Goal: Task Accomplishment & Management: Manage account settings

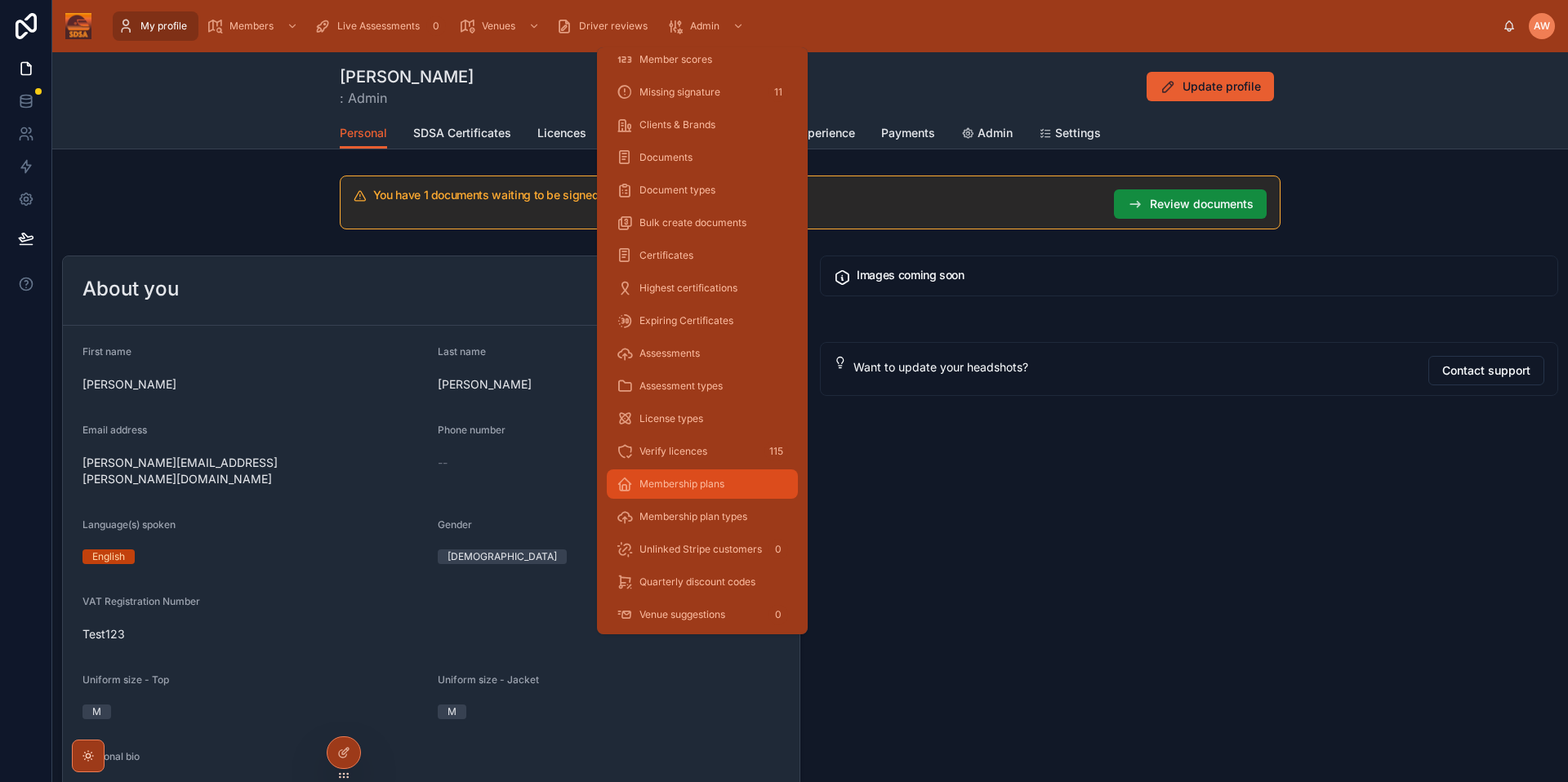
scroll to position [145, 0]
click at [746, 449] on div "Verify licences 115" at bounding box center [702, 448] width 171 height 26
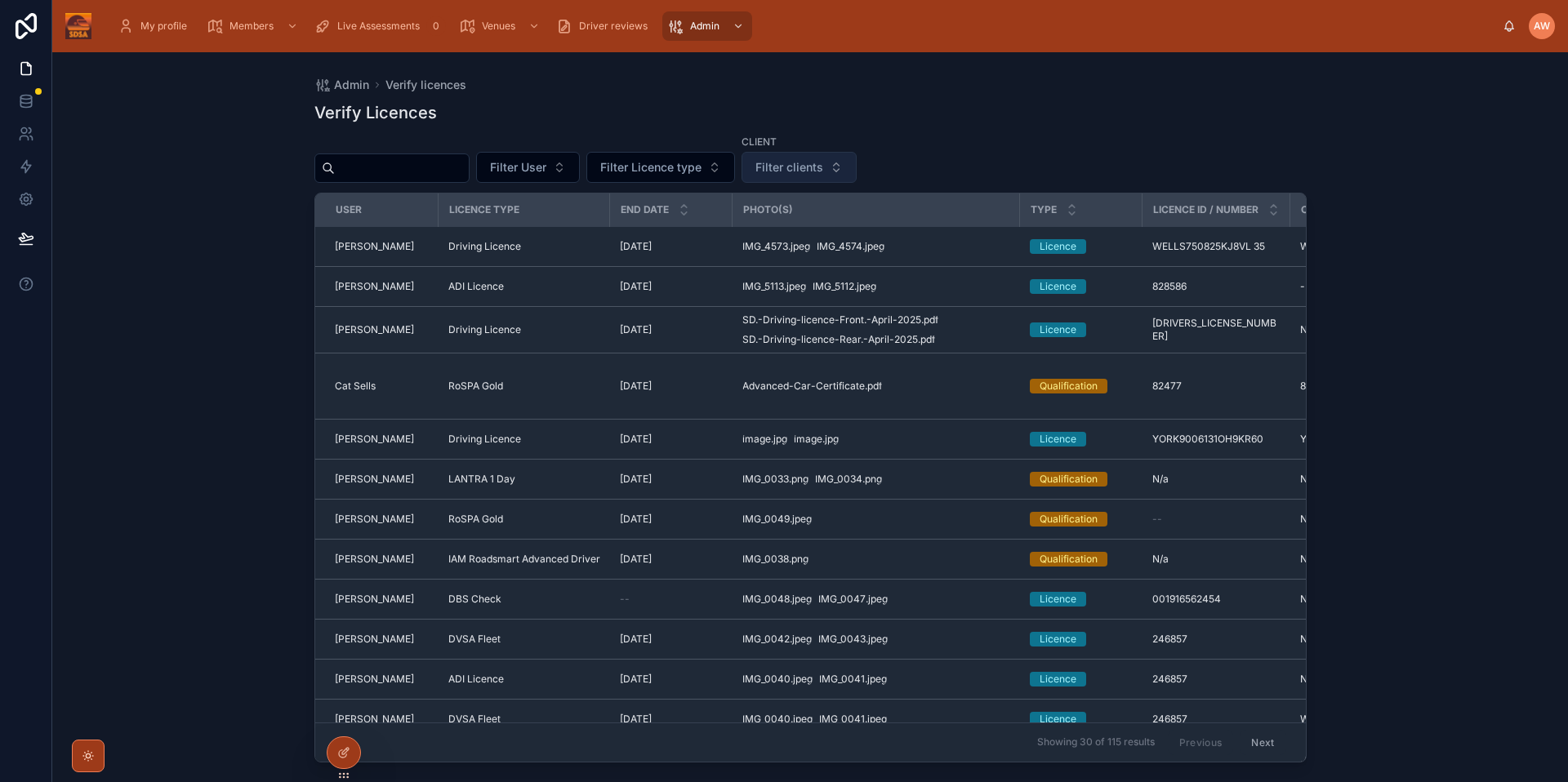
click at [801, 173] on span "Filter clients" at bounding box center [789, 168] width 68 height 17
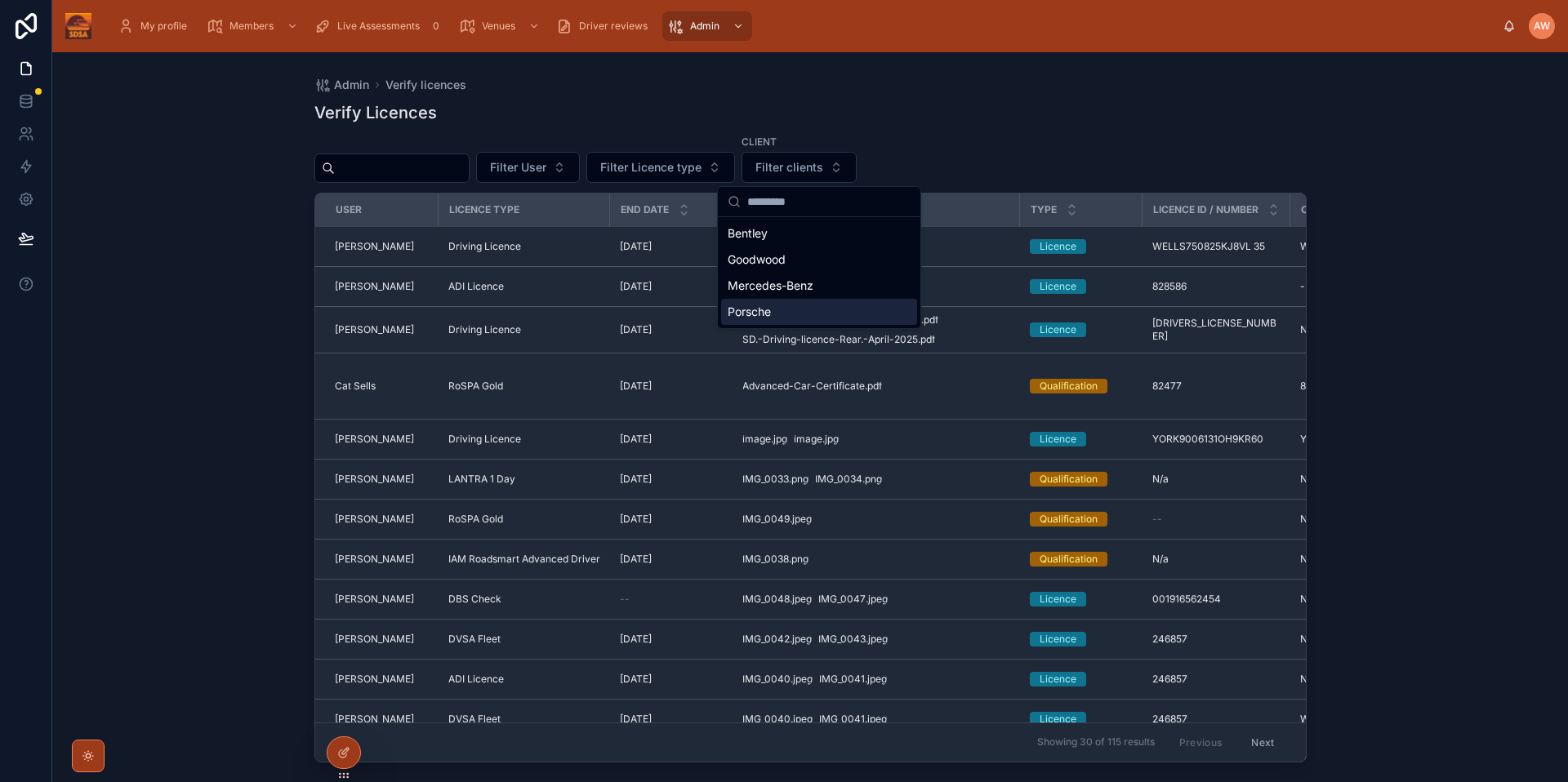
click at [792, 310] on div "Porsche" at bounding box center [819, 312] width 196 height 26
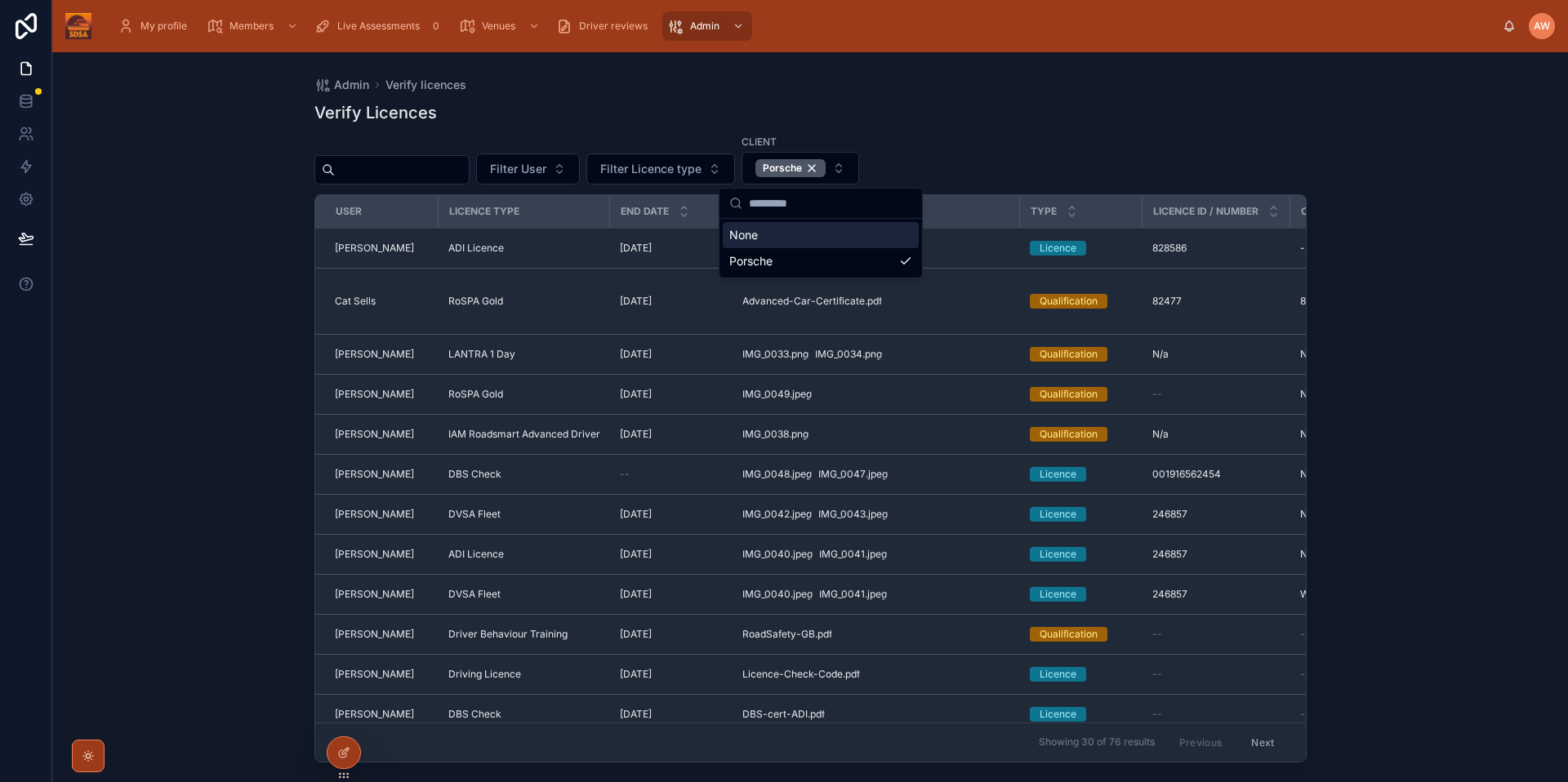
click at [1420, 228] on div "Admin Verify licences Verify Licences Filter User Filter Licence type Client Po…" at bounding box center [810, 418] width 1515 height 730
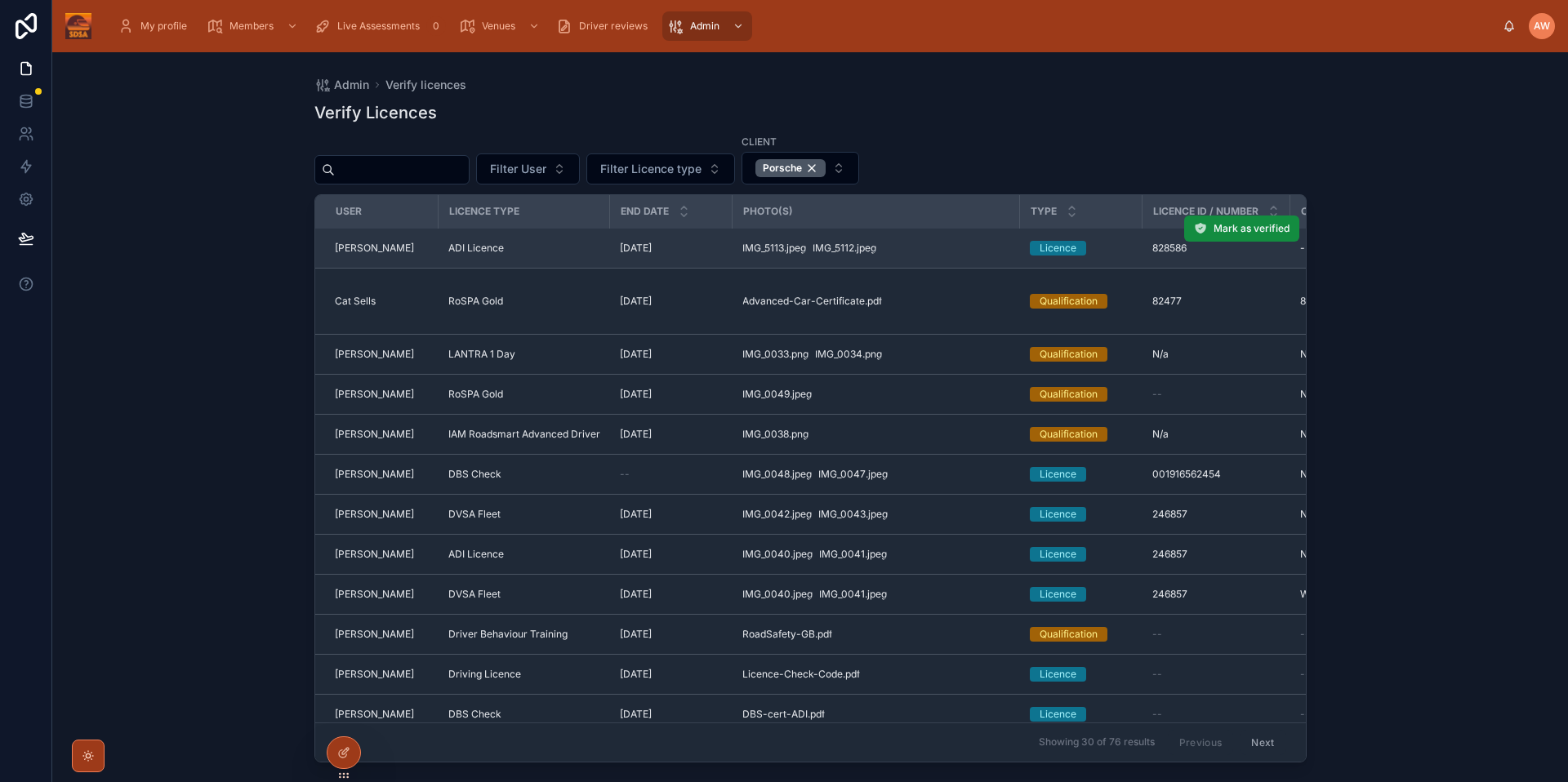
click at [1128, 254] on div "Licence" at bounding box center [1080, 248] width 103 height 15
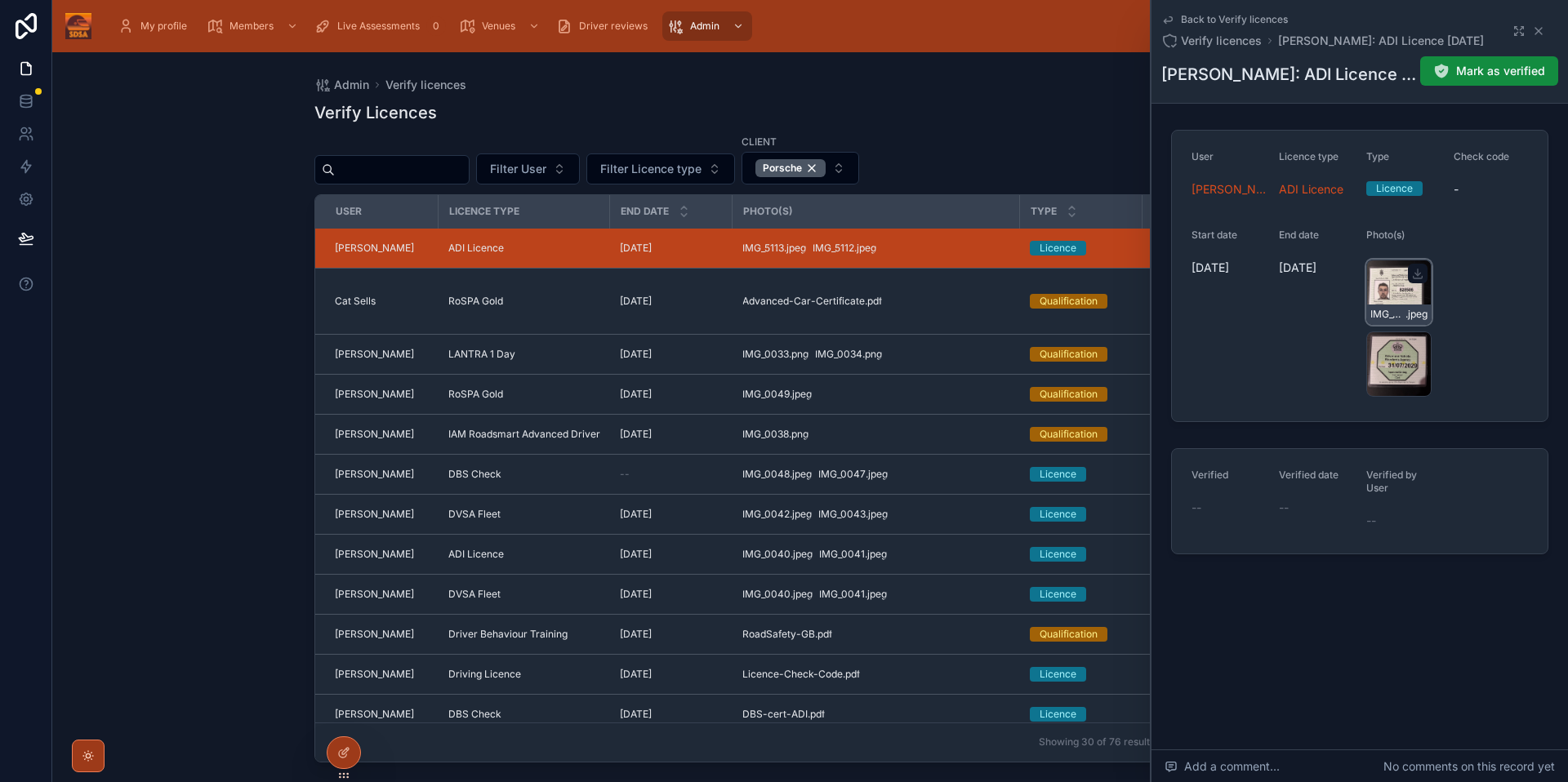
click at [1390, 279] on div "IMG_5113 .jpeg" at bounding box center [1398, 292] width 65 height 65
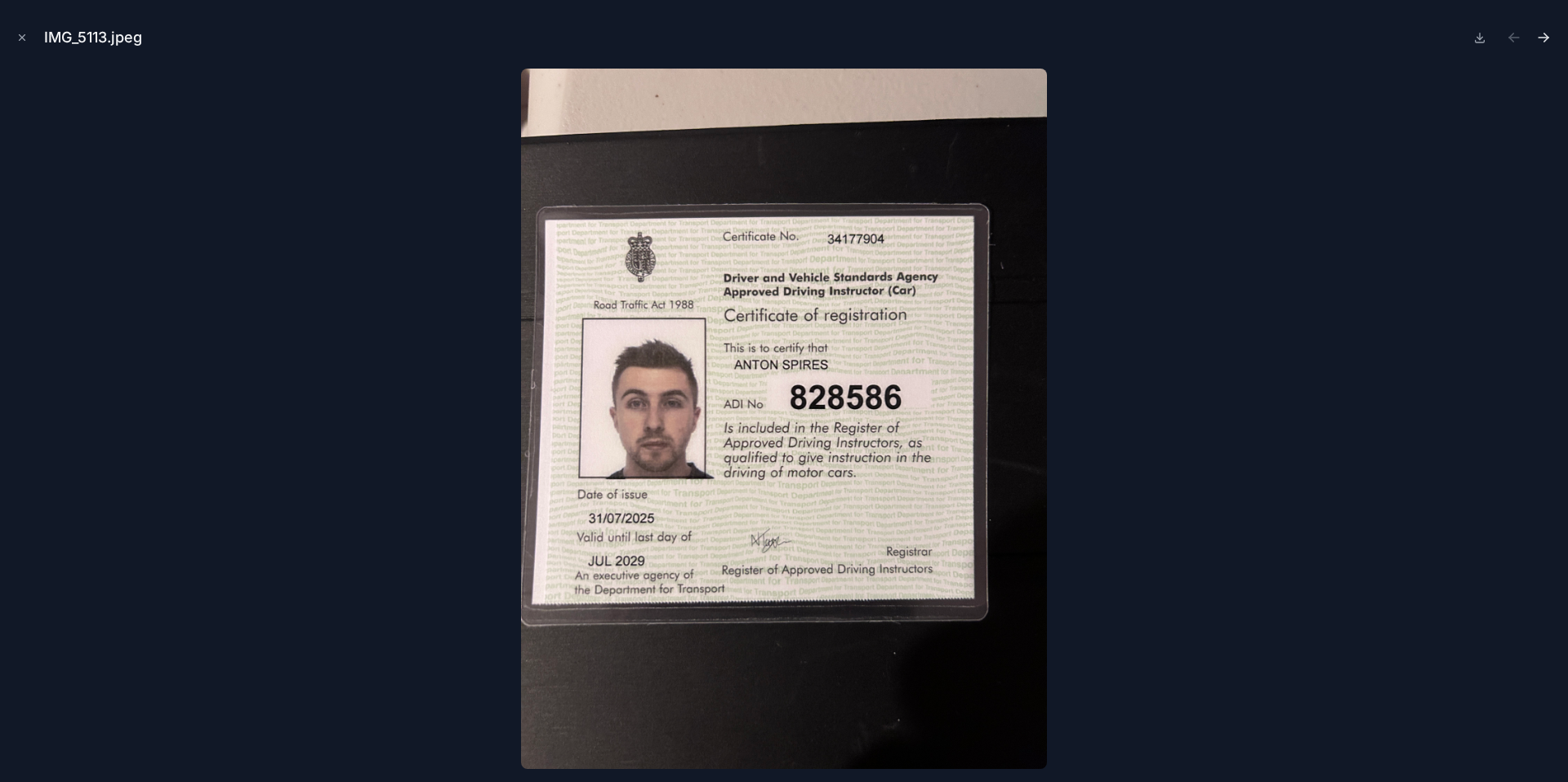
click at [1540, 43] on icon "Next file" at bounding box center [1543, 38] width 17 height 17
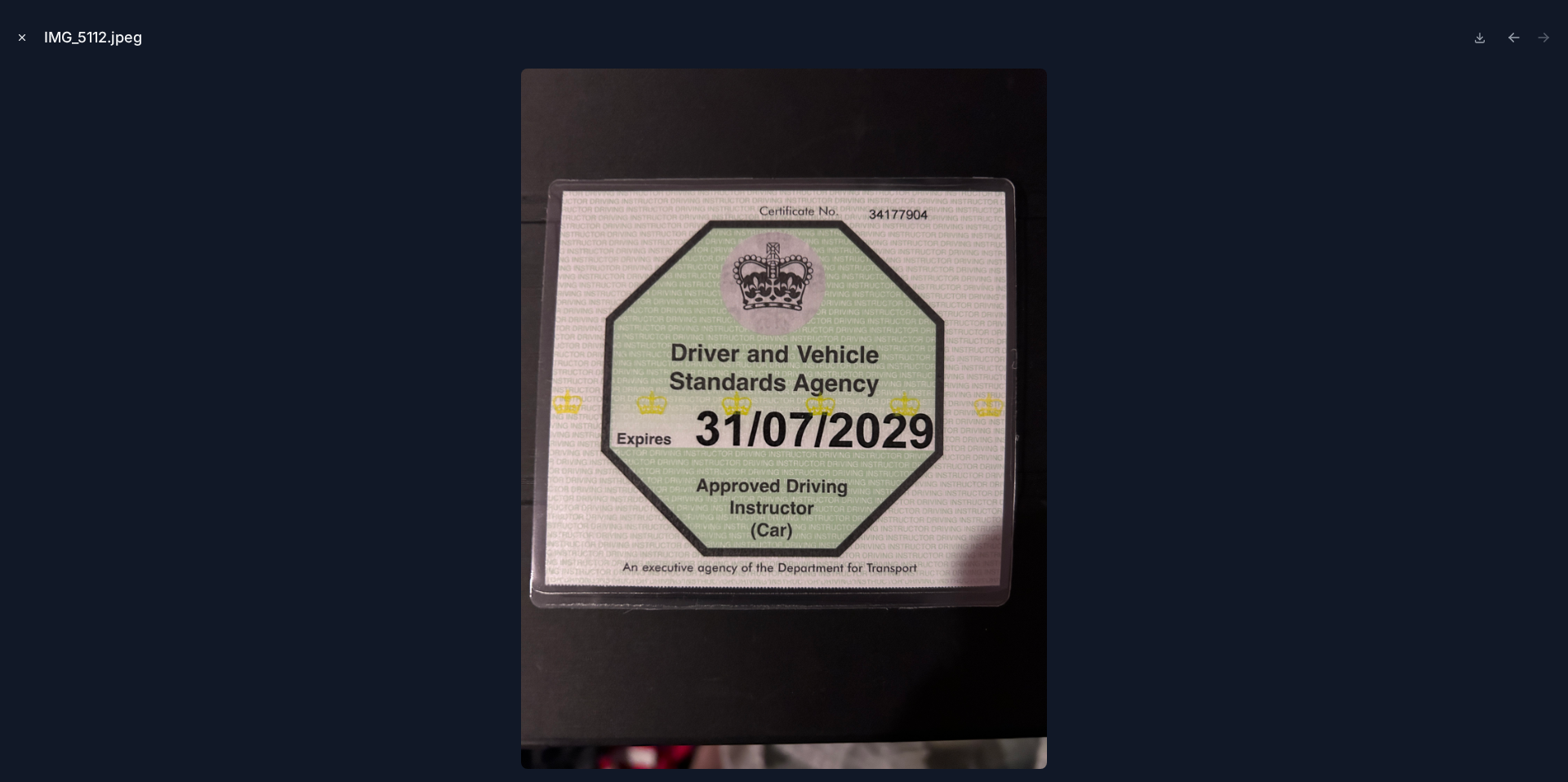
click at [27, 42] on icon "Close modal" at bounding box center [23, 38] width 12 height 12
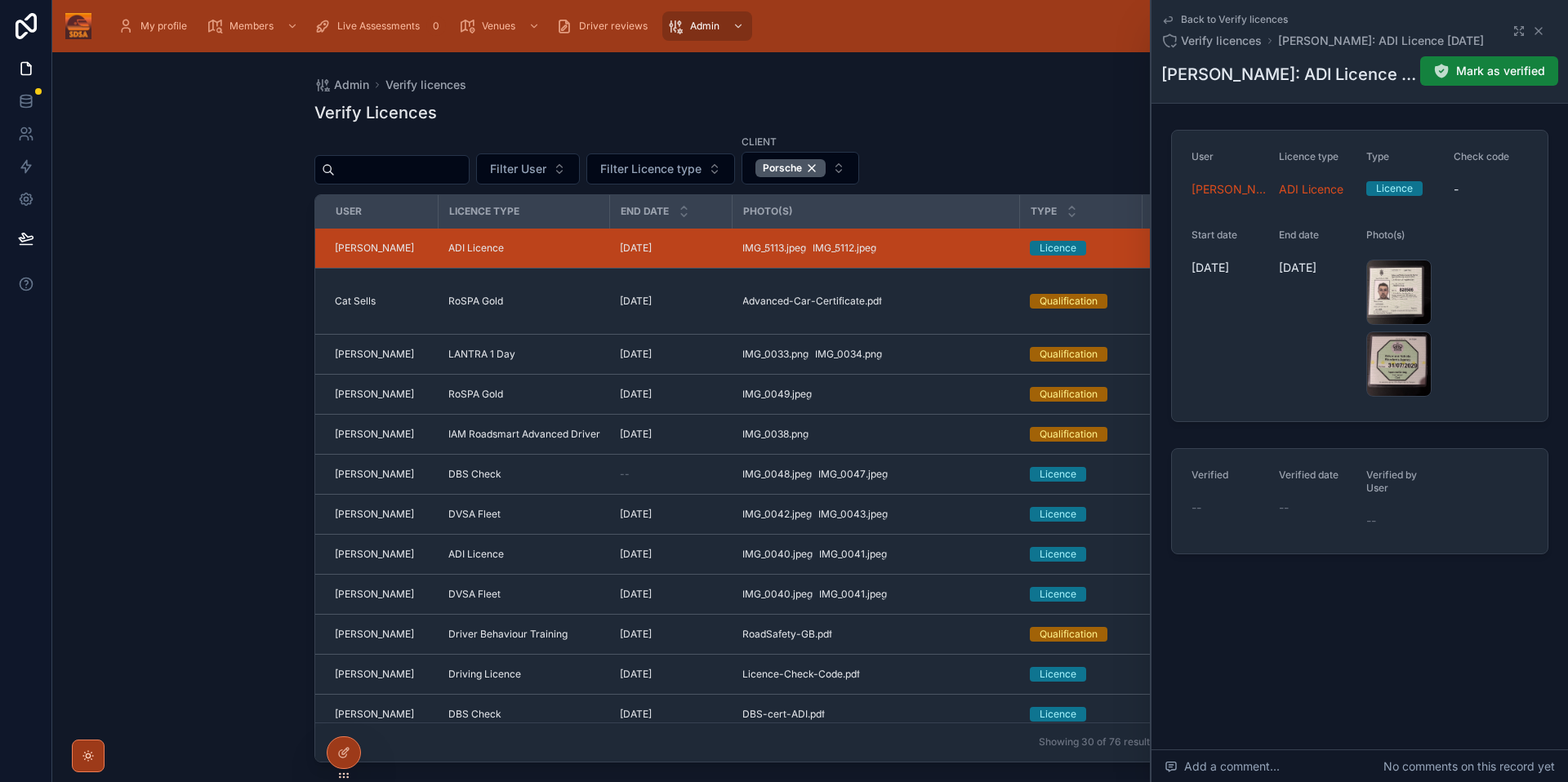
click at [1480, 79] on span "Mark as verified" at bounding box center [1500, 71] width 89 height 17
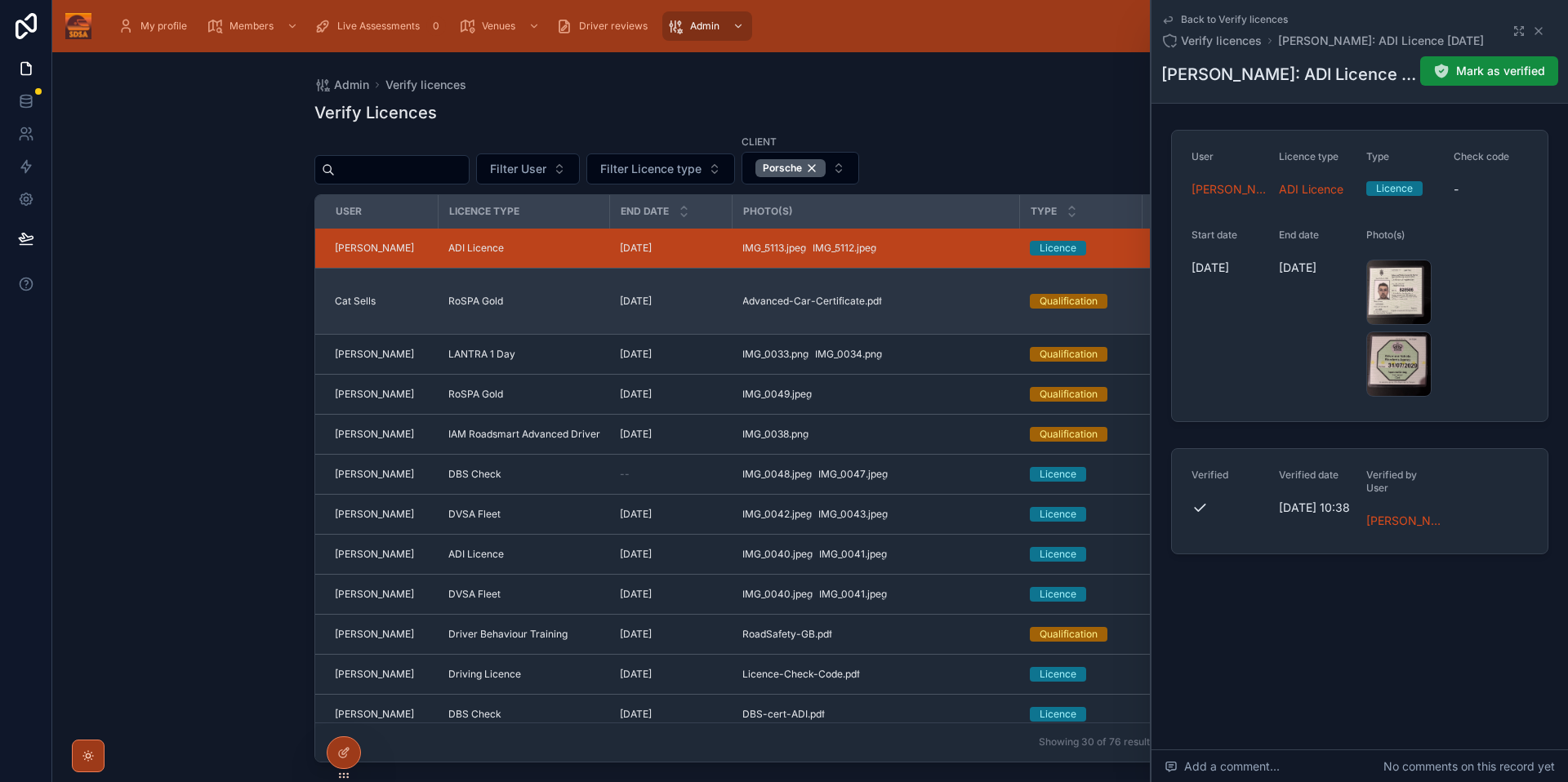
click at [555, 304] on div "RoSPA Gold" at bounding box center [525, 302] width 152 height 13
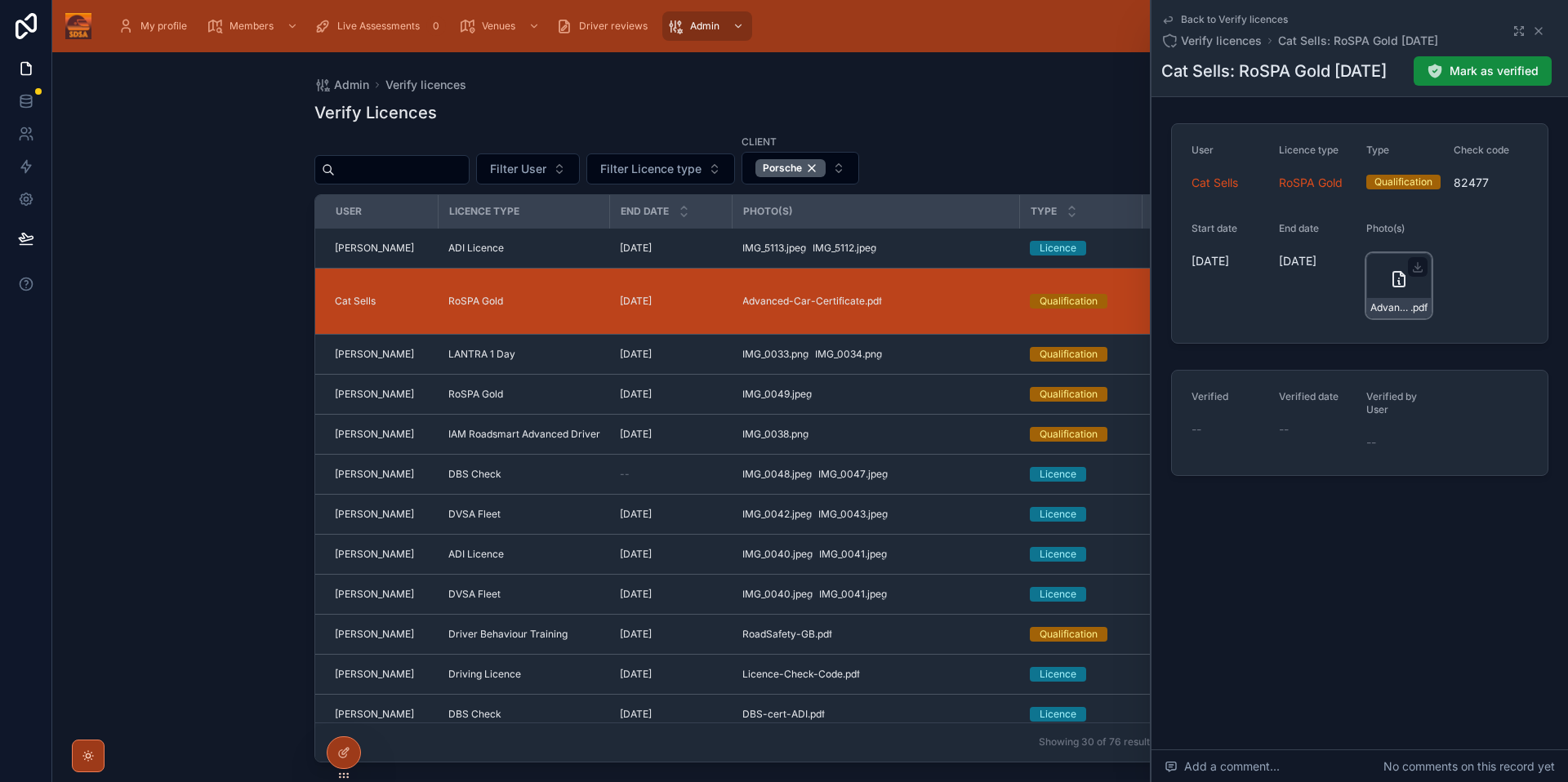
click at [1400, 286] on icon at bounding box center [1398, 279] width 19 height 19
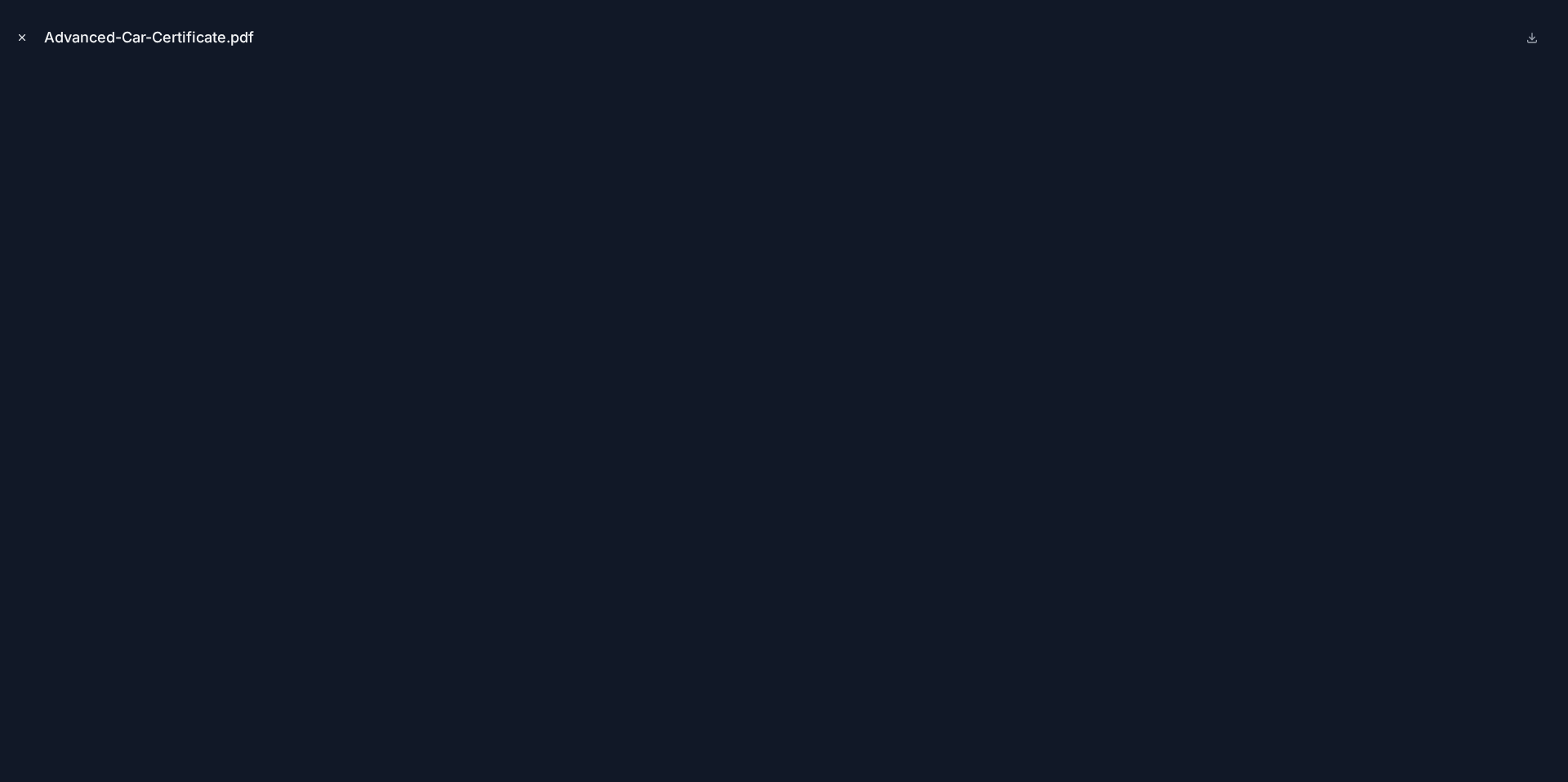
click at [21, 41] on icon "Close modal" at bounding box center [23, 38] width 12 height 12
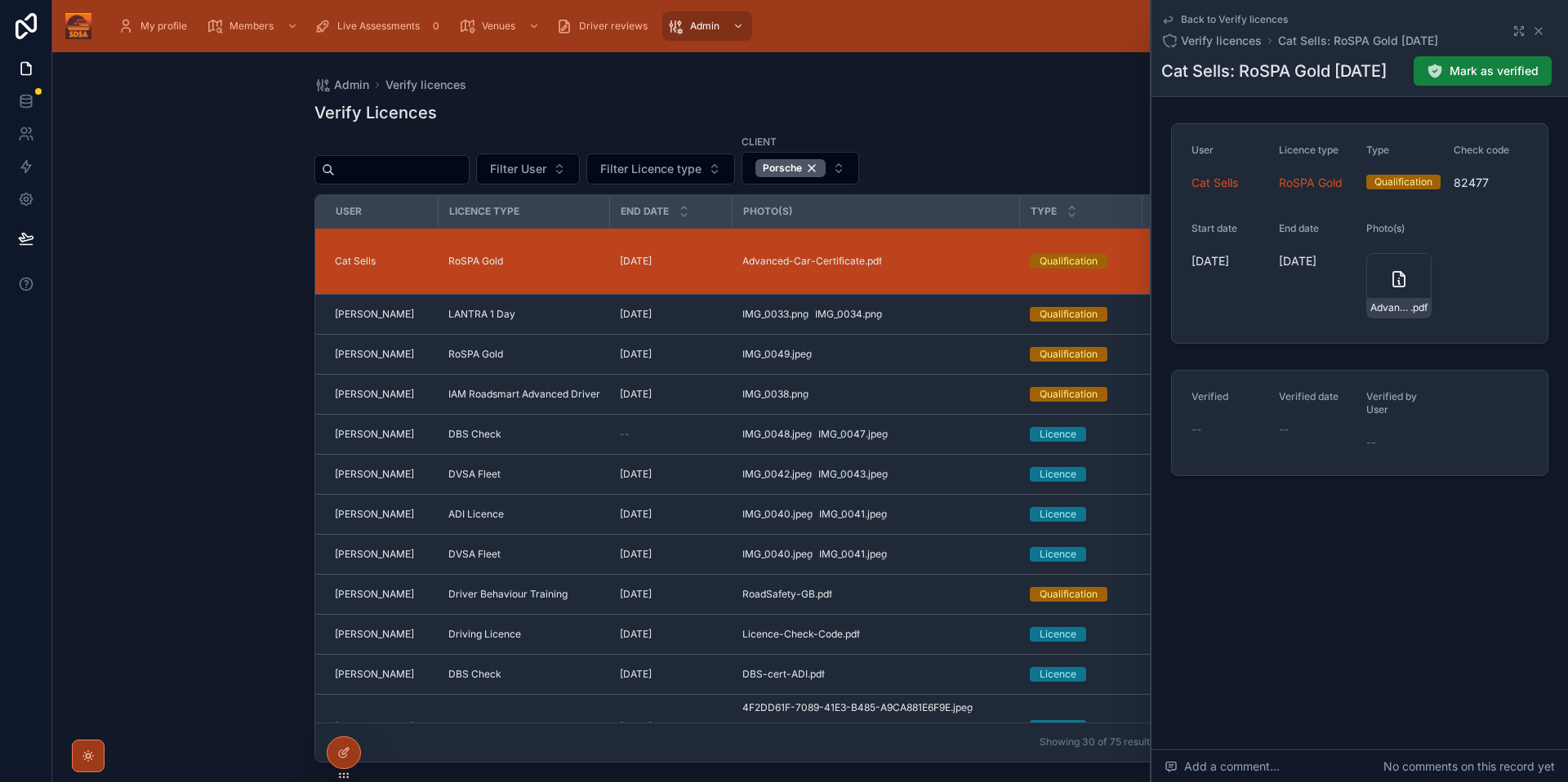
click at [1501, 69] on span "Mark as verified" at bounding box center [1494, 71] width 89 height 17
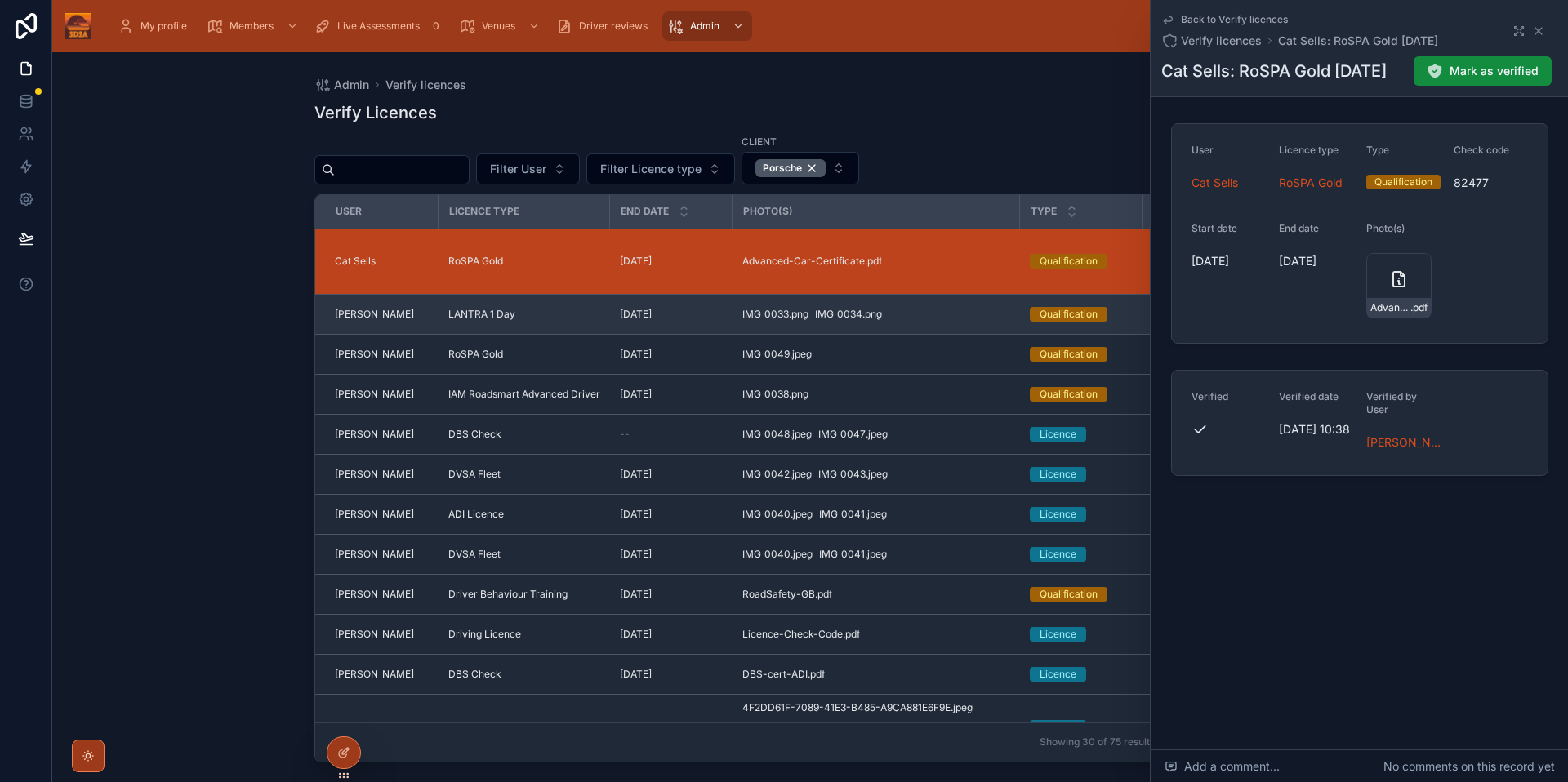
click at [946, 318] on div "IMG_0033 .png IMG_0034 .png" at bounding box center [875, 314] width 268 height 13
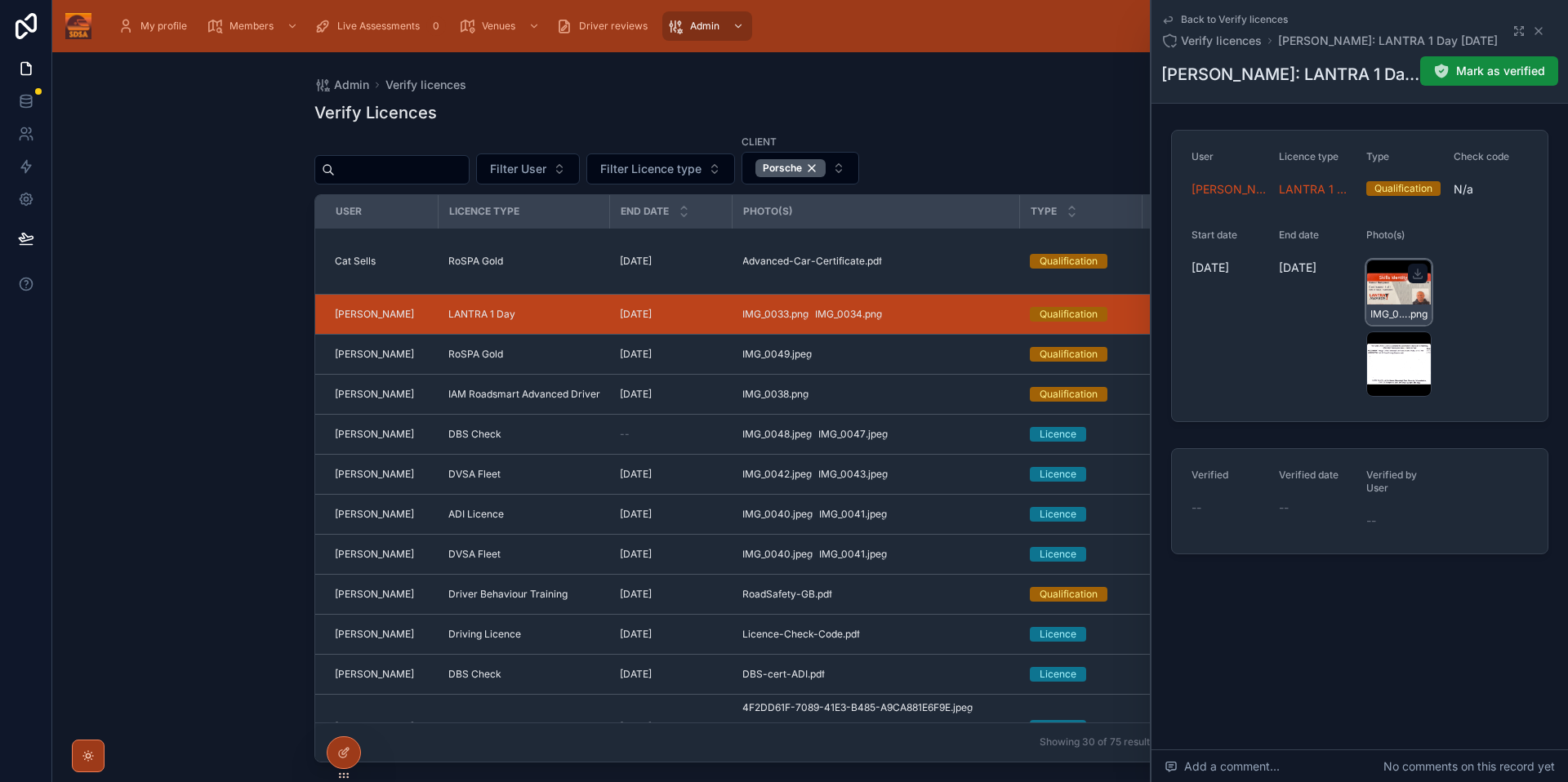
click at [1402, 294] on div "IMG_0033 .png" at bounding box center [1398, 292] width 65 height 65
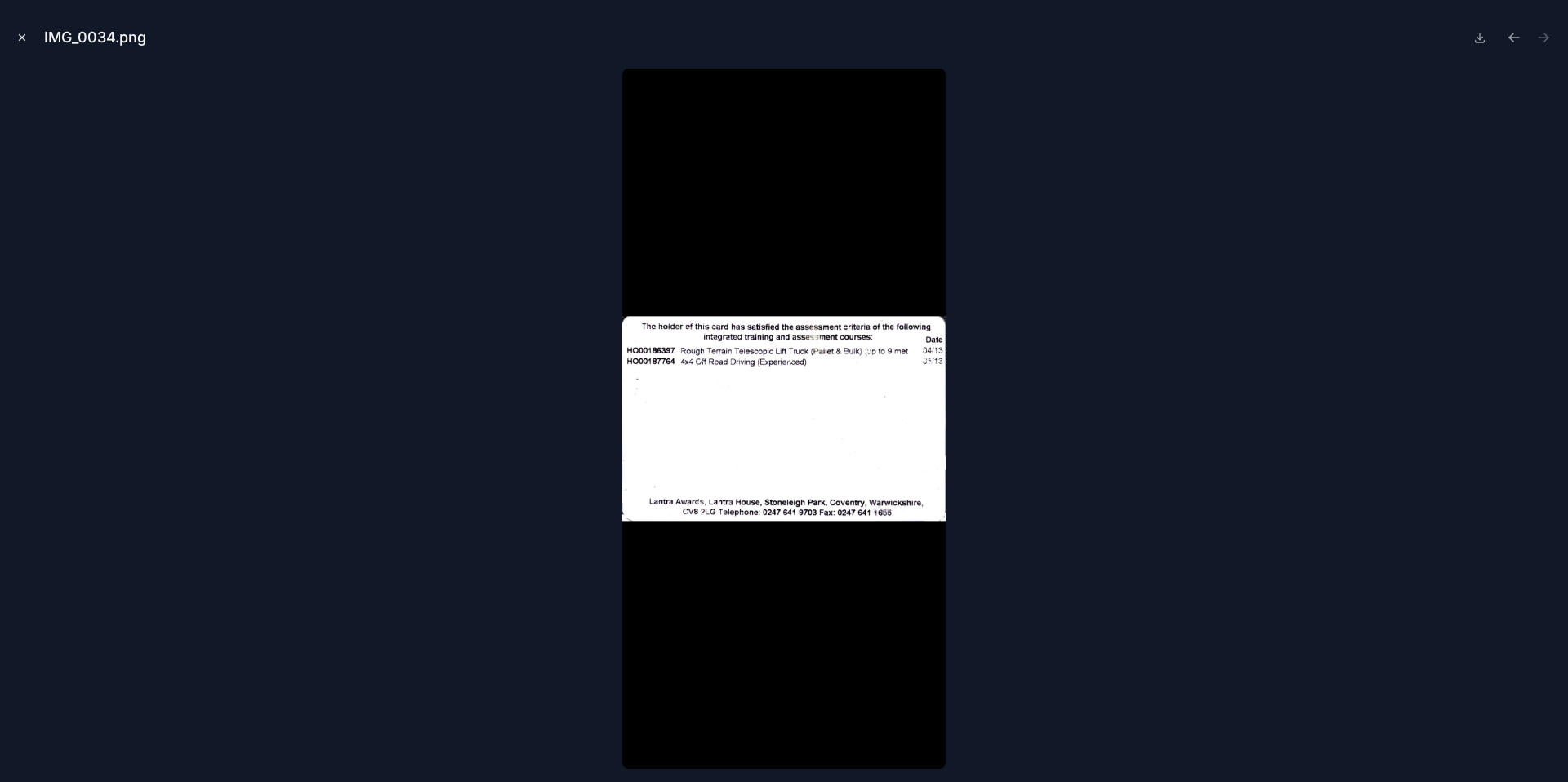
click at [21, 35] on icon "Close modal" at bounding box center [23, 38] width 12 height 12
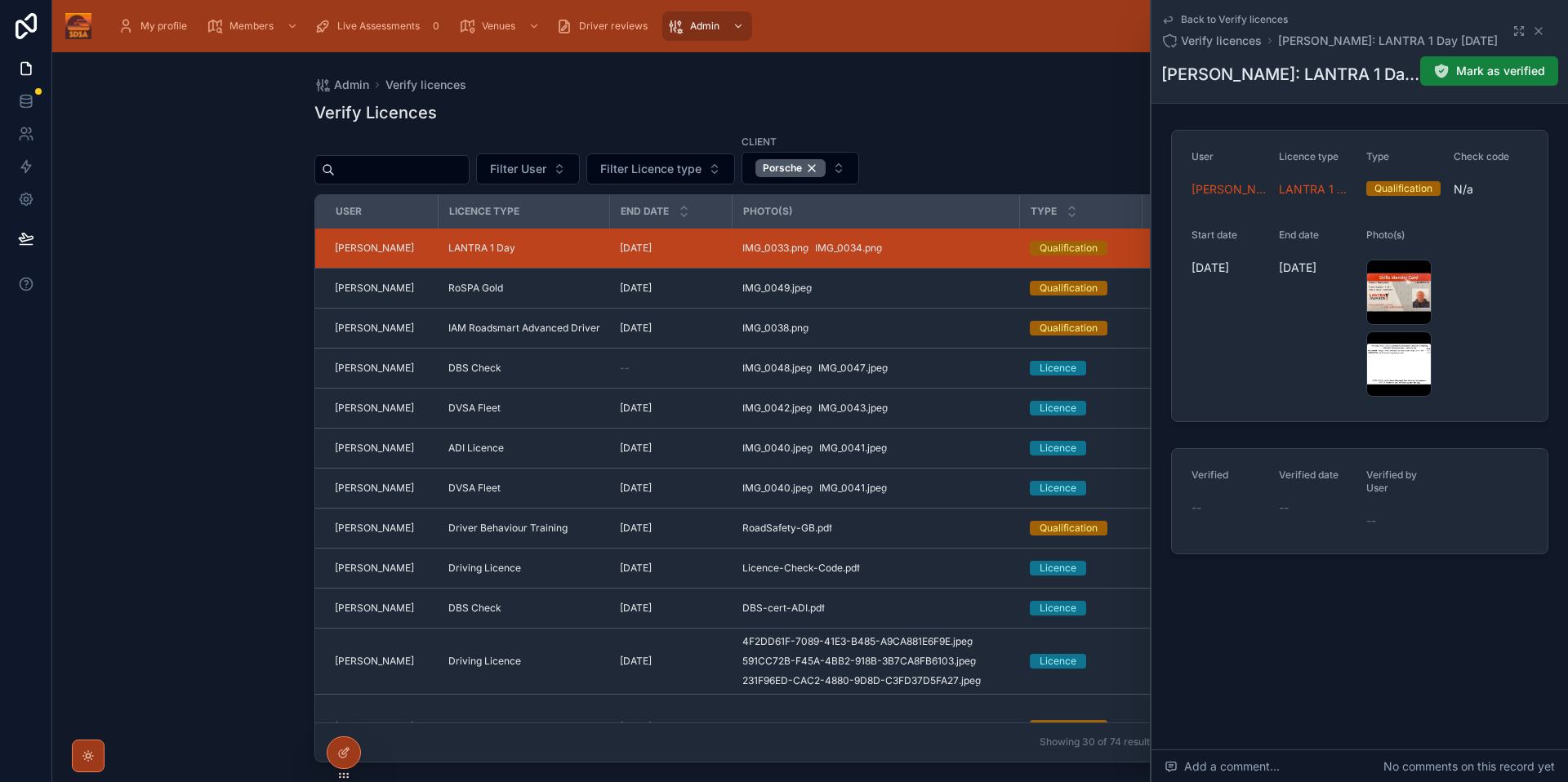
click at [1476, 65] on span "Mark as verified" at bounding box center [1500, 71] width 89 height 17
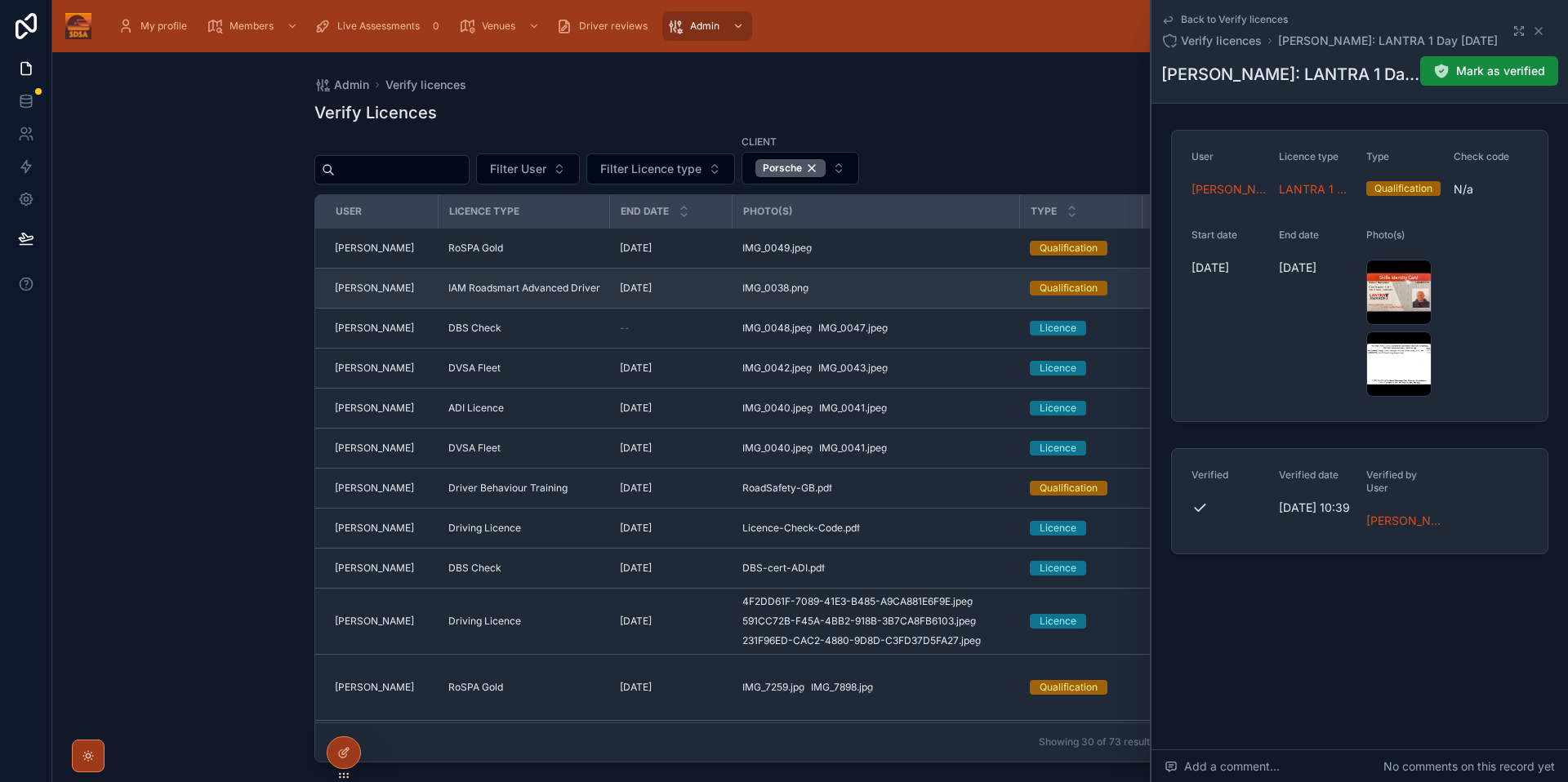
click at [881, 289] on div "IMG_0038 .png" at bounding box center [875, 288] width 268 height 13
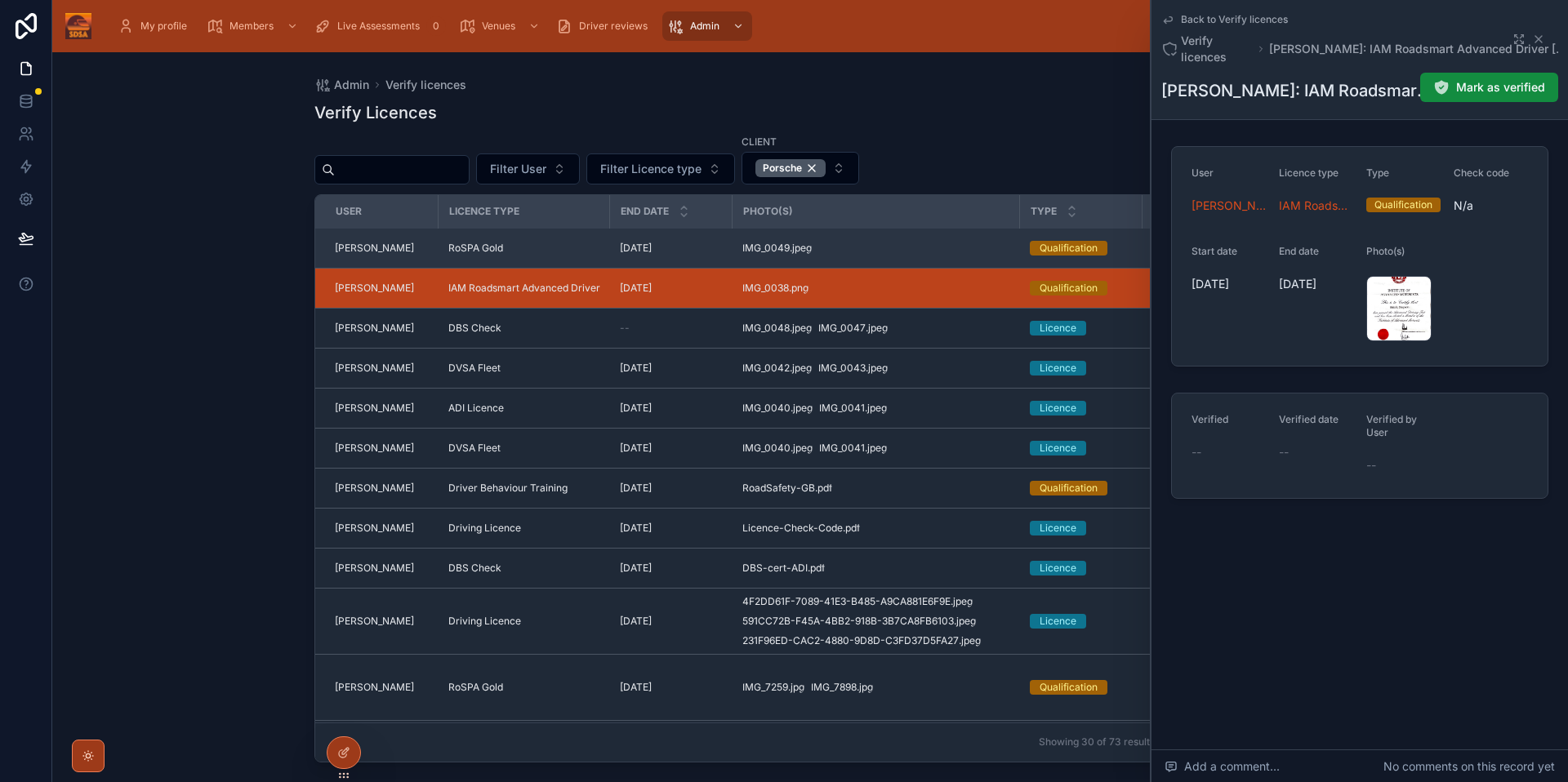
click at [881, 246] on div "IMG_0049 .jpeg" at bounding box center [875, 248] width 268 height 13
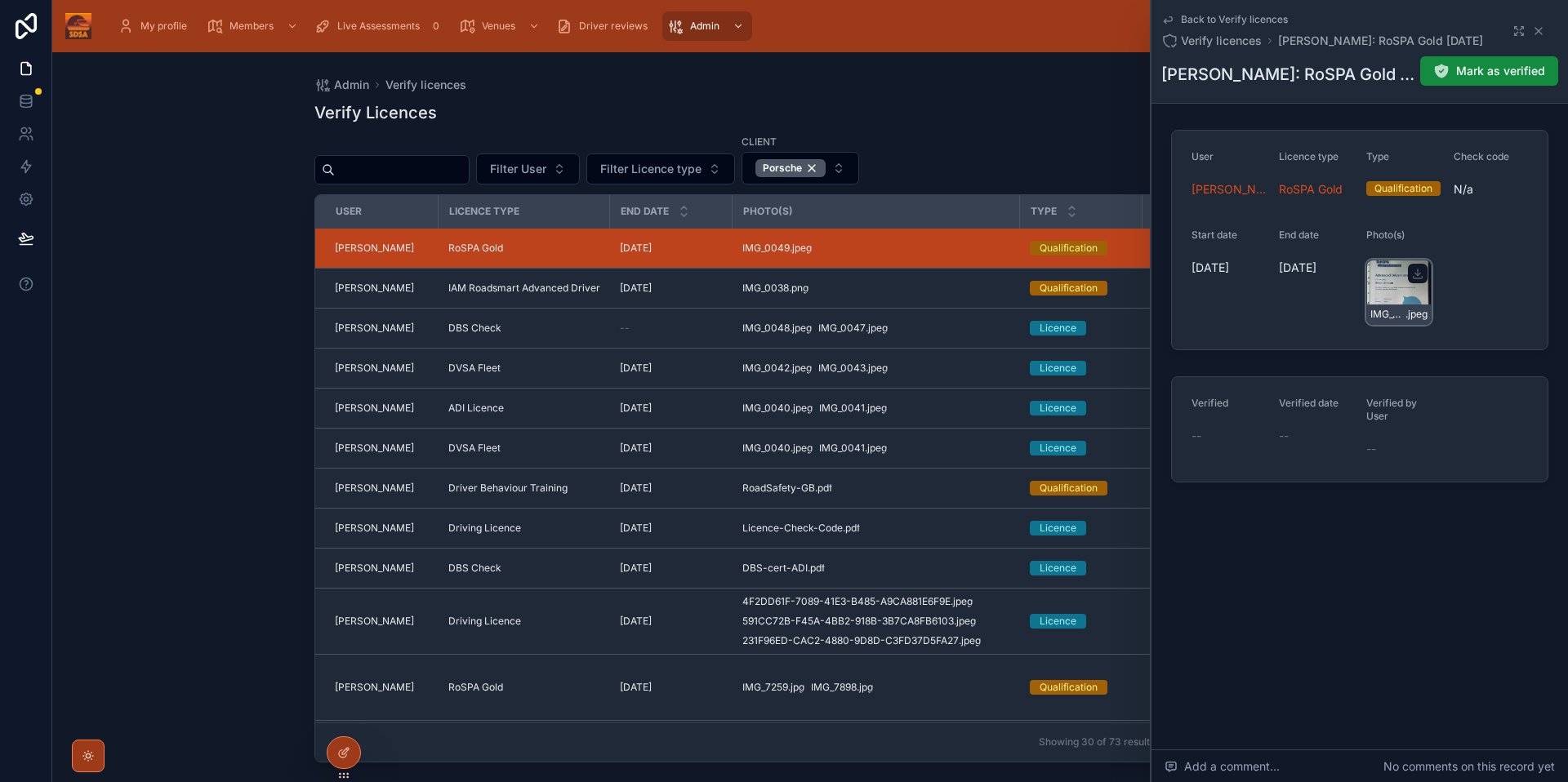
click at [1403, 299] on div "IMG_0049 .jpeg" at bounding box center [1398, 292] width 65 height 65
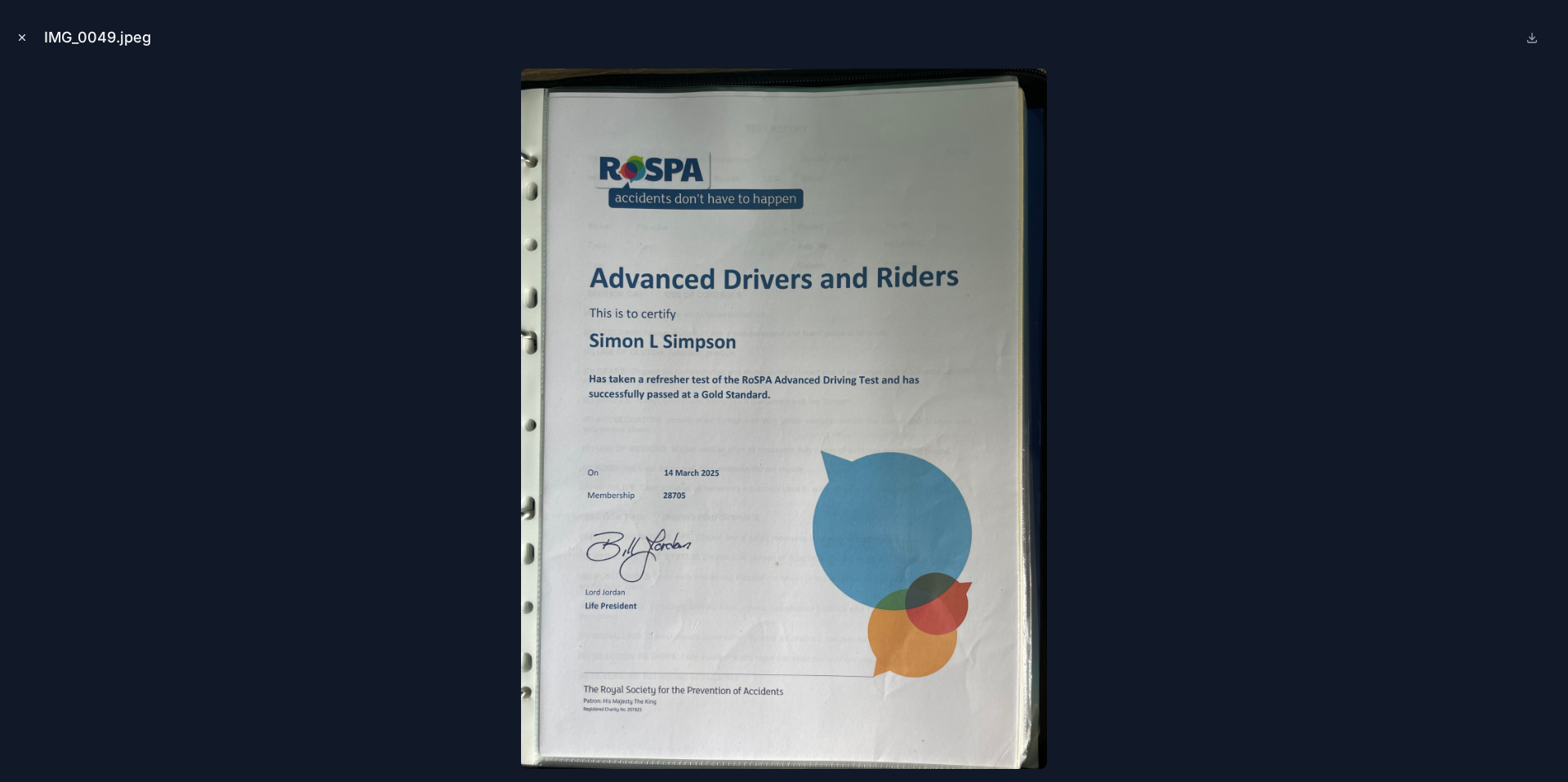
click at [18, 39] on icon "Close modal" at bounding box center [23, 38] width 12 height 12
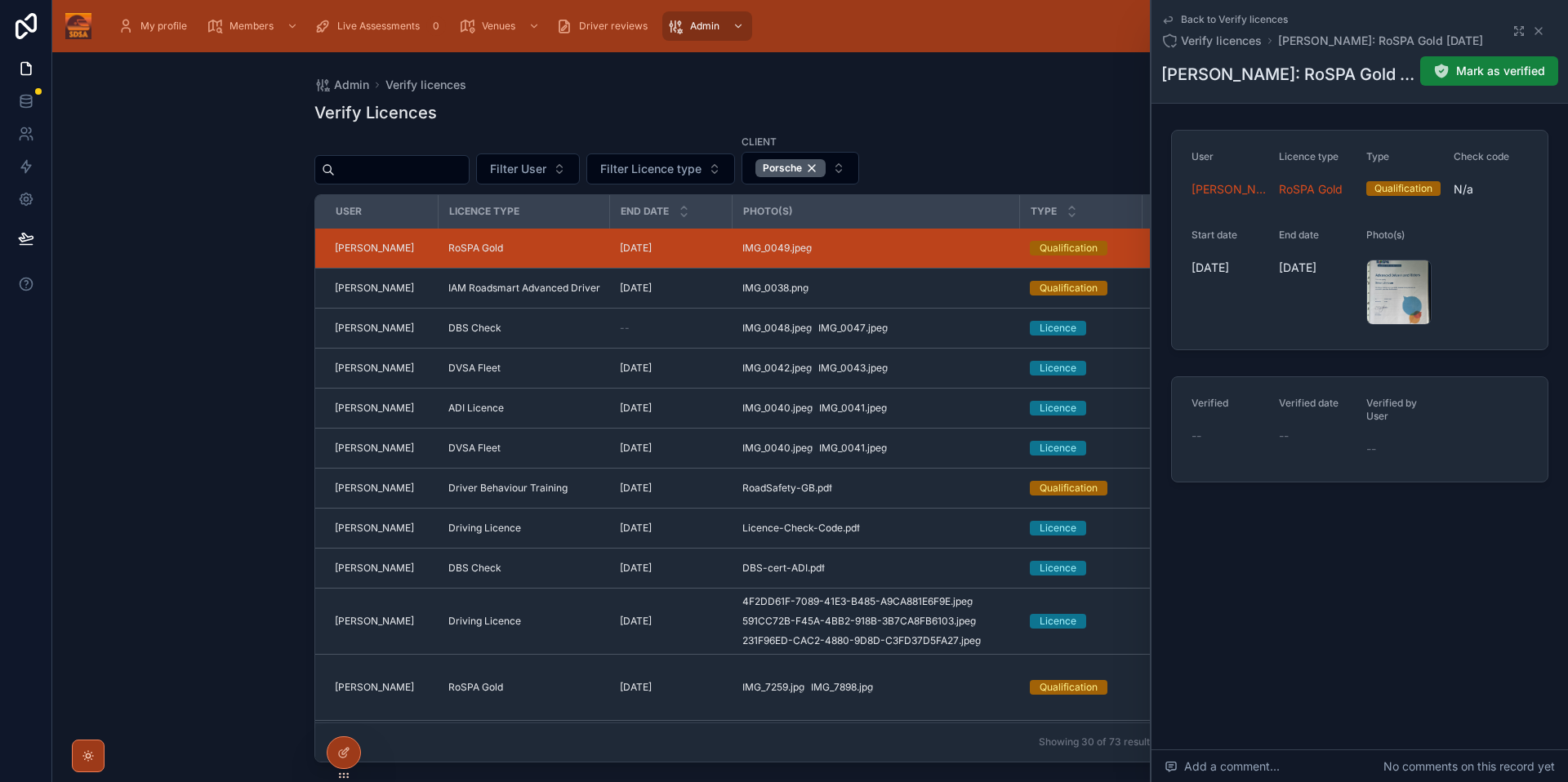
click at [1505, 76] on span "Mark as verified" at bounding box center [1500, 71] width 89 height 17
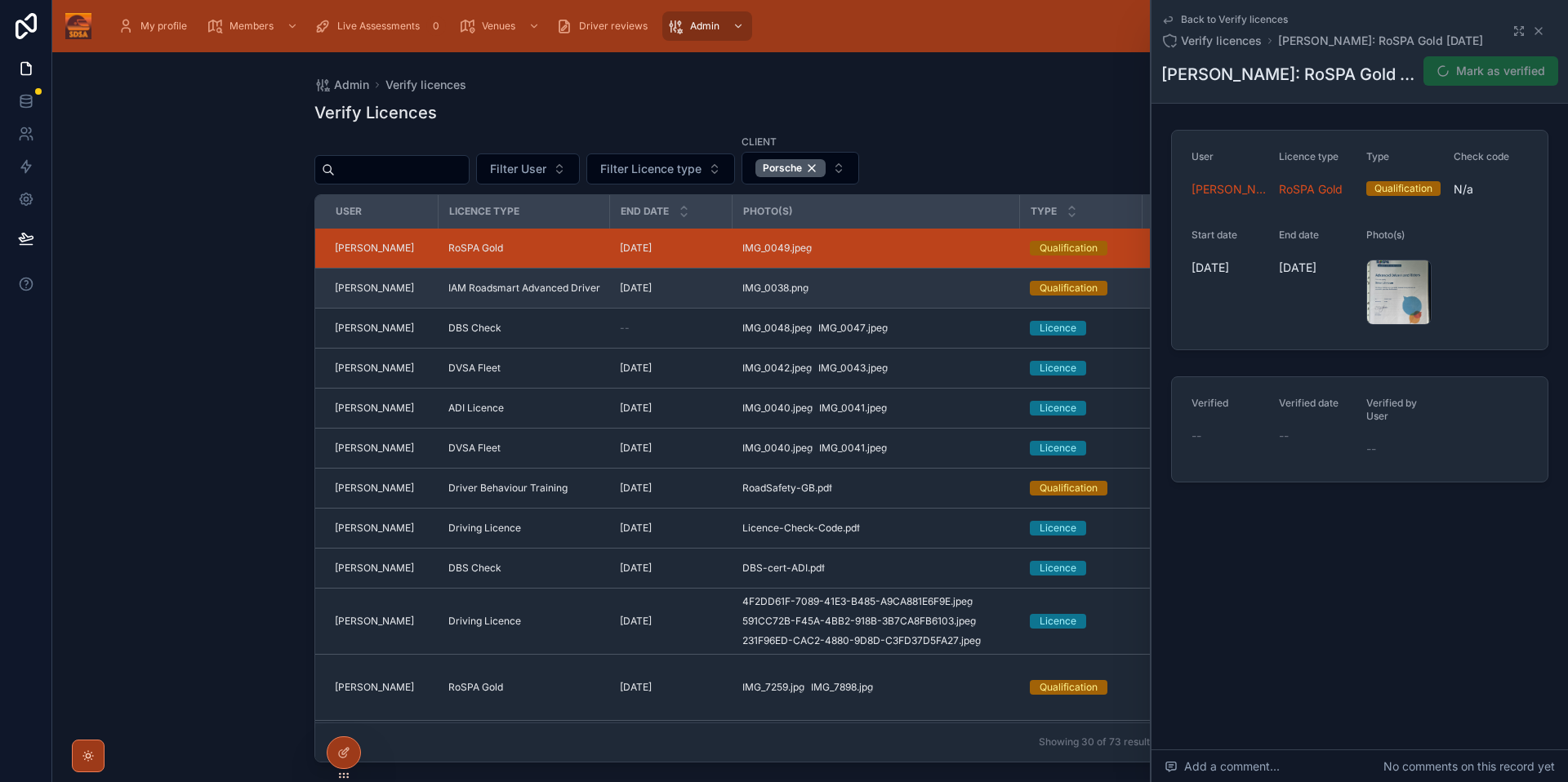
click at [883, 294] on div "IMG_0038 .png" at bounding box center [875, 288] width 268 height 13
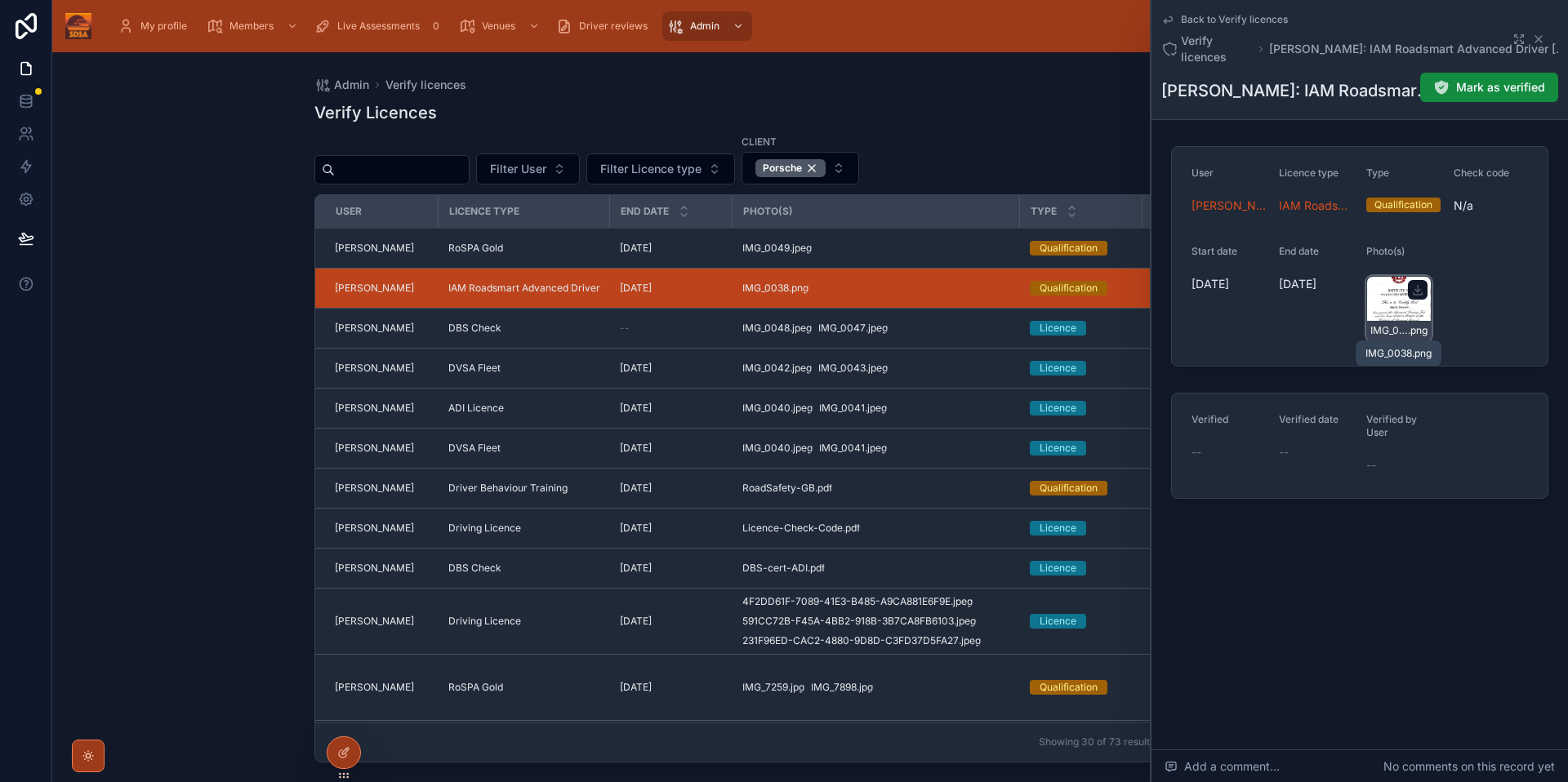
click at [1402, 334] on span "IMG_0038" at bounding box center [1388, 331] width 38 height 13
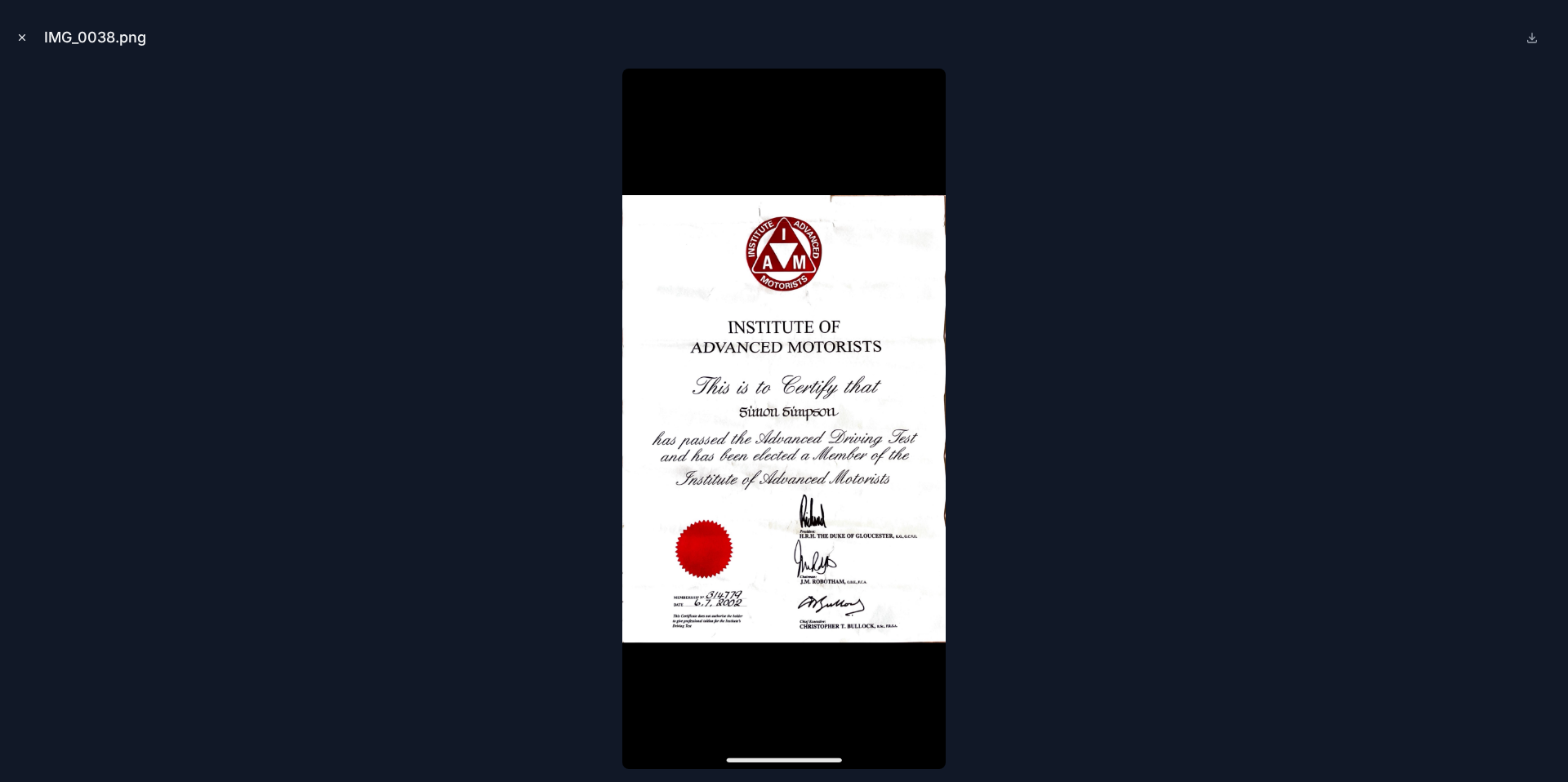
click at [29, 38] on button "Close modal" at bounding box center [23, 38] width 18 height 18
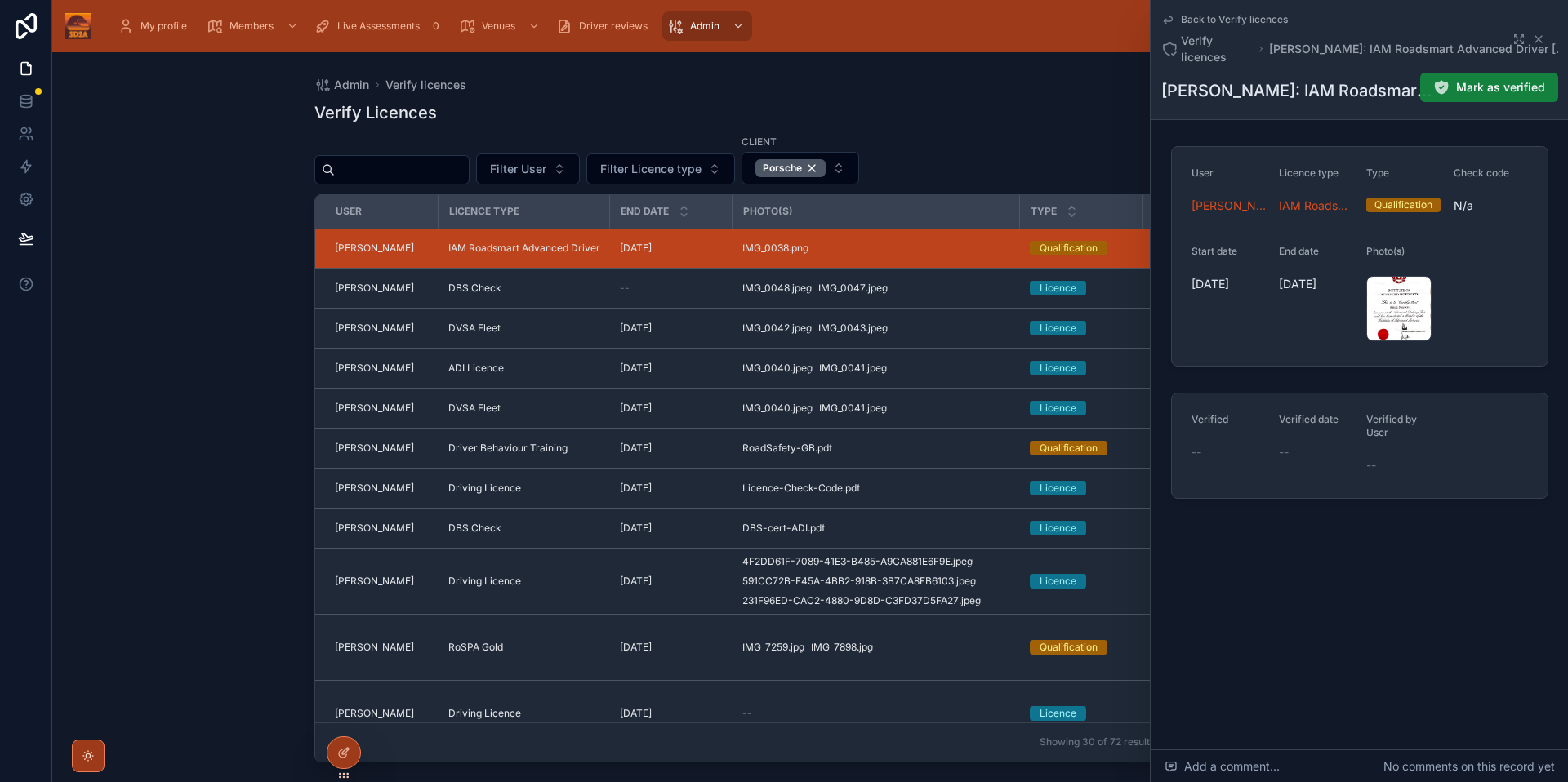
click at [1499, 93] on span "Mark as verified" at bounding box center [1500, 88] width 89 height 17
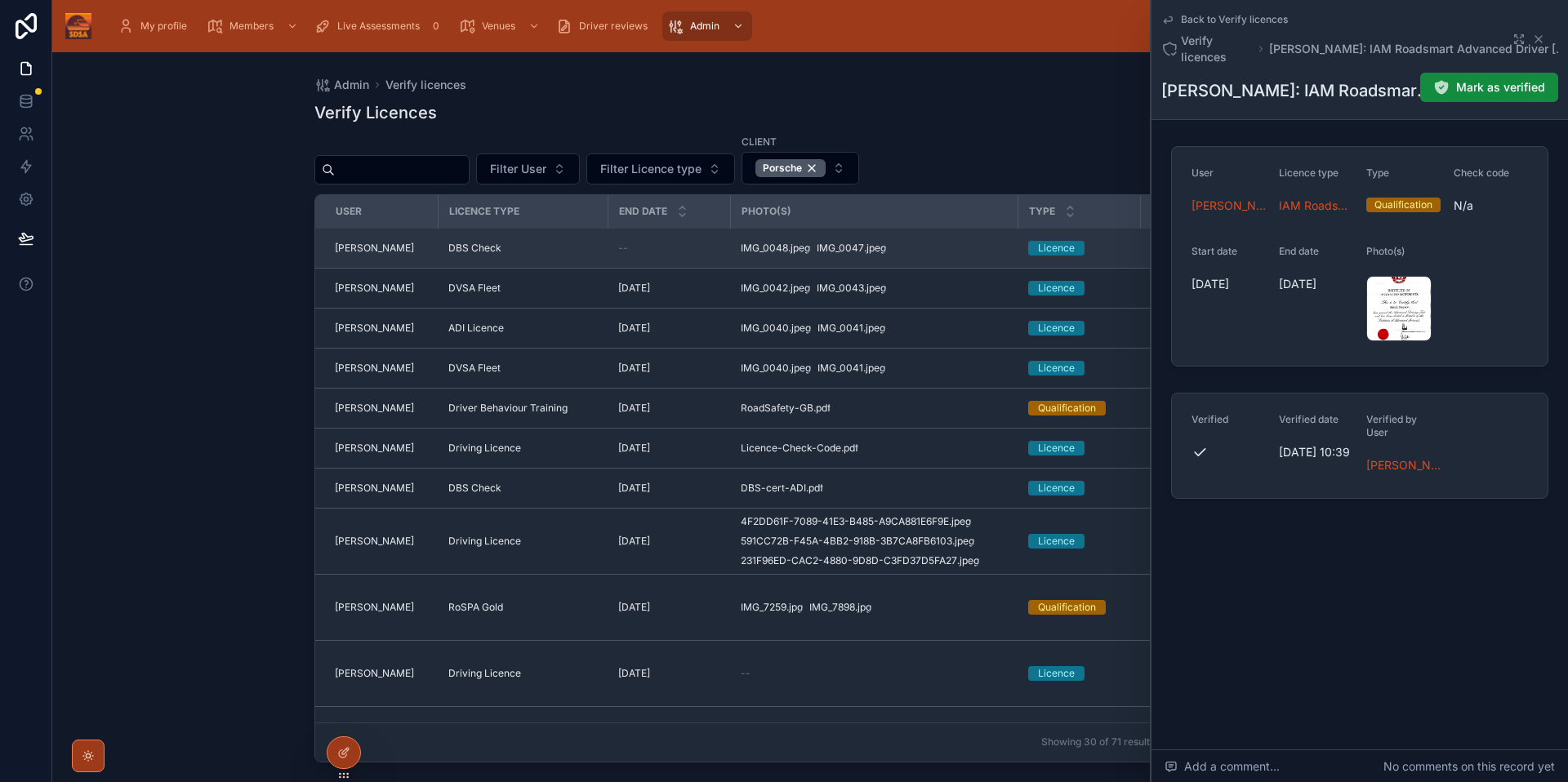
click at [944, 251] on div "IMG_0048 .jpeg IMG_0047 .jpeg" at bounding box center [874, 248] width 268 height 13
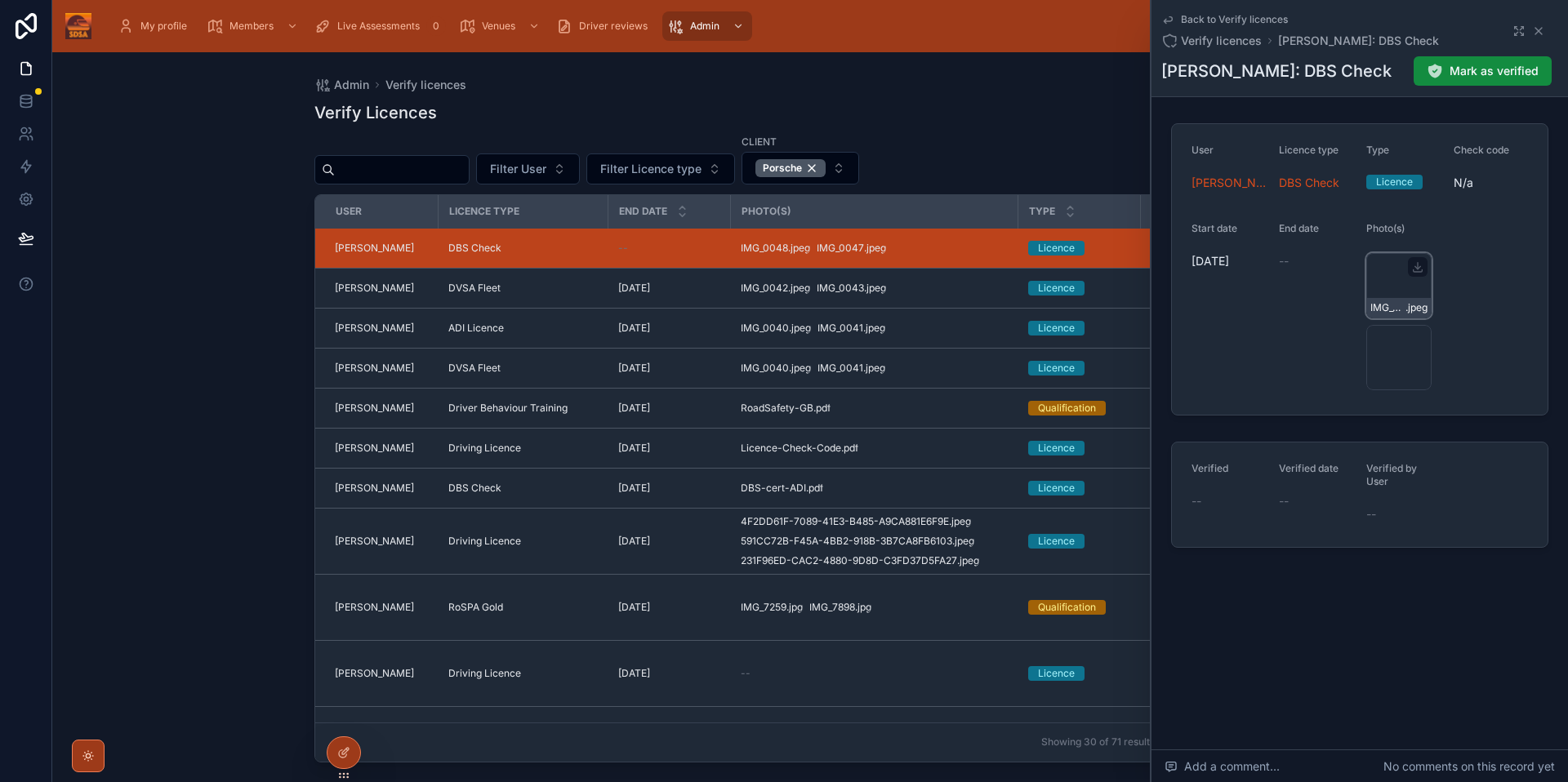
click at [1390, 286] on div "IMG_0048 .jpeg" at bounding box center [1398, 286] width 65 height 65
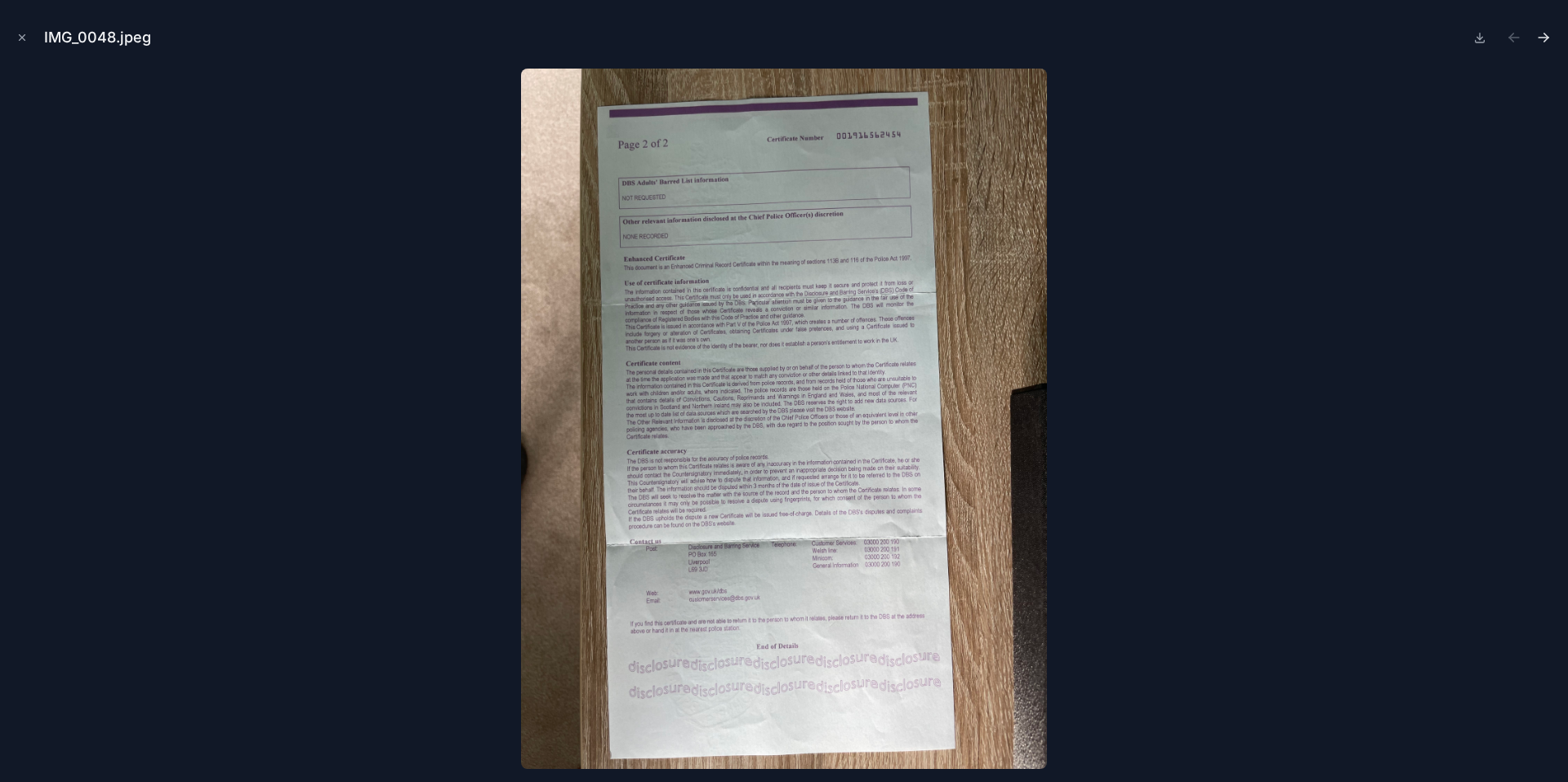
click at [1542, 33] on icon "Next file" at bounding box center [1543, 38] width 17 height 17
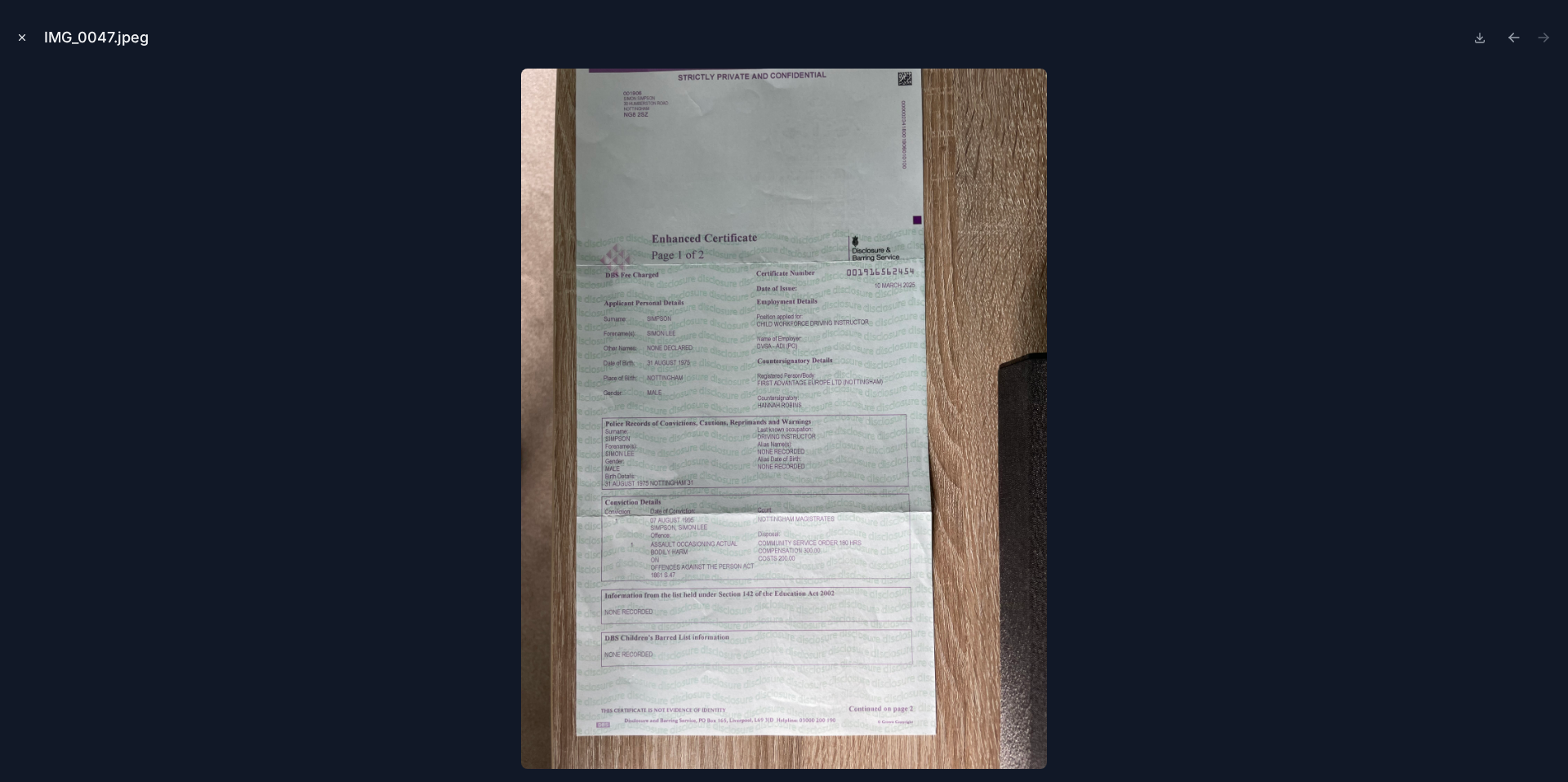
click at [19, 35] on icon "Close modal" at bounding box center [23, 38] width 12 height 12
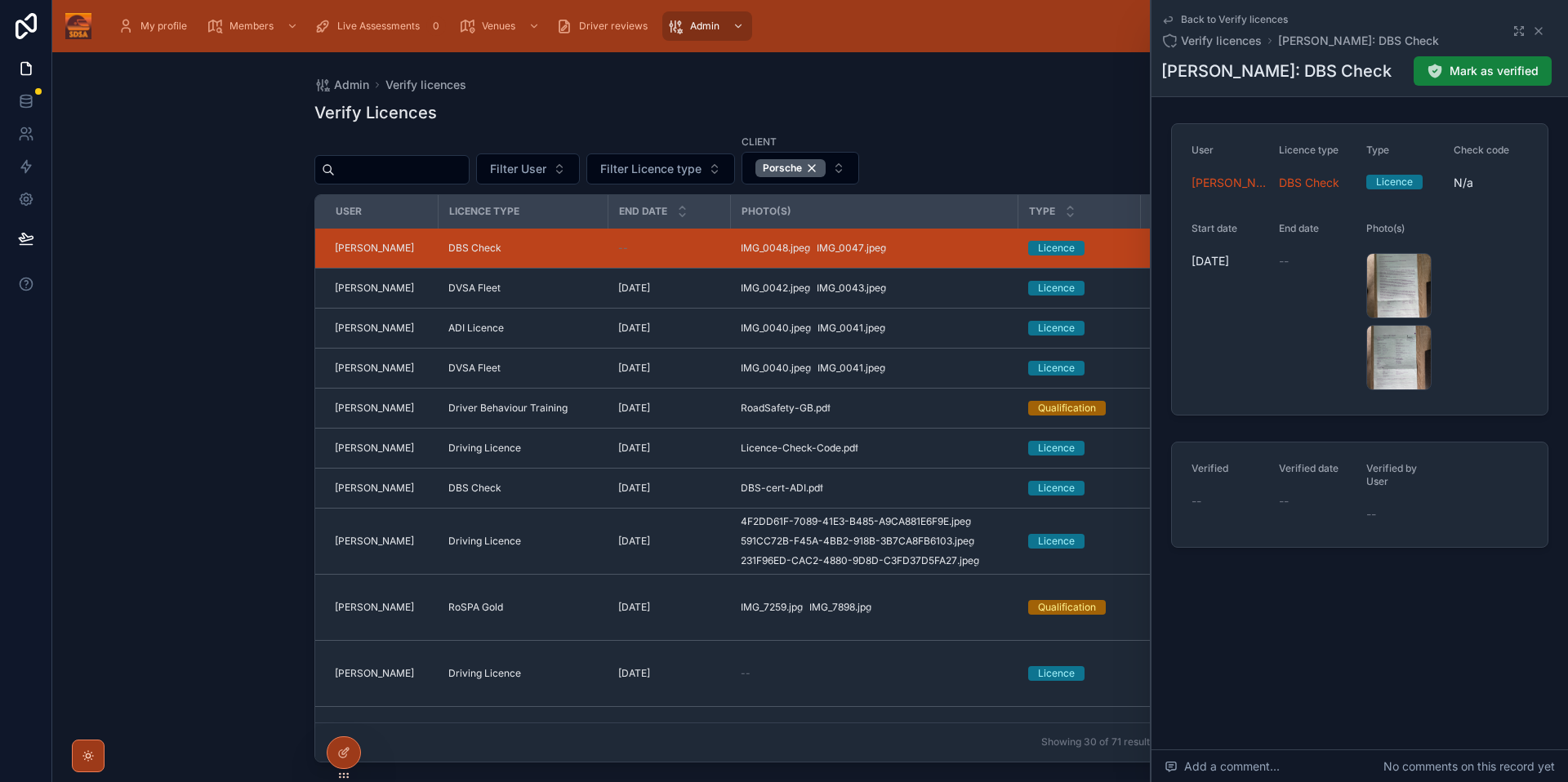
click at [1510, 67] on span "Mark as verified" at bounding box center [1494, 71] width 89 height 17
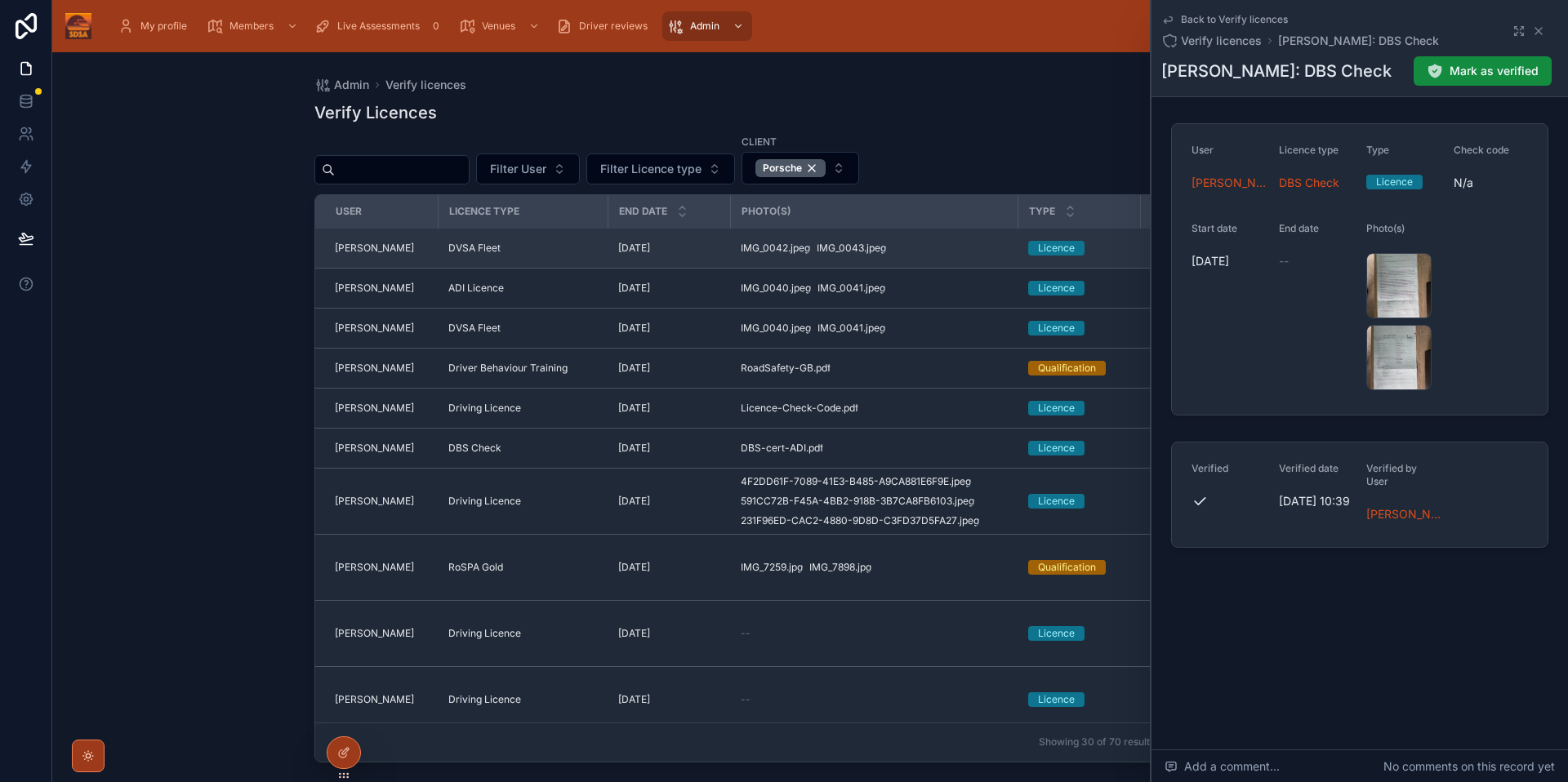
click at [559, 241] on div "DVSA Fleet" at bounding box center [524, 248] width 150 height 13
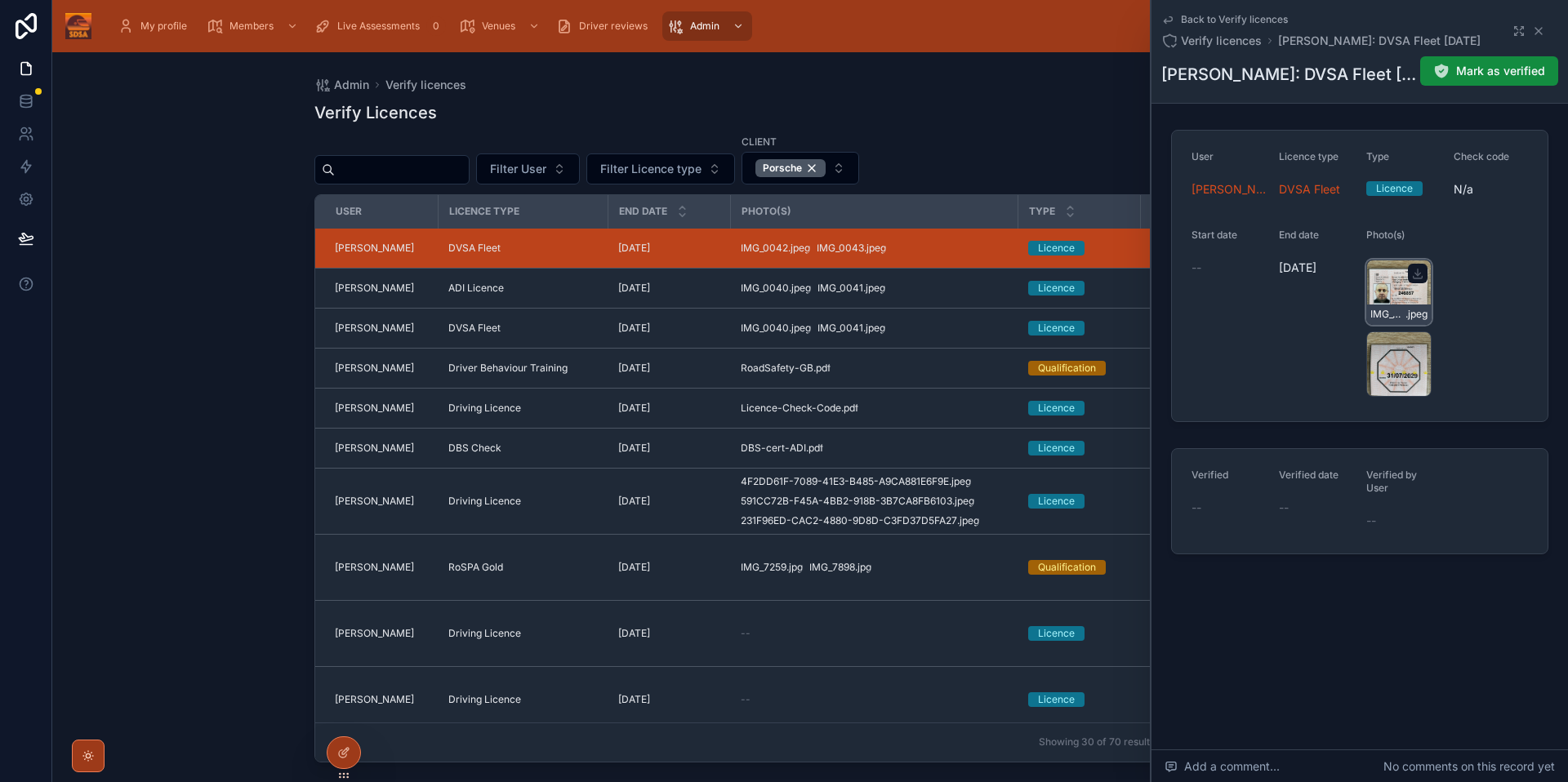
click at [1387, 305] on div "IMG_0042 .jpeg" at bounding box center [1398, 314] width 63 height 19
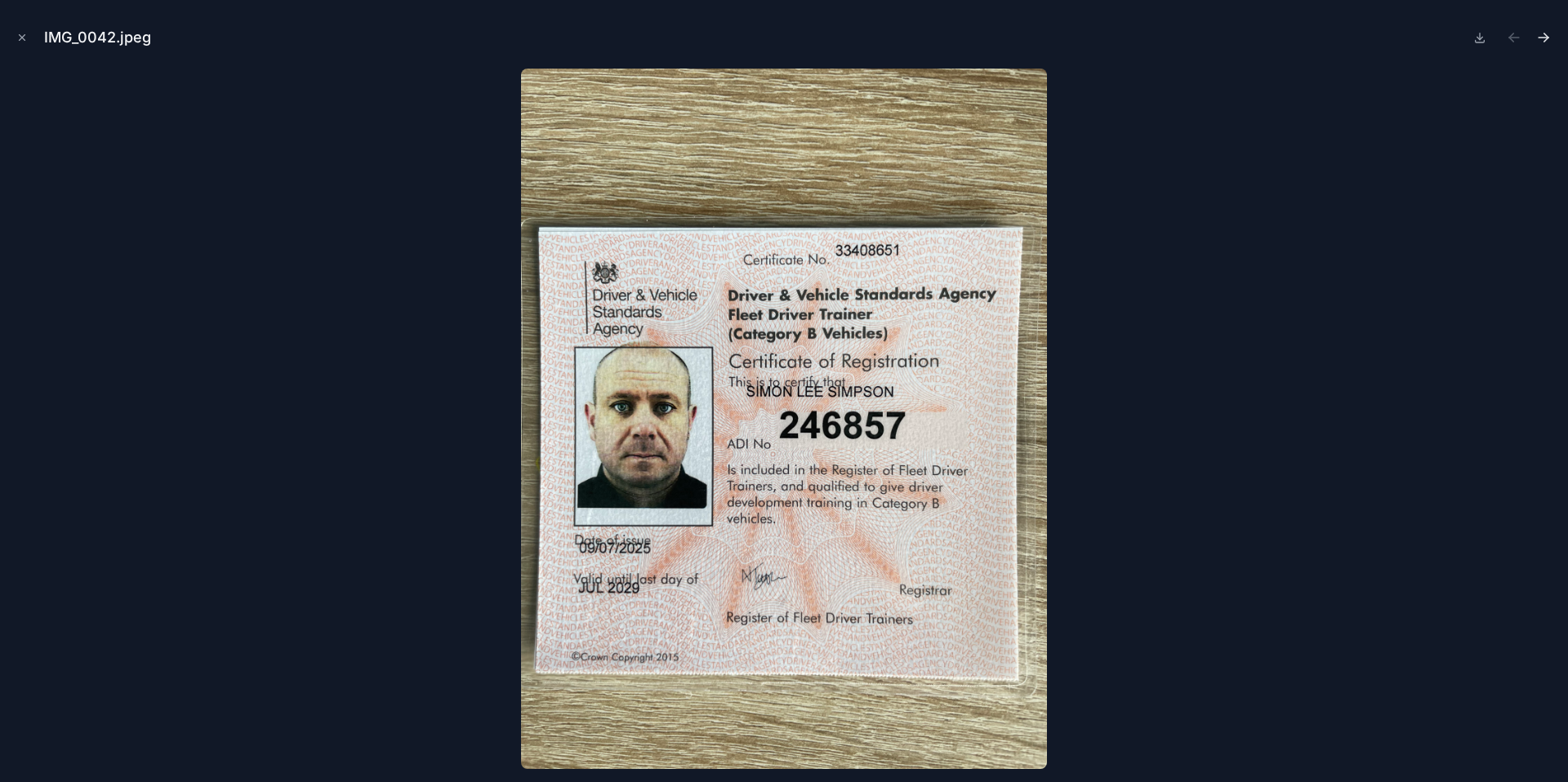
click at [1549, 39] on icon "Next file" at bounding box center [1543, 38] width 17 height 17
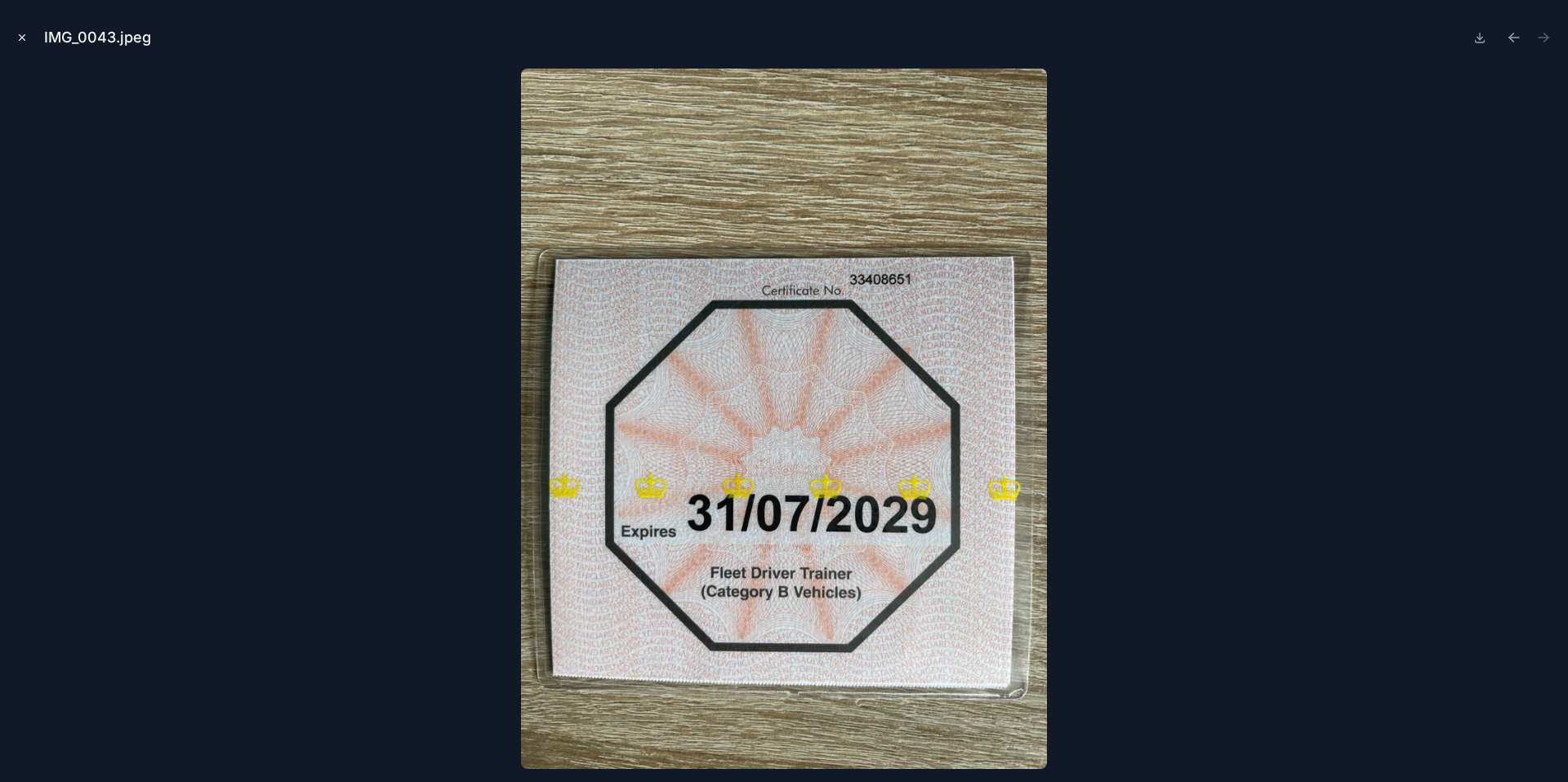
click at [25, 41] on icon "Close modal" at bounding box center [23, 38] width 12 height 12
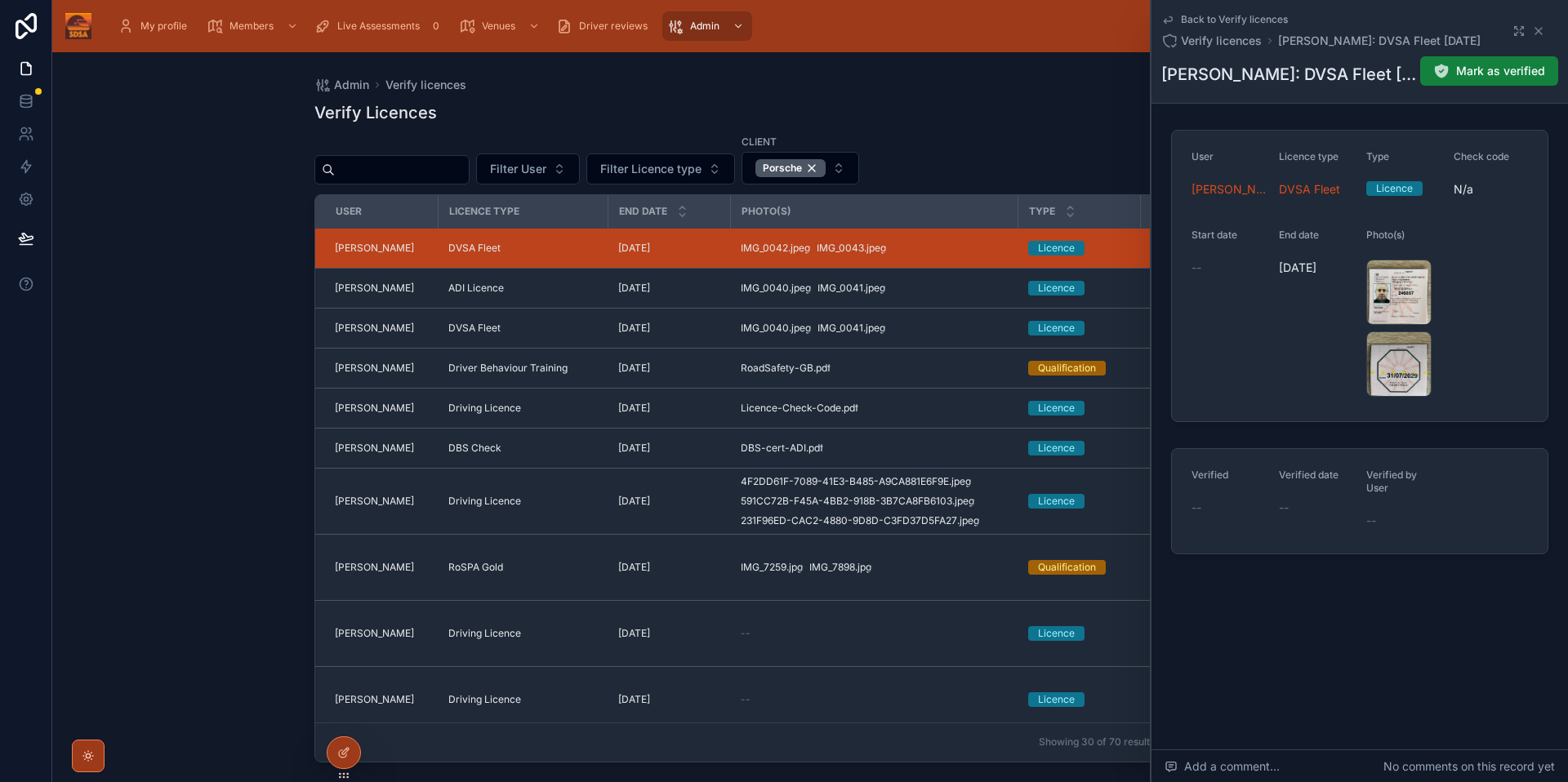
click at [1476, 63] on span "Mark as verified" at bounding box center [1500, 71] width 89 height 17
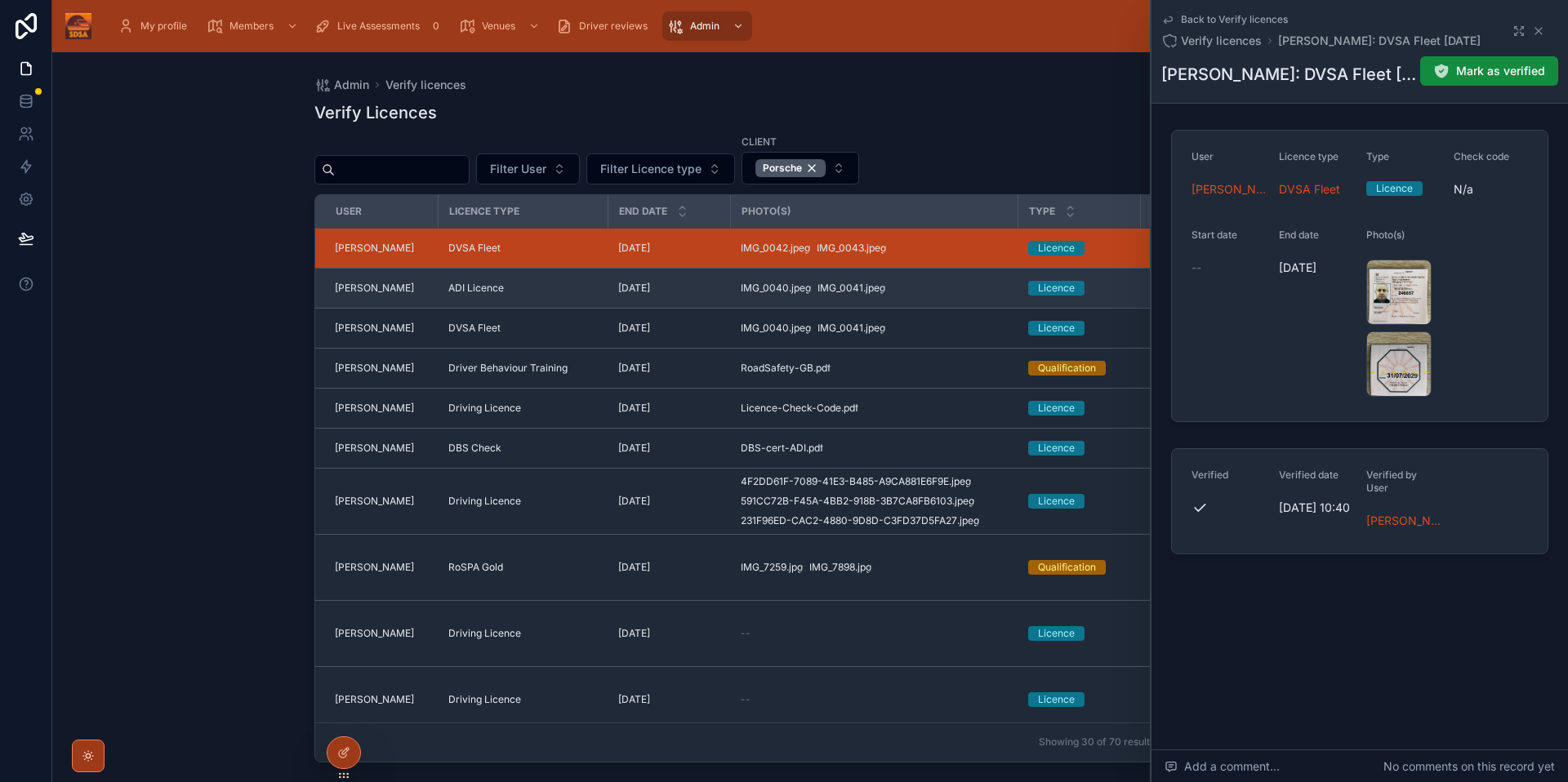
click at [562, 289] on div "ADI Licence" at bounding box center [524, 288] width 150 height 13
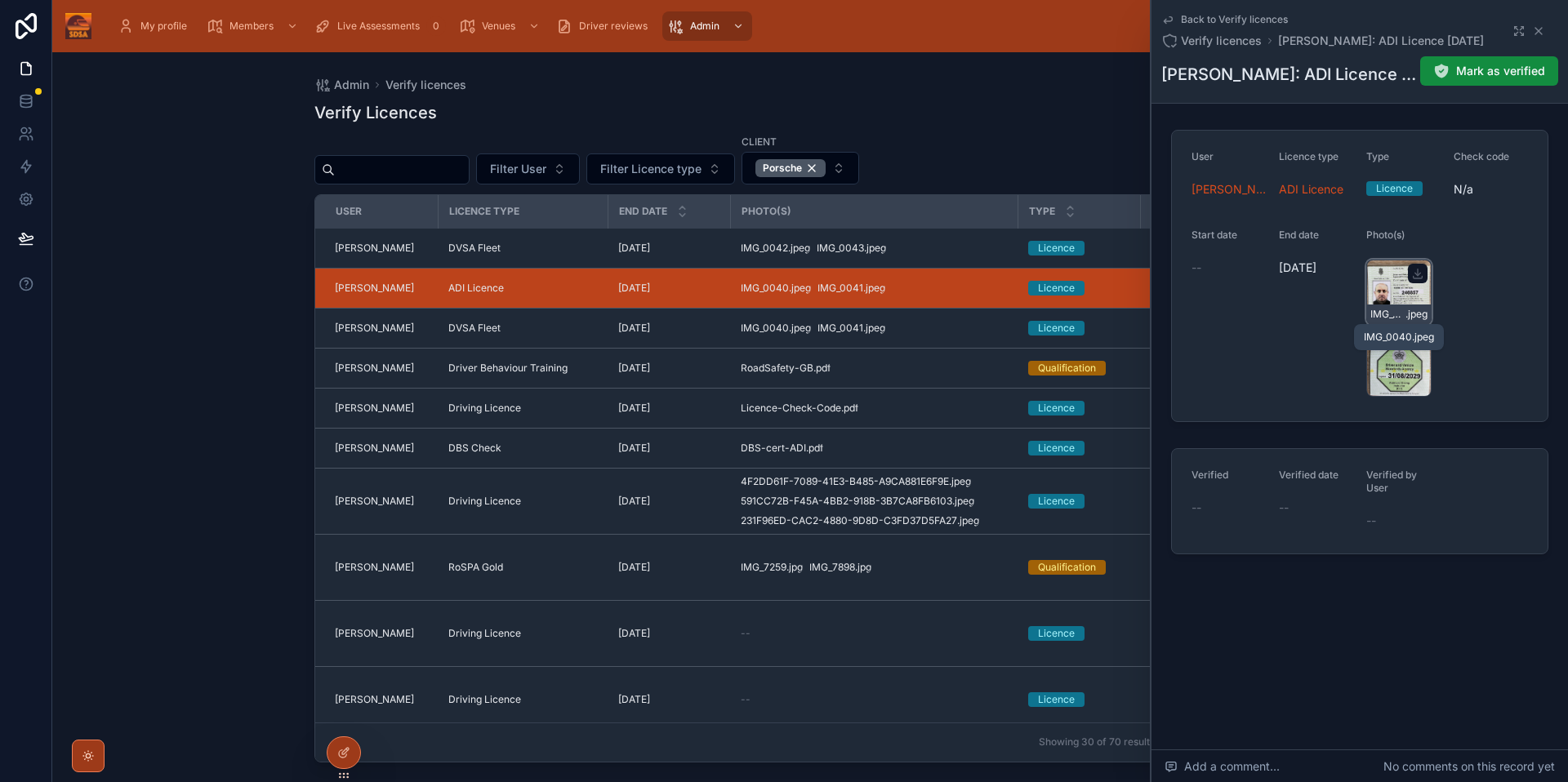
click at [1395, 309] on span "IMG_0040" at bounding box center [1388, 314] width 35 height 13
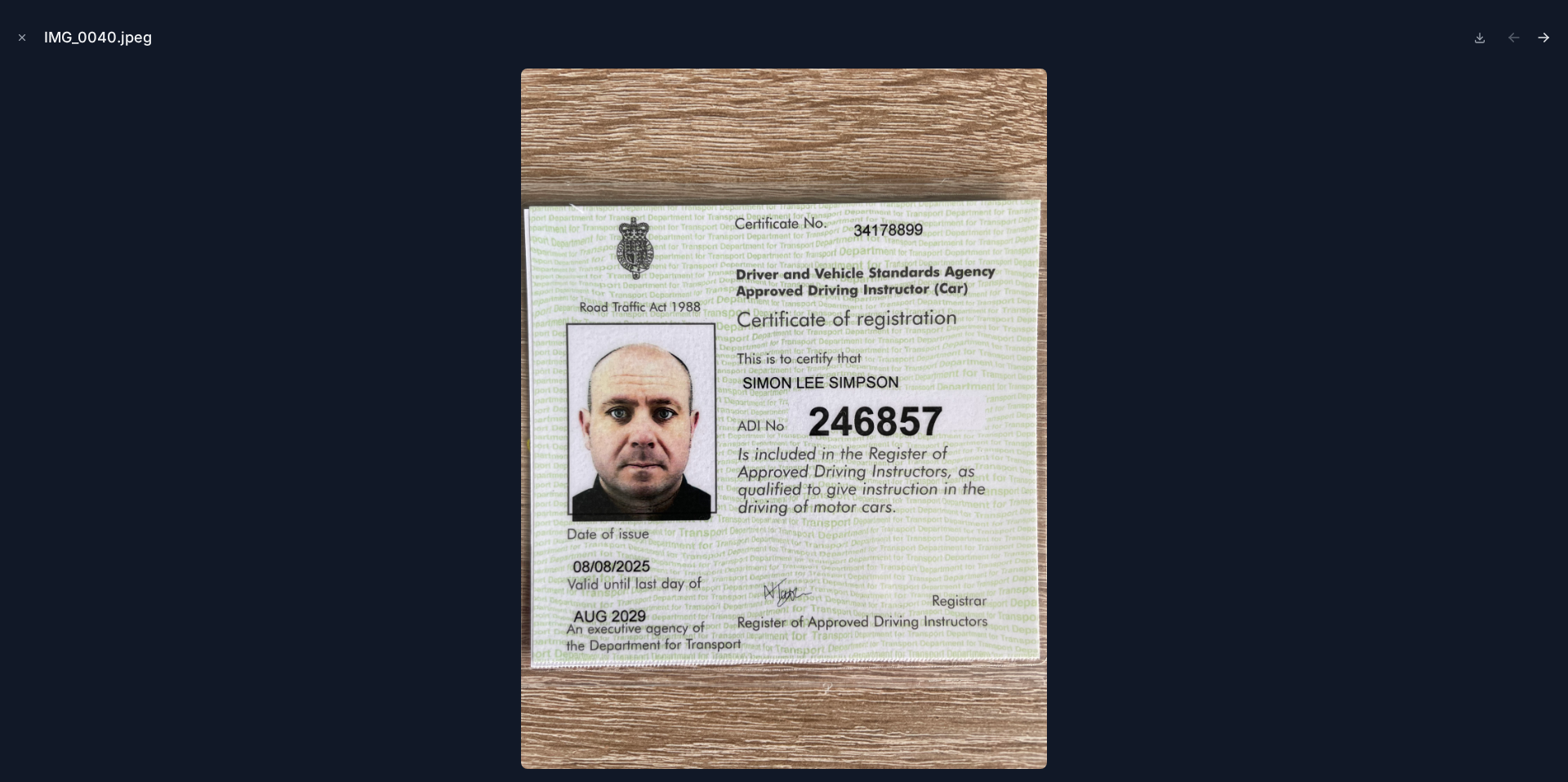
click at [1545, 38] on icon "Next file" at bounding box center [1545, 39] width 4 height 4
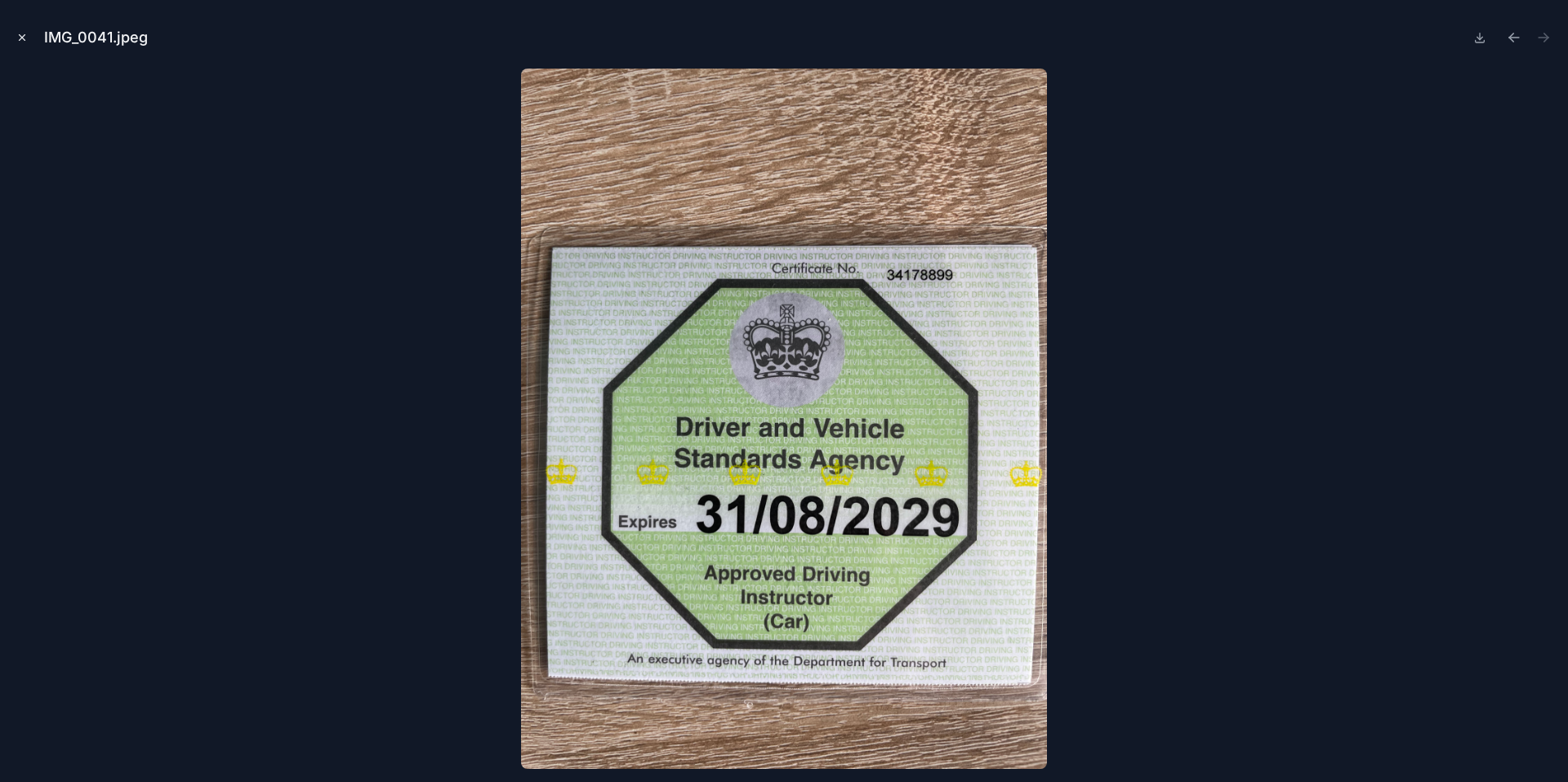
click at [18, 38] on icon "Close modal" at bounding box center [23, 38] width 12 height 12
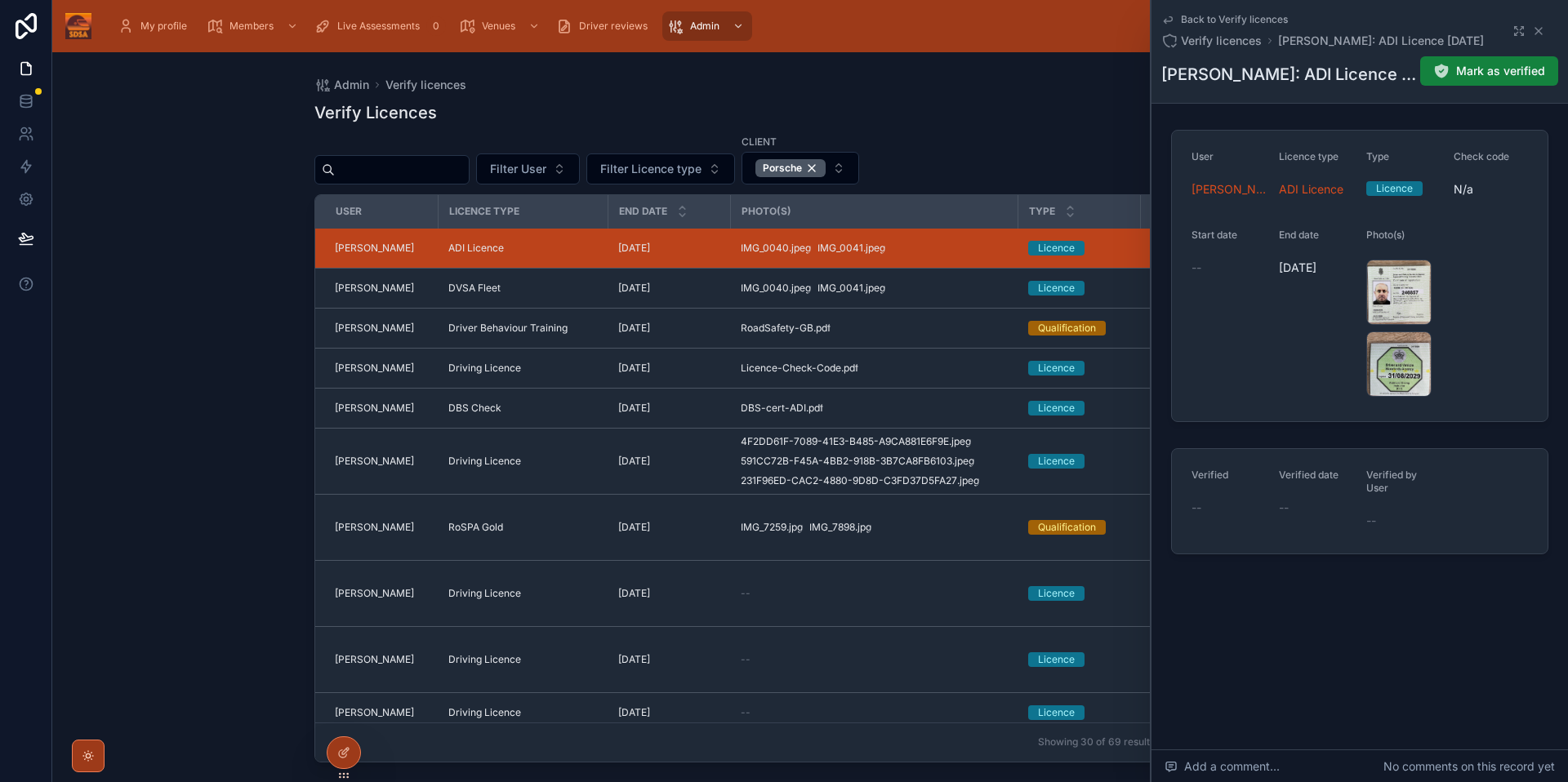
click at [1505, 72] on span "Mark as verified" at bounding box center [1500, 71] width 89 height 17
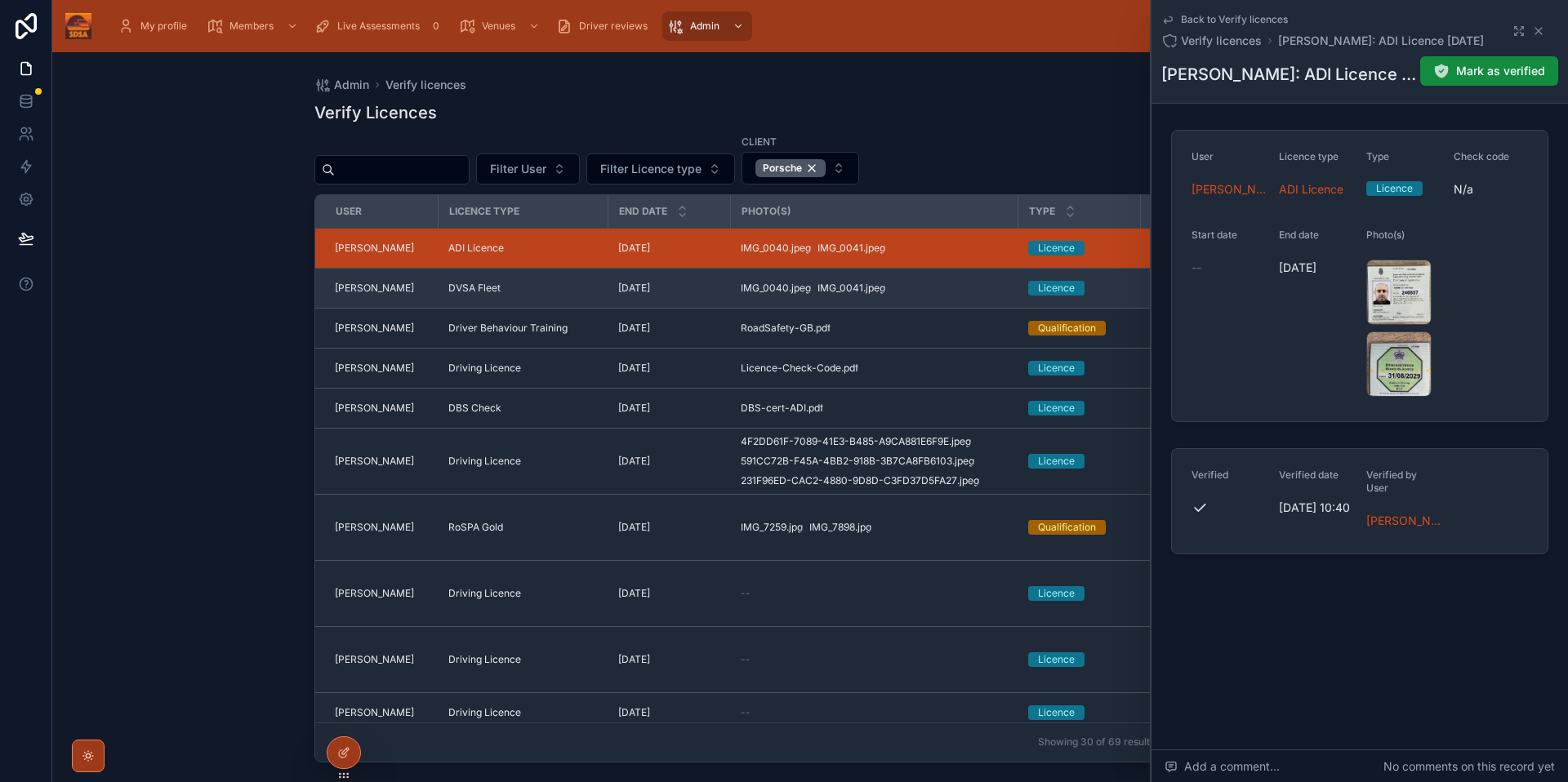
click at [551, 294] on div "DVSA Fleet" at bounding box center [524, 288] width 150 height 13
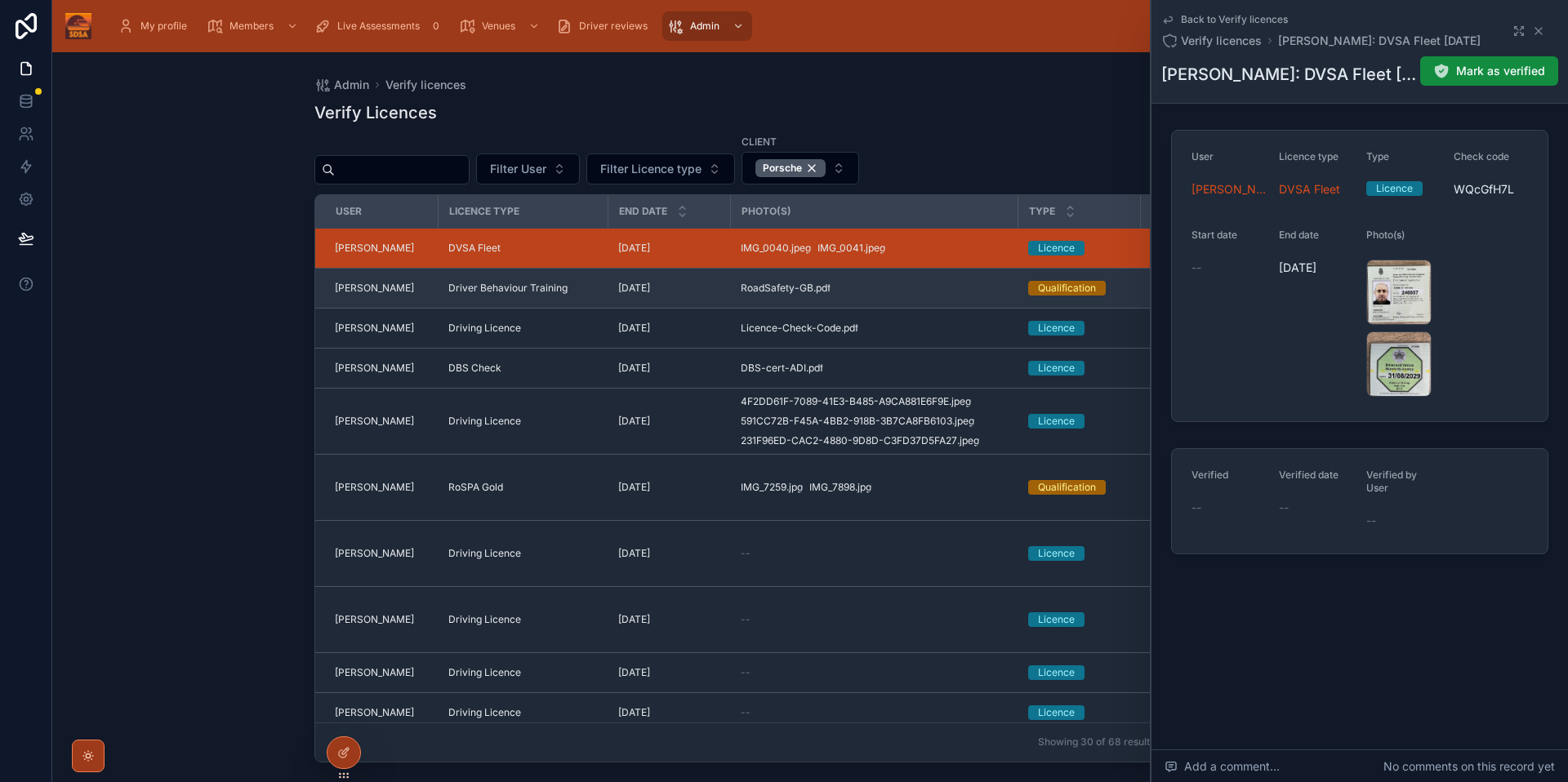
click at [922, 284] on div "RoadSafety-GB .pdf" at bounding box center [874, 288] width 268 height 13
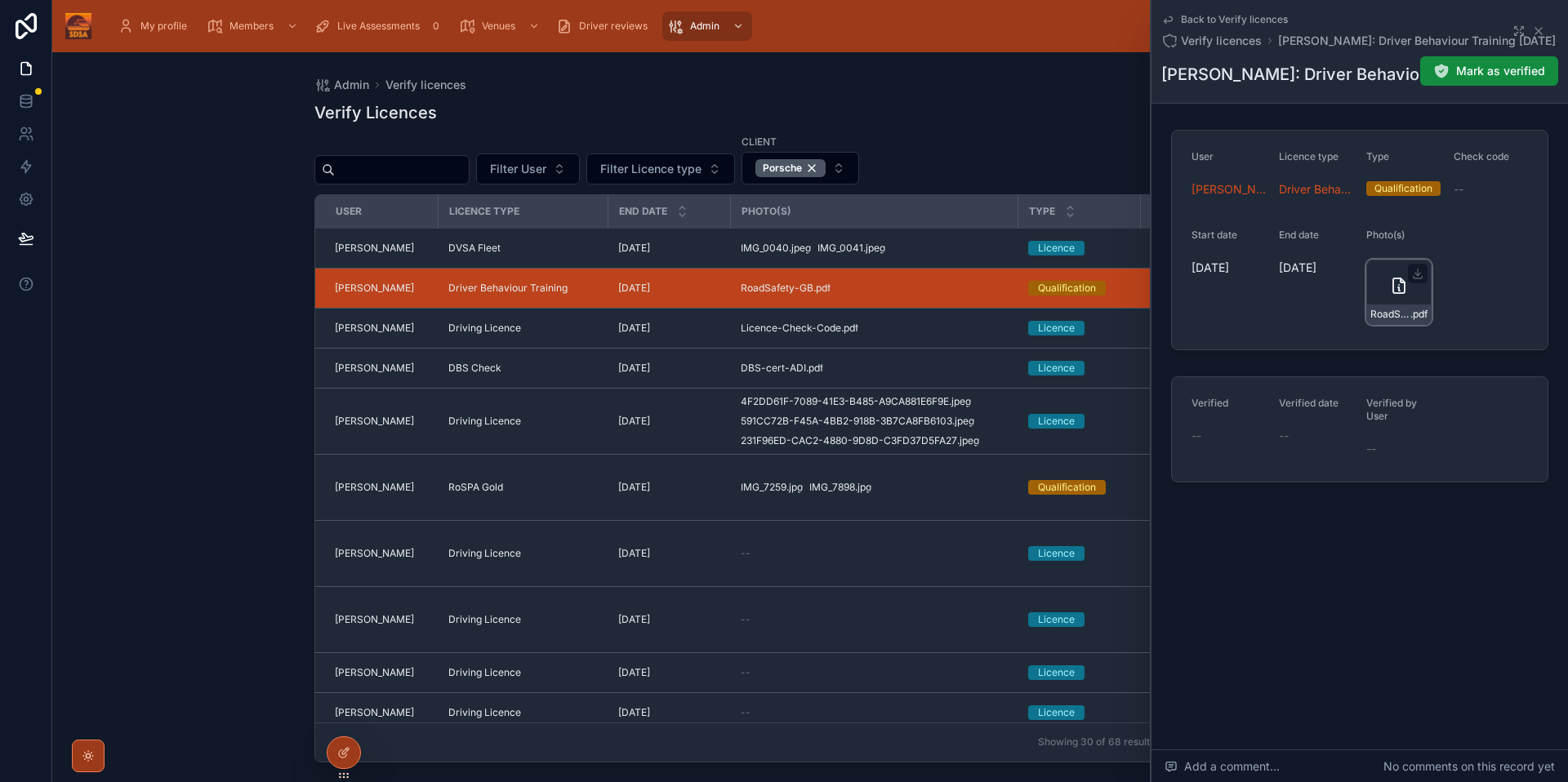
click at [1389, 292] on icon at bounding box center [1398, 285] width 19 height 19
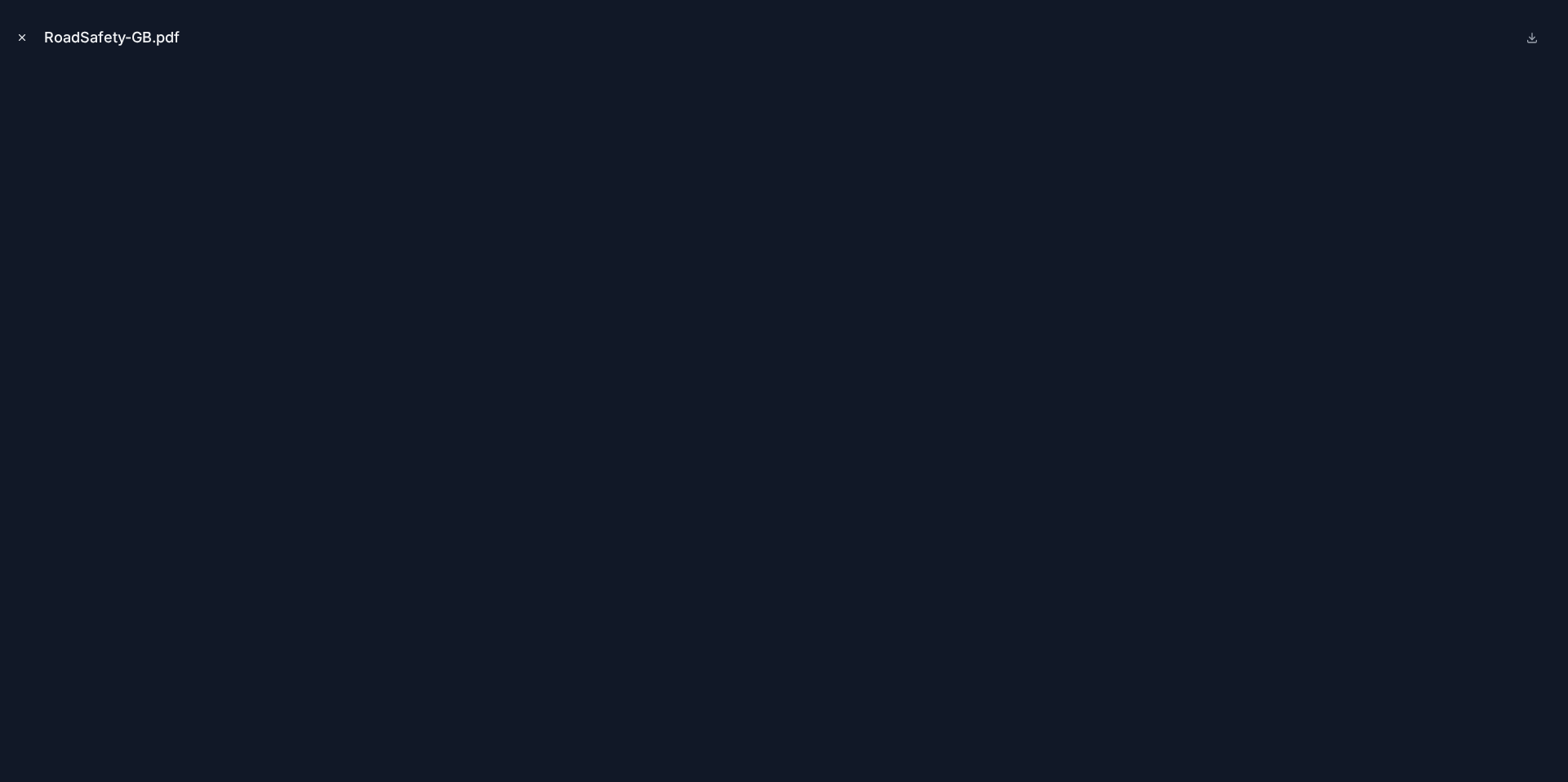
click at [22, 36] on icon "Close modal" at bounding box center [23, 38] width 12 height 12
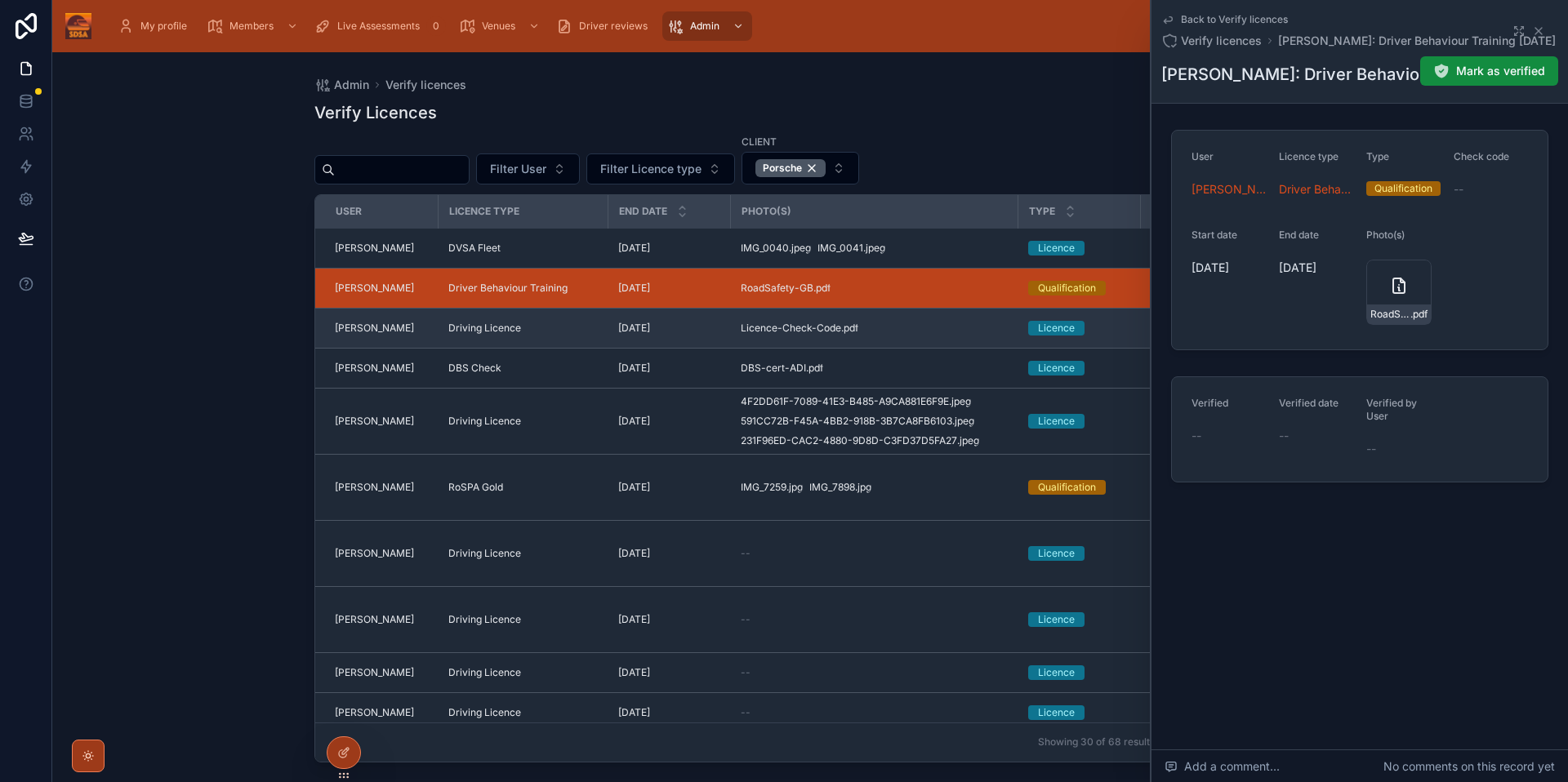
click at [566, 332] on div "Driving Licence" at bounding box center [524, 328] width 150 height 13
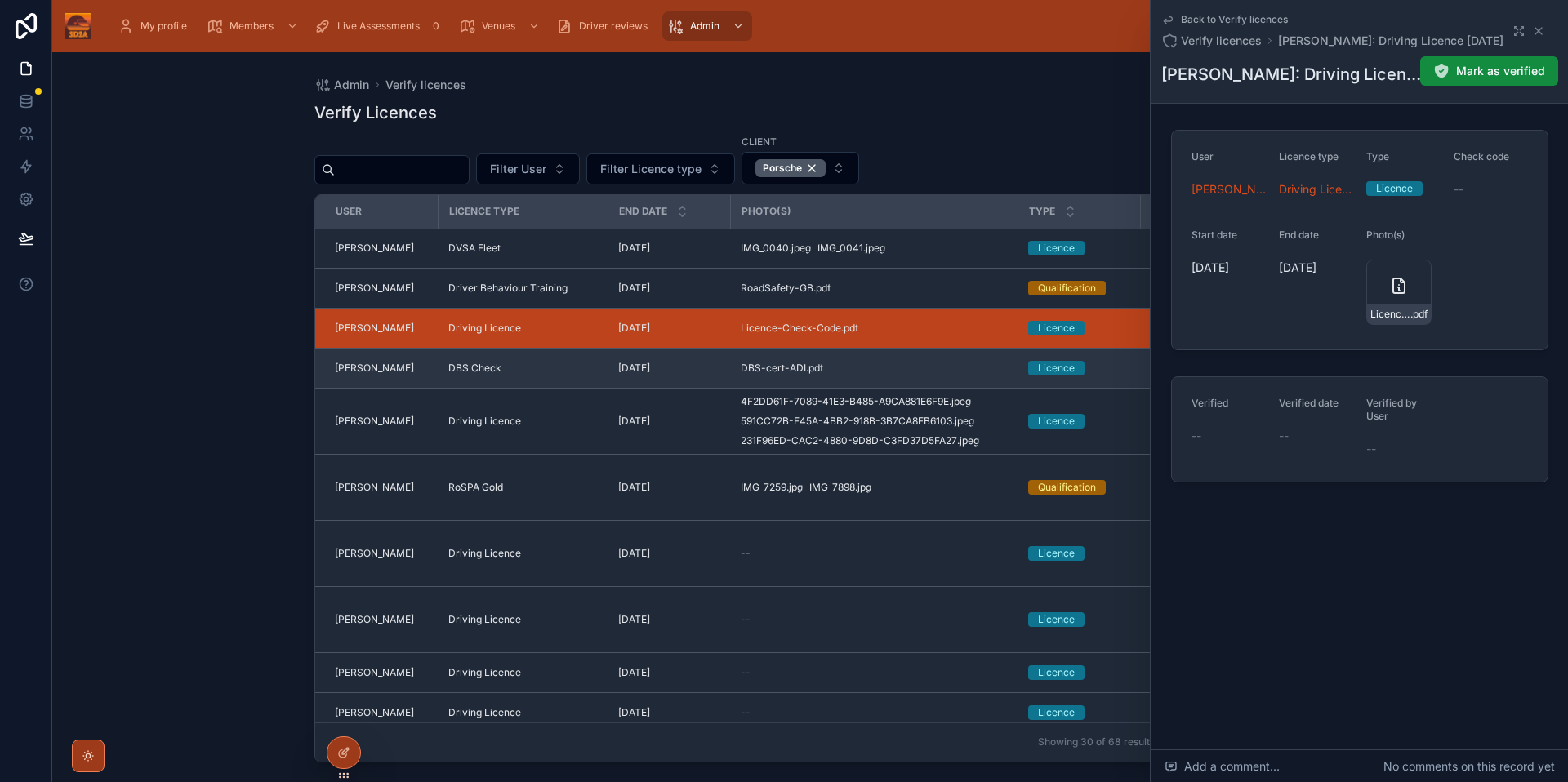
click at [561, 376] on td "DBS Check" at bounding box center [523, 368] width 170 height 40
click at [603, 366] on td "DBS Check" at bounding box center [523, 368] width 170 height 40
click at [926, 368] on div "DBS-cert-ADI .pdf" at bounding box center [874, 368] width 268 height 13
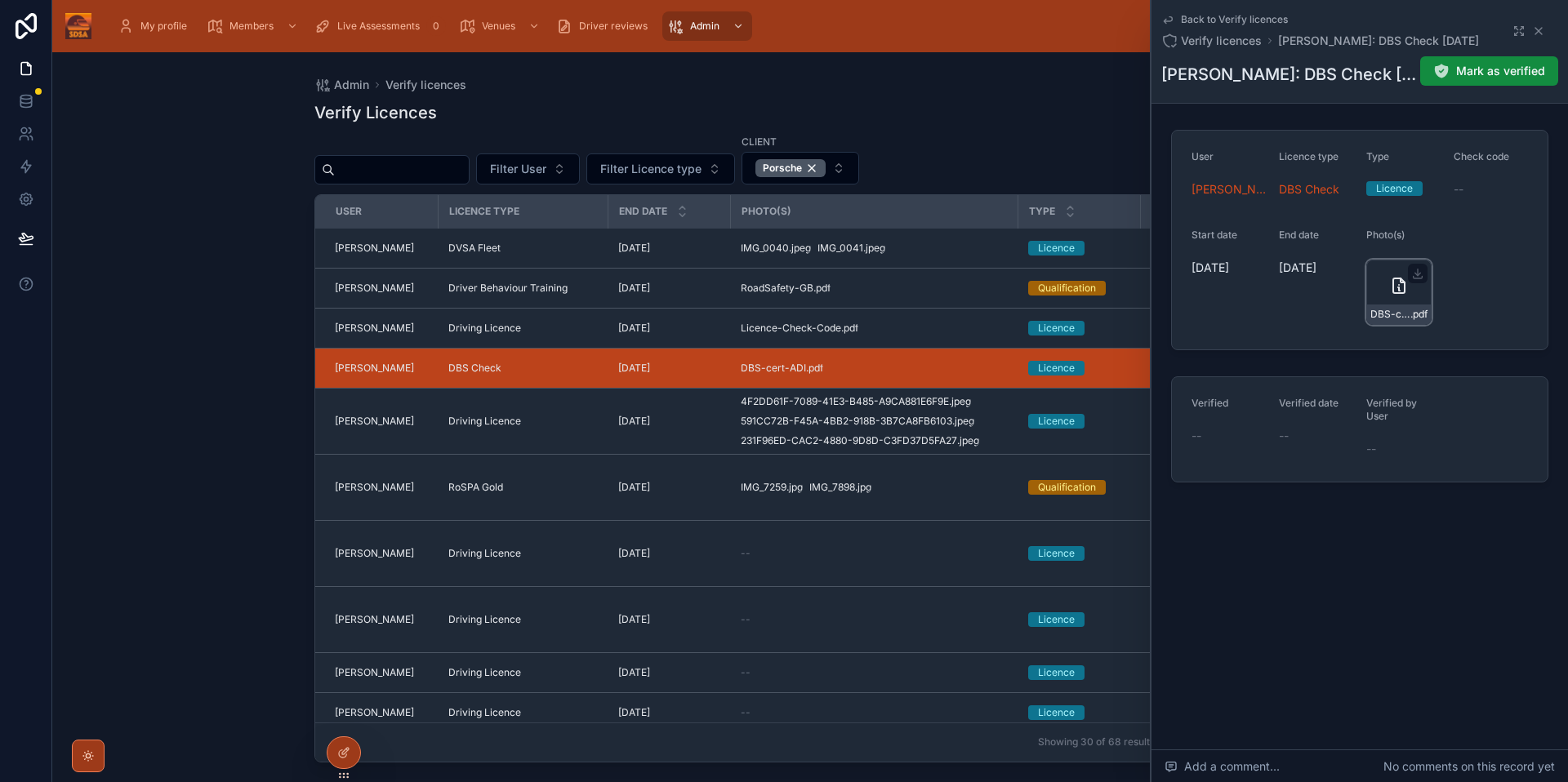
click at [1402, 305] on div "DBS-cert-ADI .pdf" at bounding box center [1398, 314] width 63 height 19
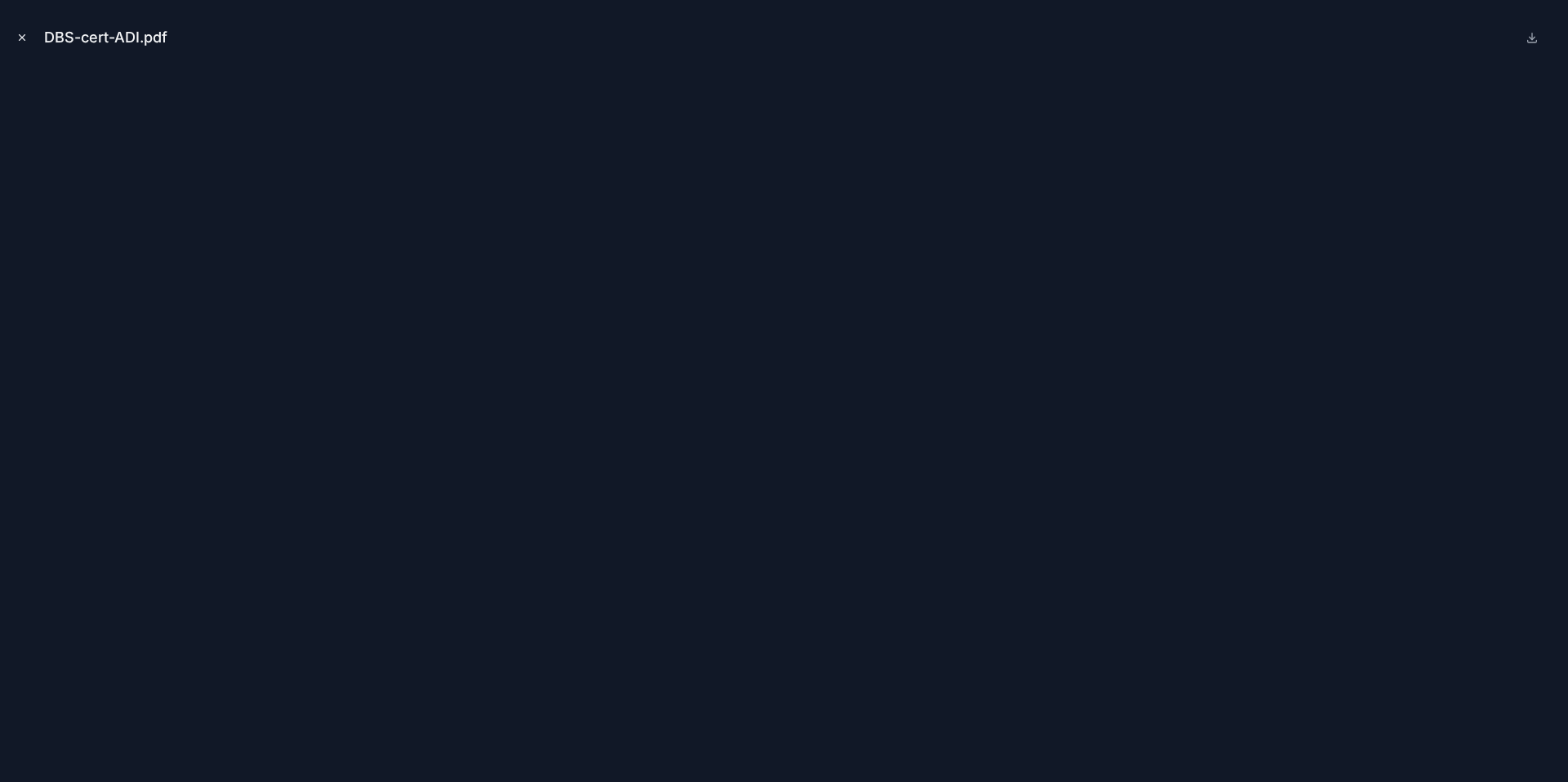
click at [27, 41] on icon "Close modal" at bounding box center [23, 38] width 12 height 12
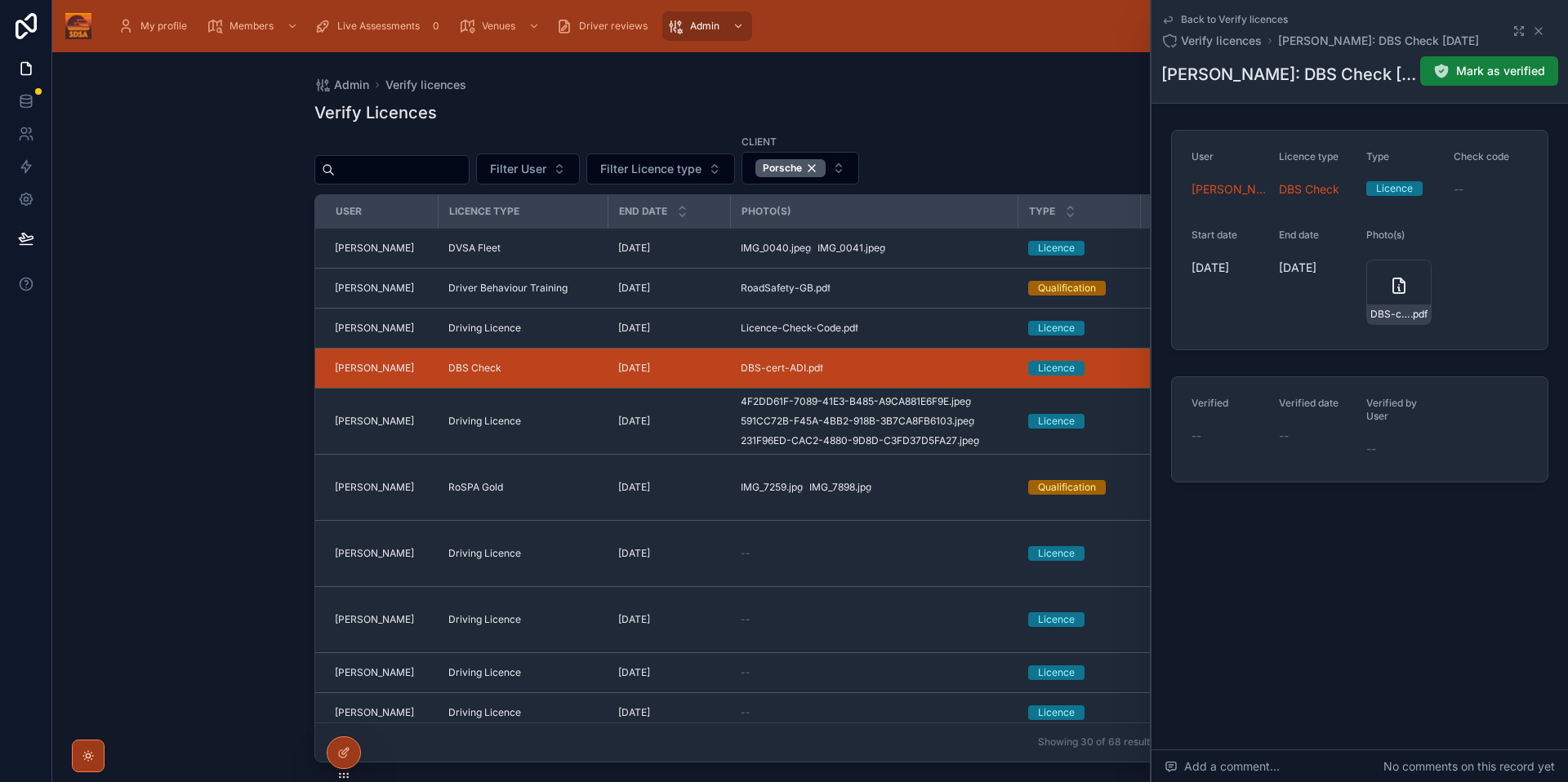
click at [1535, 72] on span "Mark as verified" at bounding box center [1500, 71] width 89 height 17
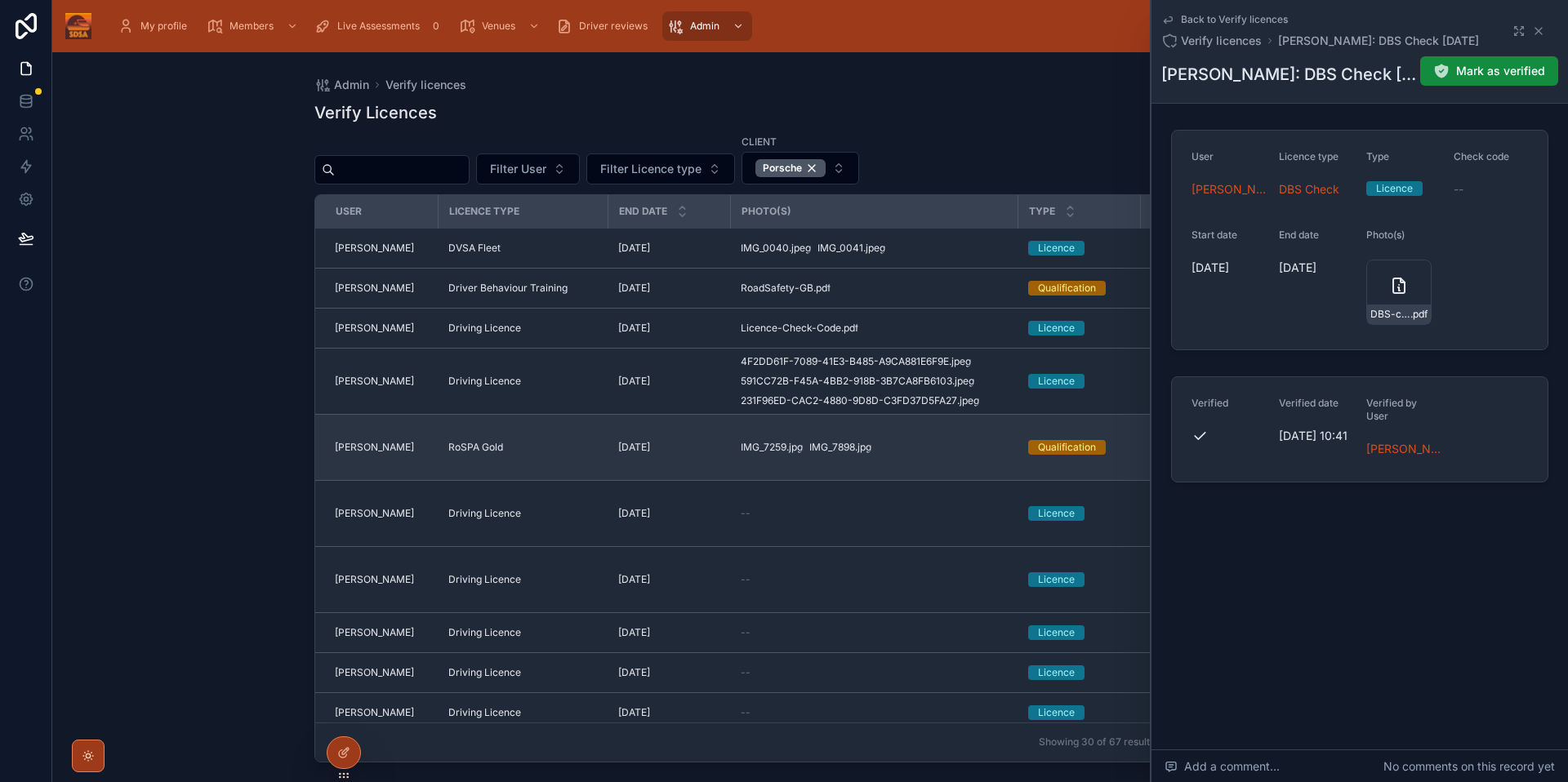
click at [930, 445] on div "IMG_7259 .jpg IMG_7898 .jpg" at bounding box center [874, 448] width 268 height 13
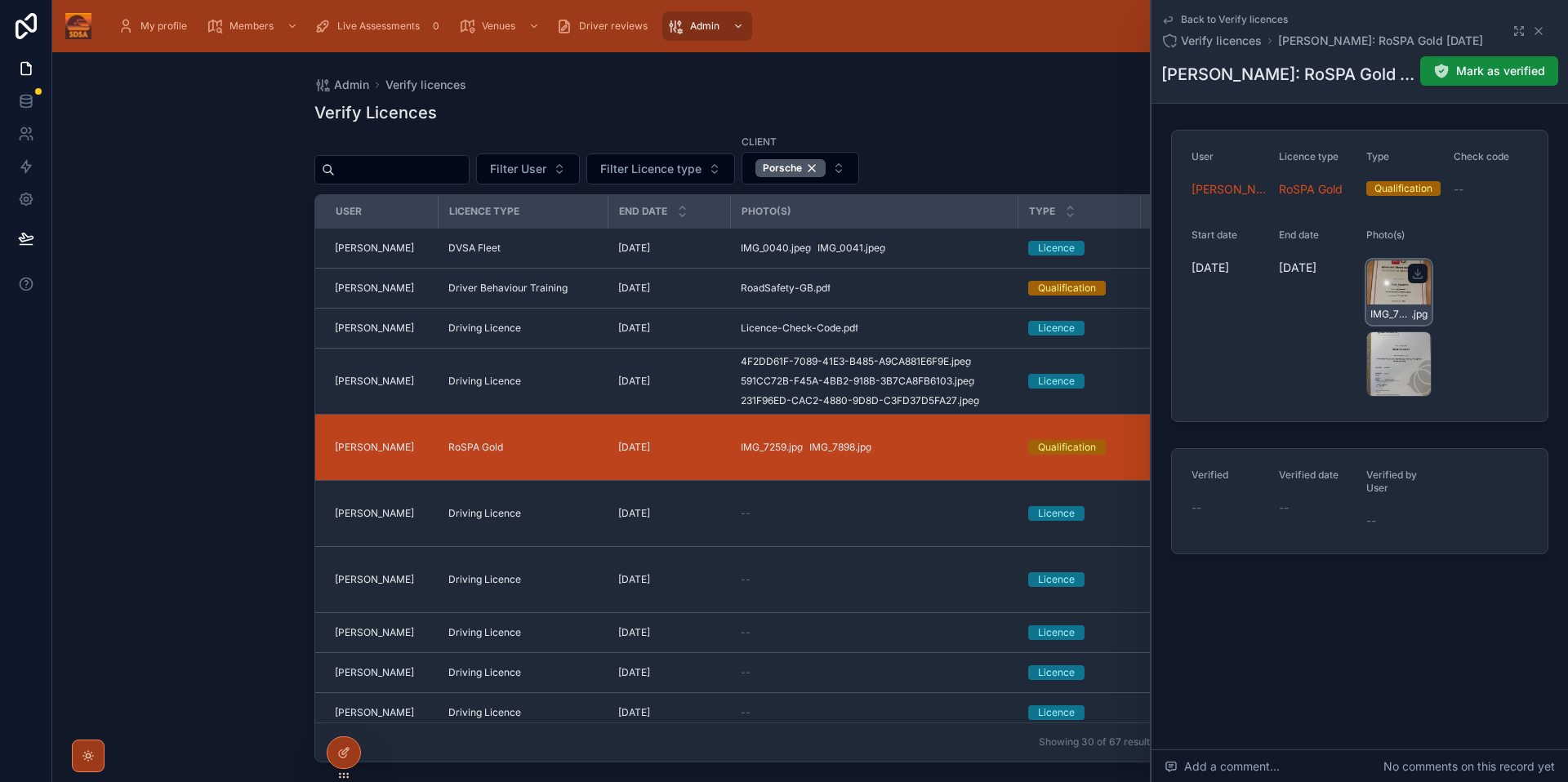
click at [1388, 297] on div "IMG_7259 .jpg" at bounding box center [1398, 292] width 65 height 65
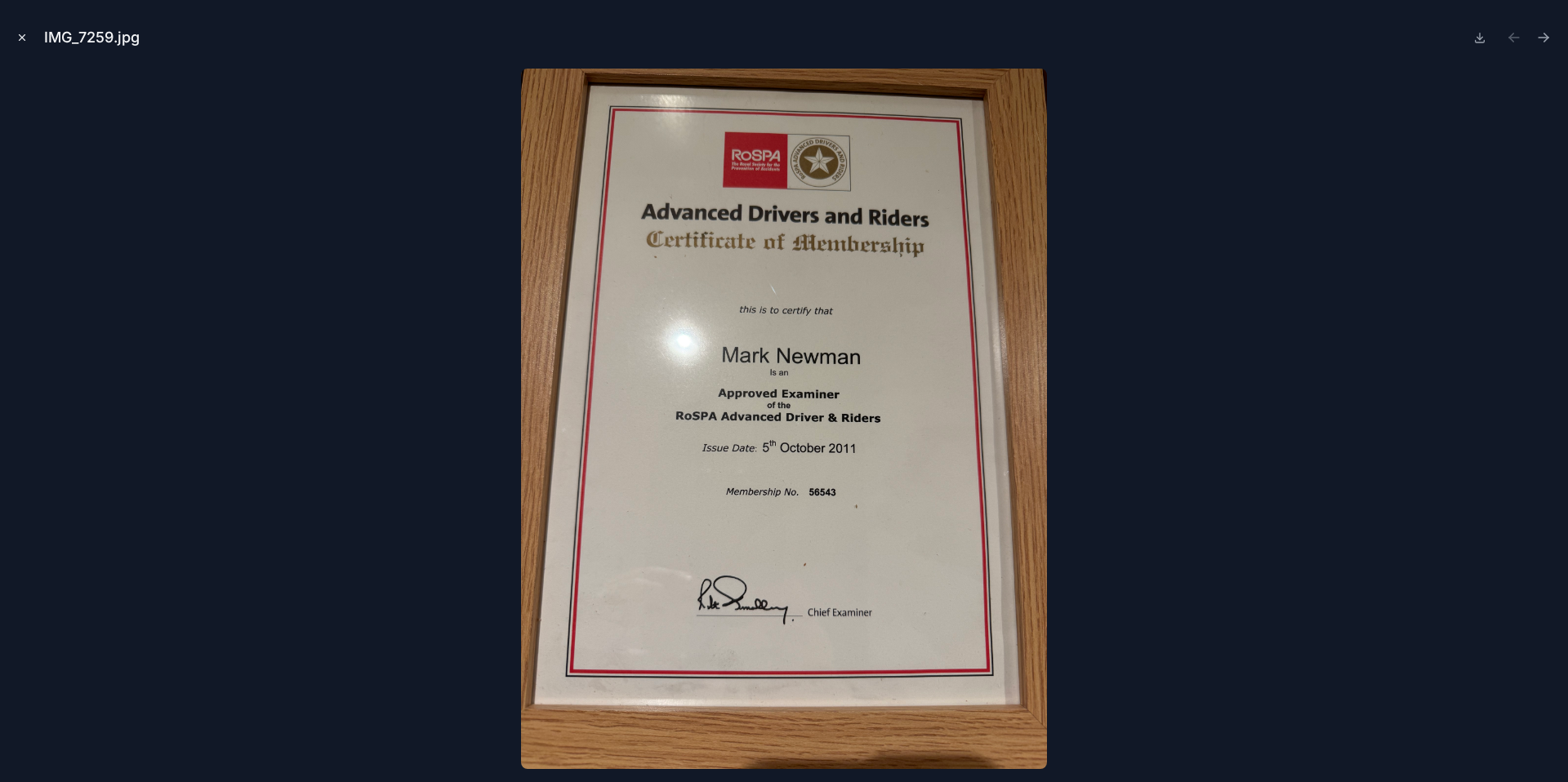
click at [27, 42] on icon "Close modal" at bounding box center [23, 38] width 12 height 12
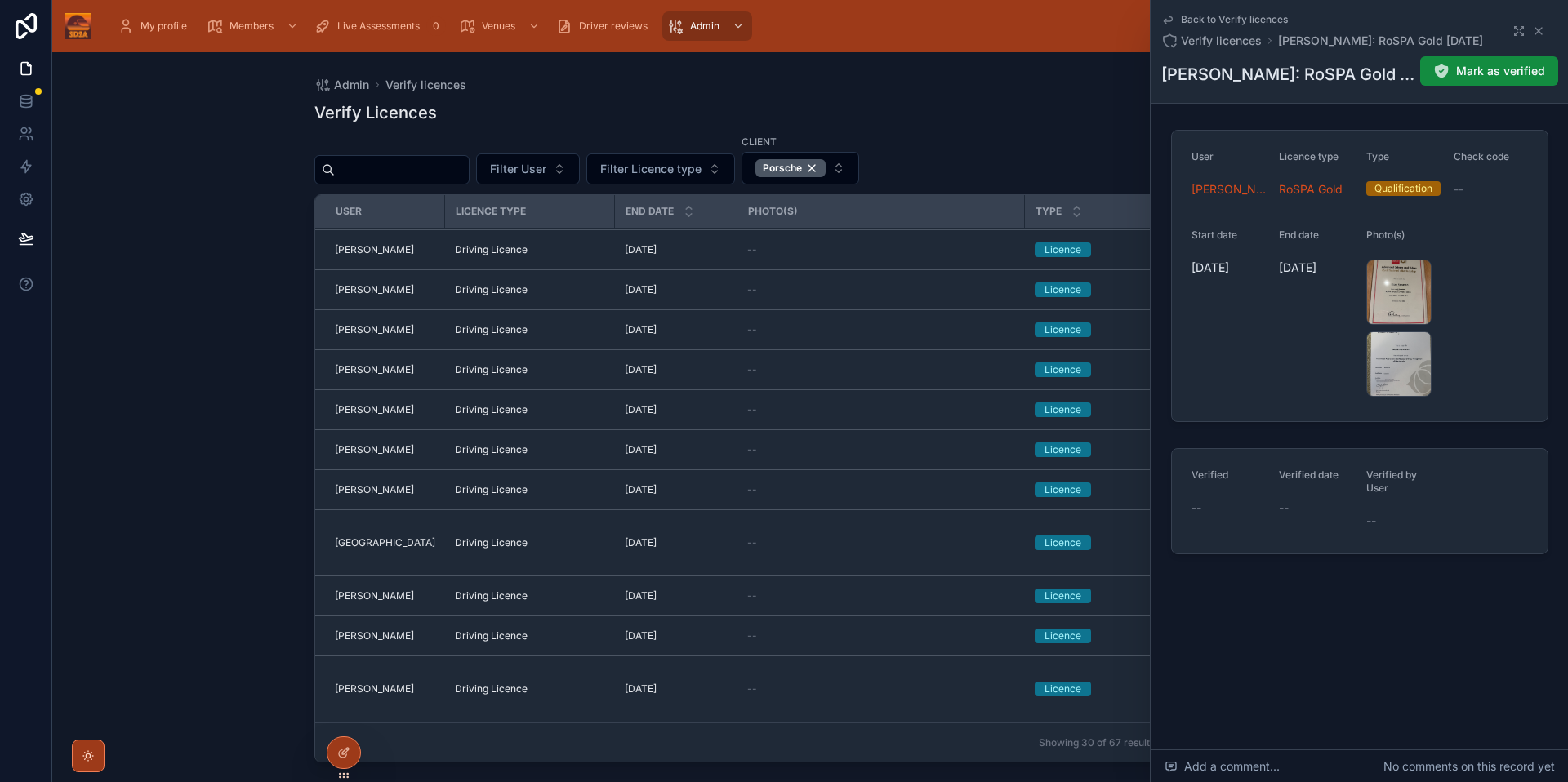
scroll to position [950, 0]
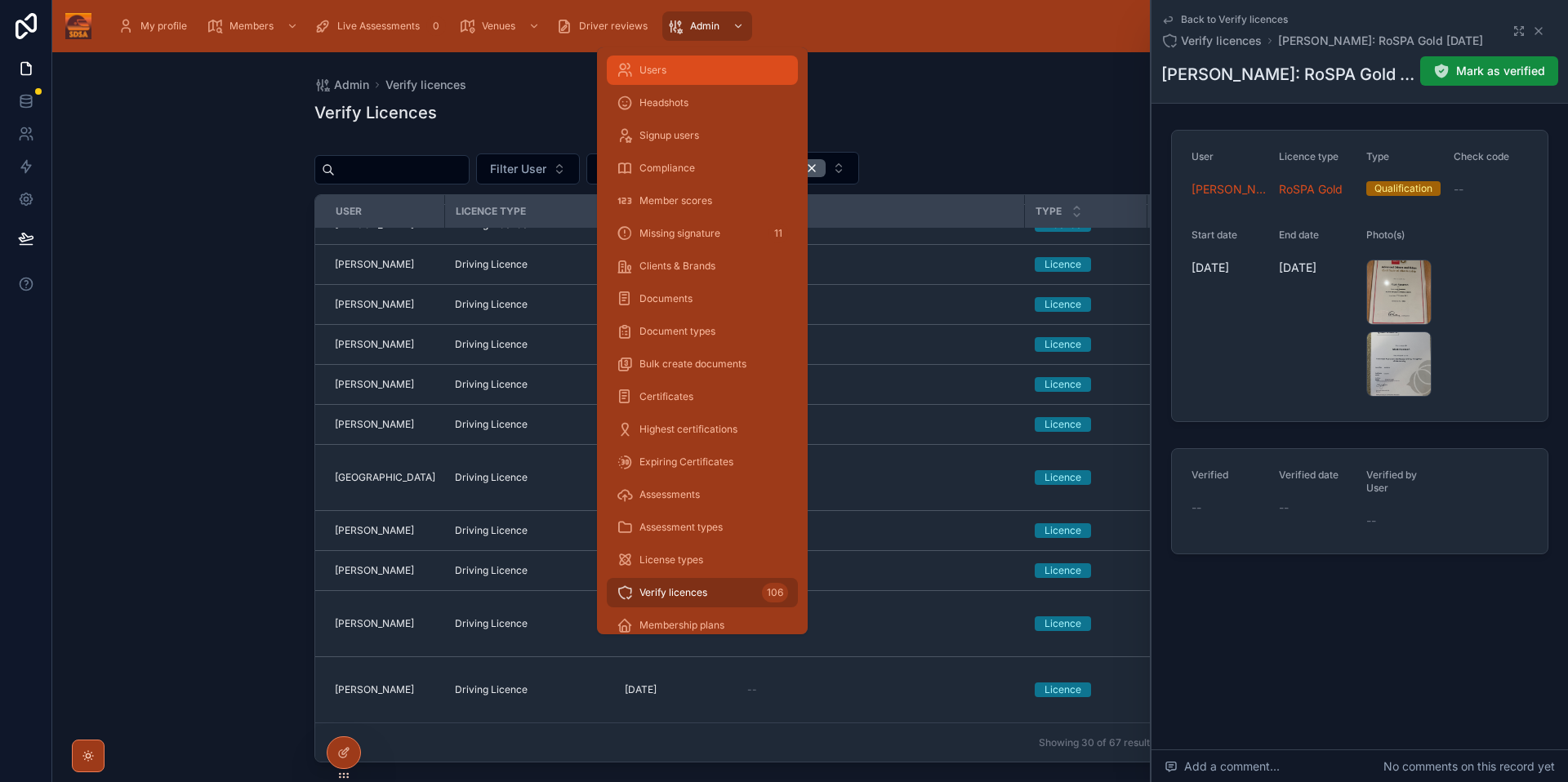
click at [667, 74] on div "Users" at bounding box center [702, 69] width 171 height 26
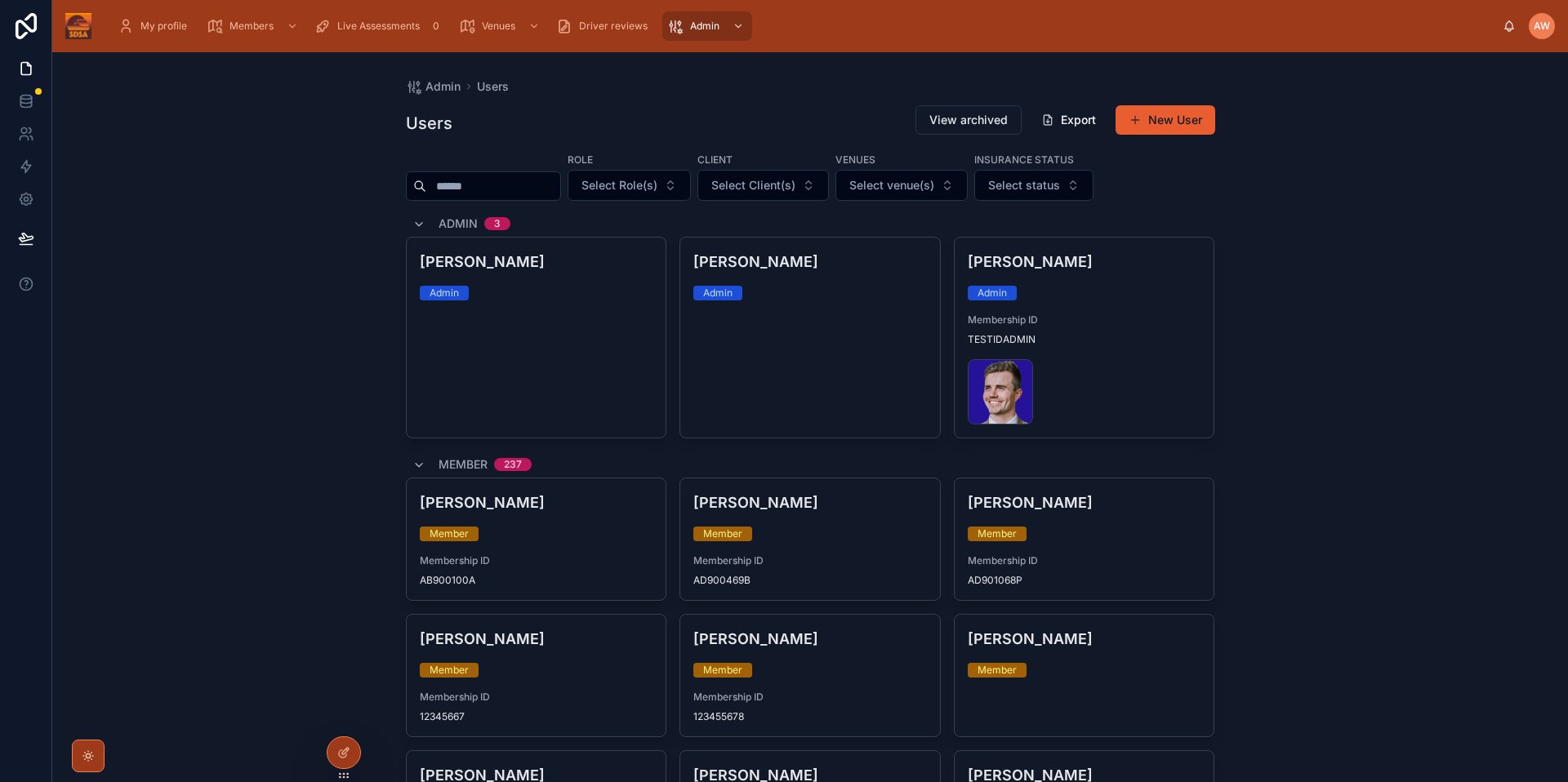
click at [484, 186] on input "text" at bounding box center [493, 185] width 134 height 23
type input "*****"
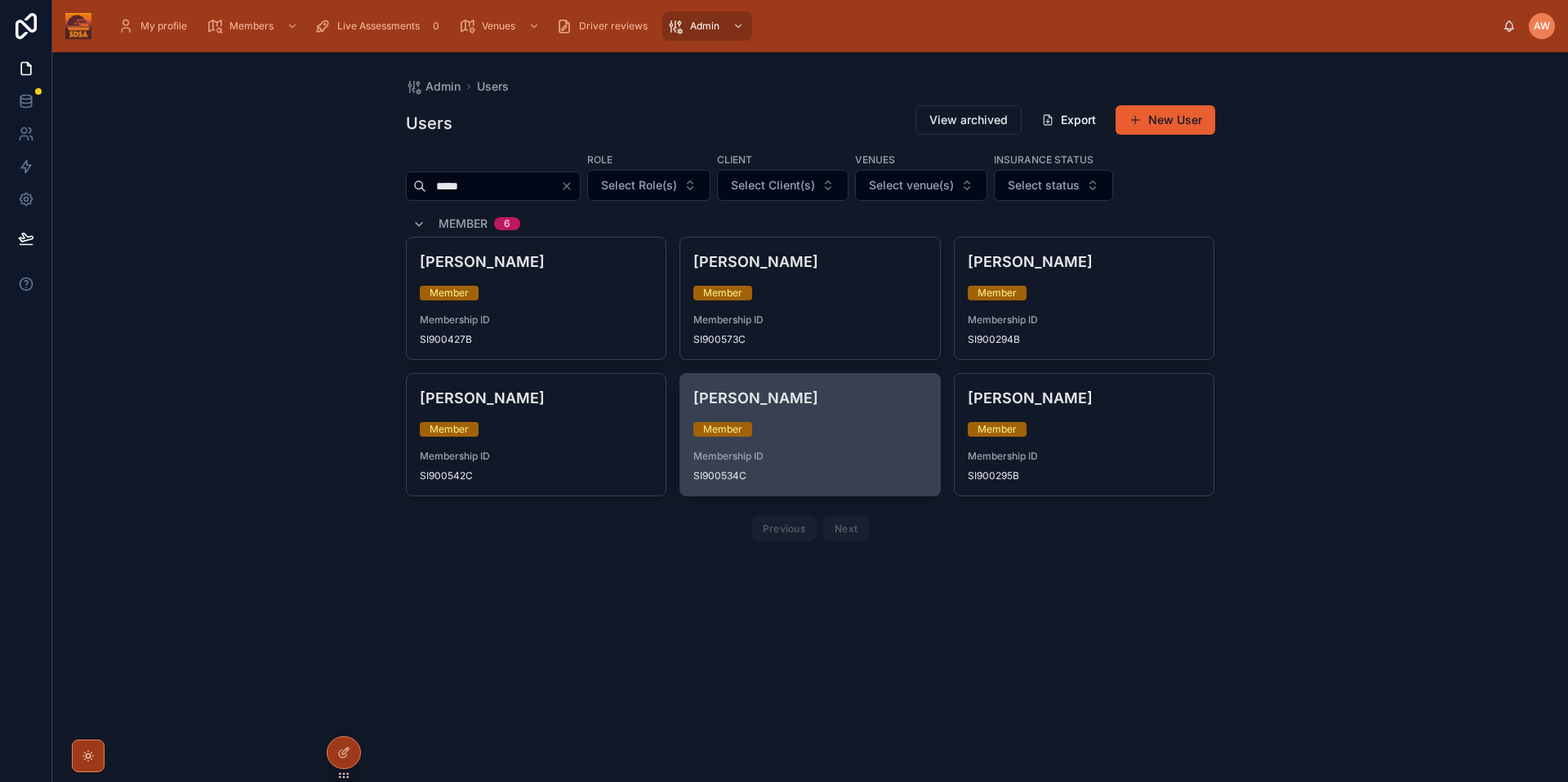
click at [874, 434] on div "Member" at bounding box center [810, 429] width 234 height 15
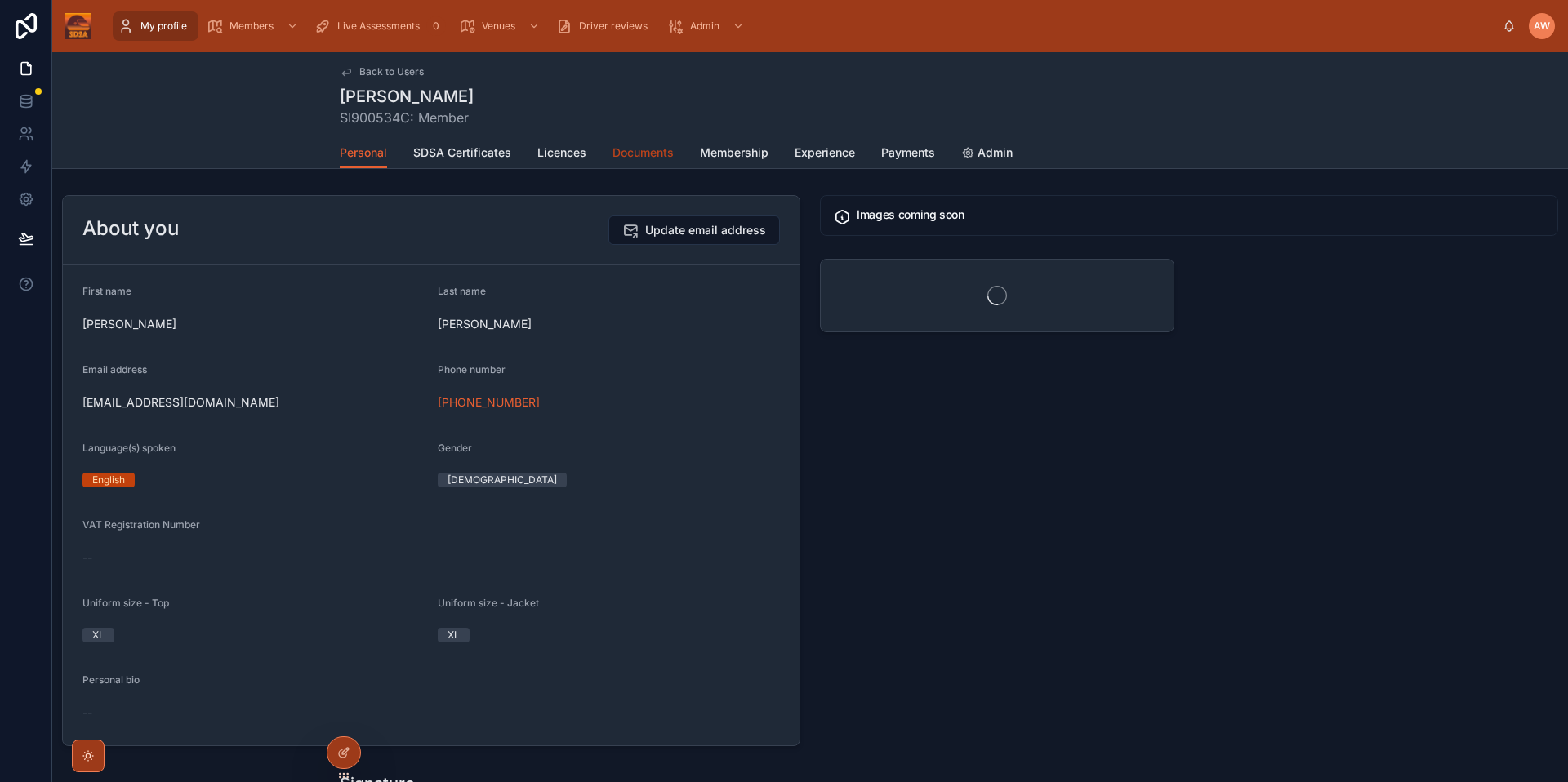
click at [648, 145] on span "Documents" at bounding box center [642, 153] width 61 height 17
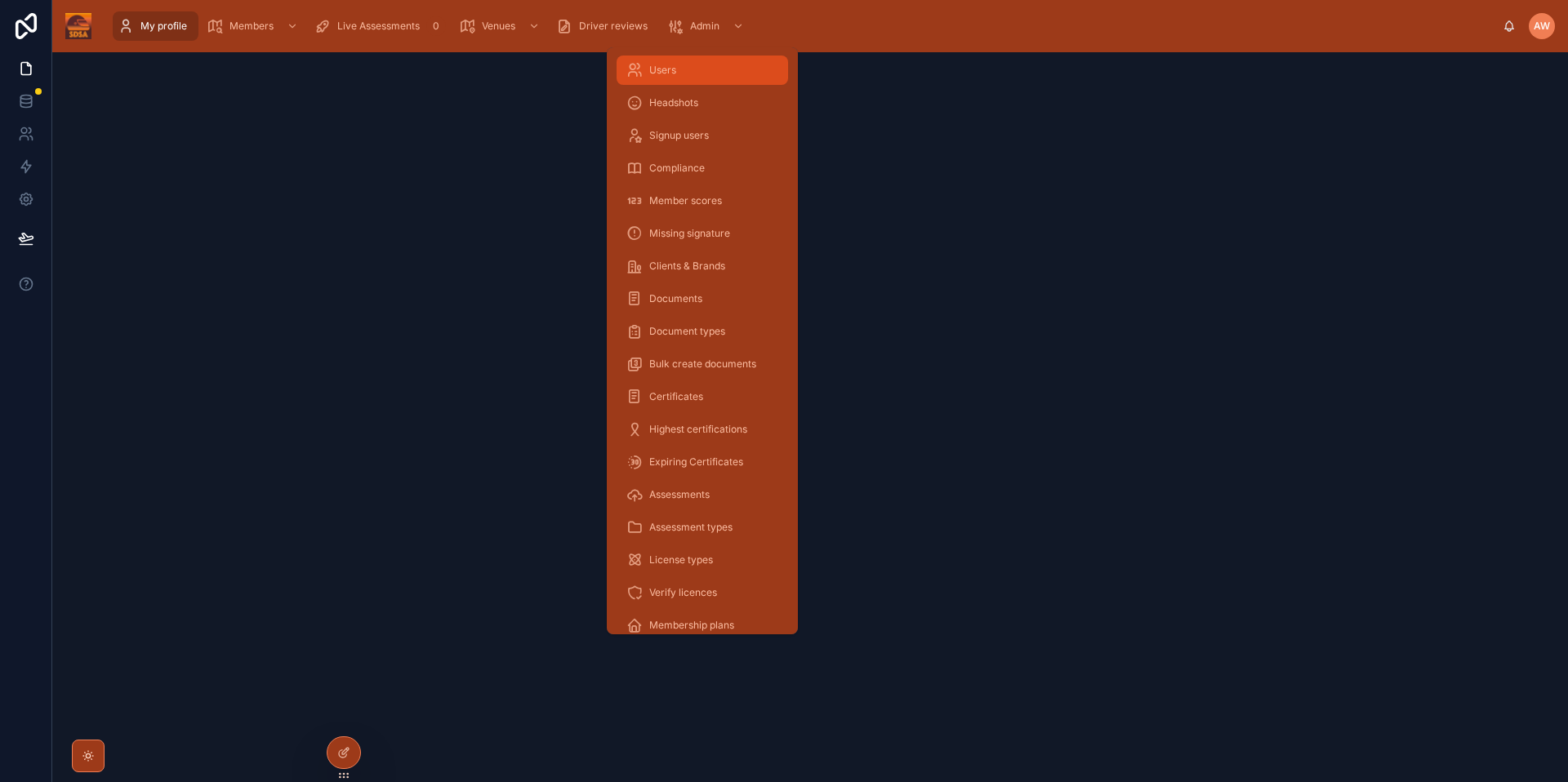
click at [688, 74] on div "Users" at bounding box center [703, 69] width 152 height 26
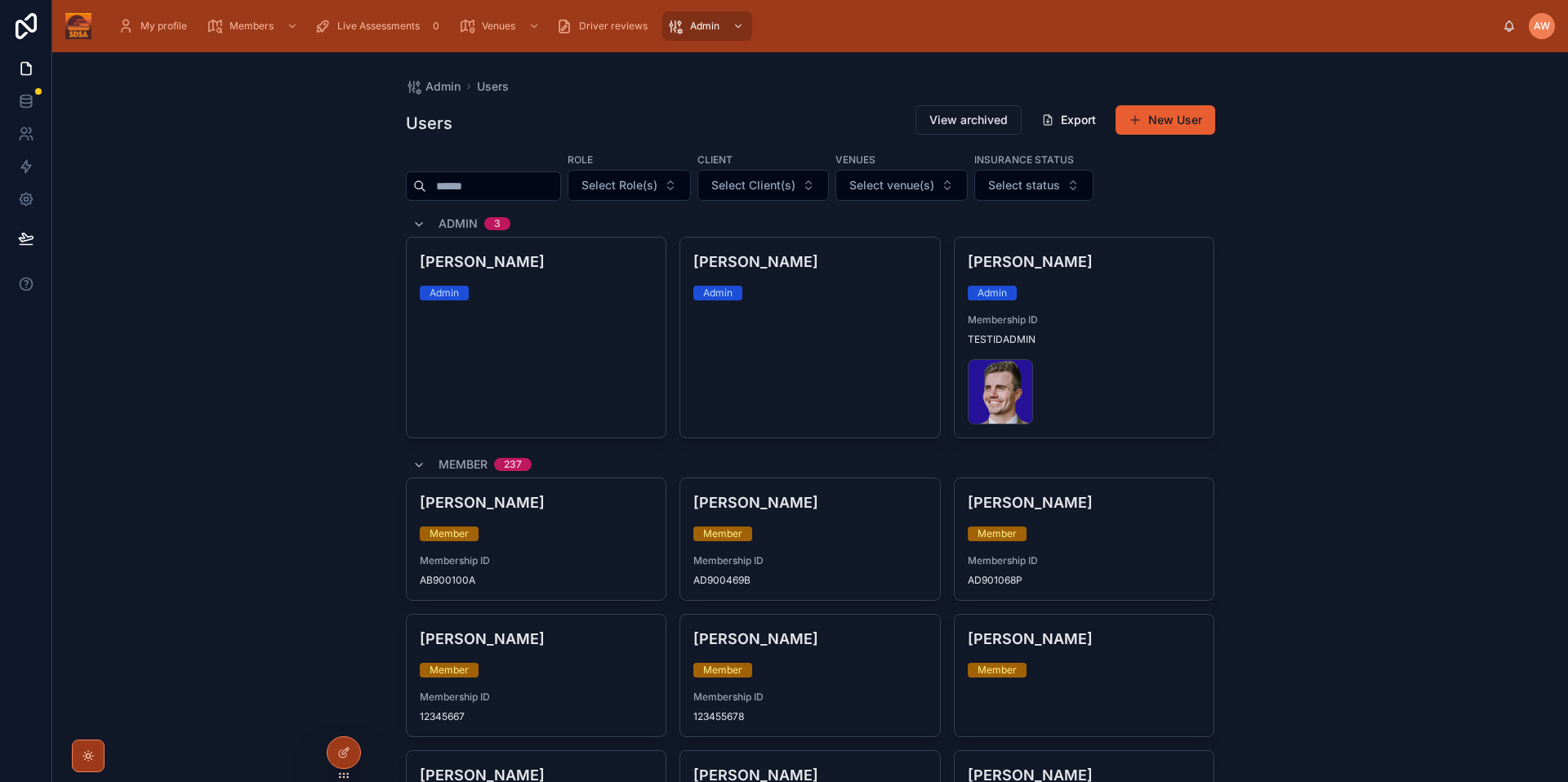
click at [494, 187] on input "text" at bounding box center [493, 185] width 134 height 23
type input "*****"
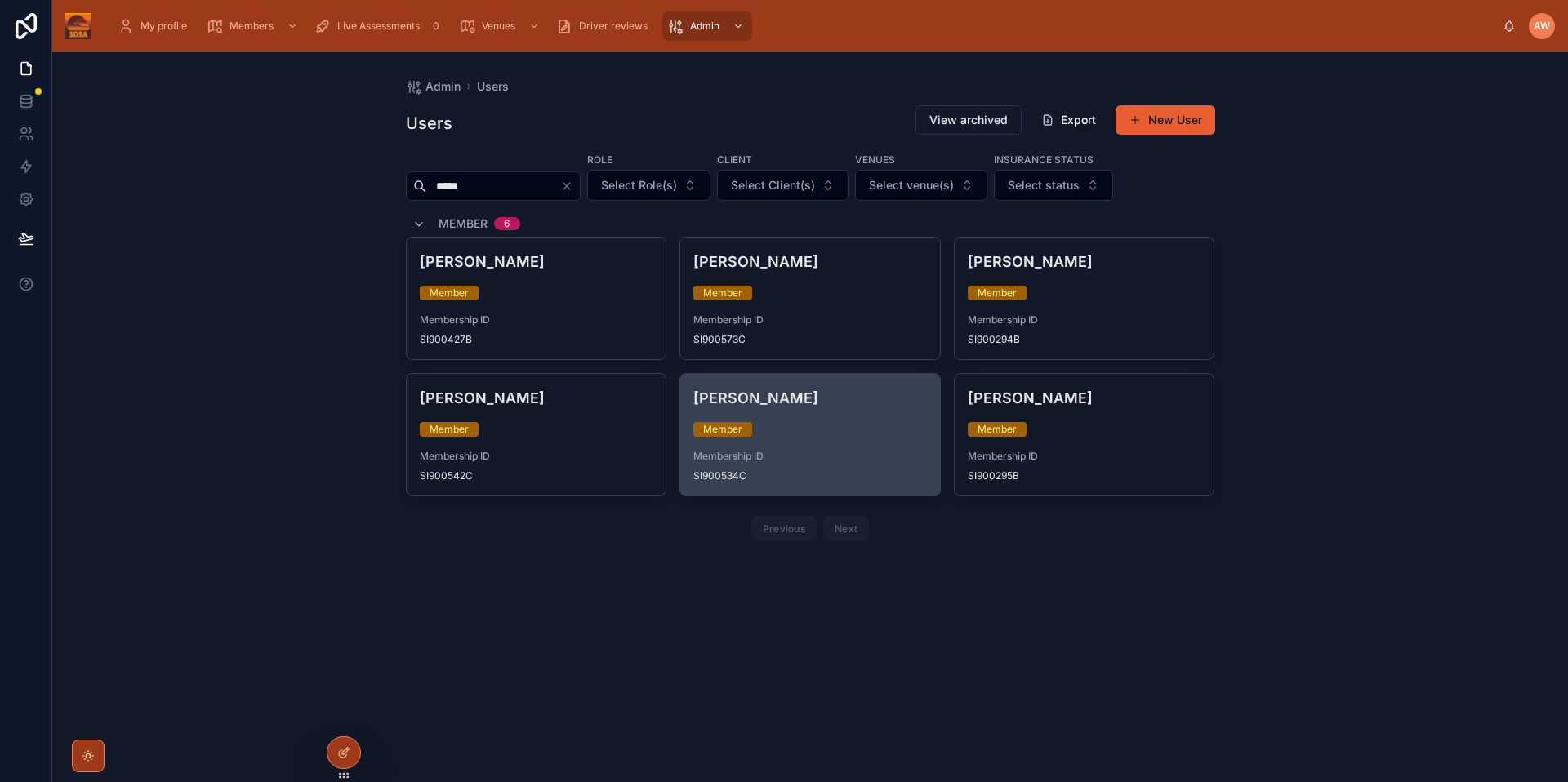
click at [850, 432] on div "Member" at bounding box center [810, 429] width 234 height 15
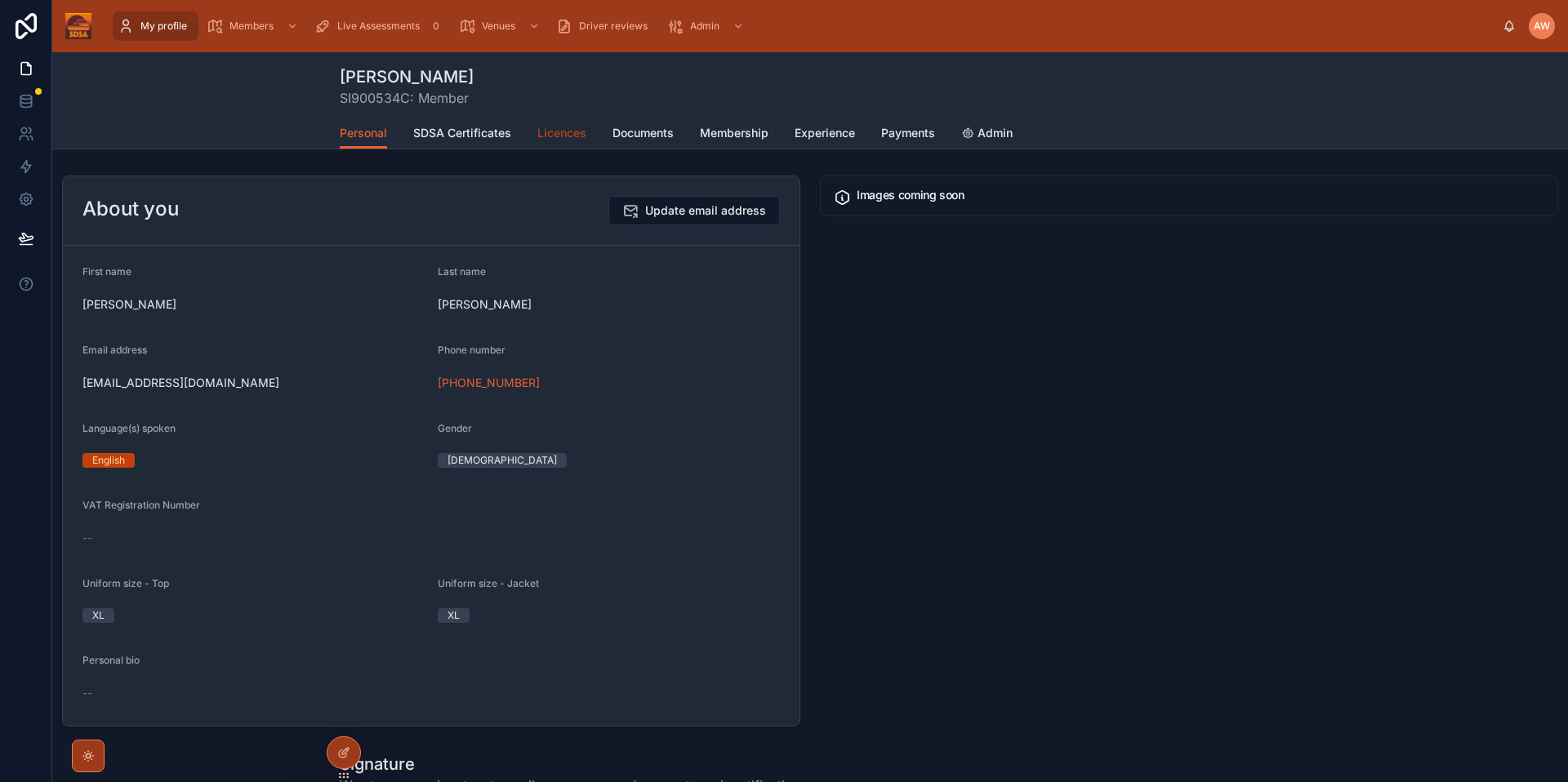
click at [549, 138] on span "Licences" at bounding box center [561, 134] width 49 height 17
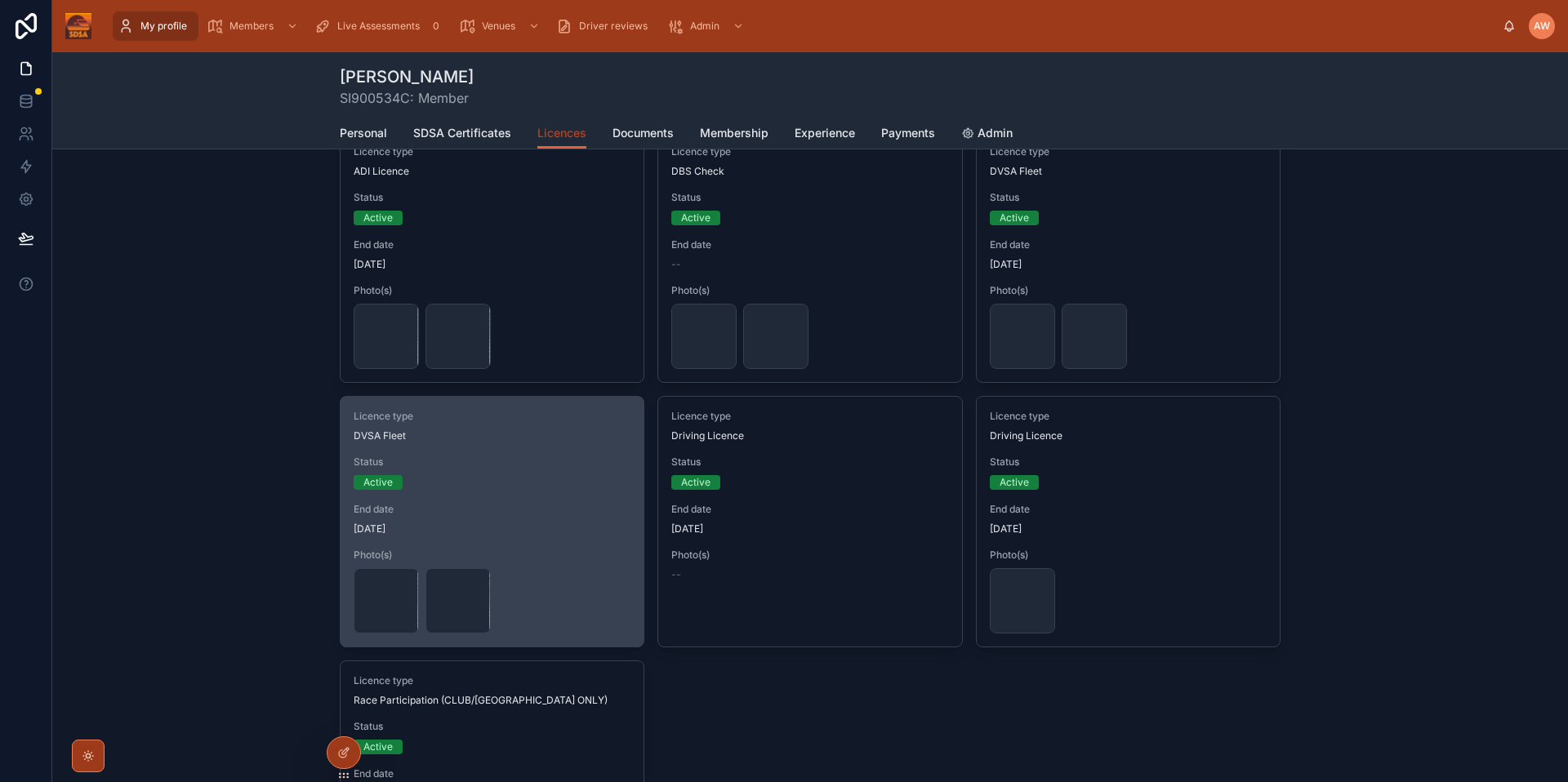
scroll to position [223, 0]
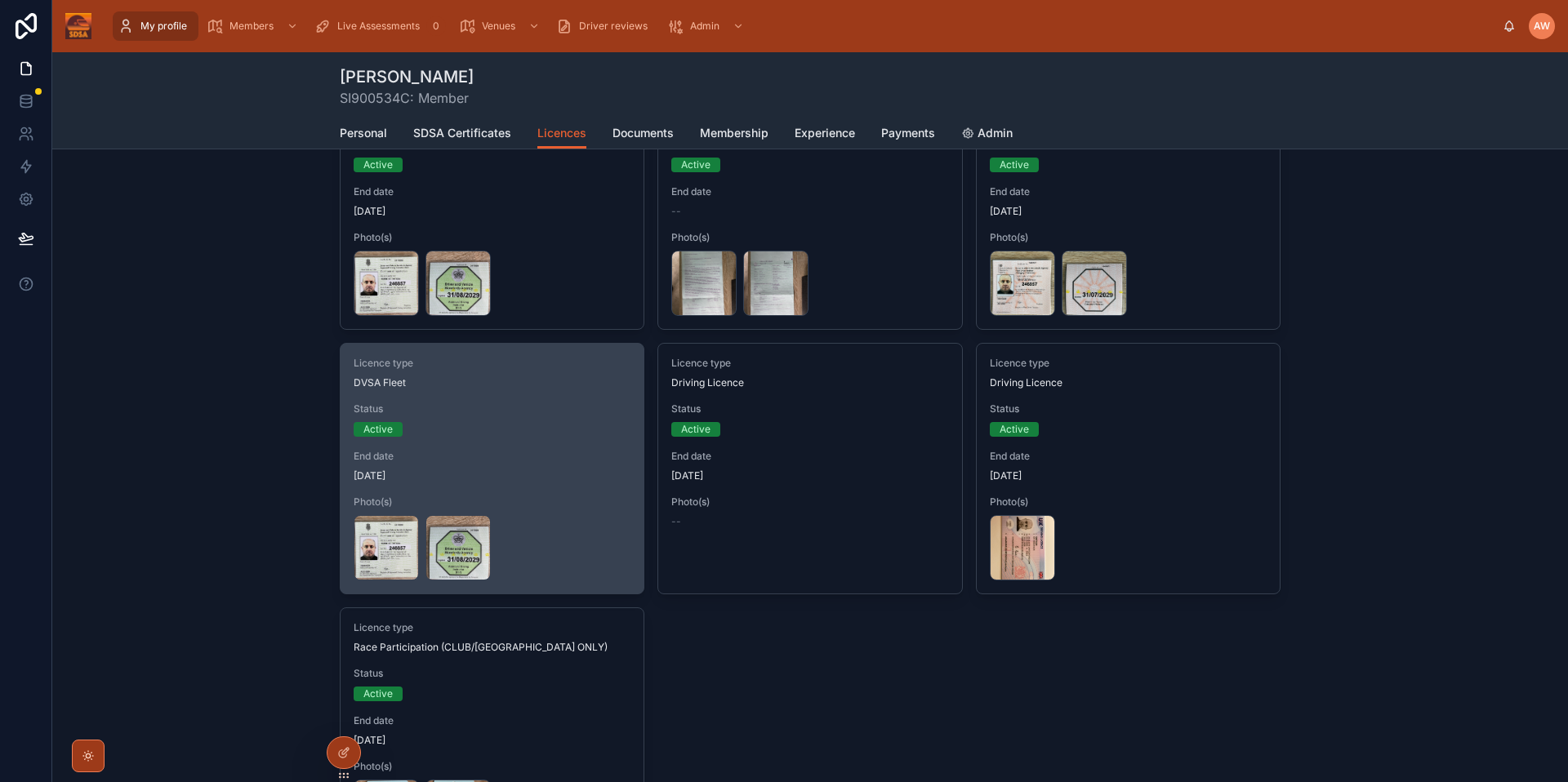
click at [527, 398] on div "Licence type DVSA Fleet Status Active End date 31/08/2029 Photo(s) IMG_0040 .jp…" at bounding box center [492, 468] width 303 height 250
click at [617, 368] on span "Licence type" at bounding box center [491, 363] width 277 height 13
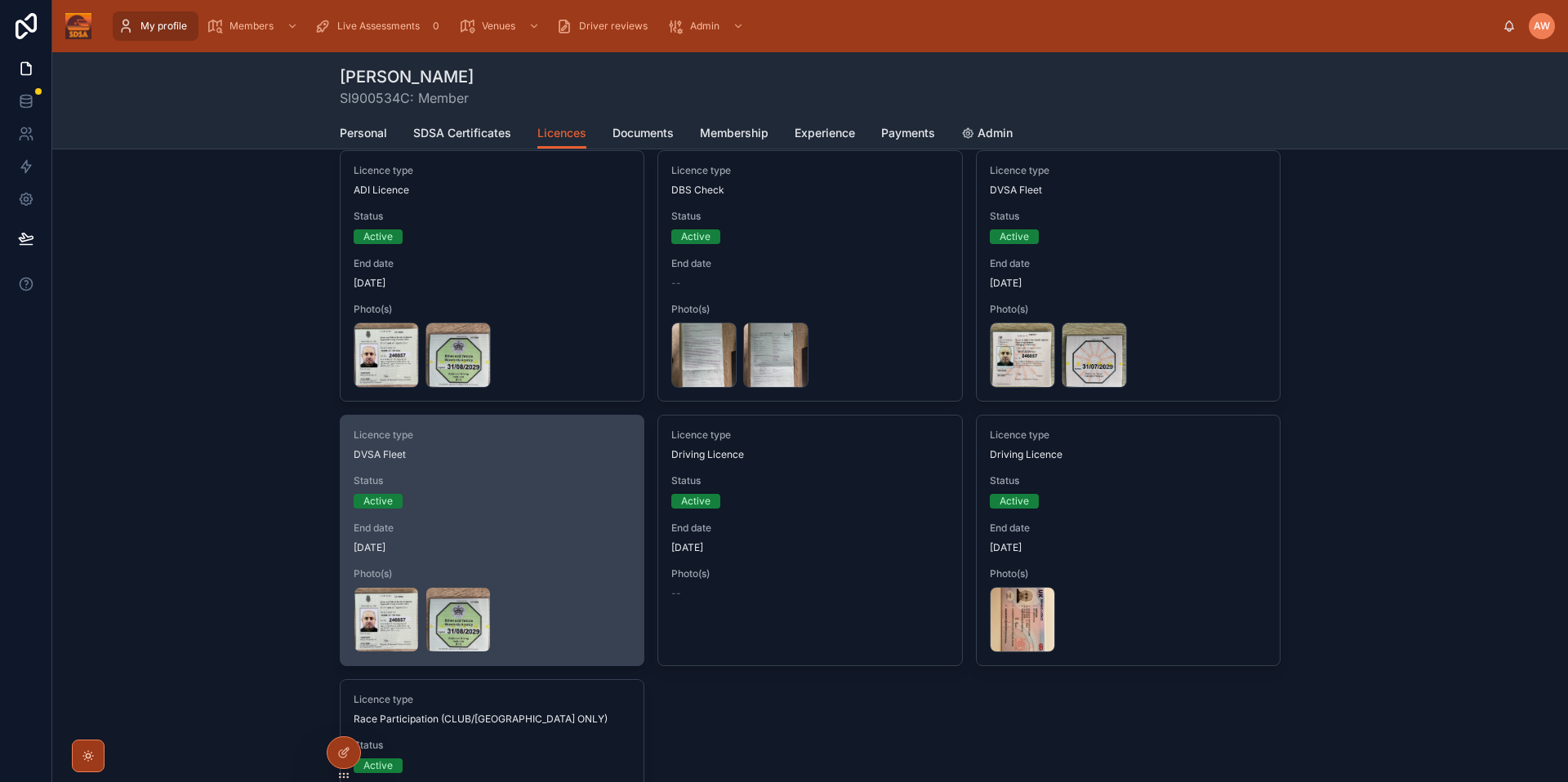
scroll to position [153, 0]
click at [524, 497] on div "Active" at bounding box center [491, 500] width 277 height 15
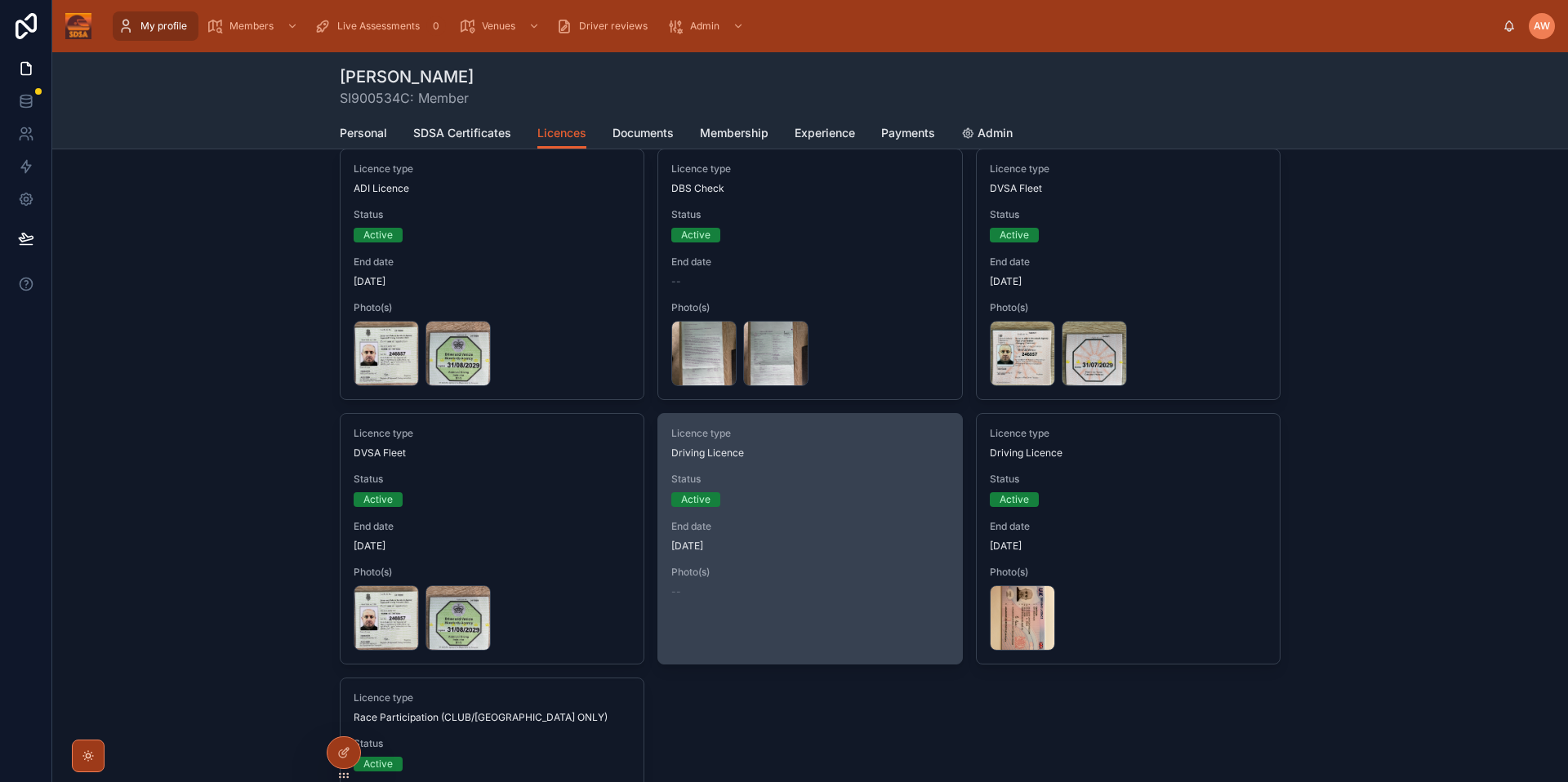
click at [881, 436] on span "Licence type" at bounding box center [809, 434] width 277 height 13
click at [812, 533] on div "End date 10/01/2028" at bounding box center [809, 536] width 277 height 33
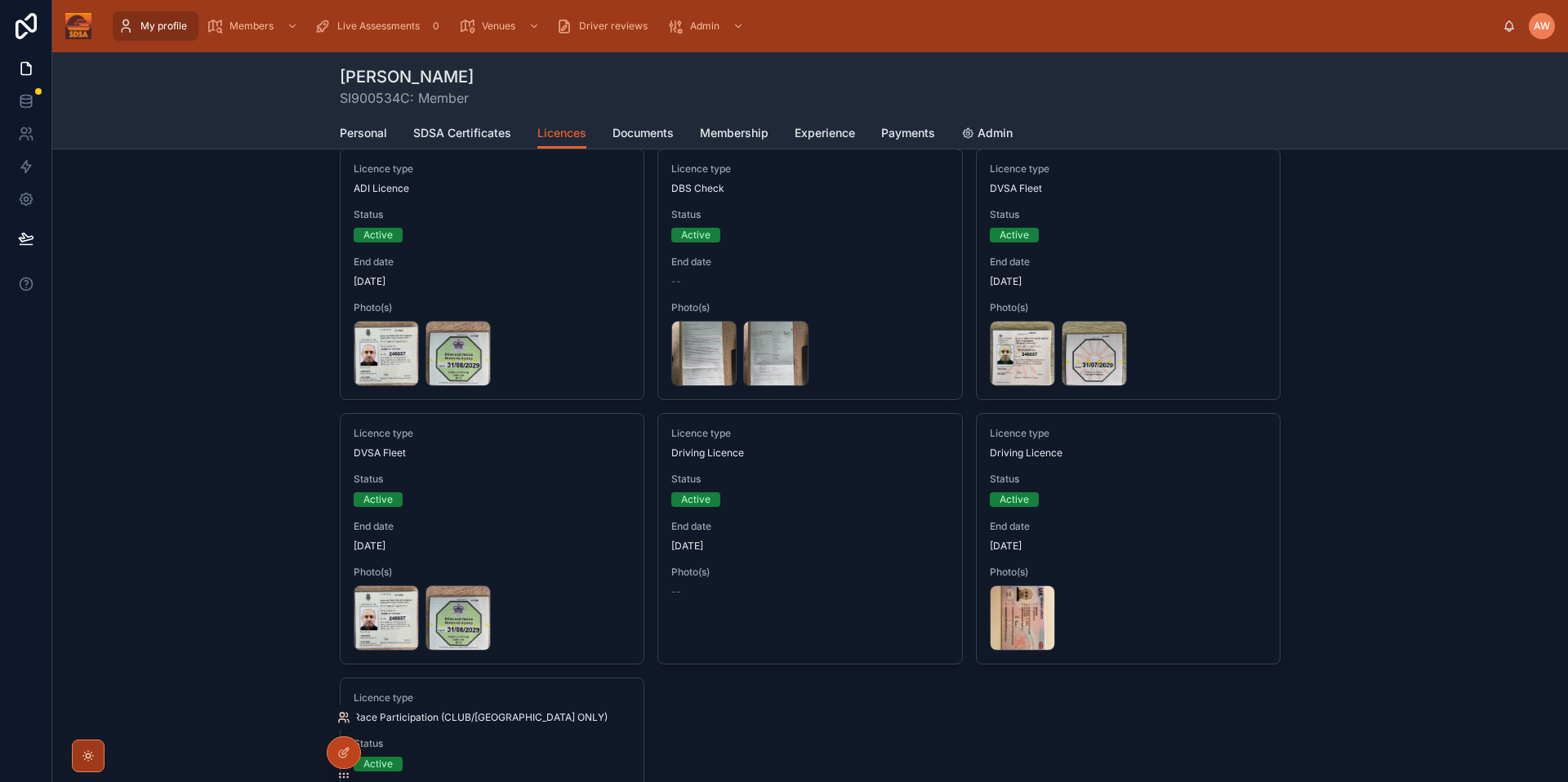
click at [343, 720] on icon at bounding box center [344, 718] width 13 height 13
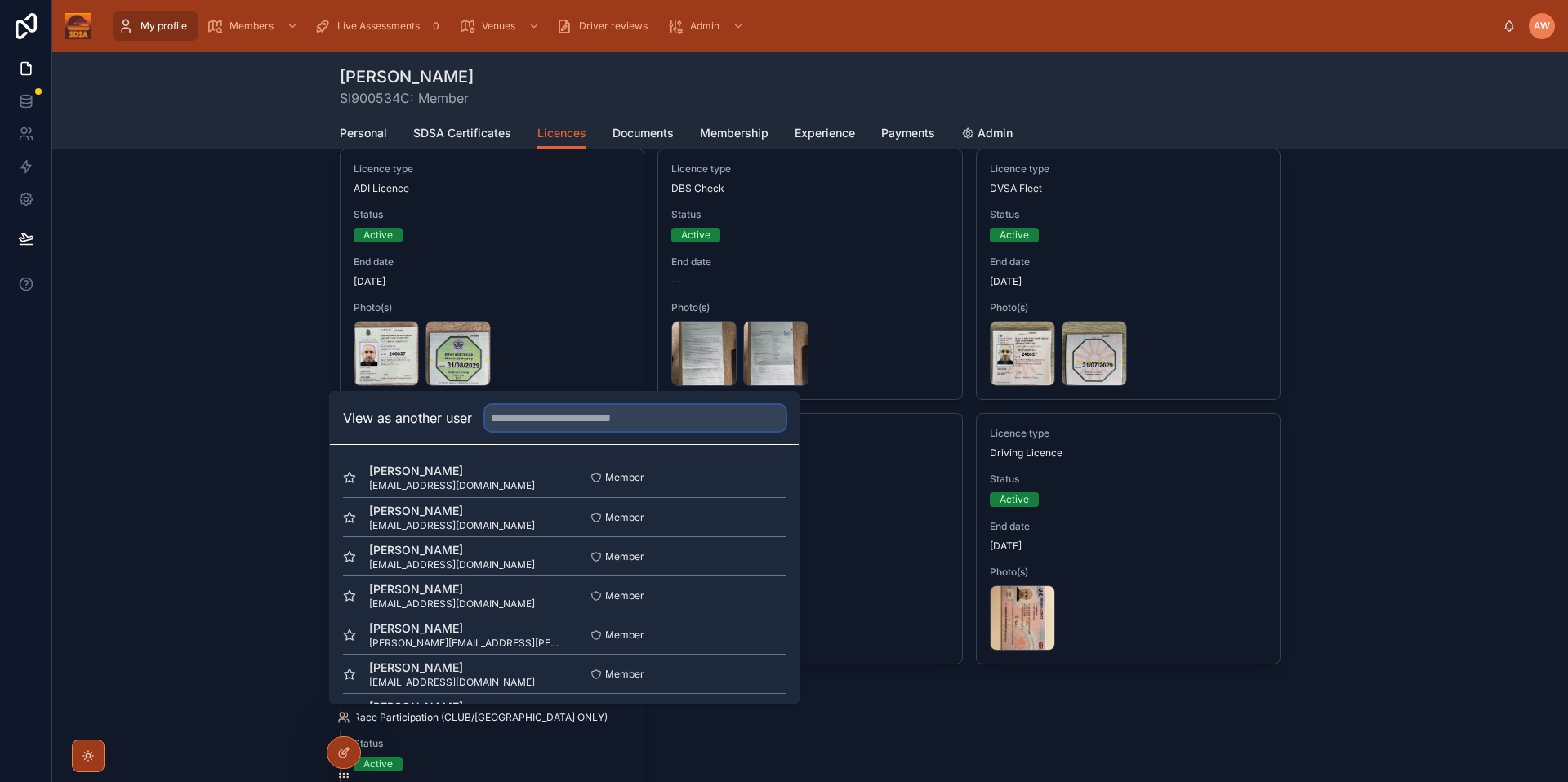
click at [618, 416] on input "text" at bounding box center [636, 418] width 301 height 26
type input "****"
click at [754, 481] on button "Select" at bounding box center [764, 478] width 43 height 23
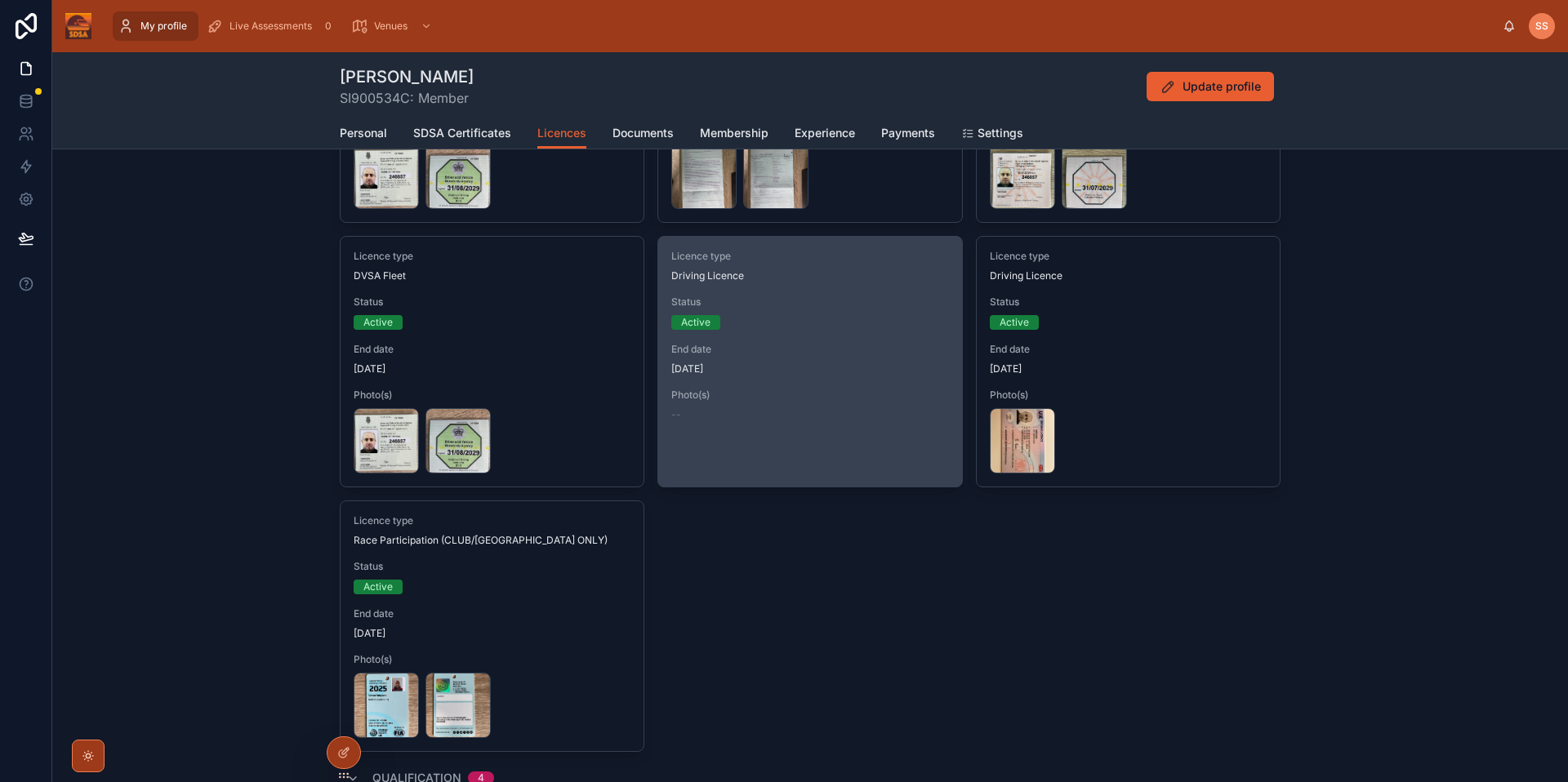
scroll to position [329, 0]
click at [849, 330] on div "Active" at bounding box center [809, 323] width 277 height 15
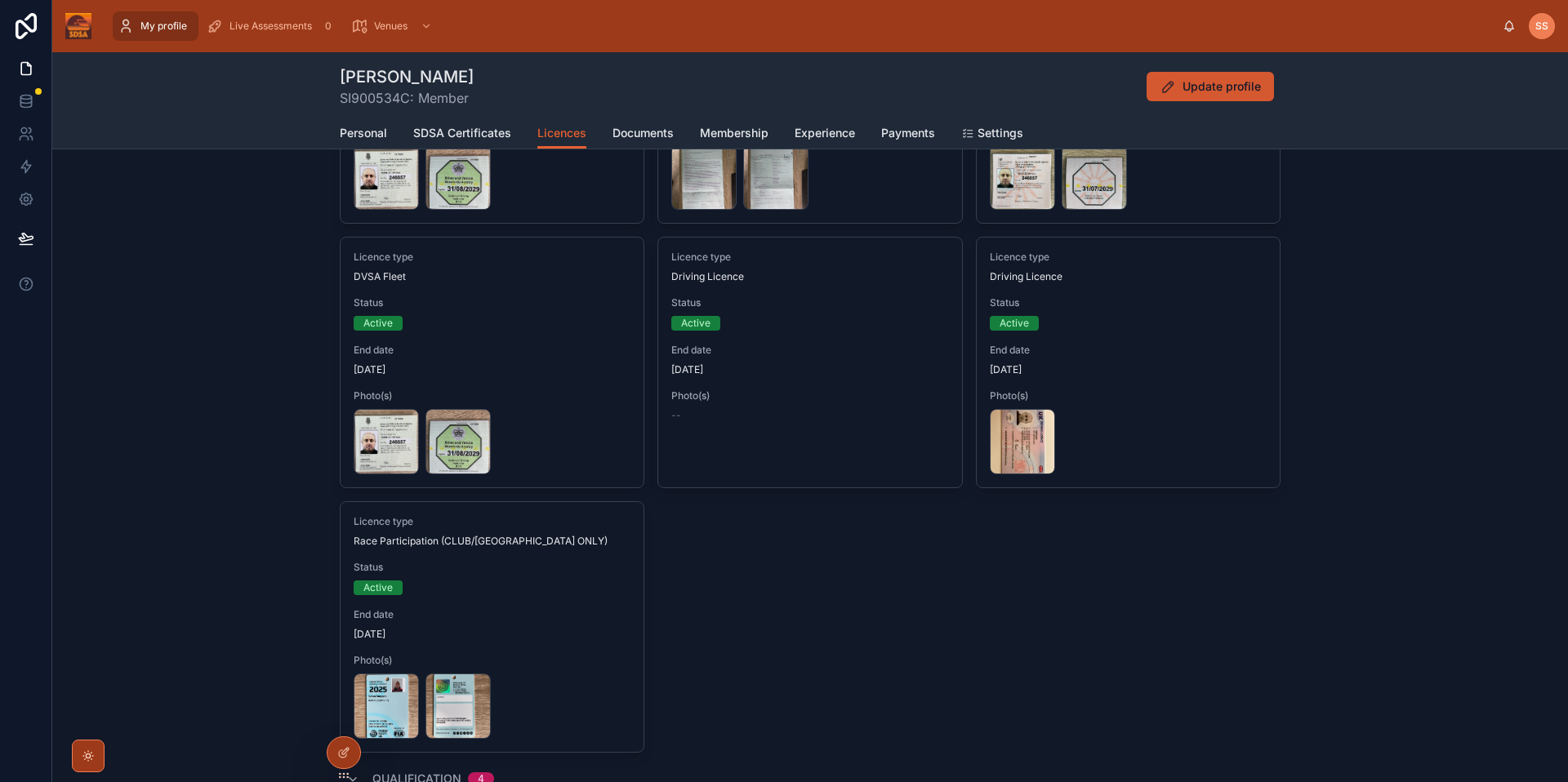
scroll to position [177, 0]
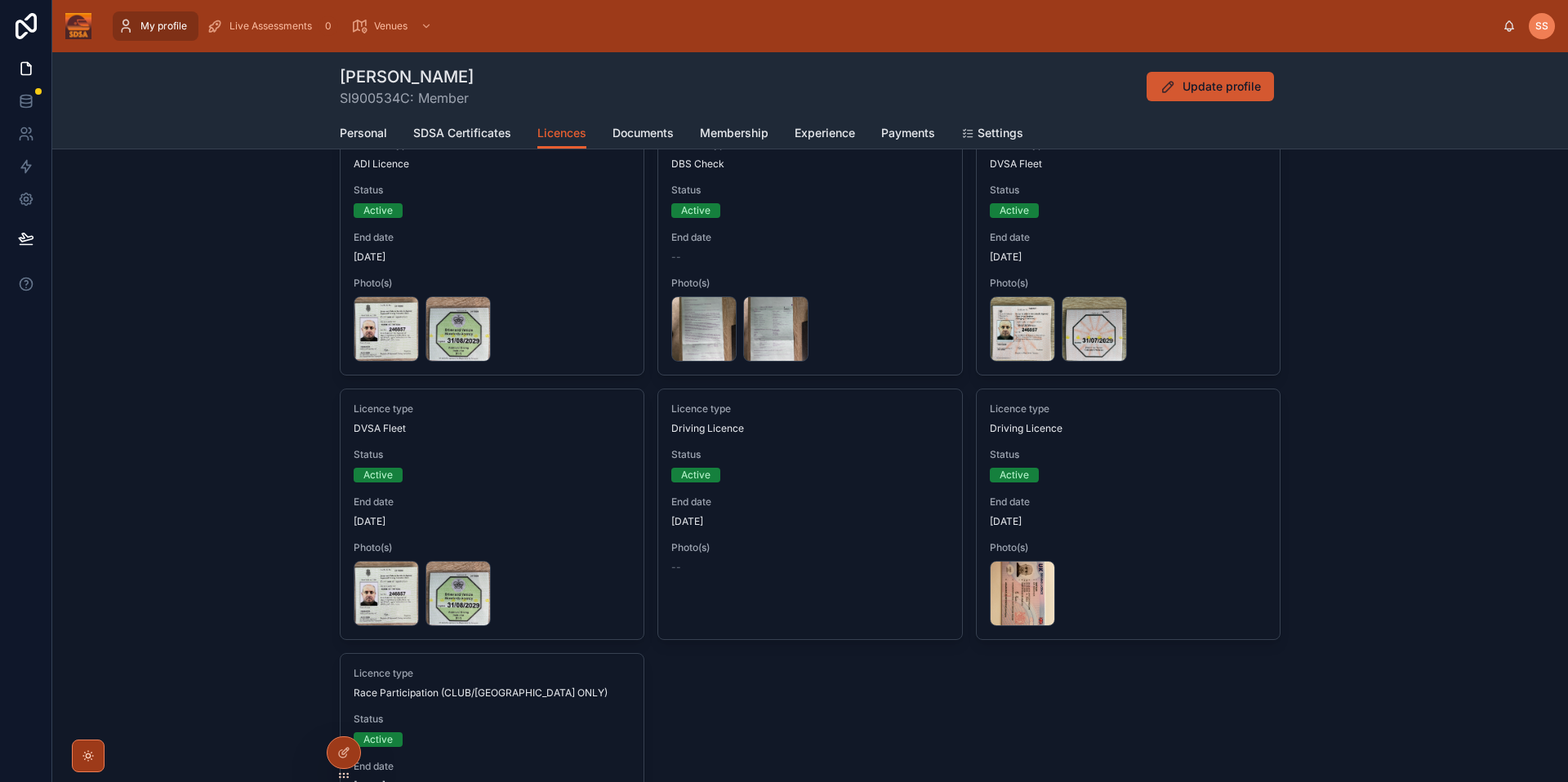
click at [1198, 84] on span "Update profile" at bounding box center [1221, 87] width 79 height 17
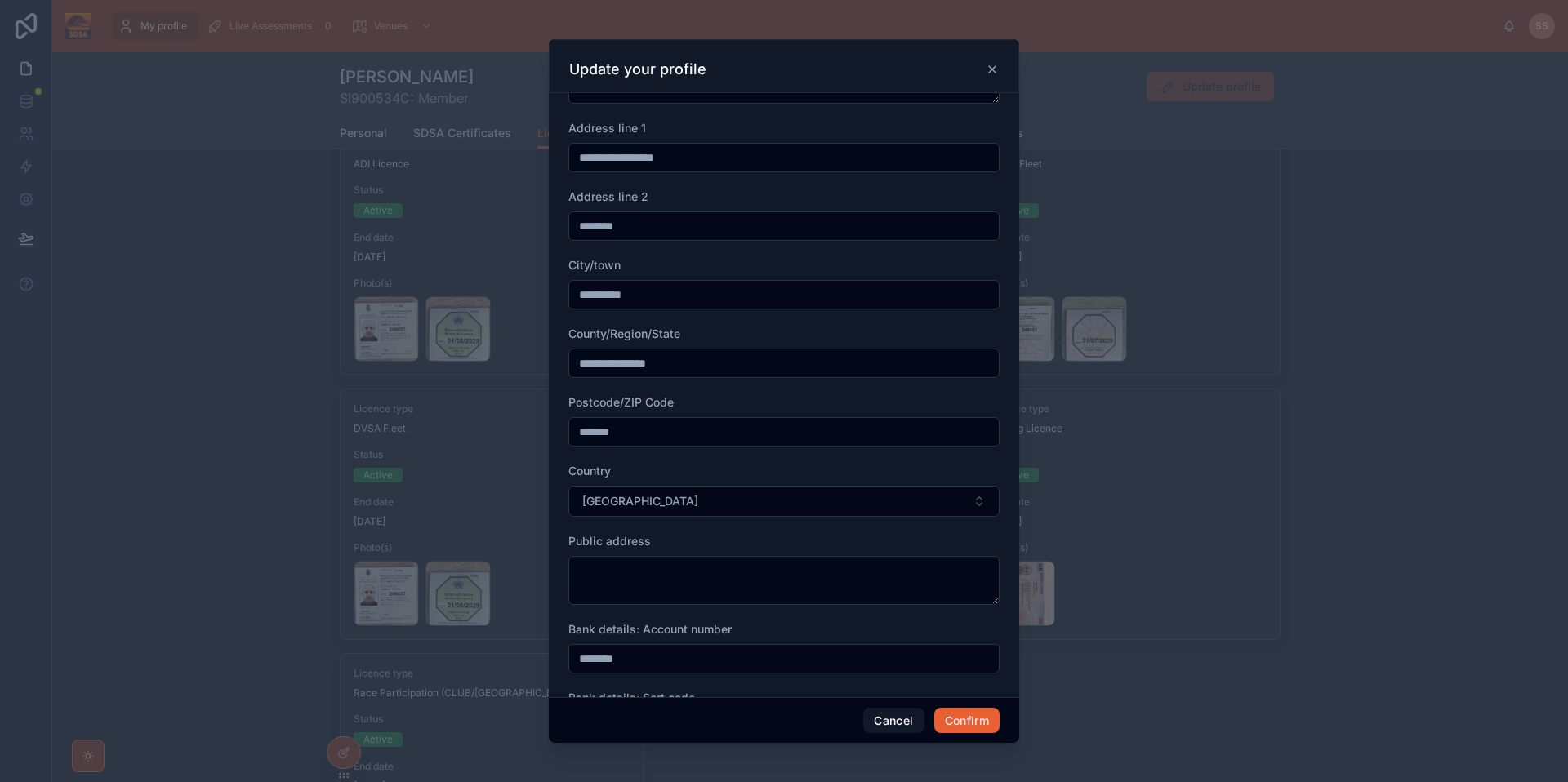
scroll to position [698, 0]
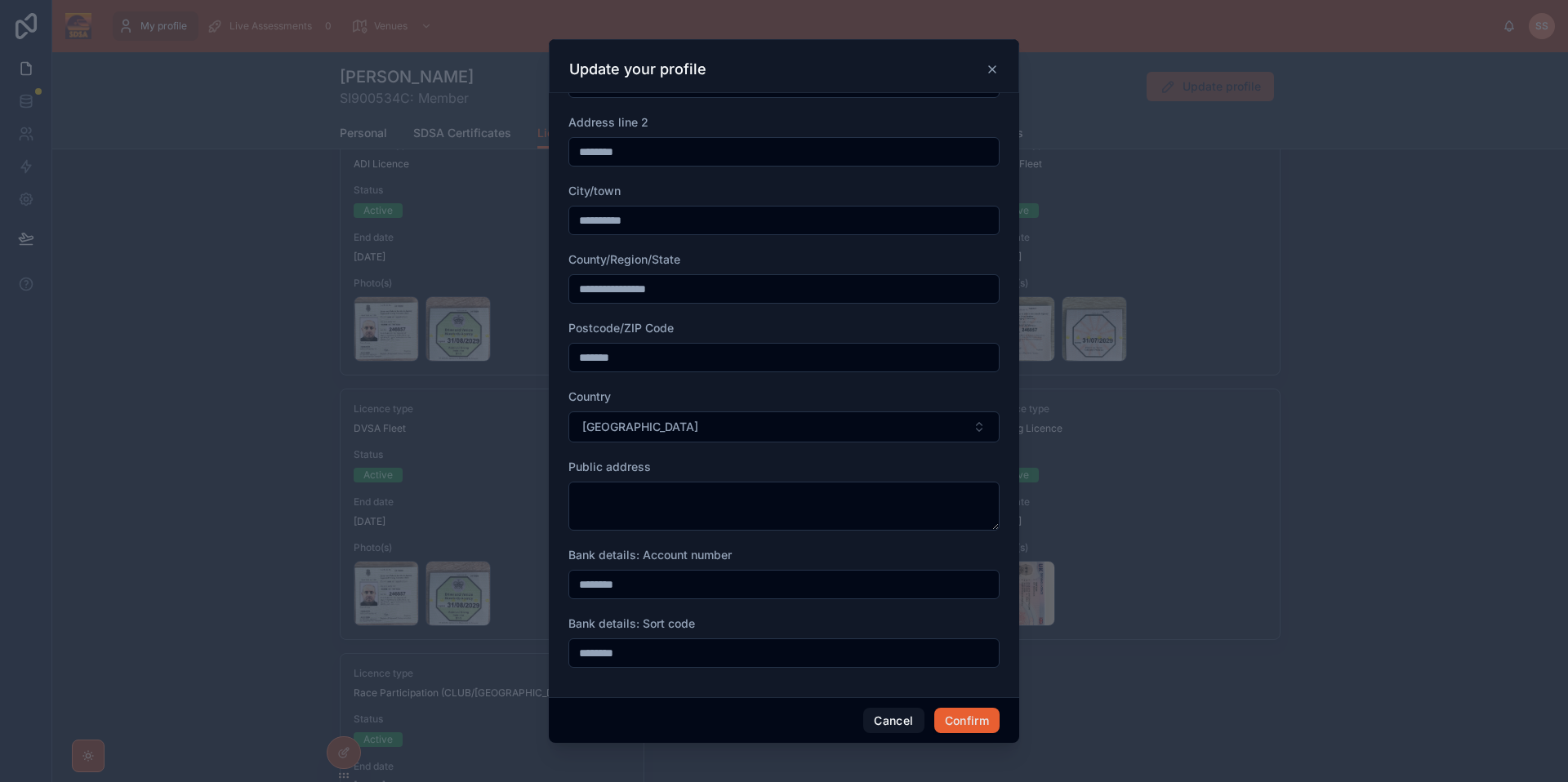
click at [992, 69] on icon at bounding box center [992, 69] width 7 height 7
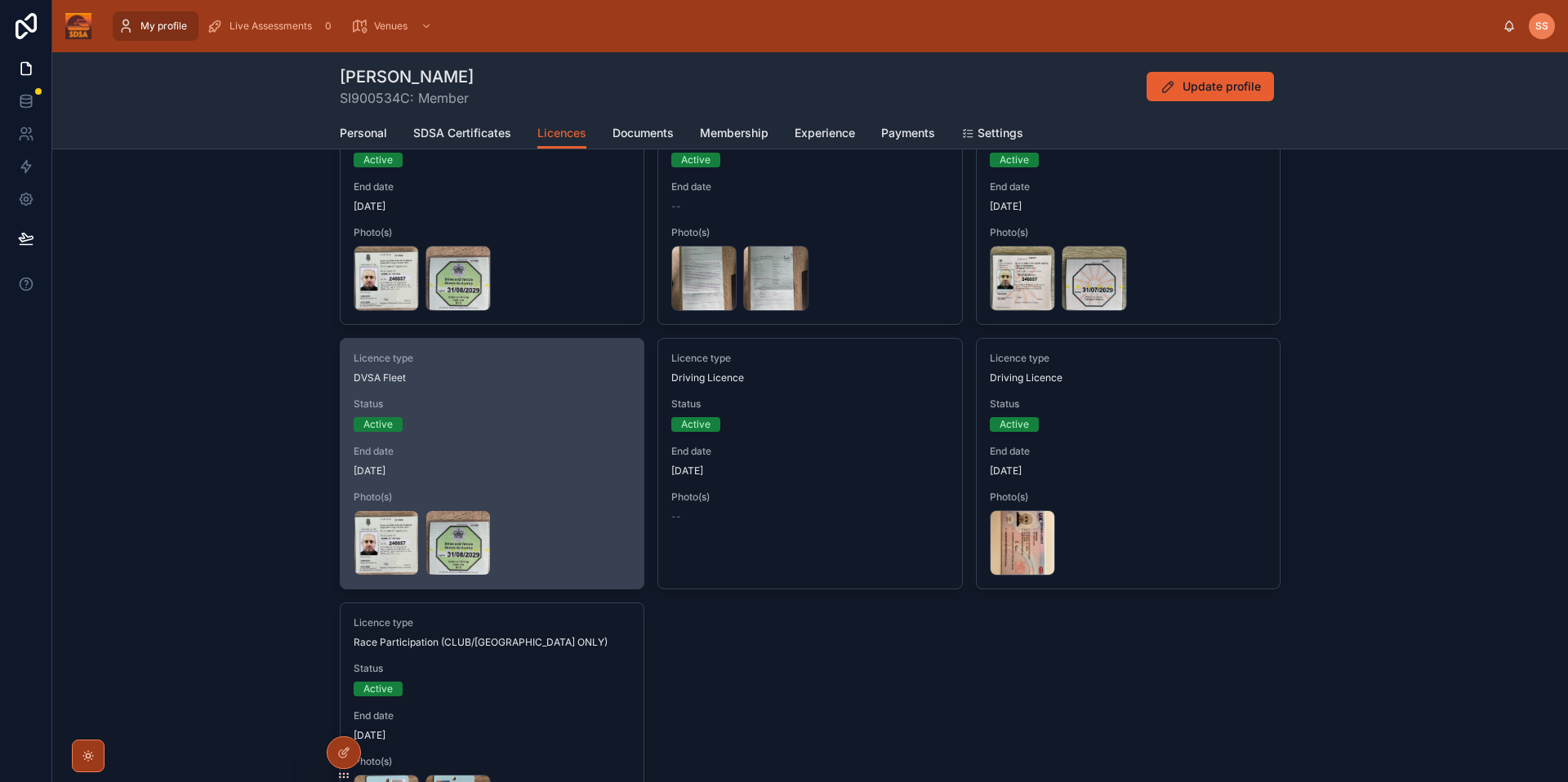
scroll to position [235, 0]
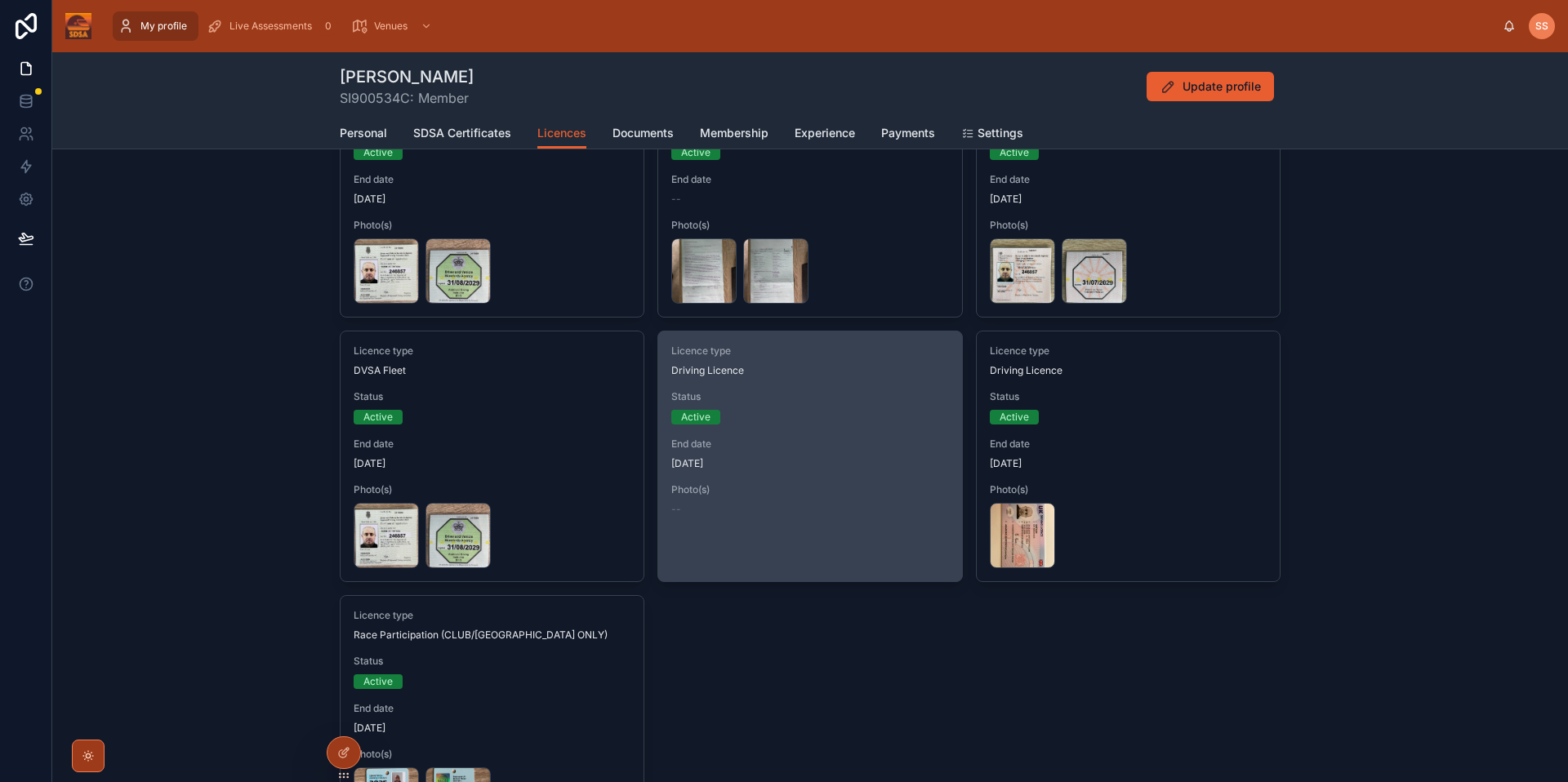
click at [898, 407] on div "Status Active" at bounding box center [809, 407] width 277 height 34
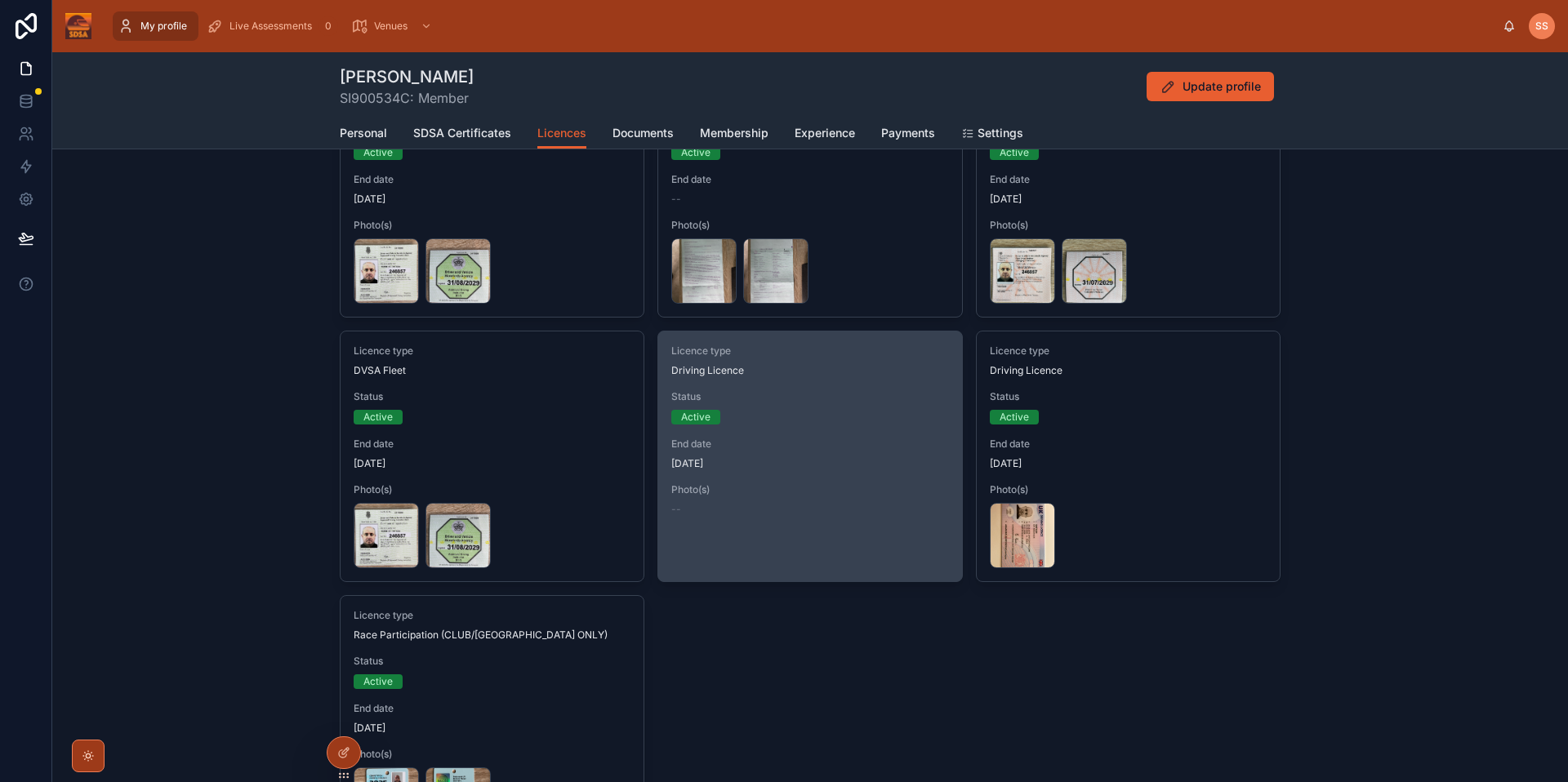
click at [758, 370] on div "Driving Licence" at bounding box center [809, 371] width 277 height 13
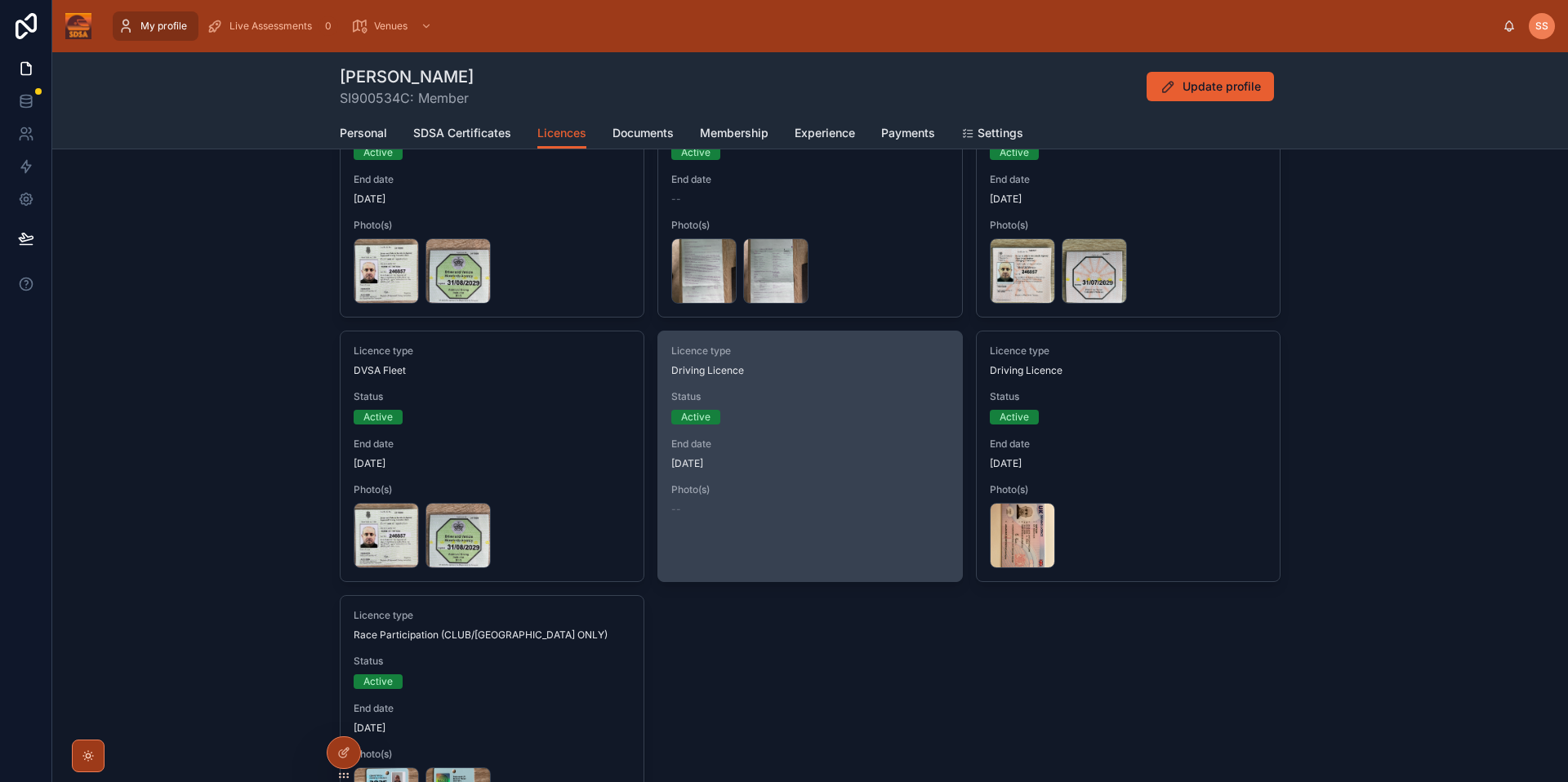
click at [854, 396] on span "Status" at bounding box center [809, 397] width 277 height 13
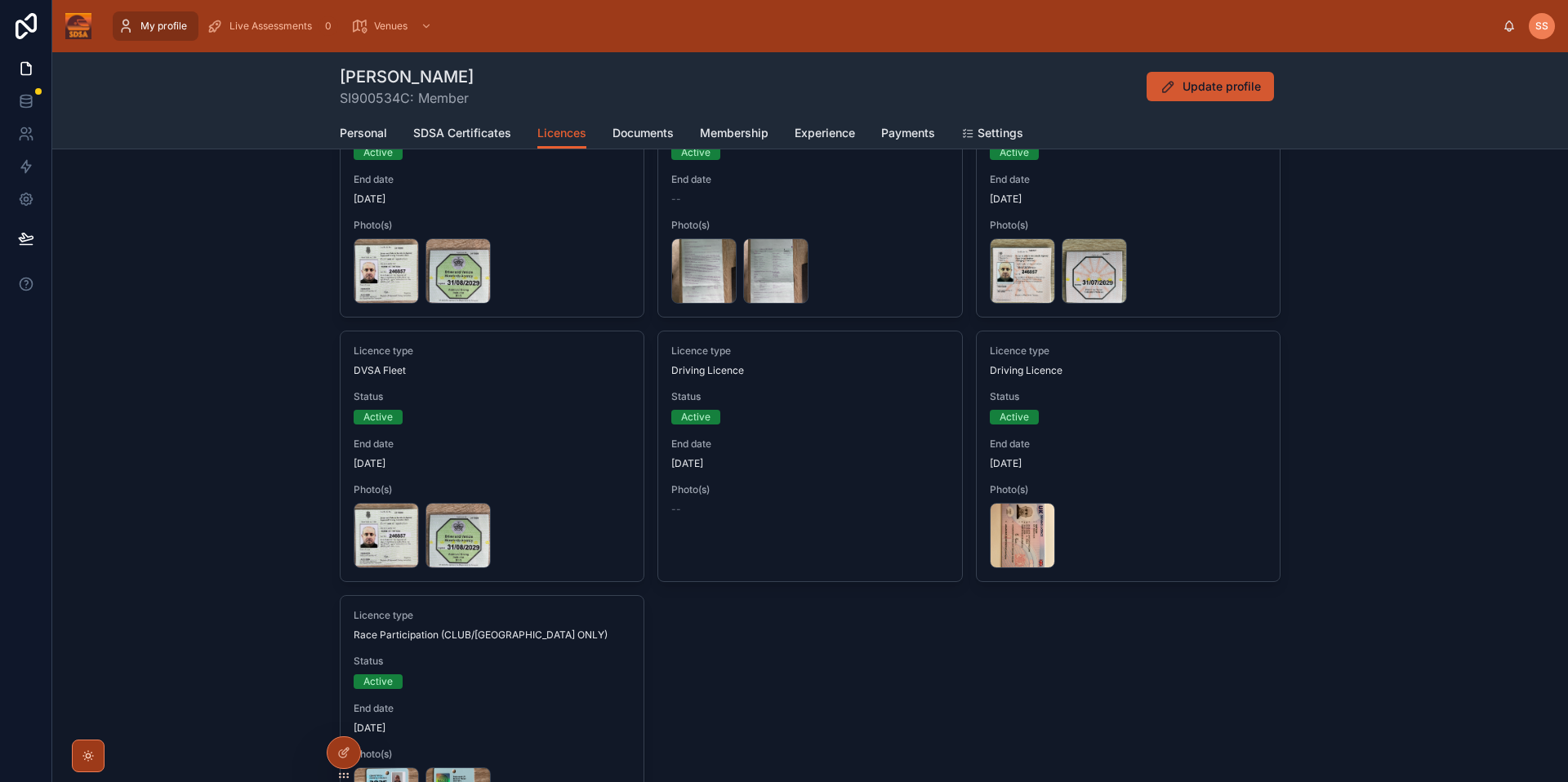
click at [1250, 100] on button "Update profile" at bounding box center [1210, 86] width 127 height 29
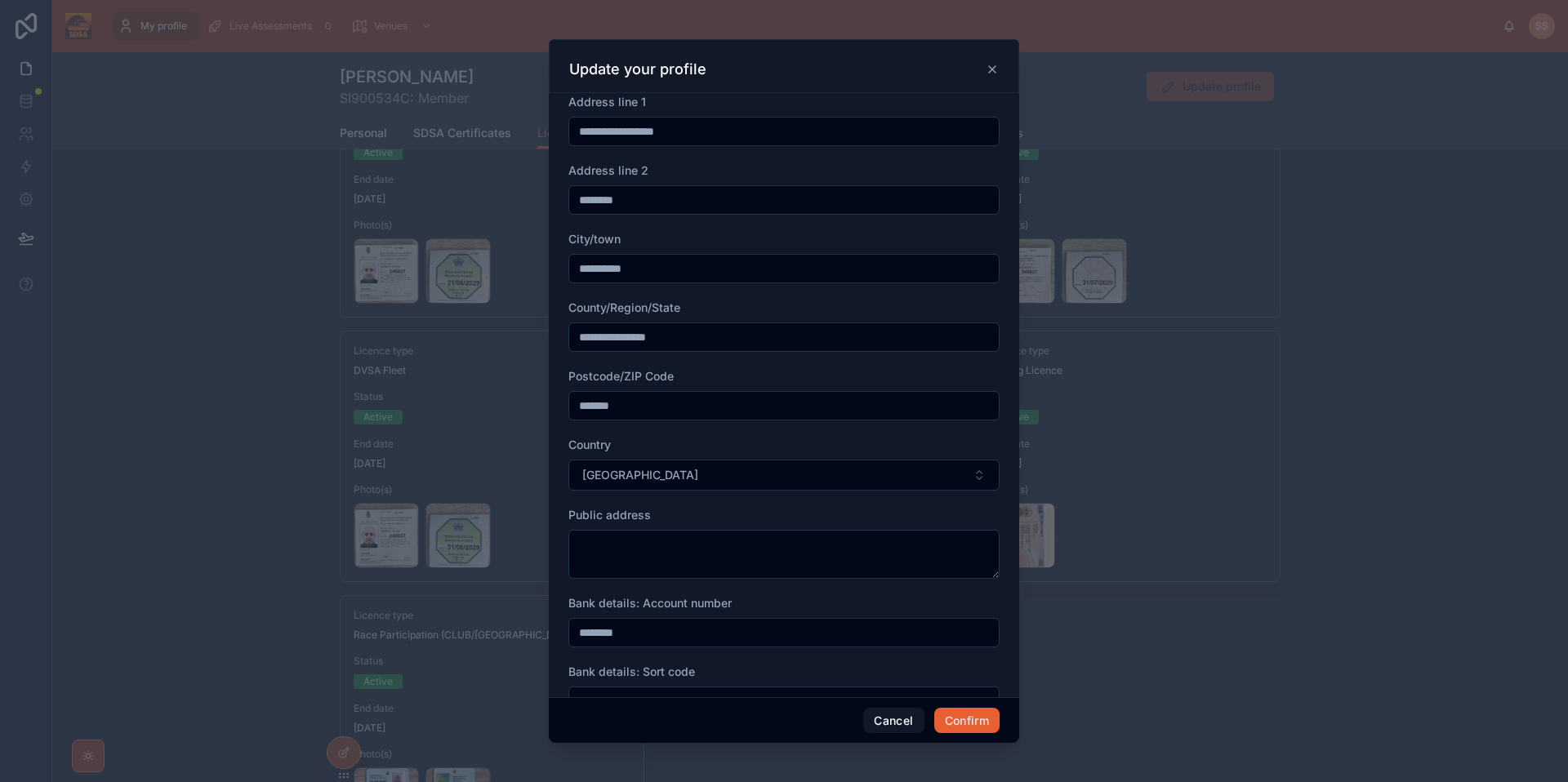
scroll to position [698, 0]
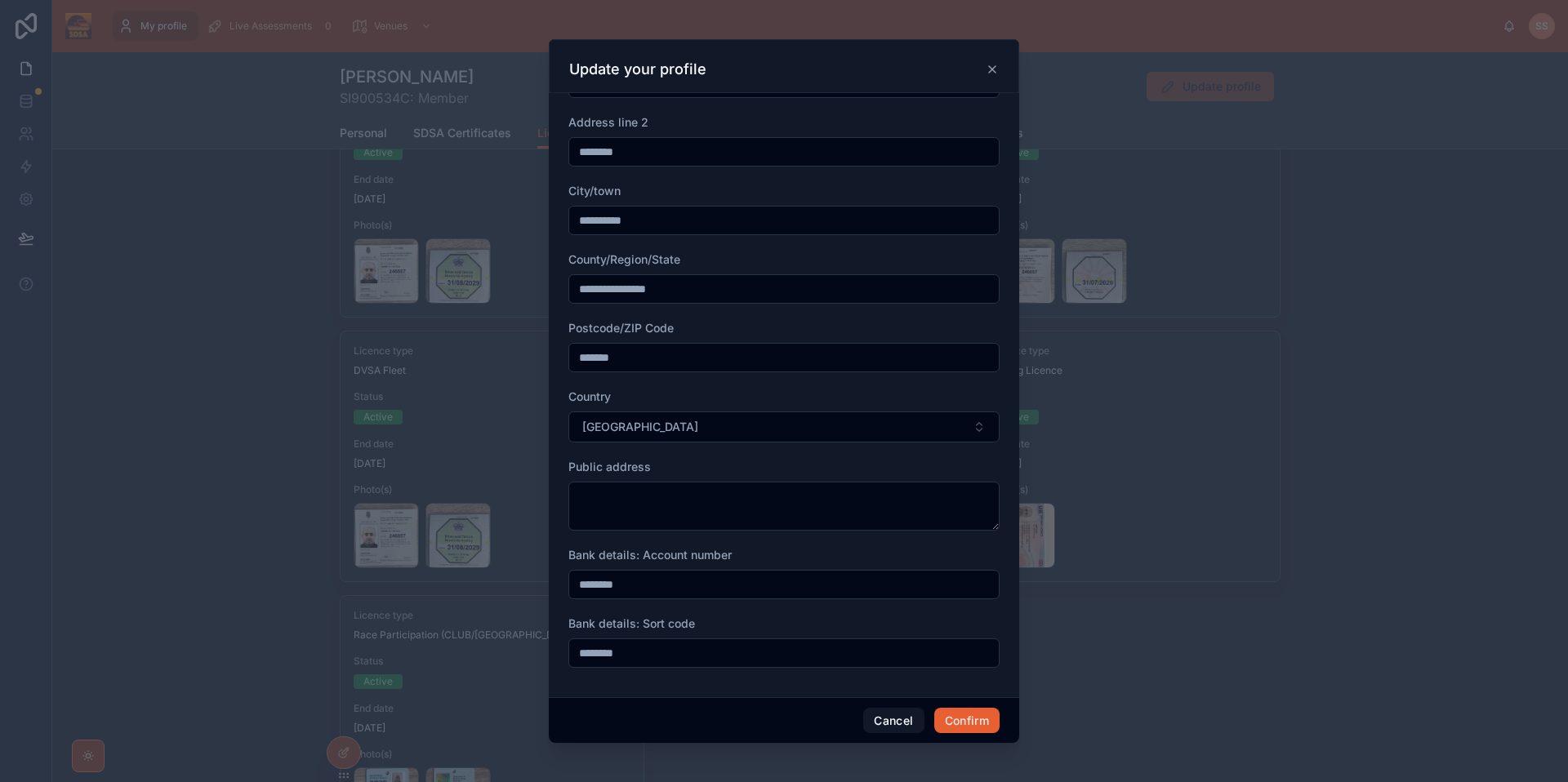
click at [992, 74] on icon at bounding box center [992, 69] width 13 height 13
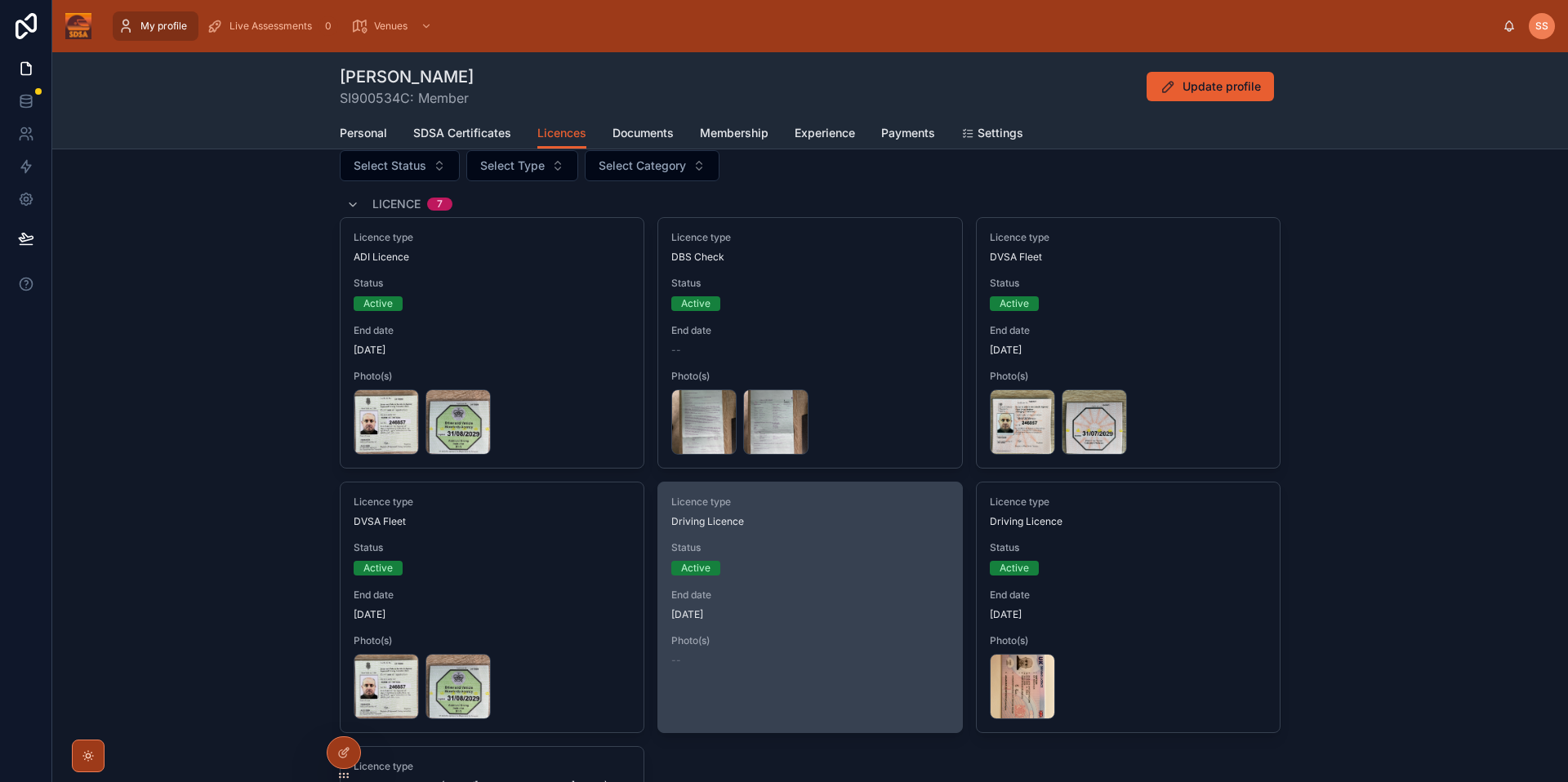
scroll to position [82, 0]
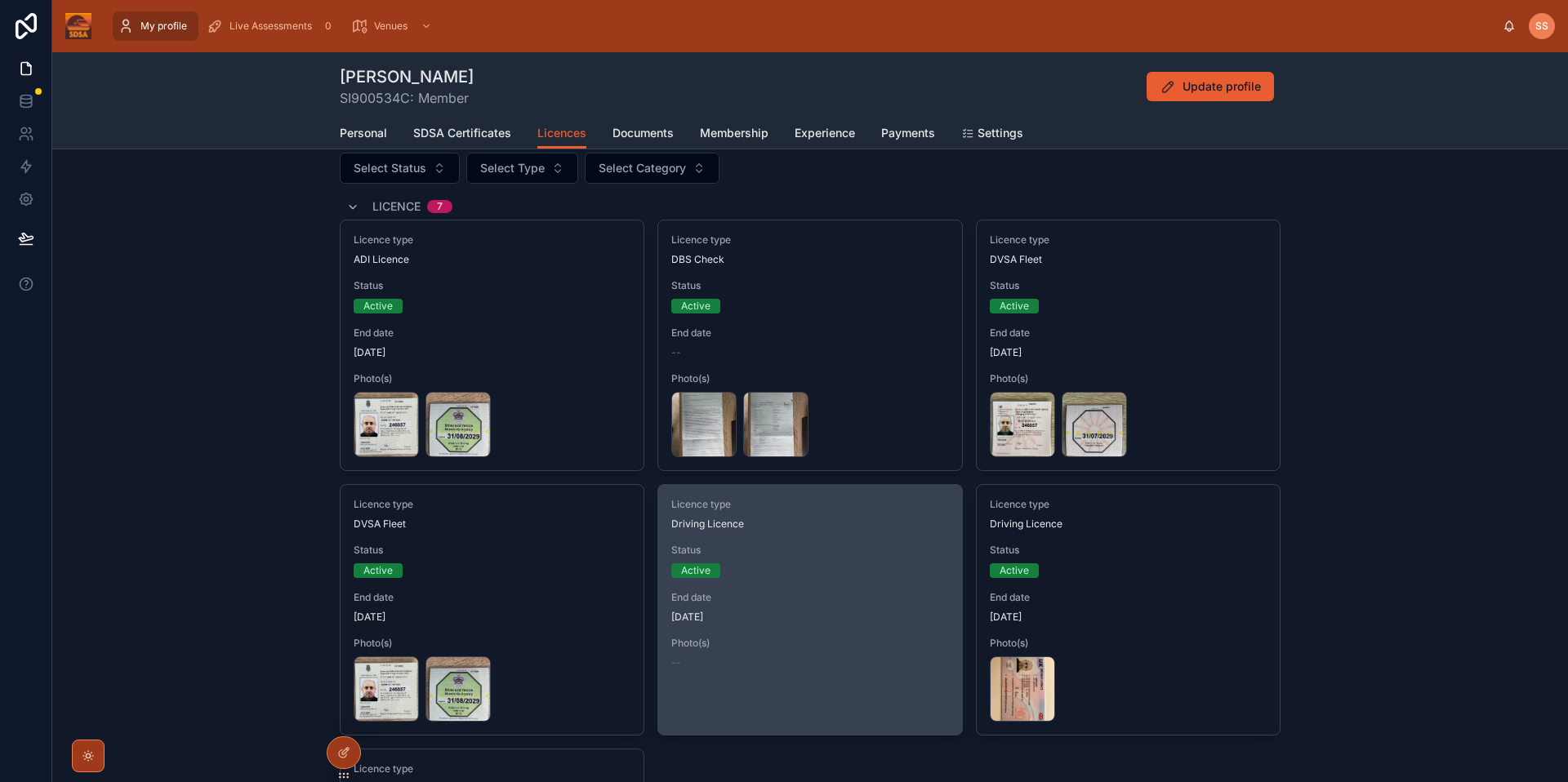
click at [811, 622] on span "10/01/2028" at bounding box center [809, 617] width 277 height 13
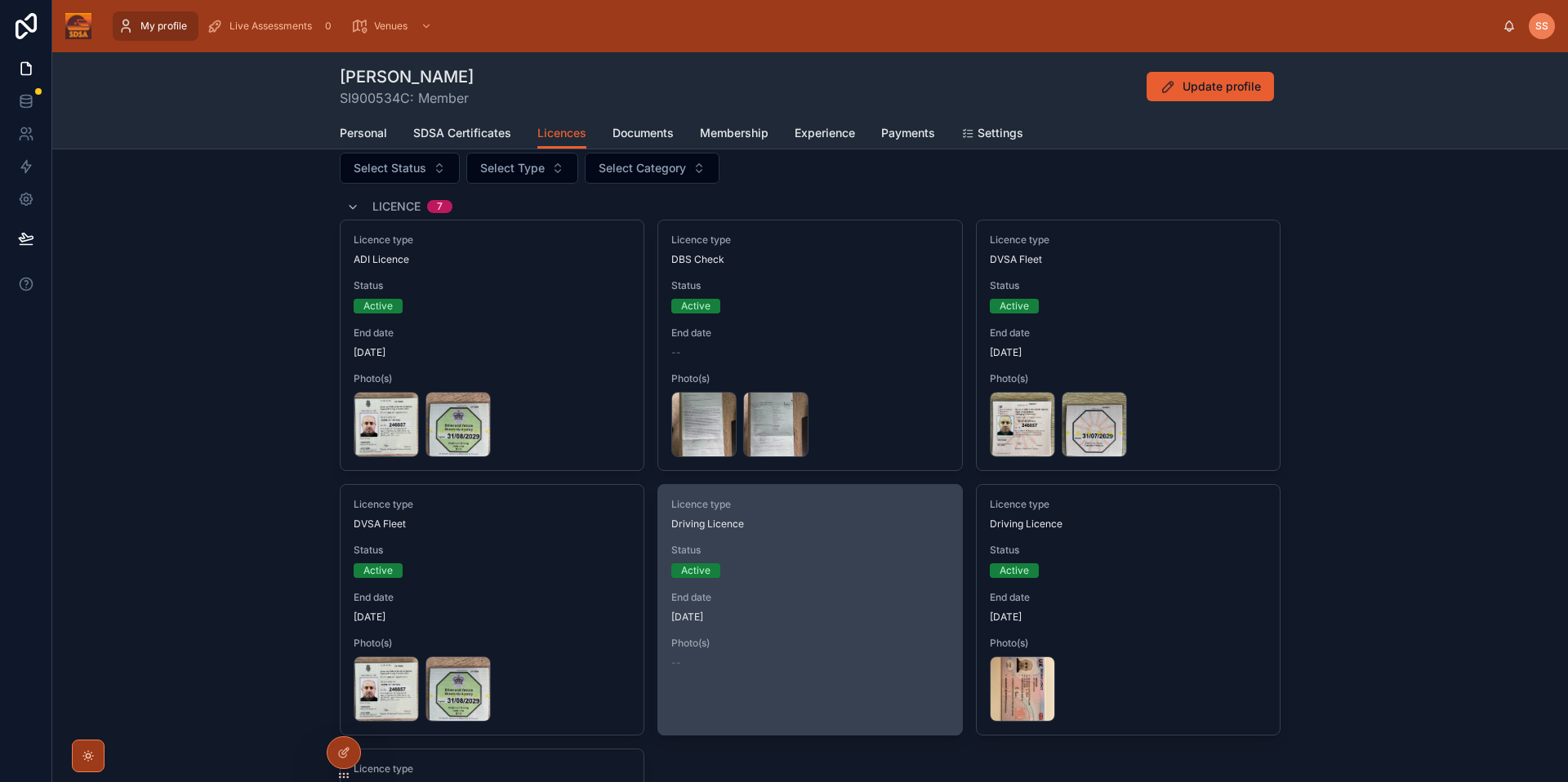
click at [811, 622] on span "10/01/2028" at bounding box center [809, 617] width 277 height 13
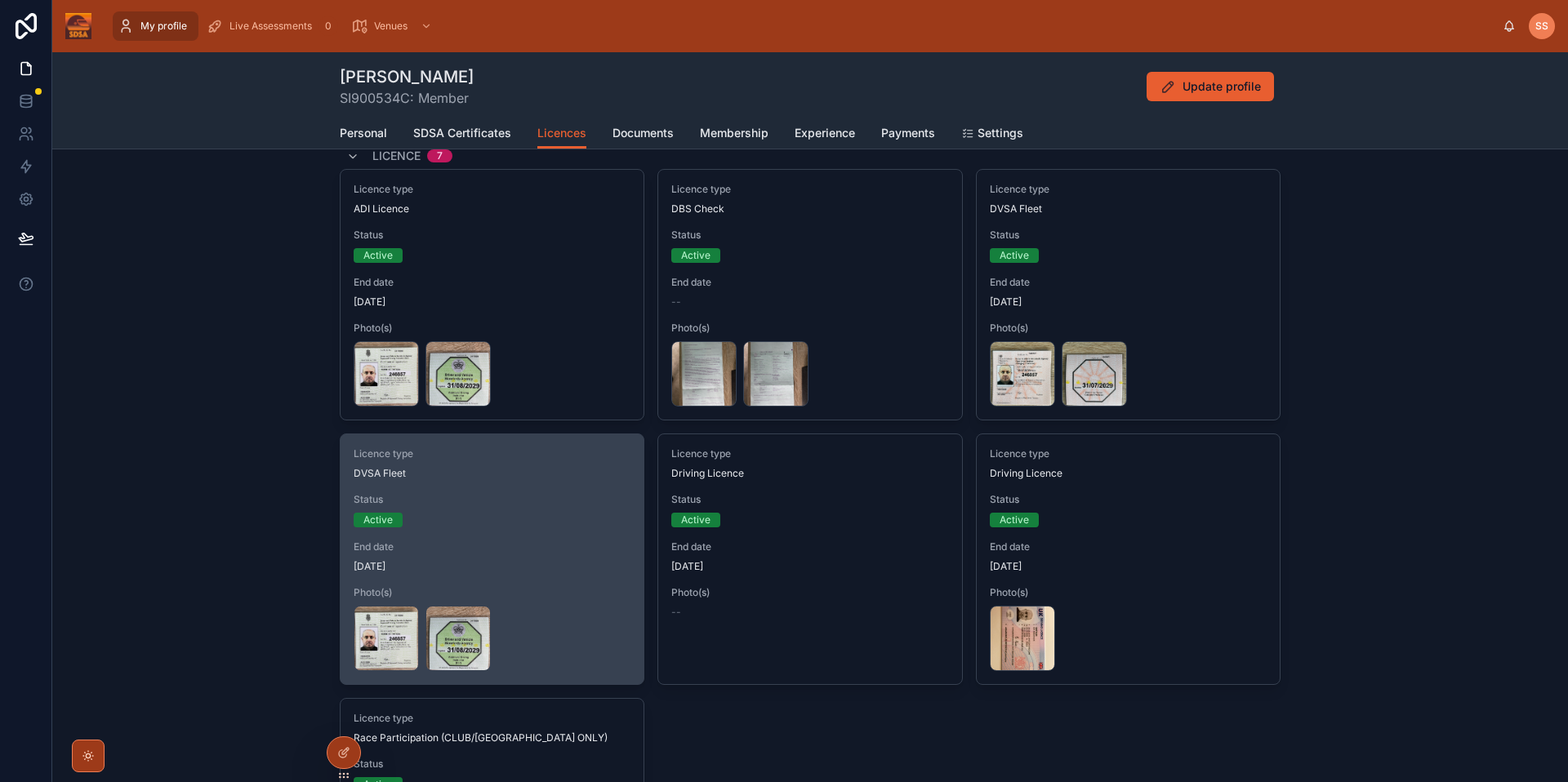
scroll to position [0, 0]
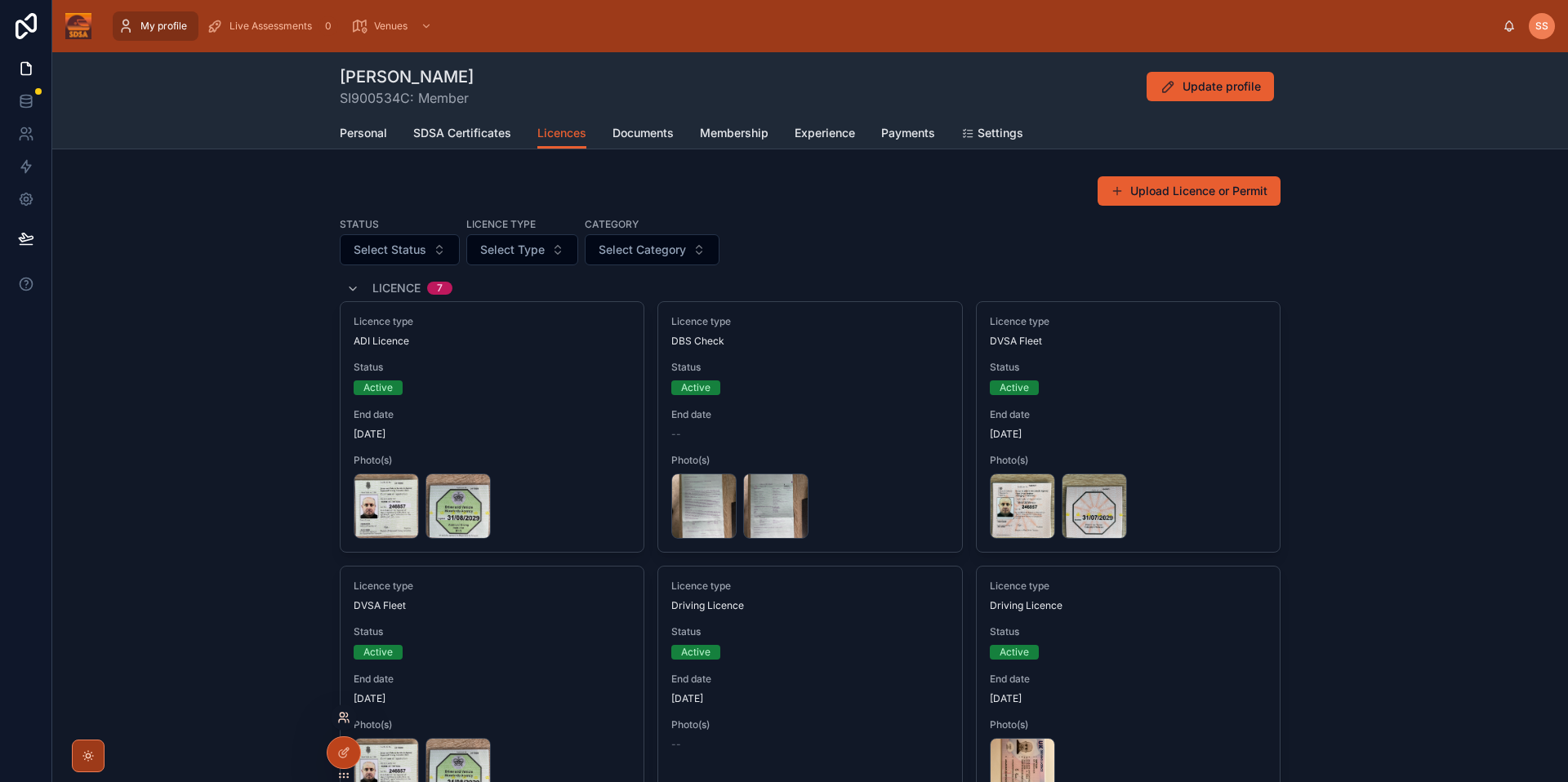
click at [341, 722] on icon at bounding box center [344, 718] width 13 height 13
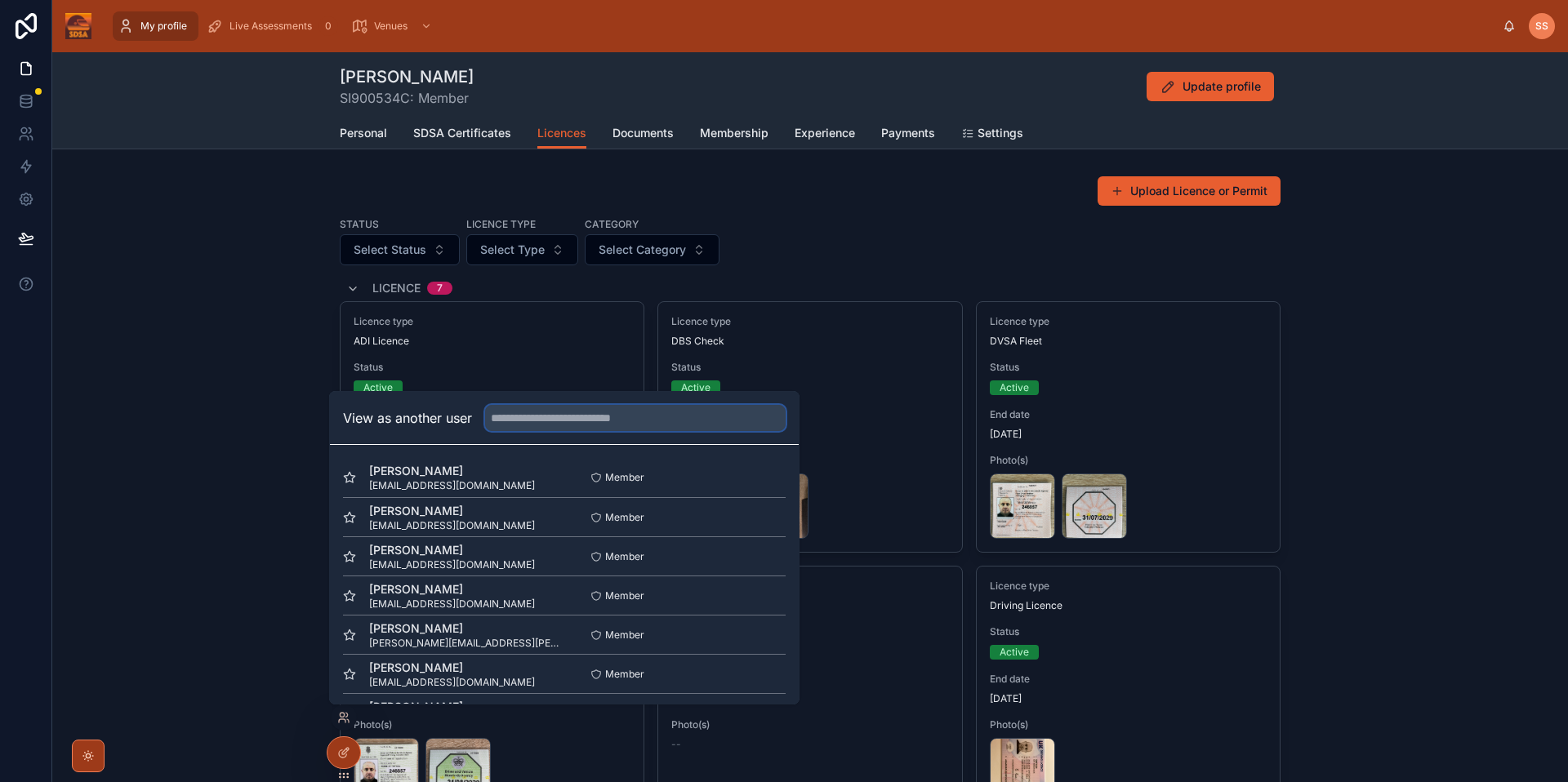
click at [546, 425] on input "text" at bounding box center [636, 418] width 301 height 26
type input "******"
click at [759, 673] on button "Select" at bounding box center [764, 672] width 43 height 23
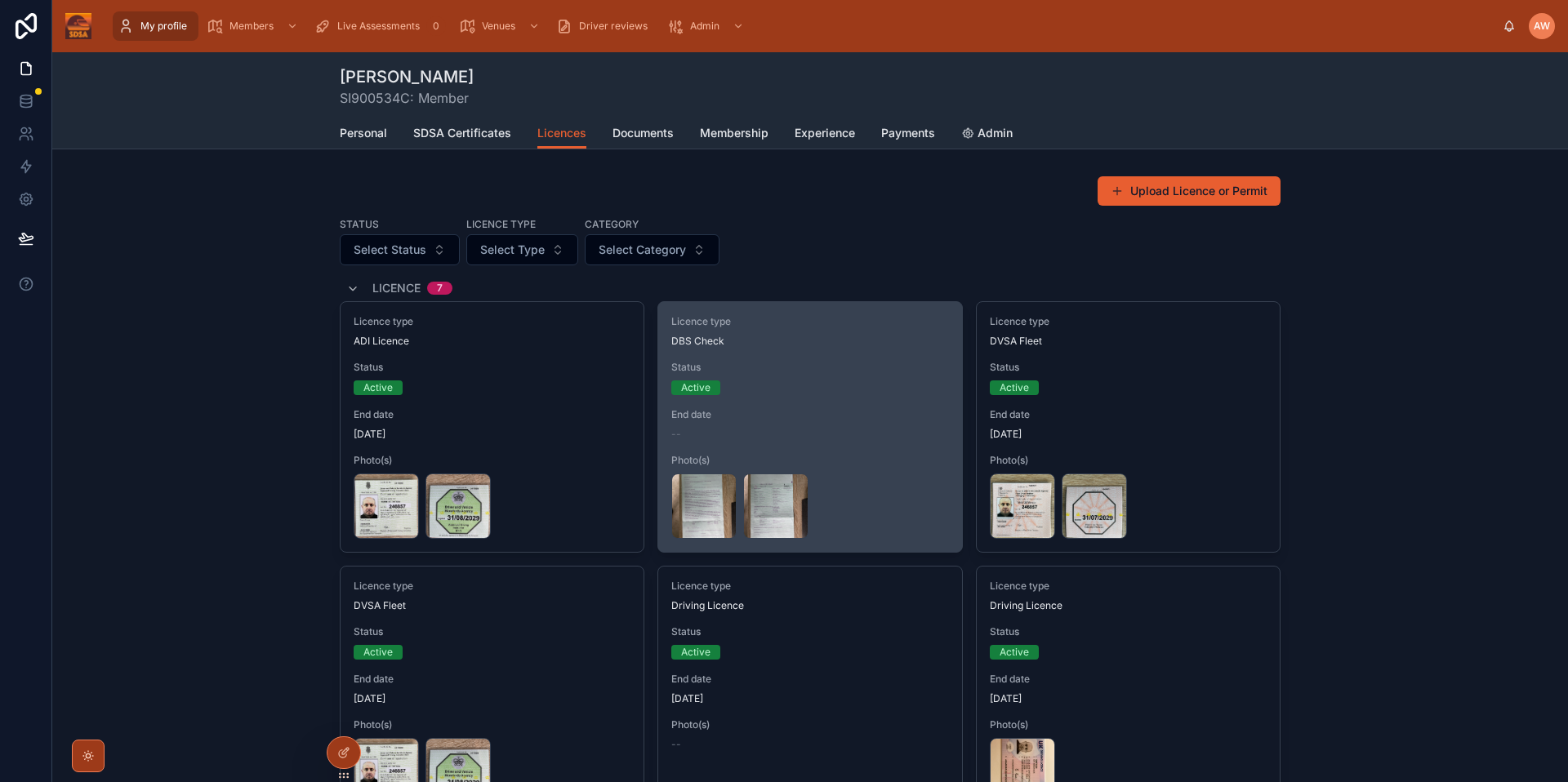
click at [700, 446] on div "Licence type DBS Check Status Active End date -- Photo(s) IMG_0048 .jpeg IMG_00…" at bounding box center [809, 427] width 303 height 250
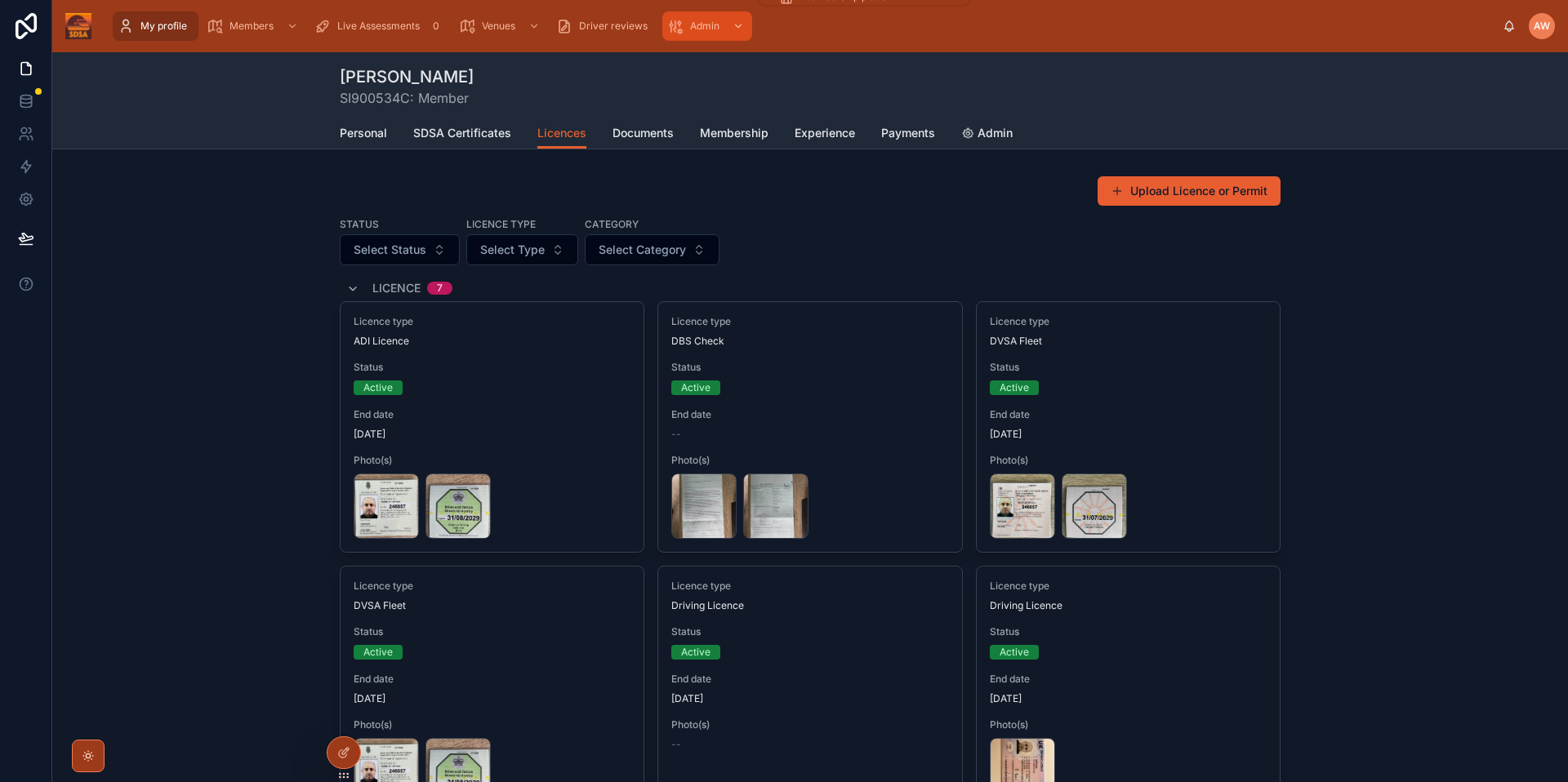
click at [716, 33] on div "Admin" at bounding box center [708, 26] width 80 height 26
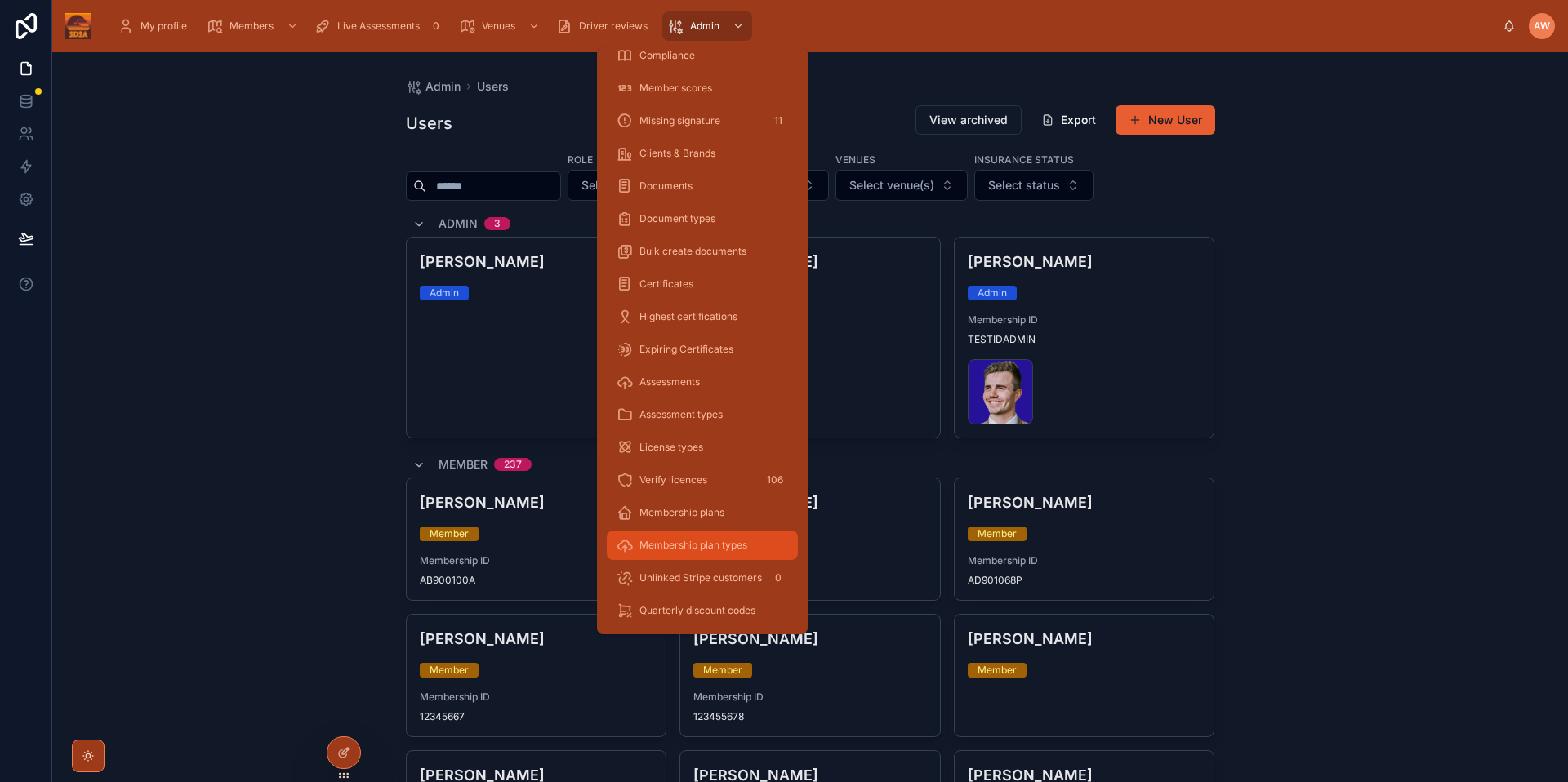
scroll to position [145, 0]
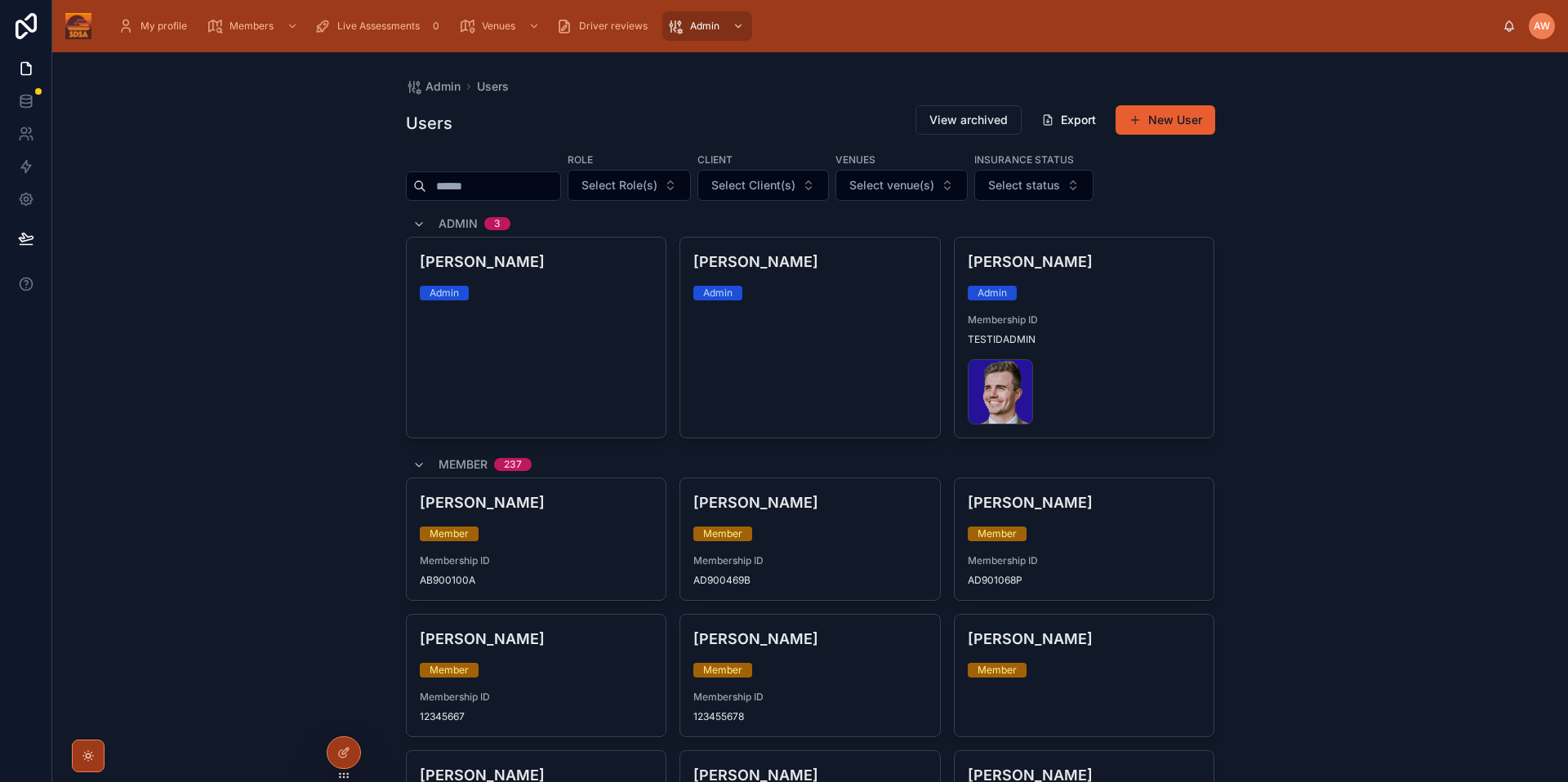
click at [515, 190] on input "text" at bounding box center [493, 185] width 134 height 23
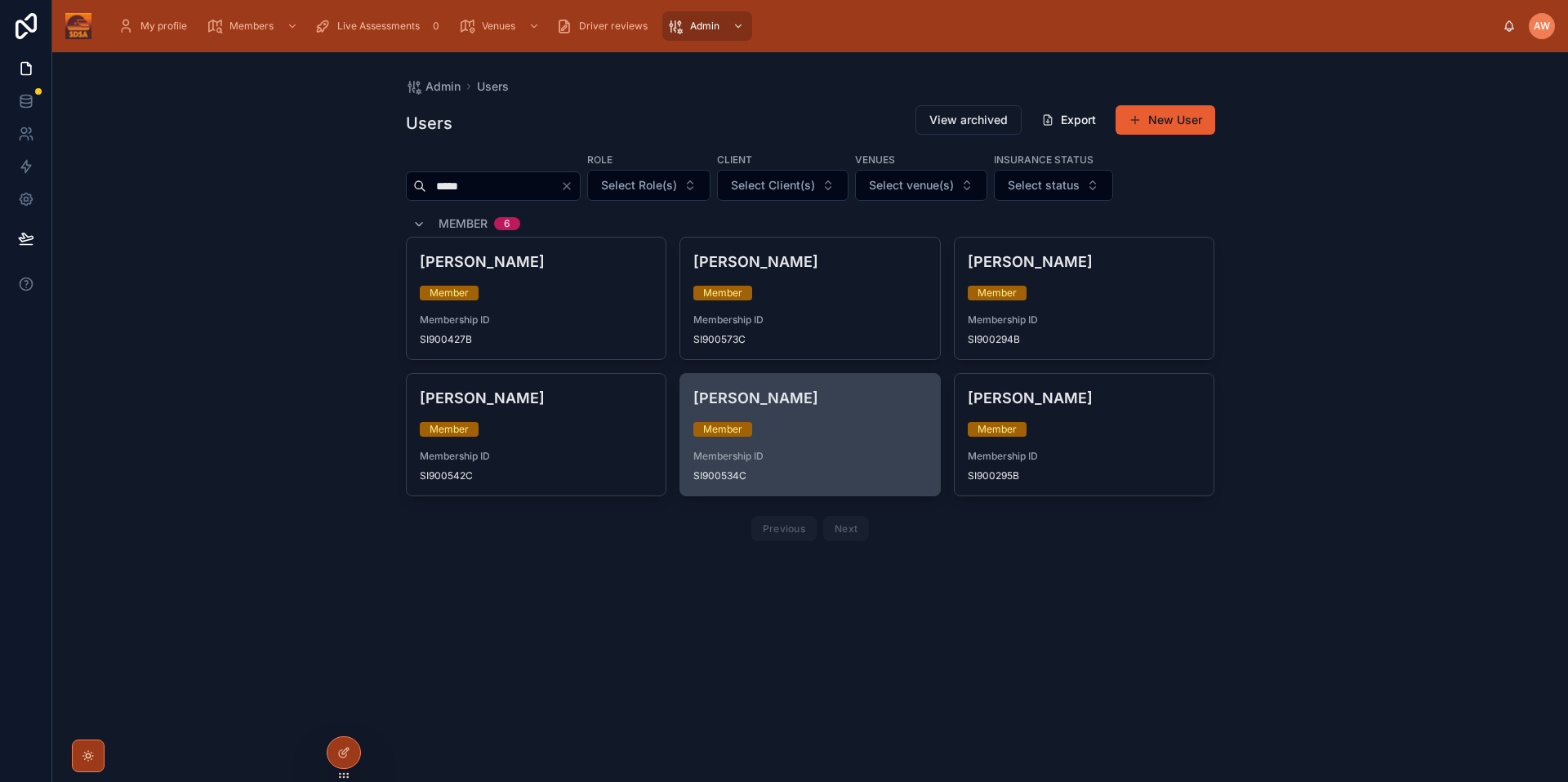
type input "*****"
click at [817, 428] on div "Member" at bounding box center [810, 429] width 234 height 15
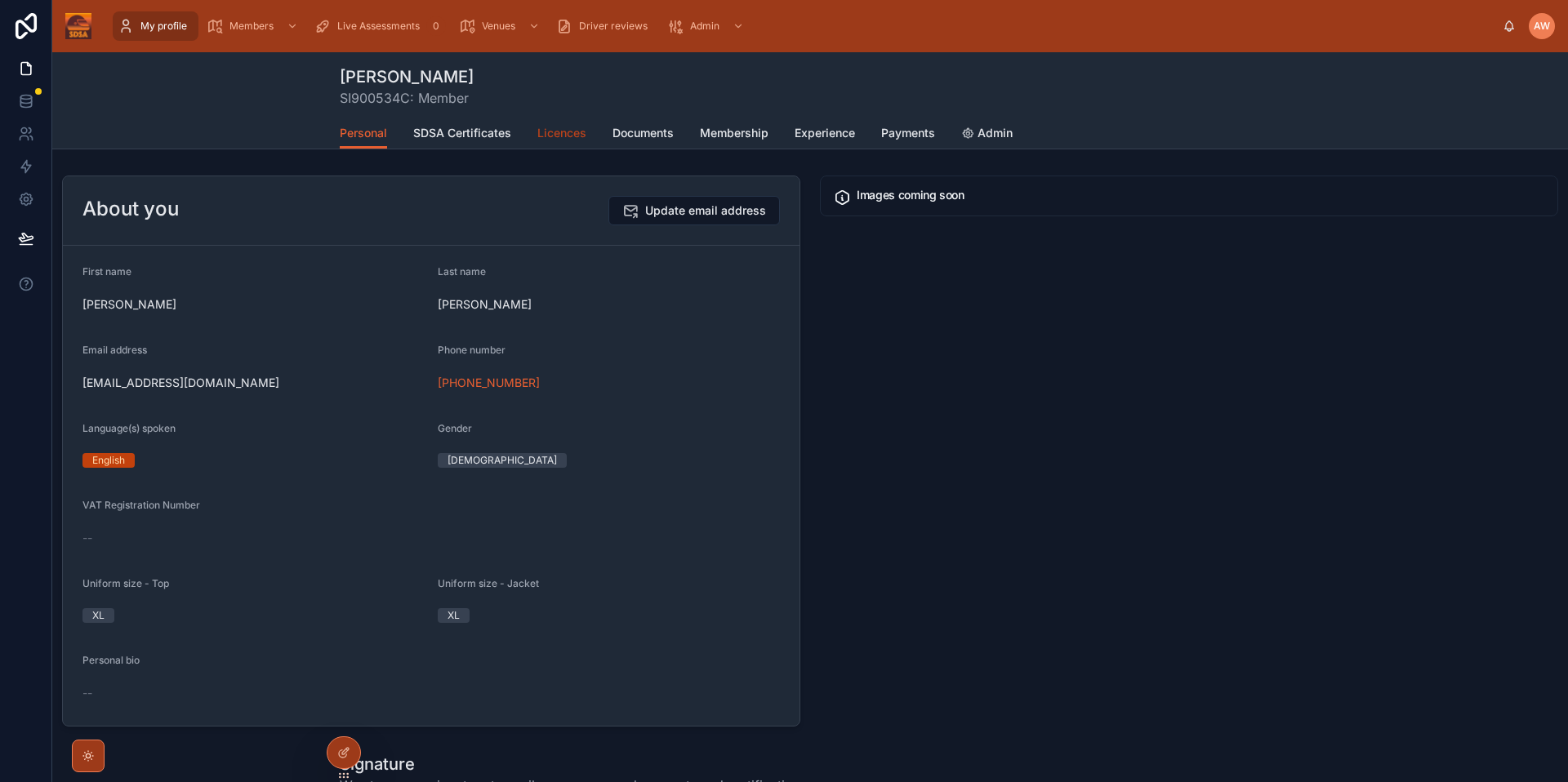
click at [544, 135] on span "Licences" at bounding box center [561, 134] width 49 height 17
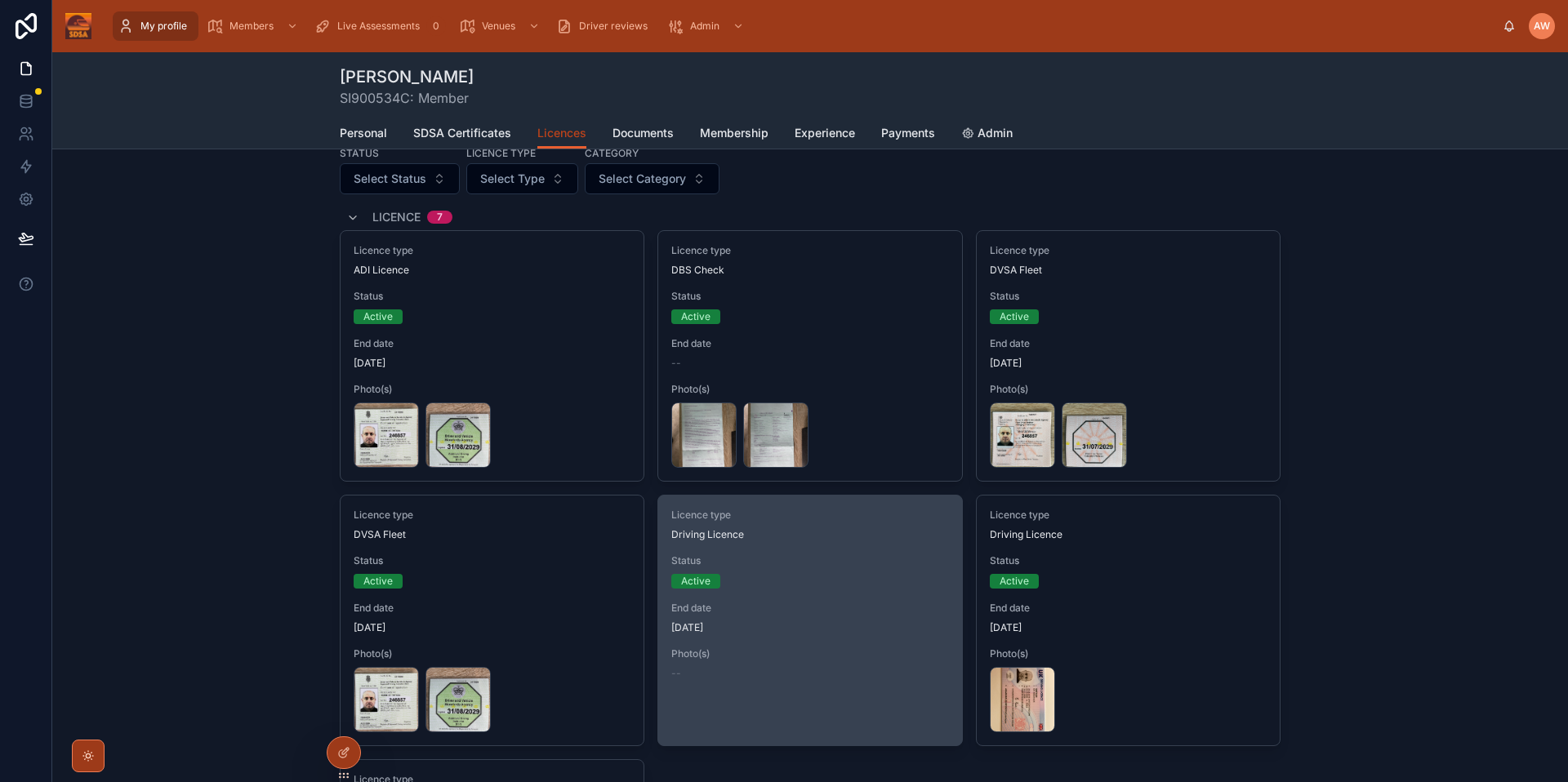
scroll to position [66, 0]
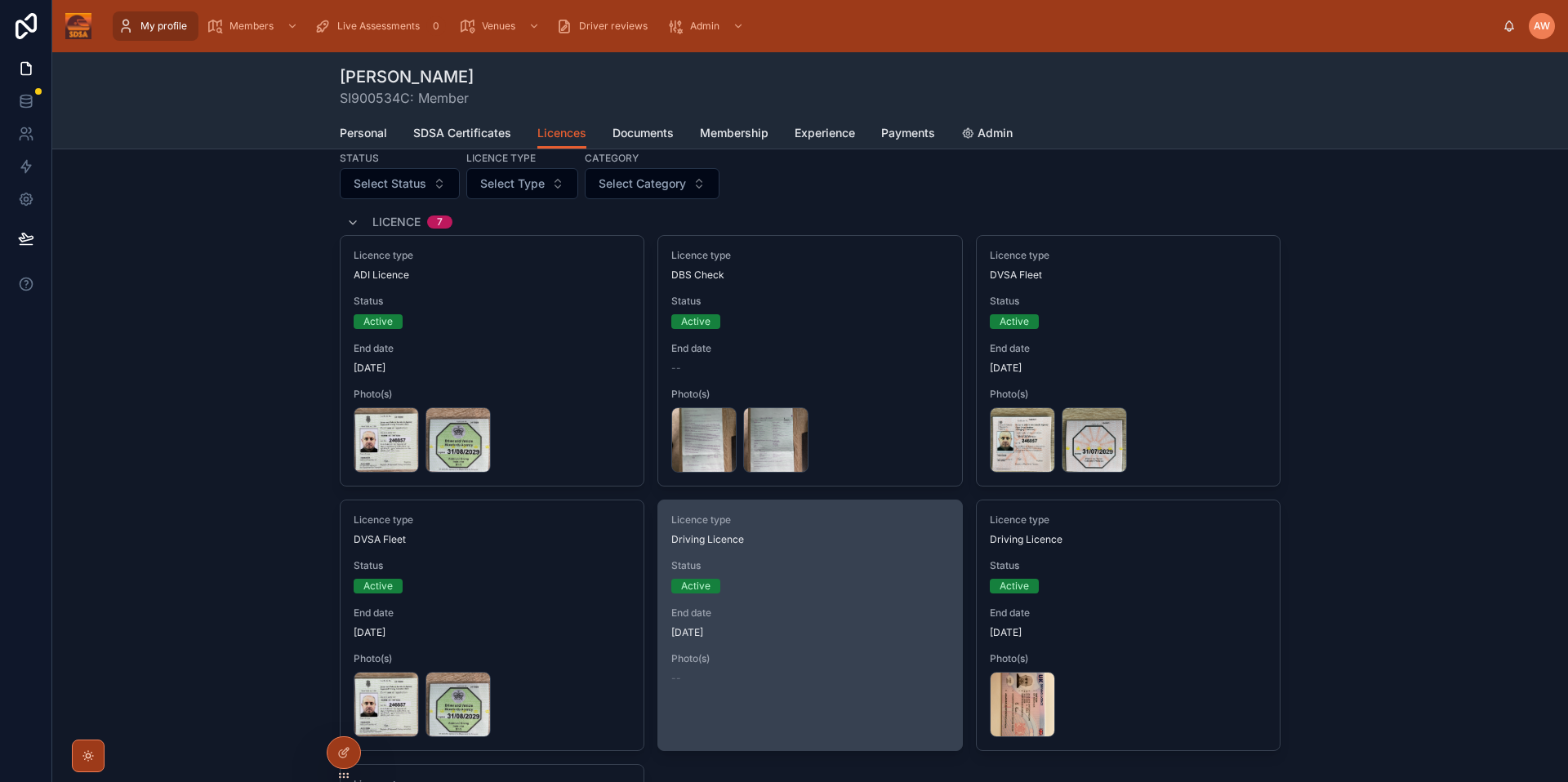
click at [896, 558] on div "Licence type Driving Licence Status Active End date 10/01/2028 Photo(s) --" at bounding box center [809, 599] width 303 height 198
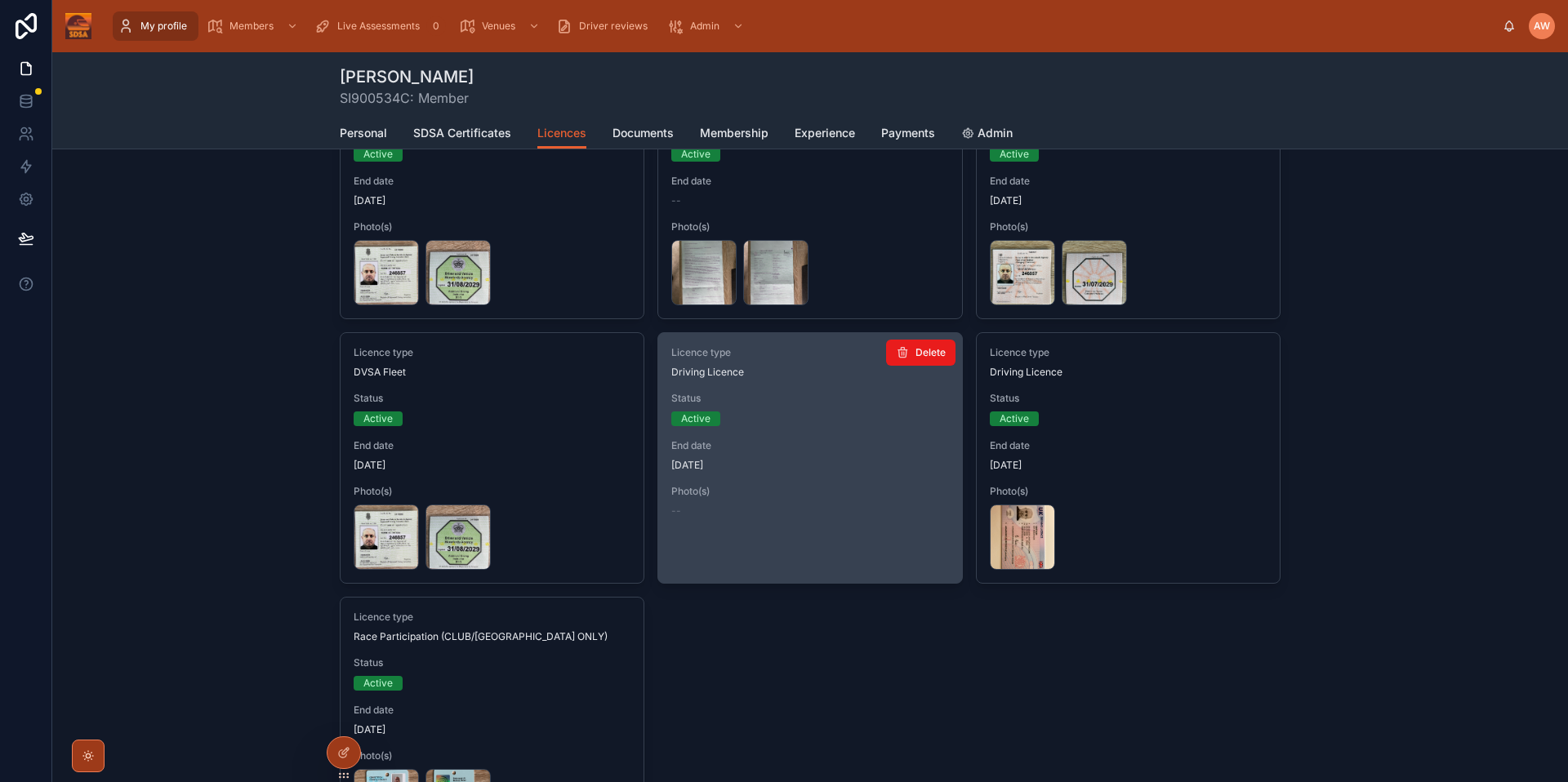
scroll to position [235, 0]
click at [894, 393] on span "Status" at bounding box center [809, 397] width 277 height 13
click at [906, 365] on div "Driving Licence" at bounding box center [809, 371] width 277 height 13
click at [916, 353] on span "Delete" at bounding box center [931, 351] width 30 height 13
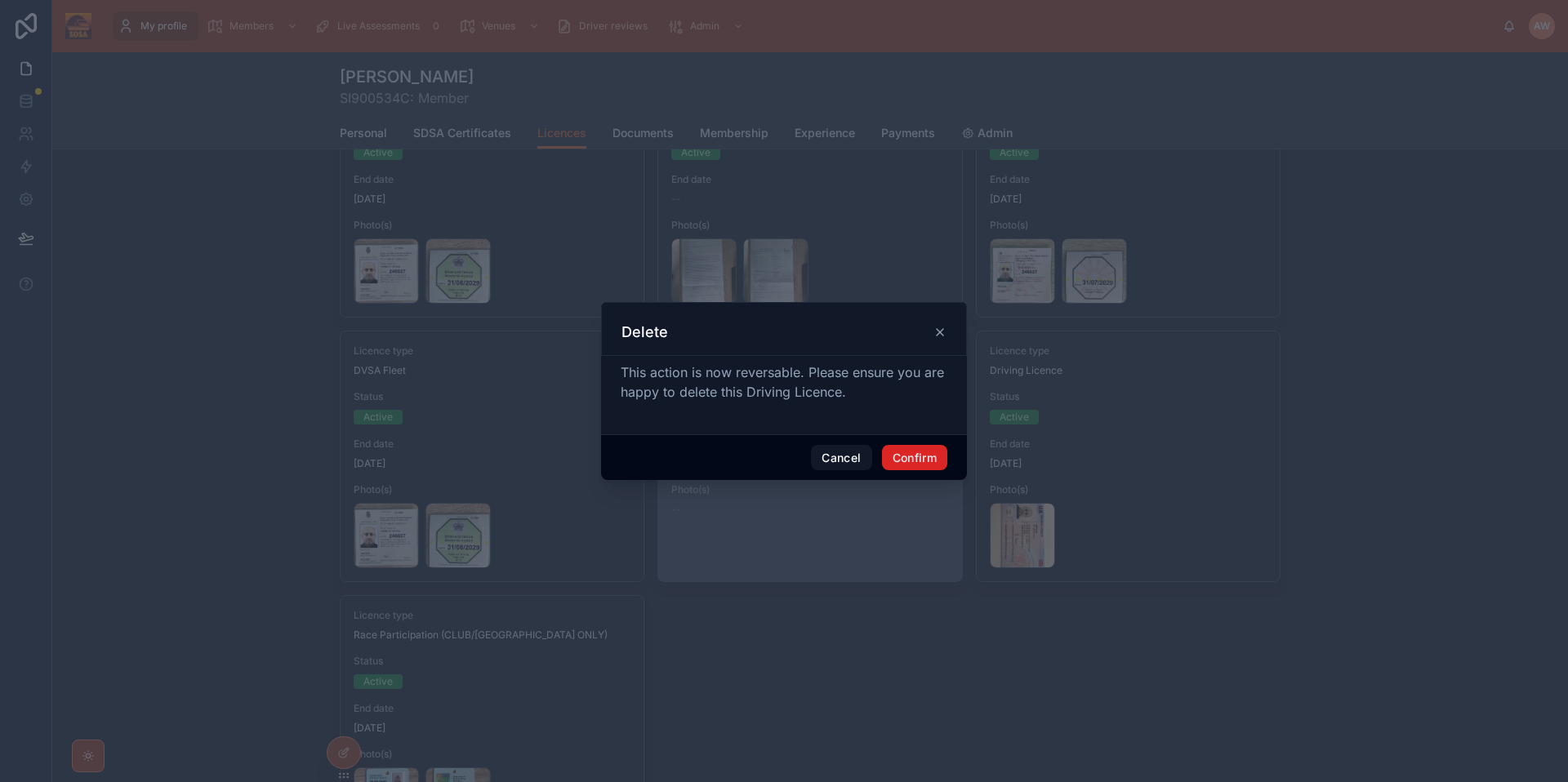
click at [918, 457] on button "Confirm" at bounding box center [915, 458] width 65 height 26
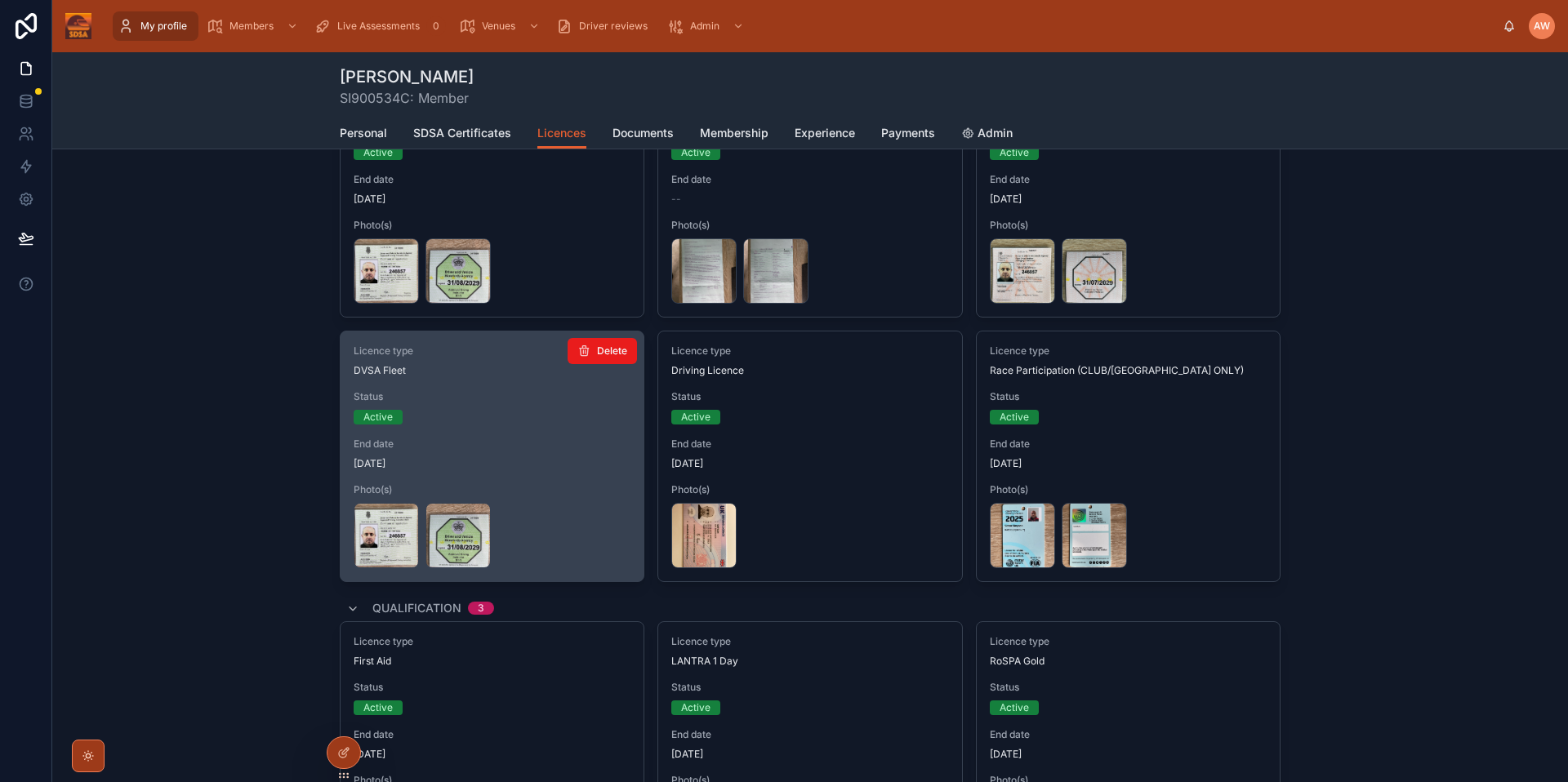
scroll to position [89, 0]
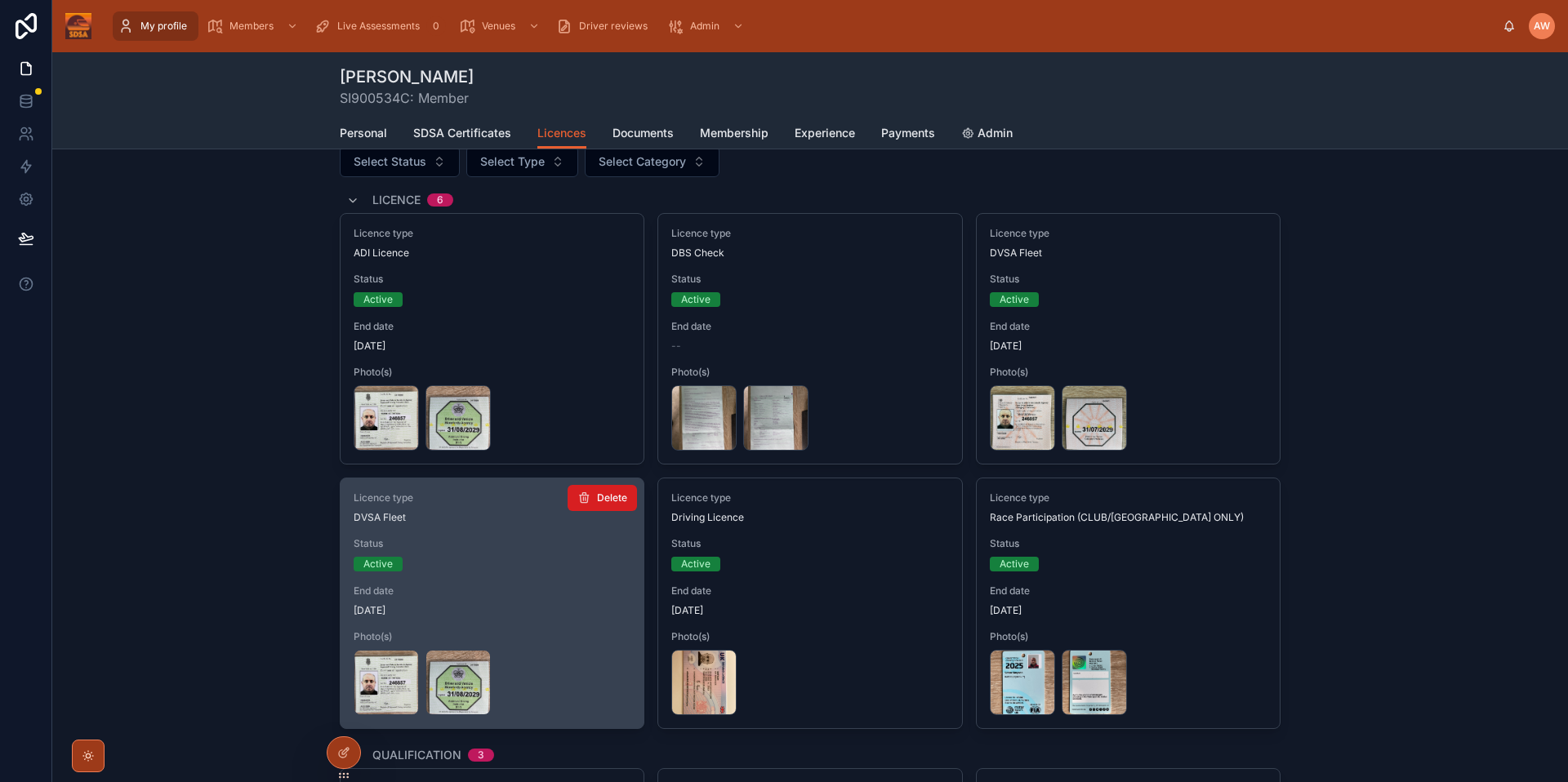
click at [585, 493] on icon at bounding box center [584, 498] width 13 height 13
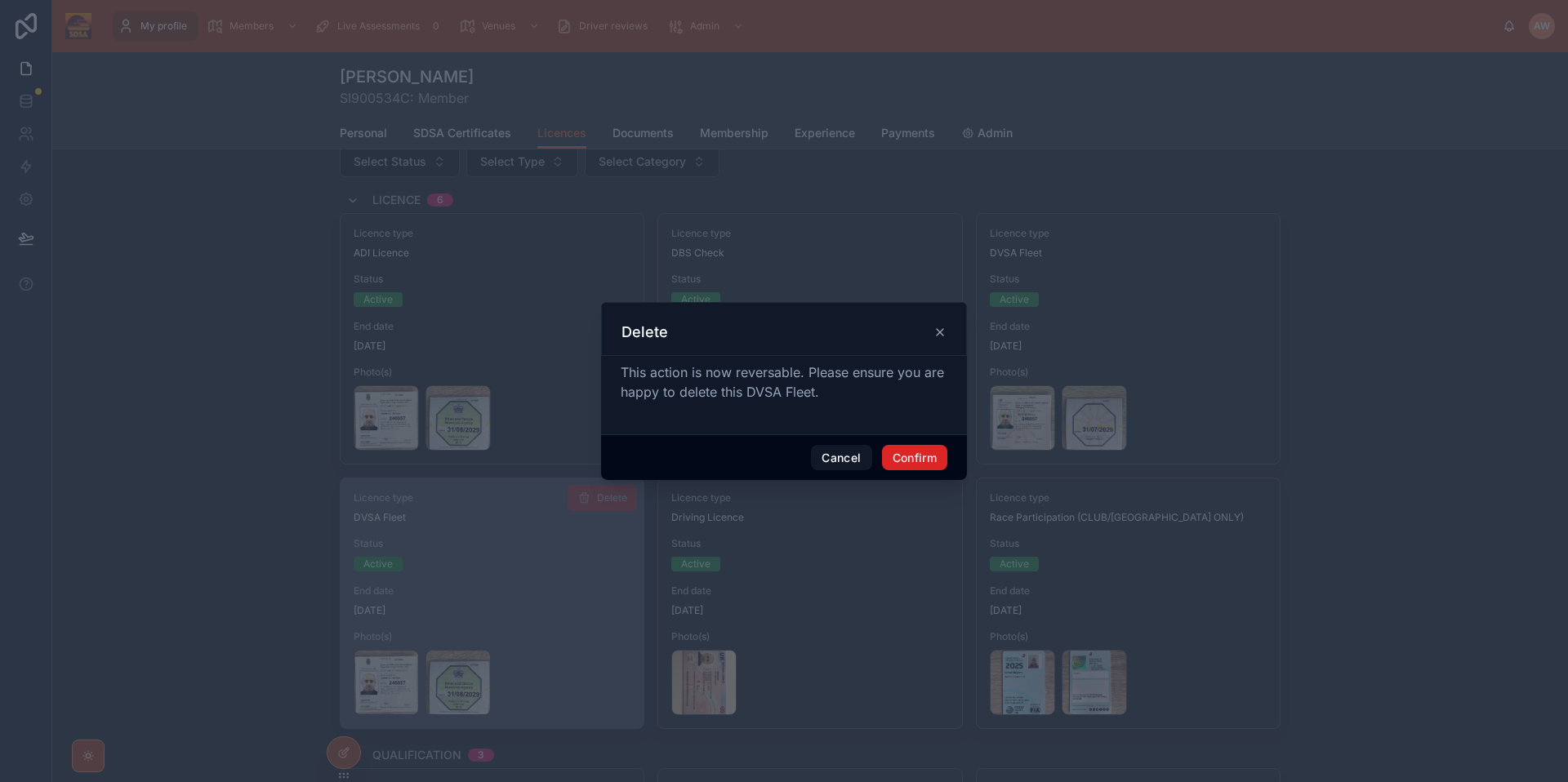
click at [941, 457] on button "Confirm" at bounding box center [915, 458] width 65 height 26
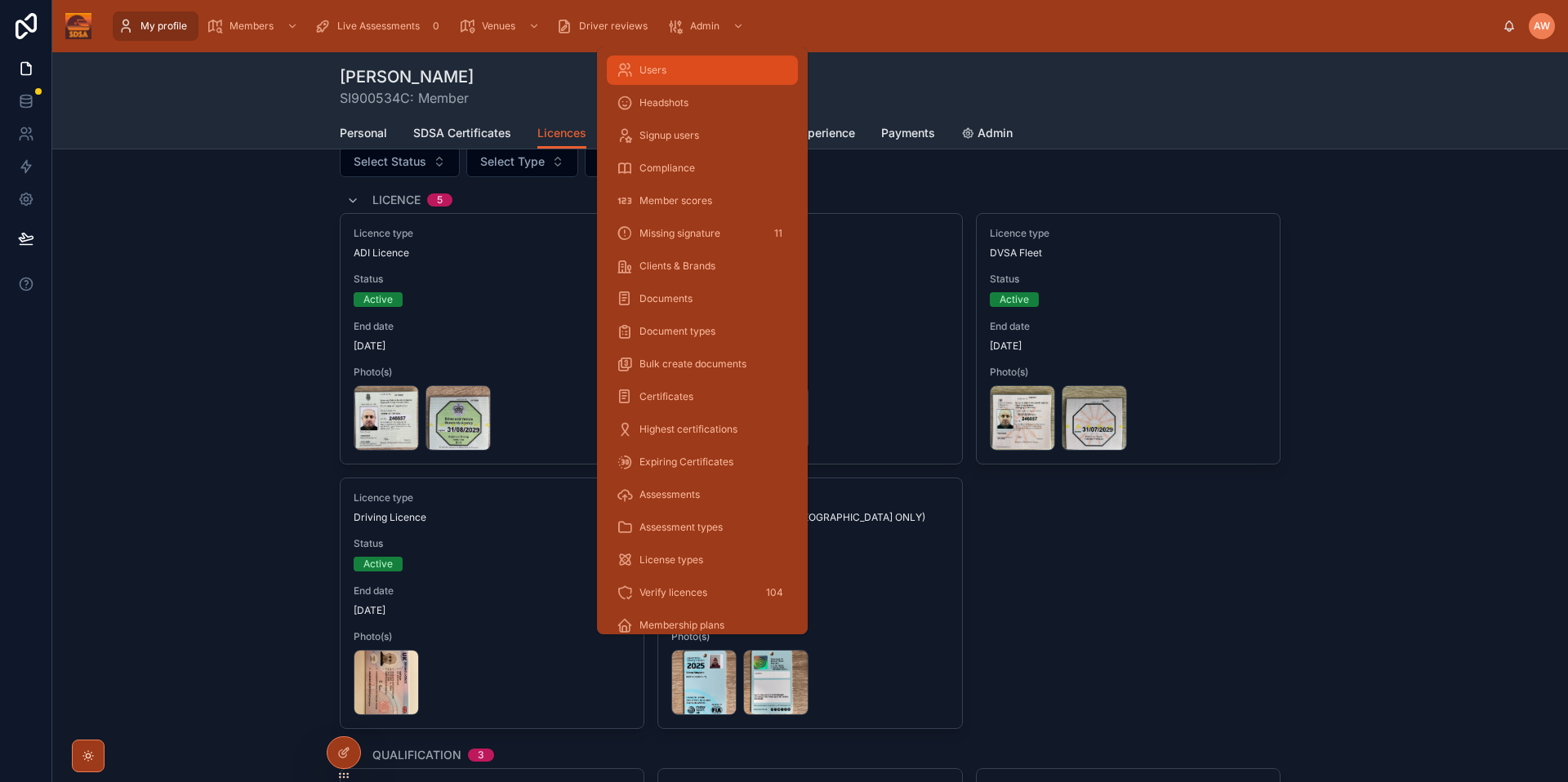
click at [703, 72] on div "Users" at bounding box center [702, 69] width 171 height 26
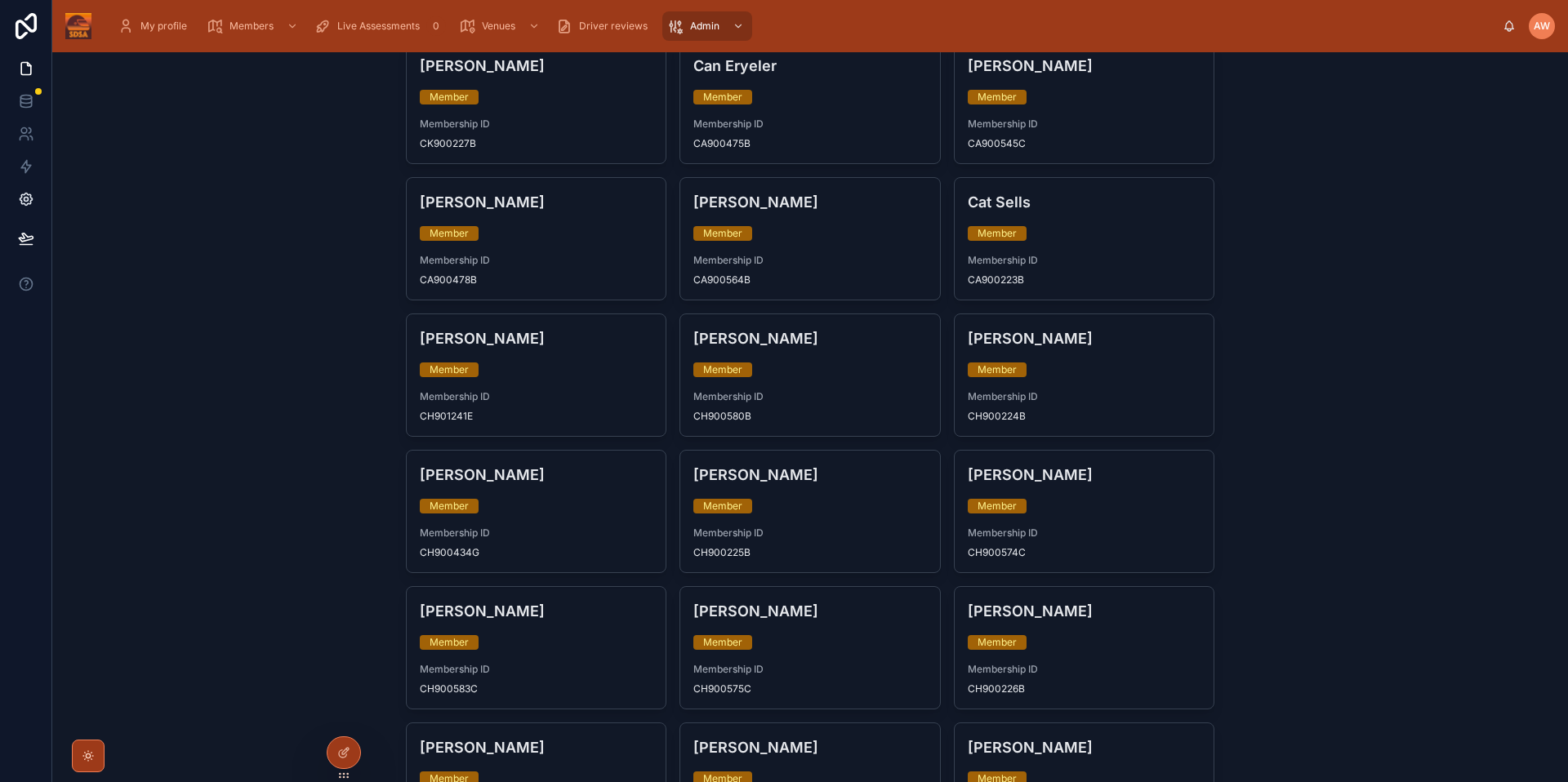
scroll to position [1825, 0]
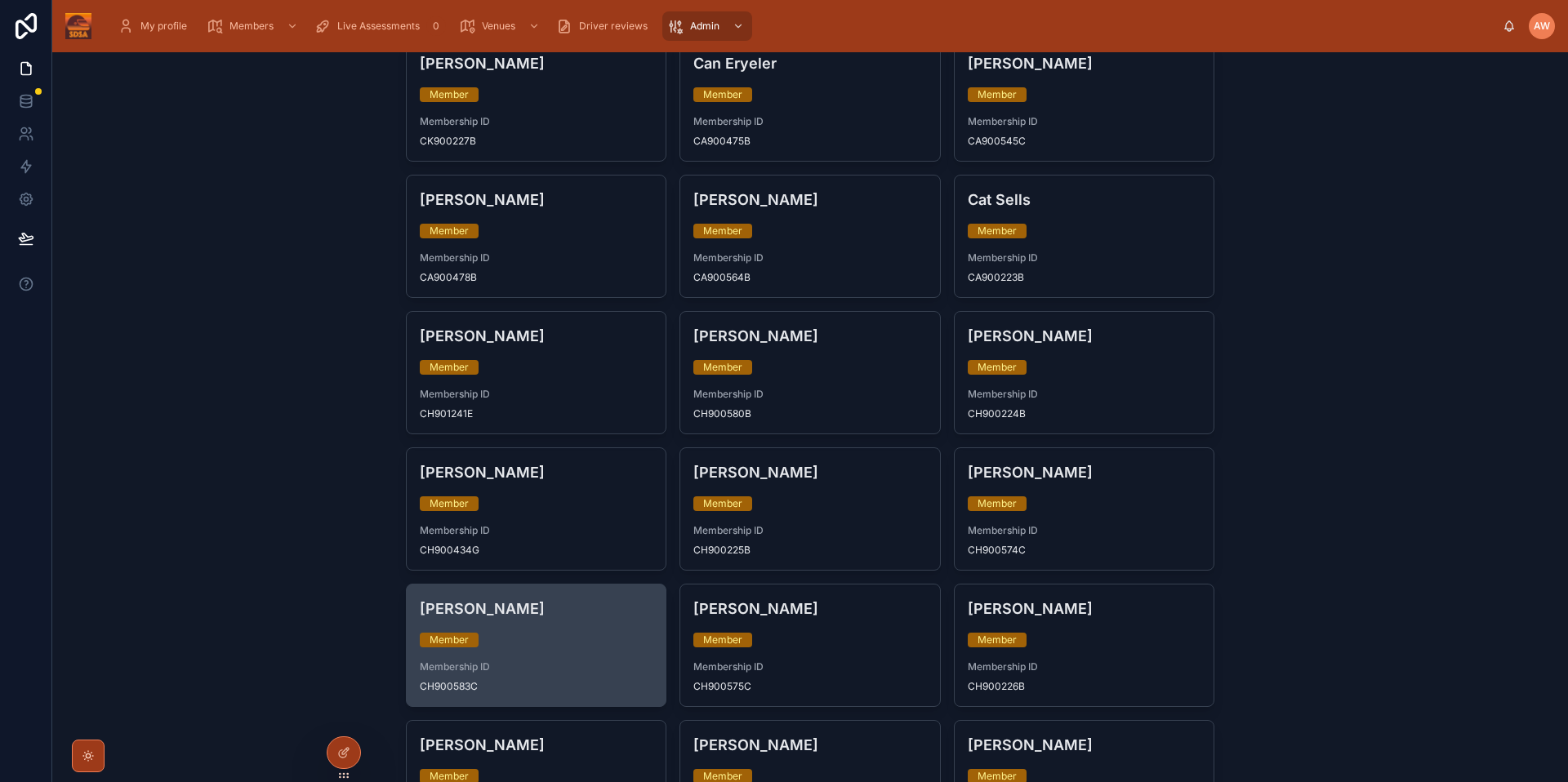
click at [524, 632] on div "Member" at bounding box center [536, 640] width 234 height 15
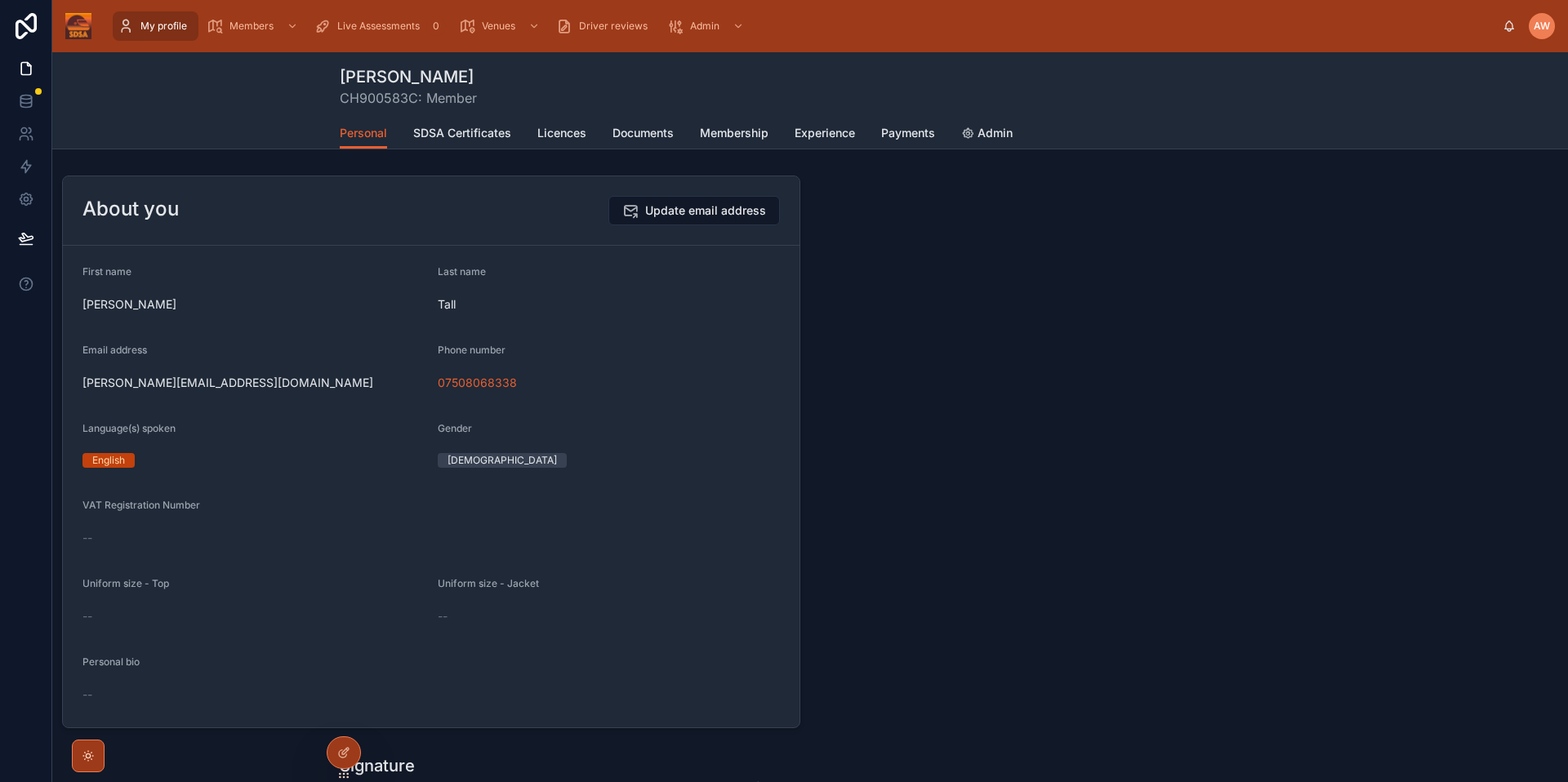
click at [603, 148] on div "Personal SDSA Certificates Licences Documents Membership Experience Payments Ad…" at bounding box center [810, 133] width 941 height 31
click at [651, 139] on span "Documents" at bounding box center [642, 134] width 61 height 17
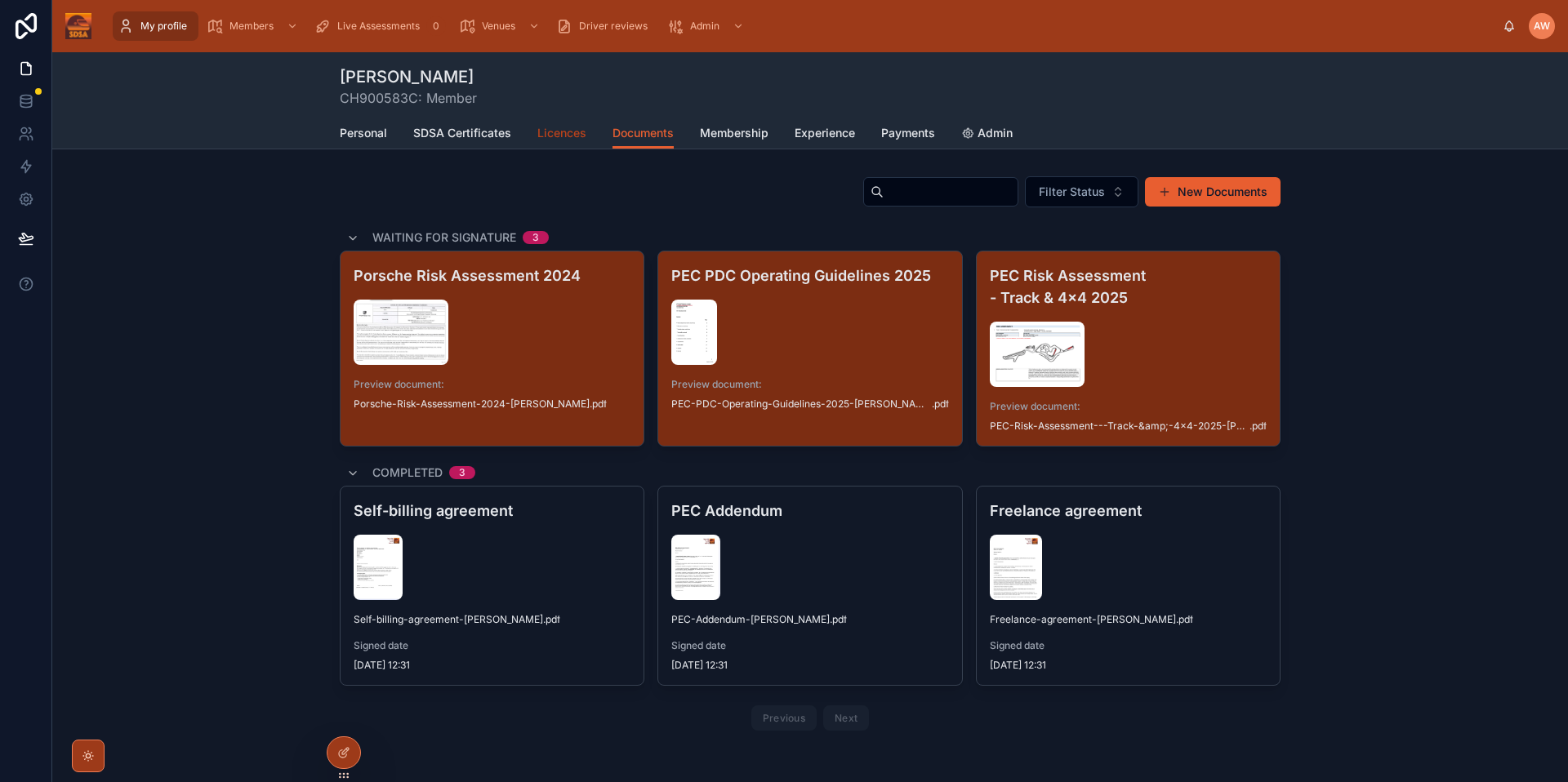
click at [550, 140] on span "Licences" at bounding box center [561, 134] width 49 height 17
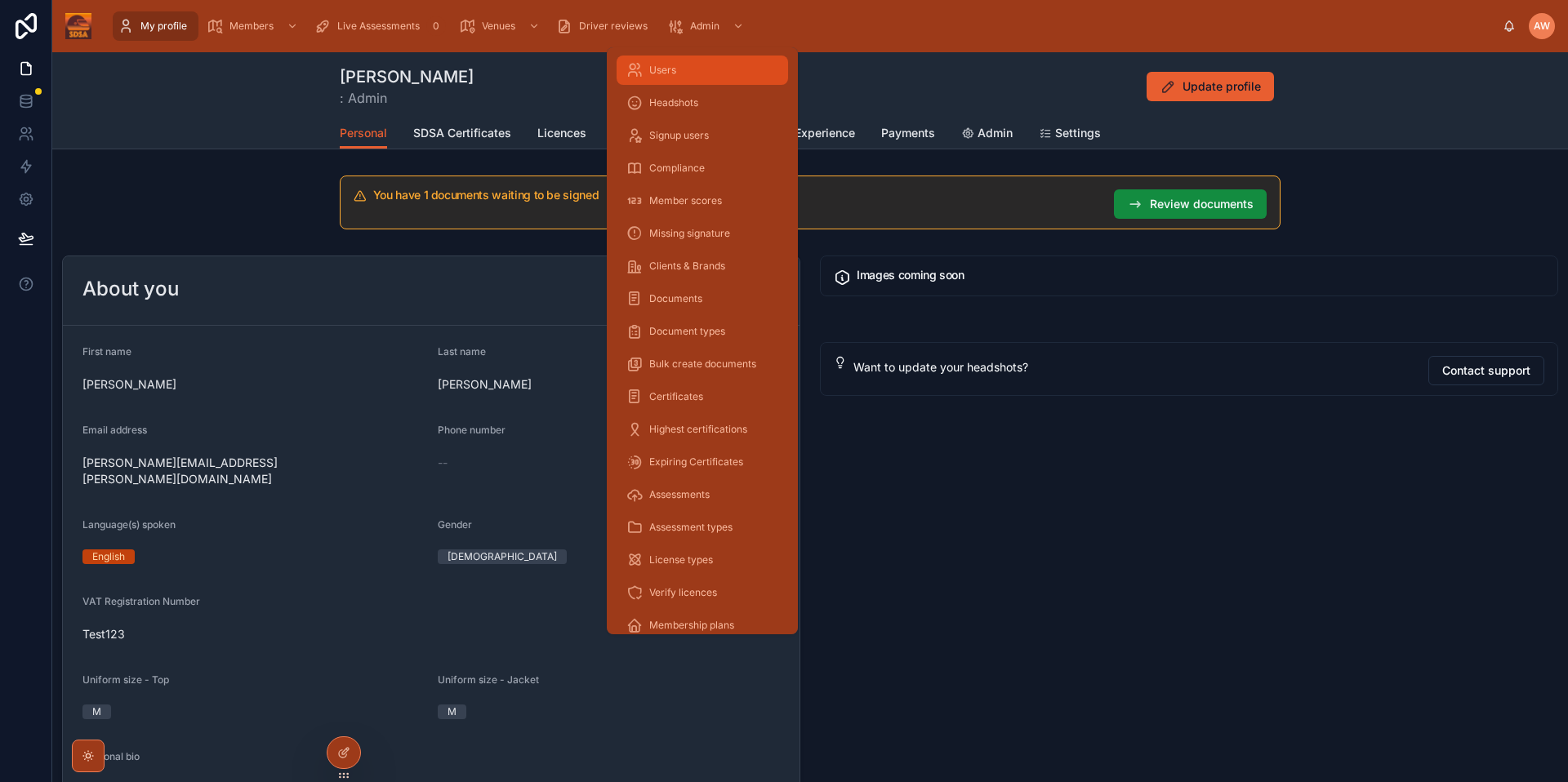
click at [690, 63] on div "Users" at bounding box center [703, 69] width 152 height 26
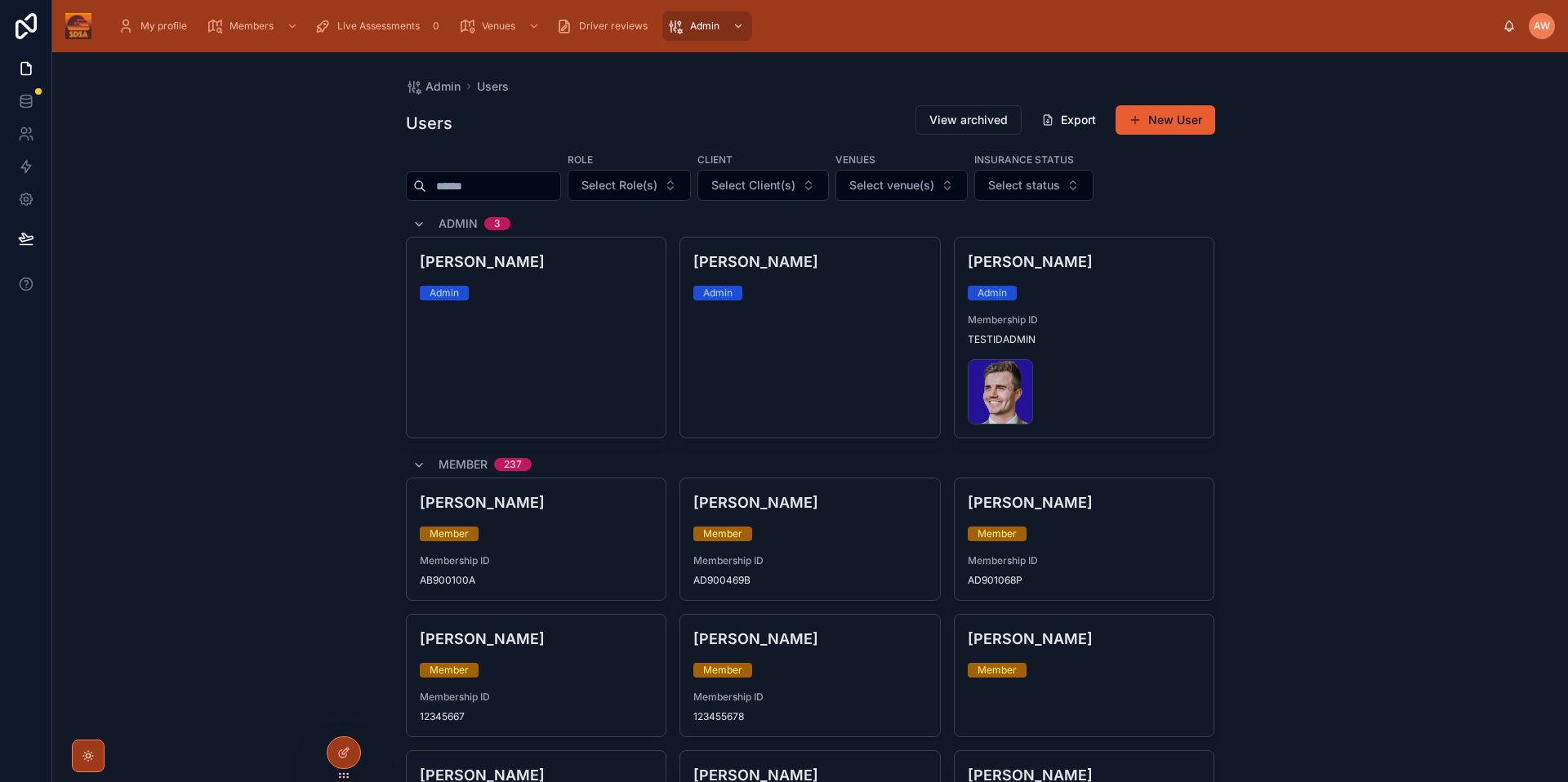
click at [550, 196] on input "text" at bounding box center [493, 185] width 134 height 23
click at [546, 187] on input "text" at bounding box center [493, 185] width 134 height 23
type input "*****"
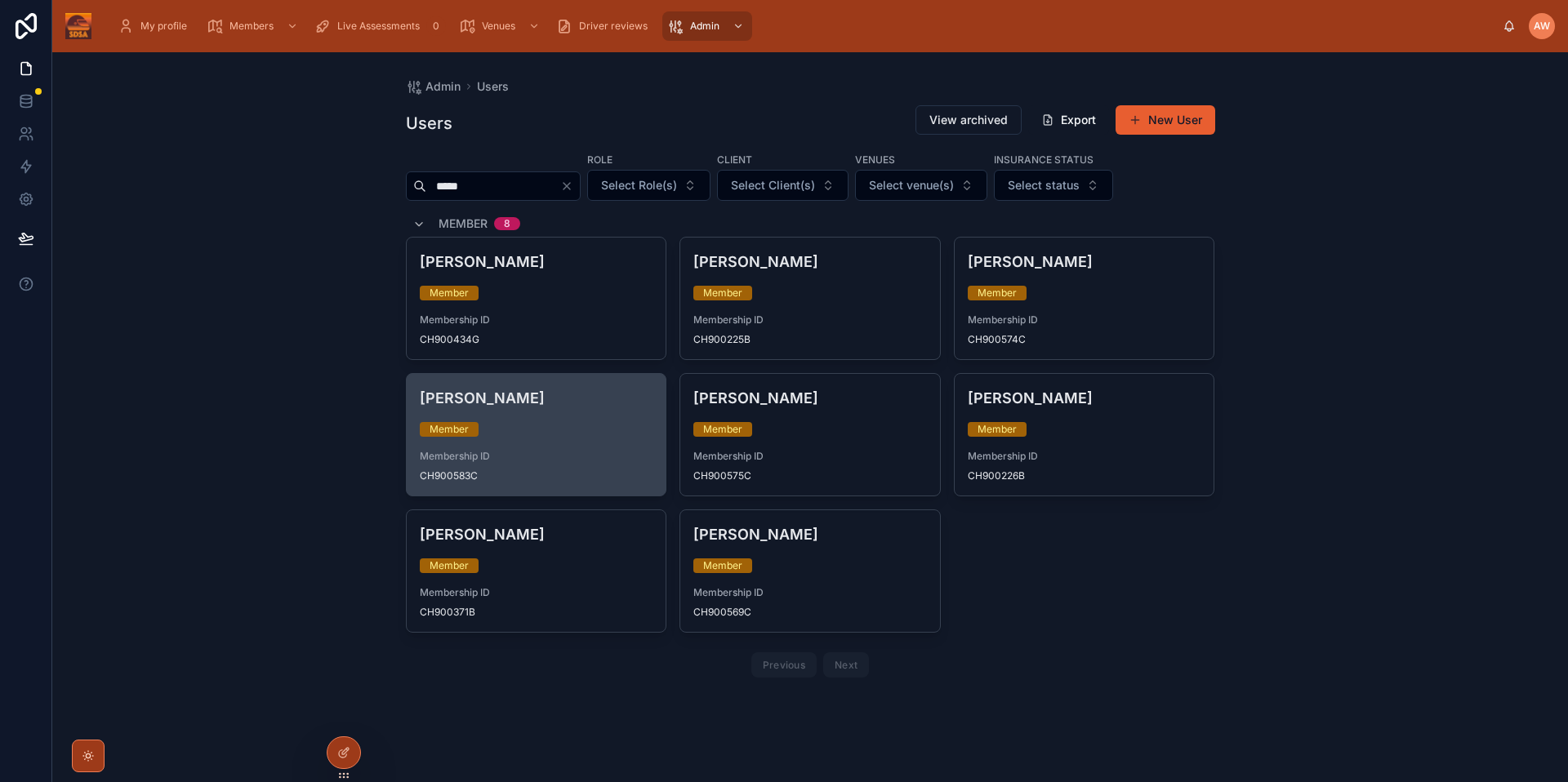
click at [622, 460] on span "Membership ID" at bounding box center [536, 457] width 234 height 13
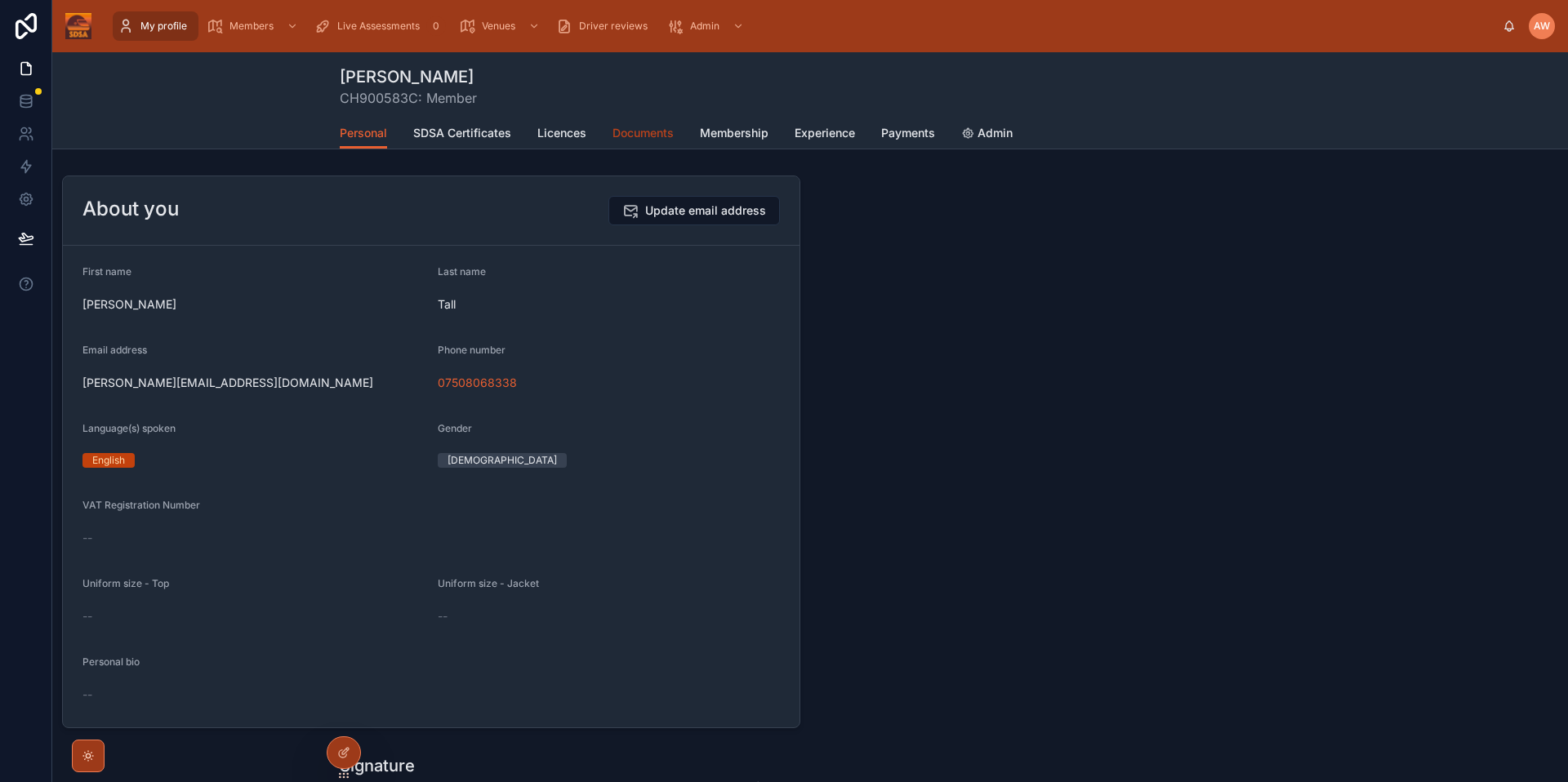
click at [623, 136] on span "Documents" at bounding box center [642, 134] width 61 height 17
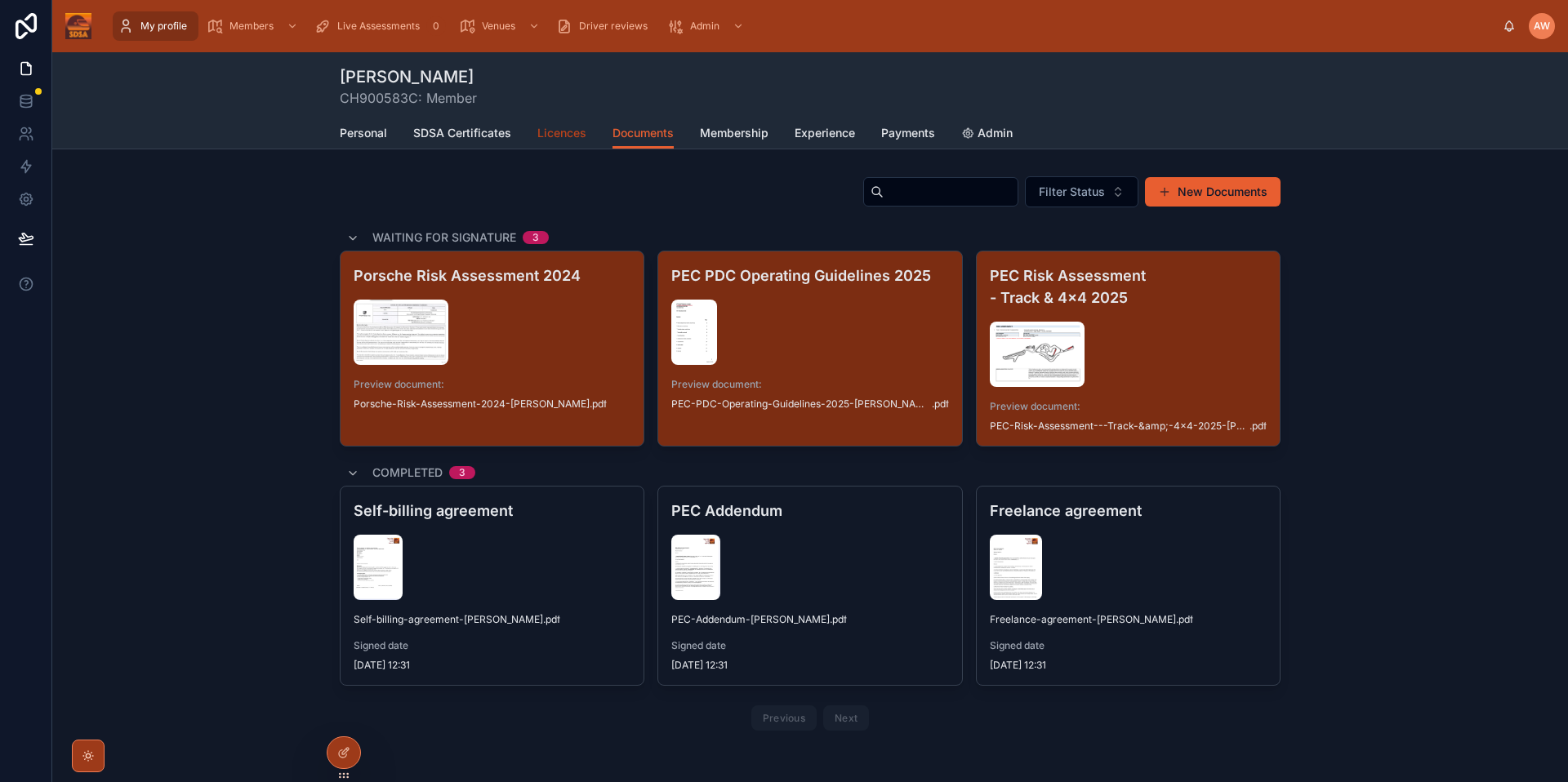
click at [538, 135] on span "Licences" at bounding box center [561, 134] width 49 height 17
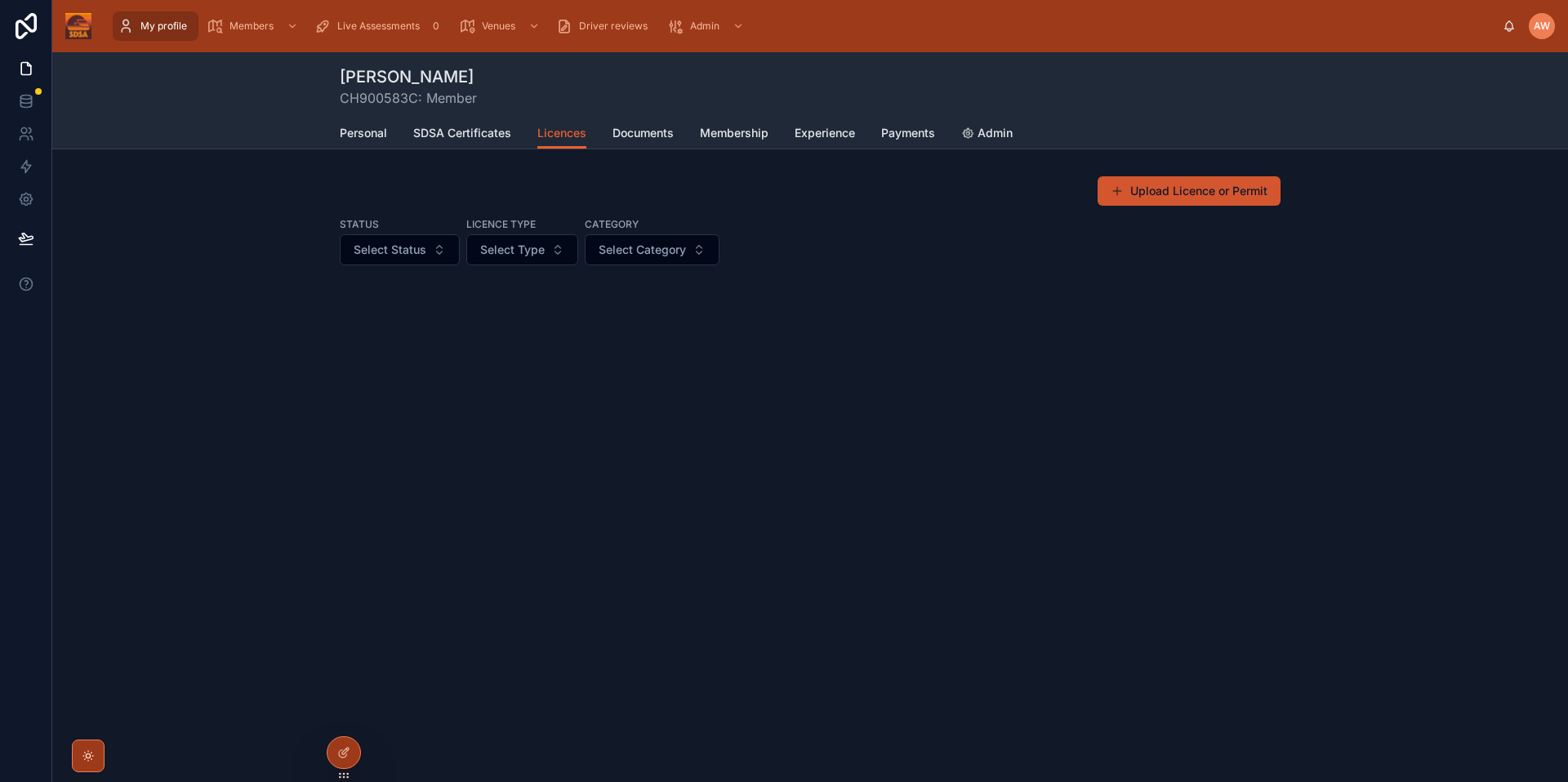
click at [1244, 196] on button "Upload Licence or Permit" at bounding box center [1189, 190] width 183 height 29
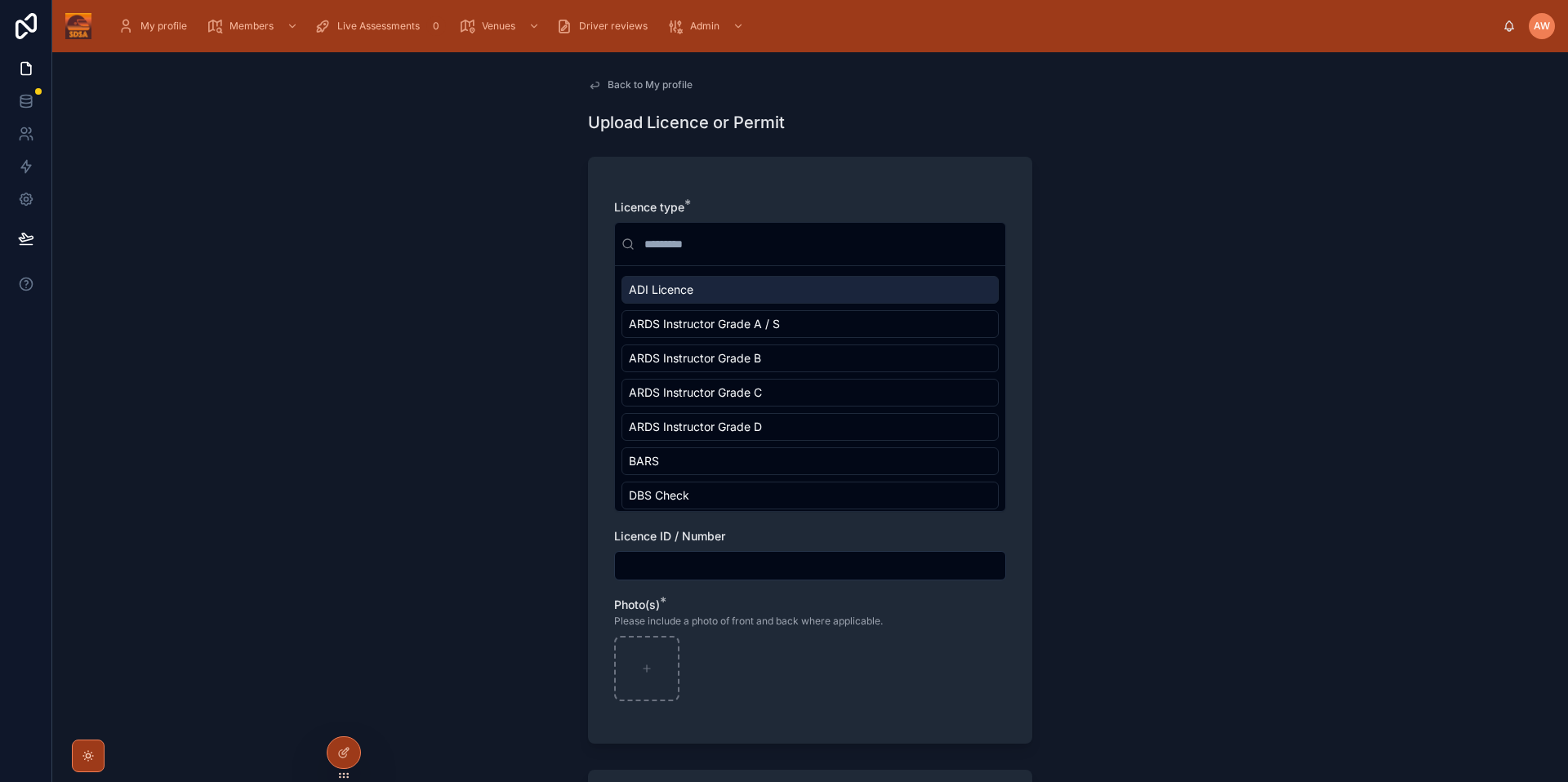
click at [763, 237] on input "text" at bounding box center [820, 244] width 358 height 29
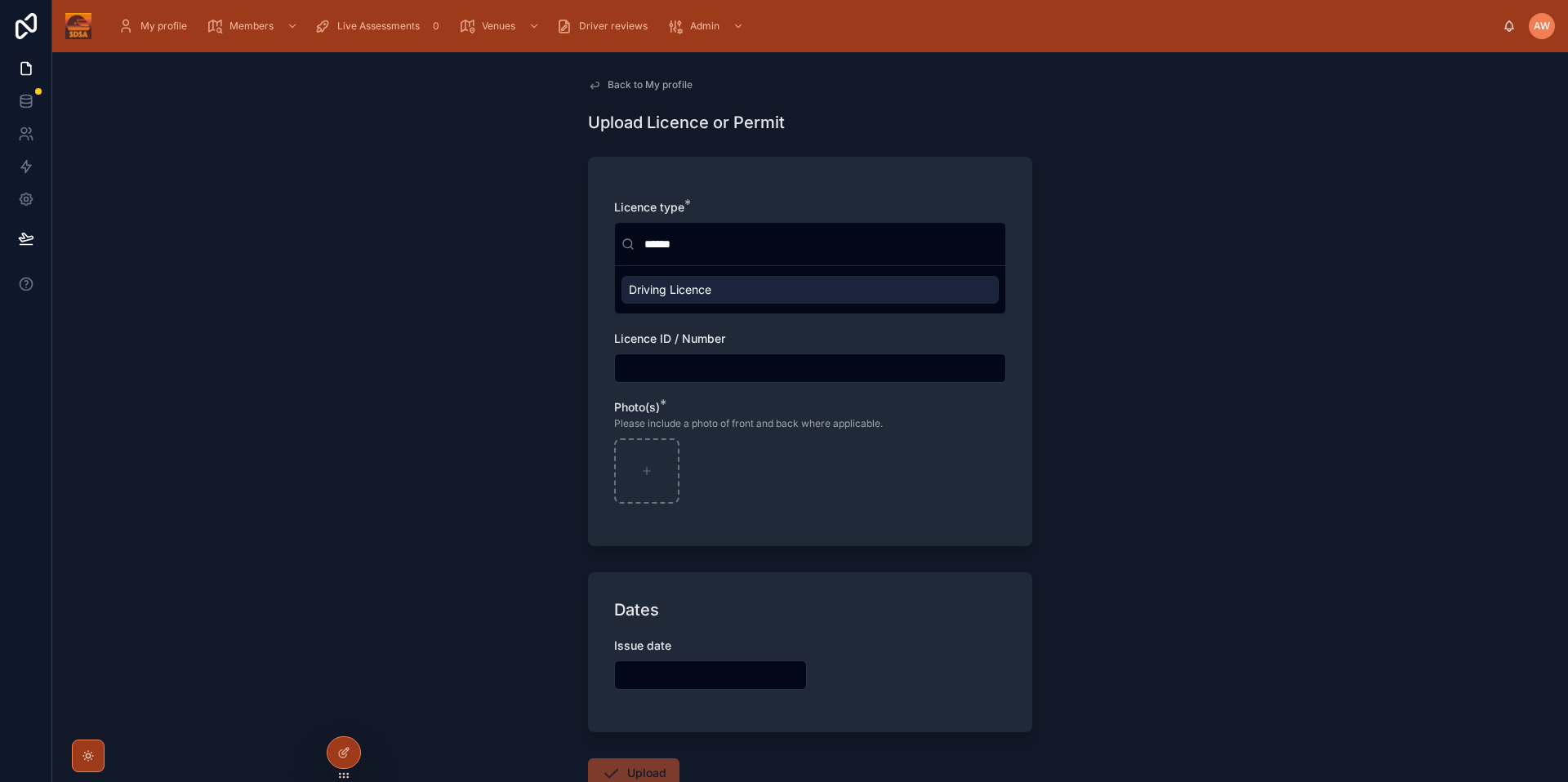
type input "******"
click at [693, 292] on span "Driving Licence" at bounding box center [670, 290] width 83 height 17
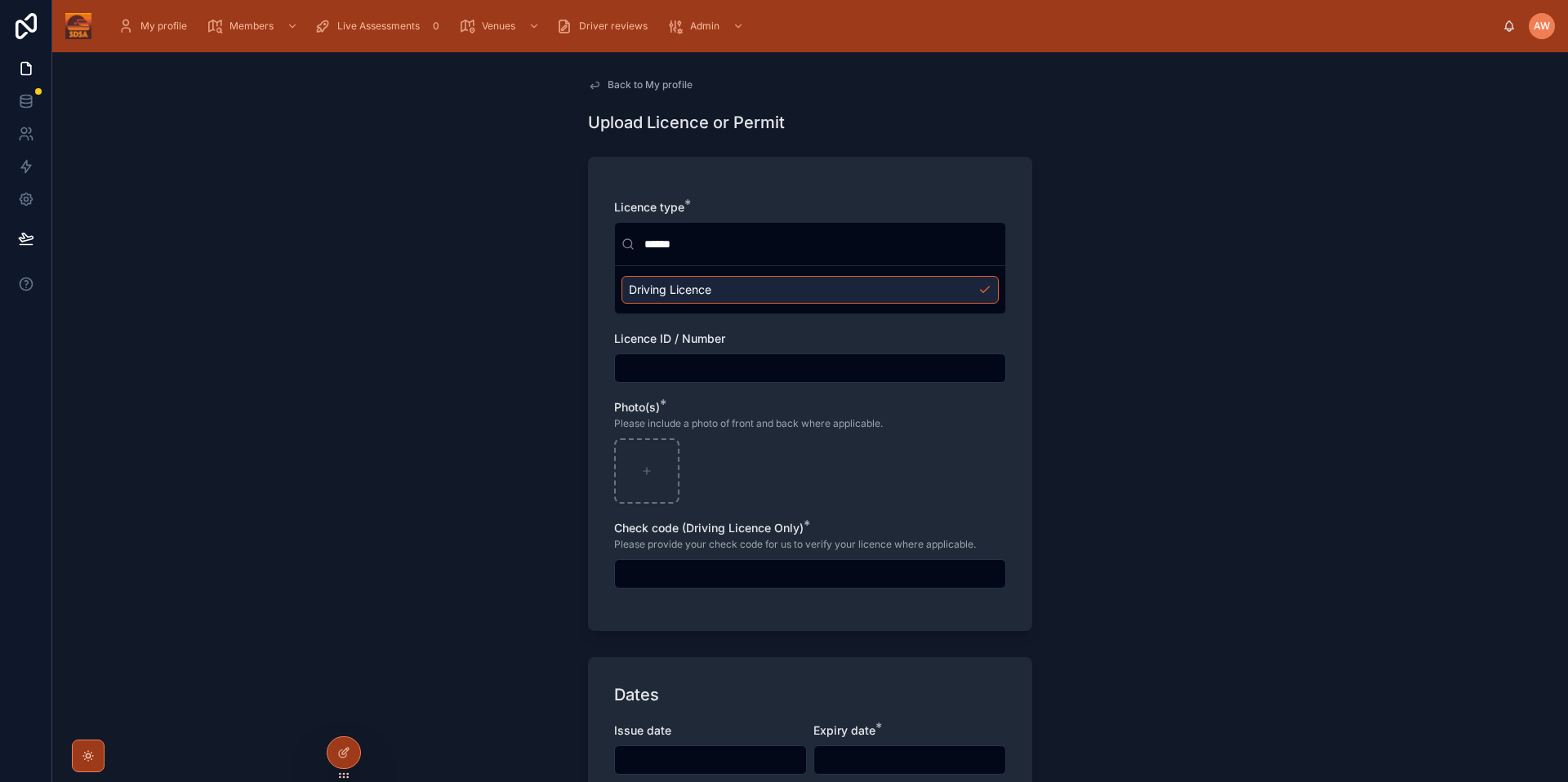
click at [968, 378] on input "text" at bounding box center [809, 368] width 390 height 23
type input "**********"
click at [642, 454] on div at bounding box center [647, 471] width 65 height 65
type input "**********"
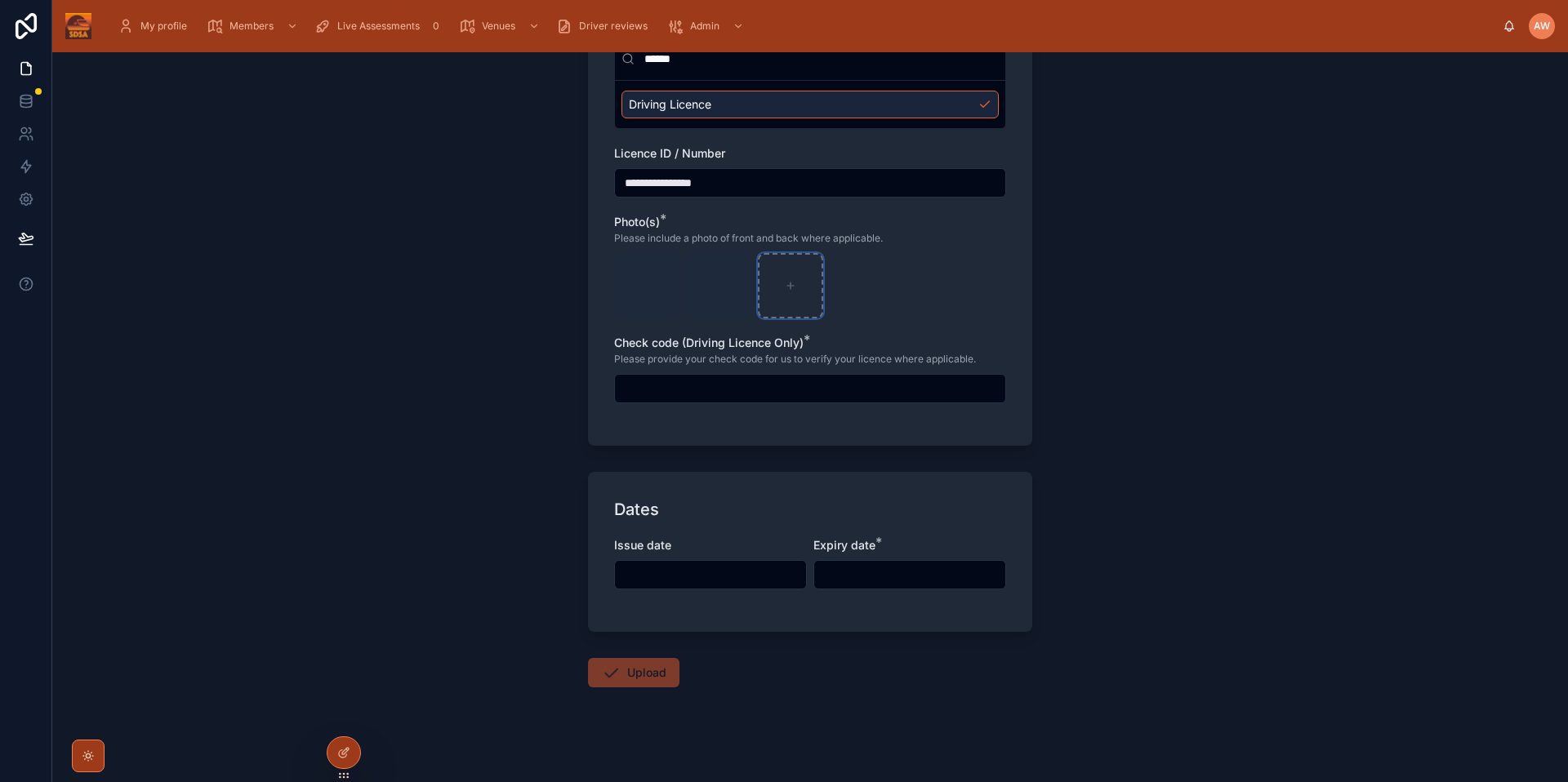
scroll to position [196, 0]
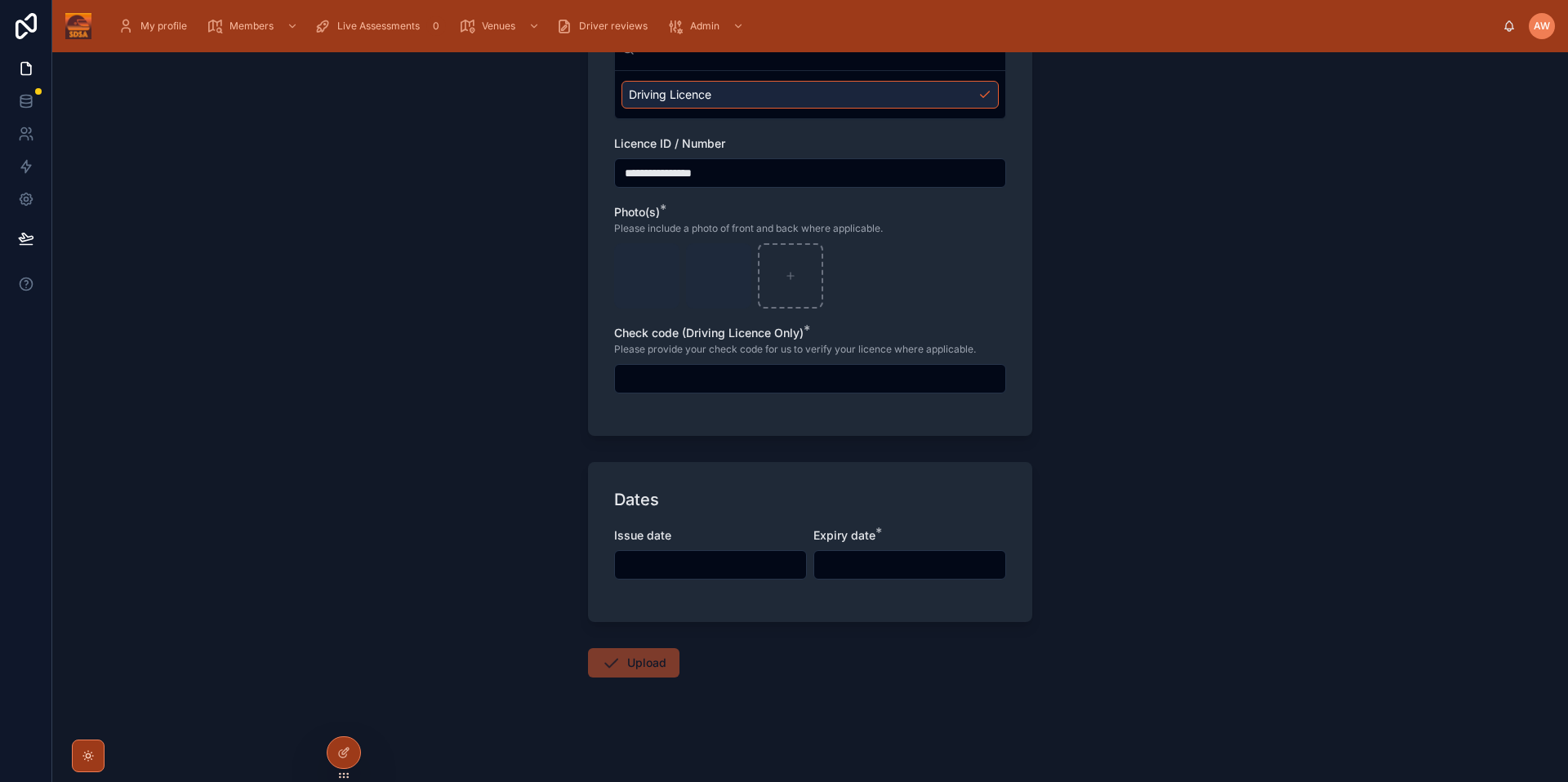
drag, startPoint x: 767, startPoint y: 581, endPoint x: 764, endPoint y: 564, distance: 17.3
click at [767, 581] on div "Issue date Expiry date *" at bounding box center [809, 561] width 392 height 69
click at [764, 561] on input "text" at bounding box center [710, 565] width 191 height 23
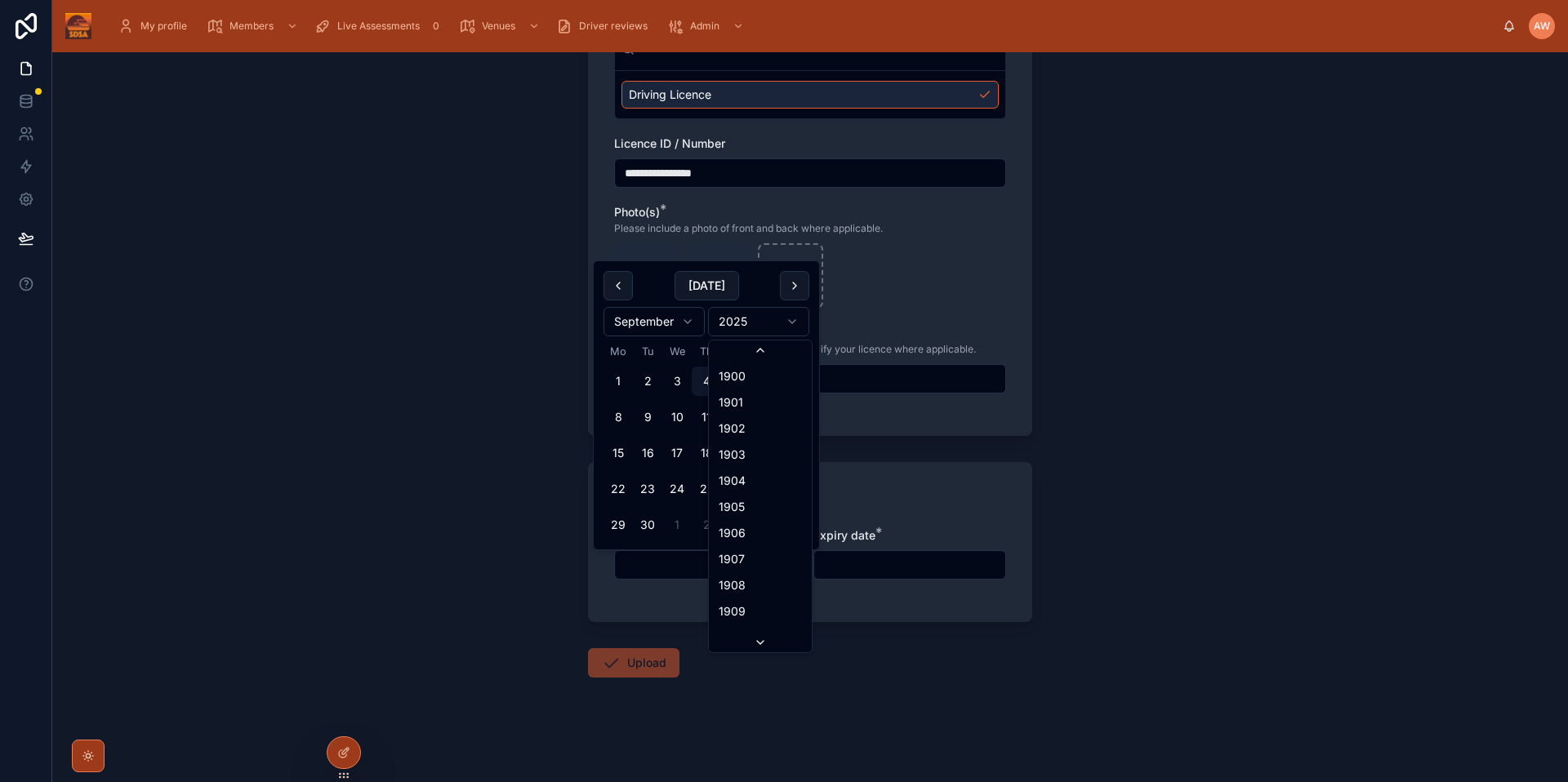
click at [762, 326] on html "**********" at bounding box center [784, 391] width 1568 height 782
click at [696, 318] on html "**********" at bounding box center [784, 391] width 1568 height 782
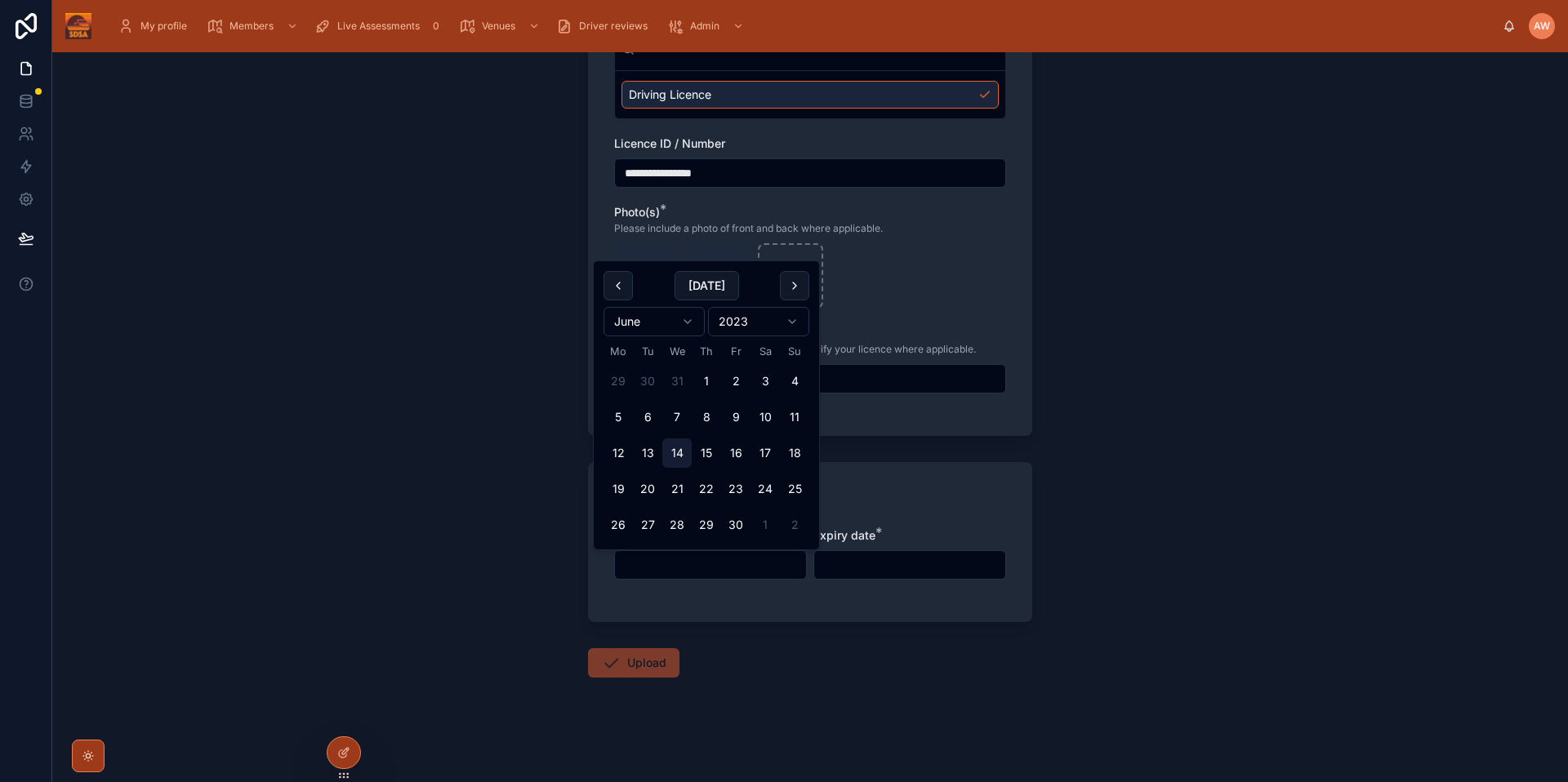
click at [677, 449] on button "14" at bounding box center [677, 453] width 29 height 29
type input "**********"
click at [1104, 456] on div "**********" at bounding box center [810, 418] width 1515 height 730
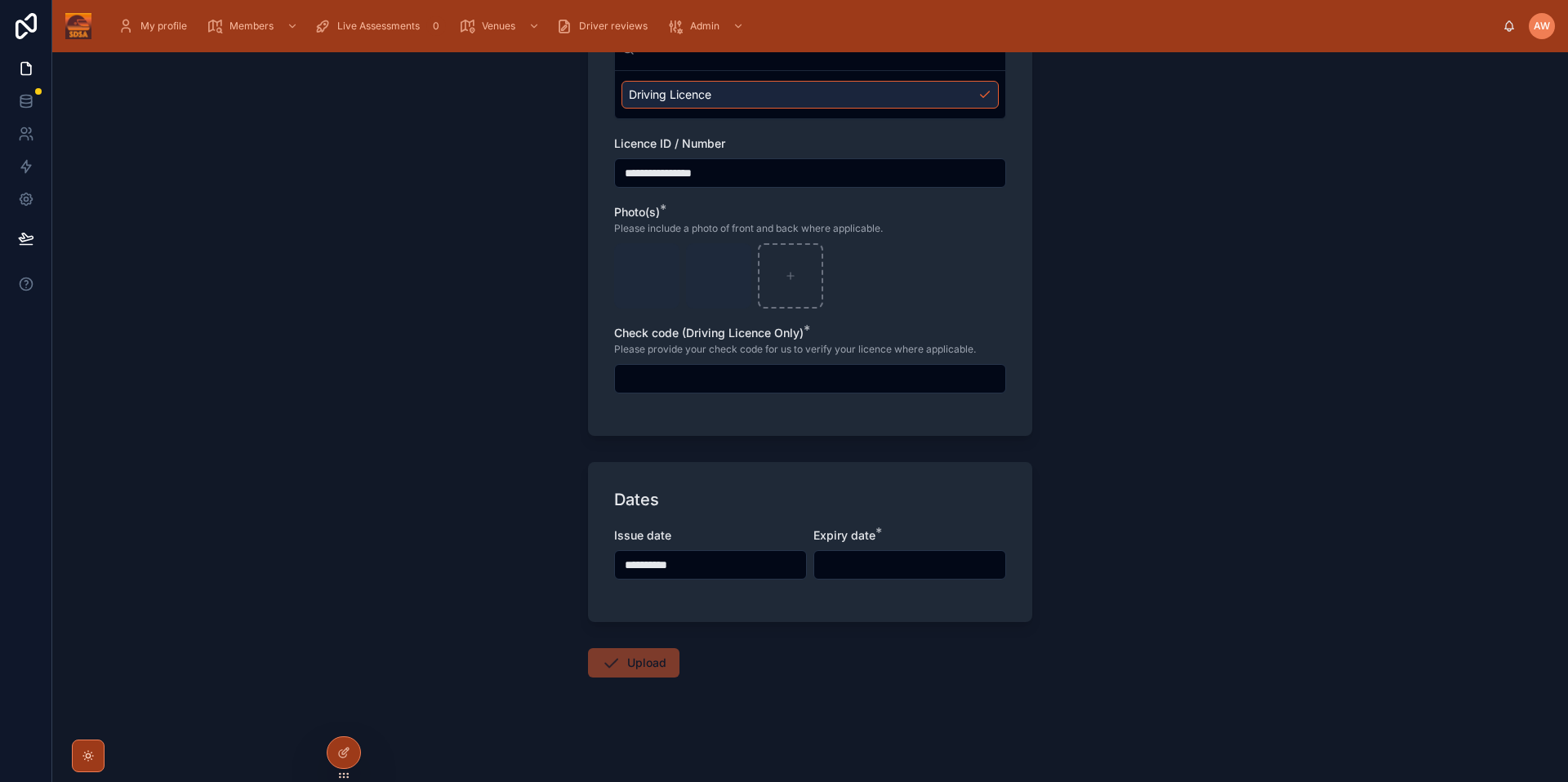
click at [917, 563] on input "text" at bounding box center [909, 565] width 191 height 23
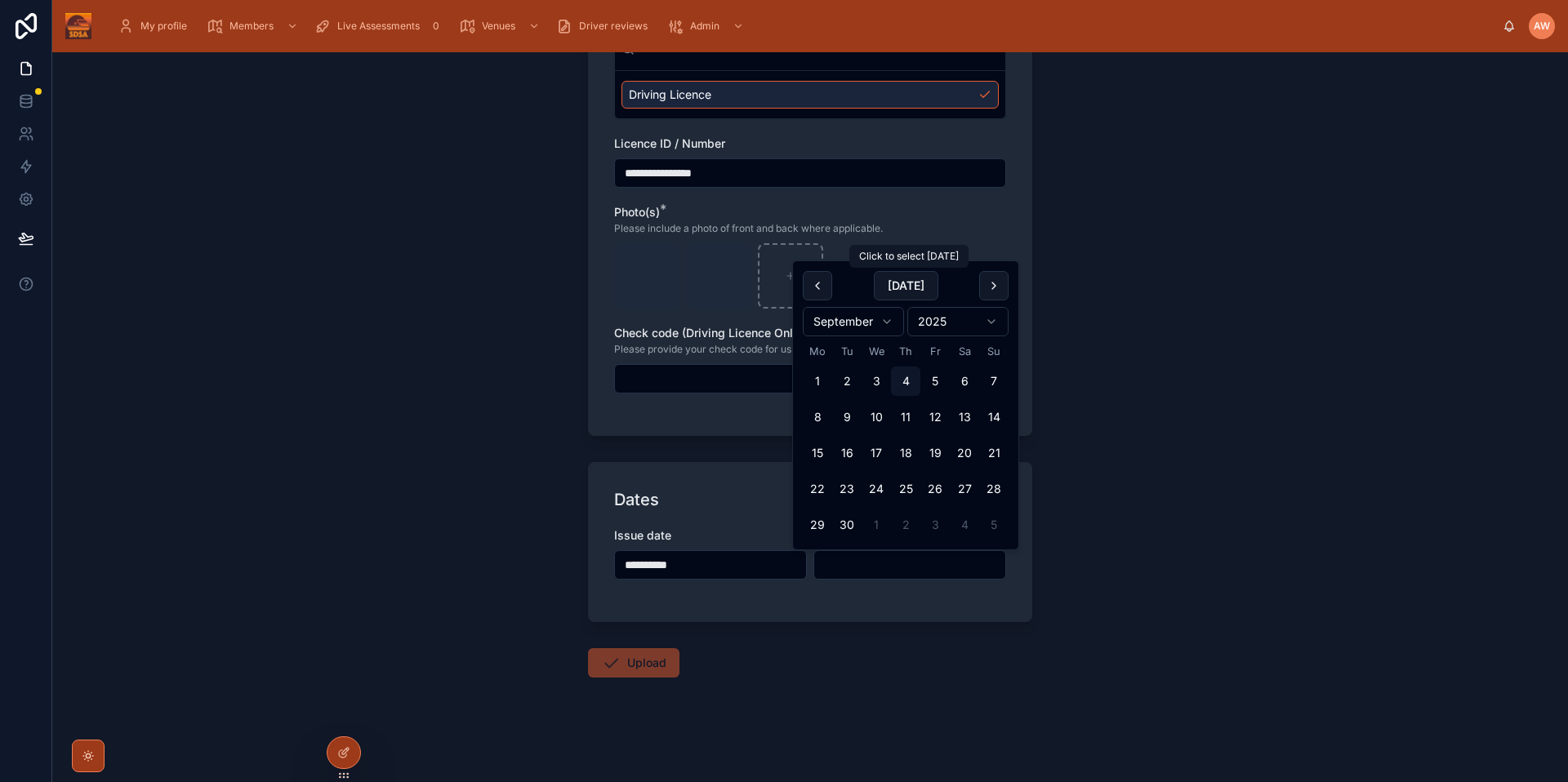
click at [963, 328] on html "**********" at bounding box center [784, 391] width 1568 height 782
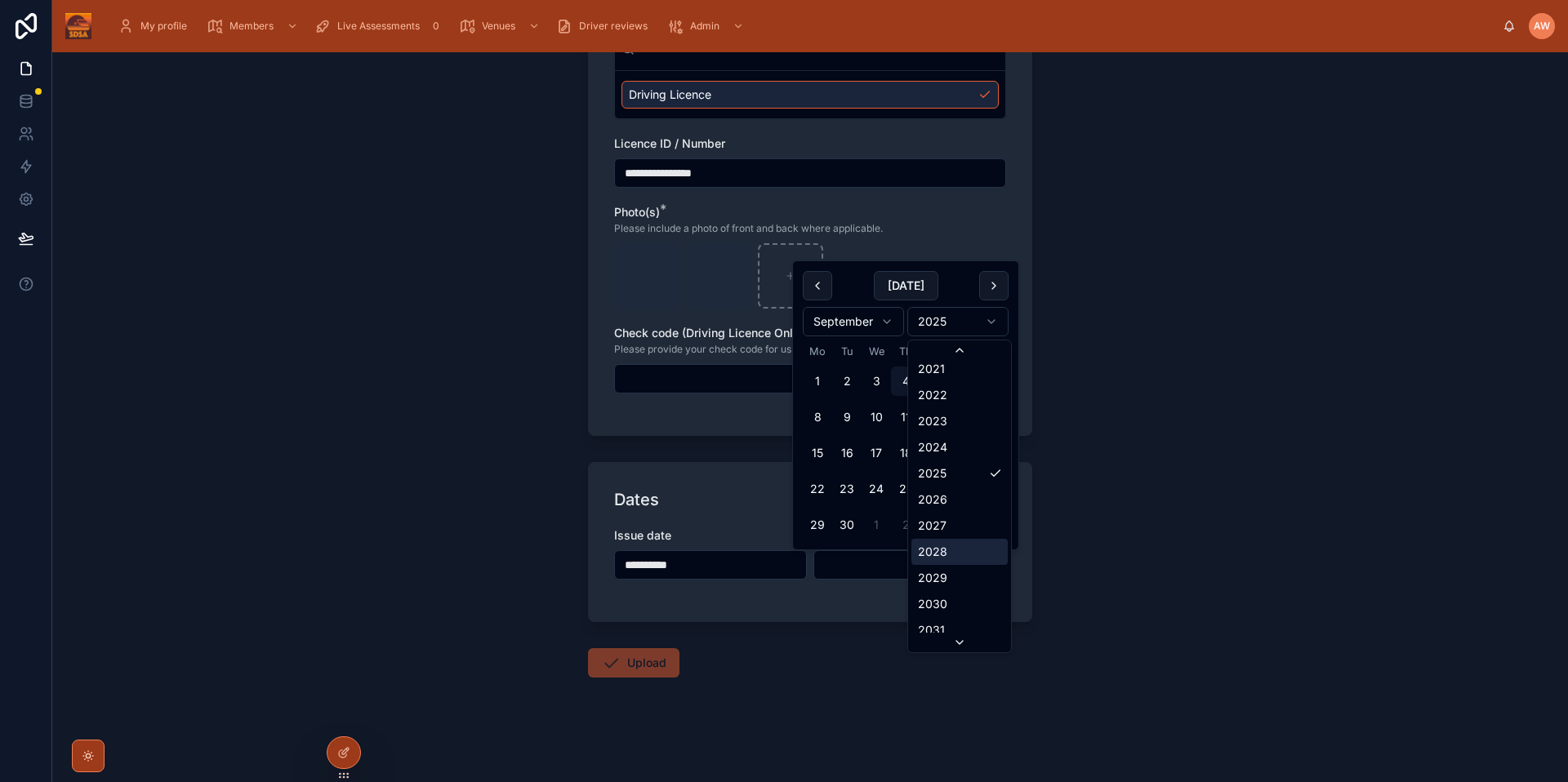
scroll to position [3170, 0]
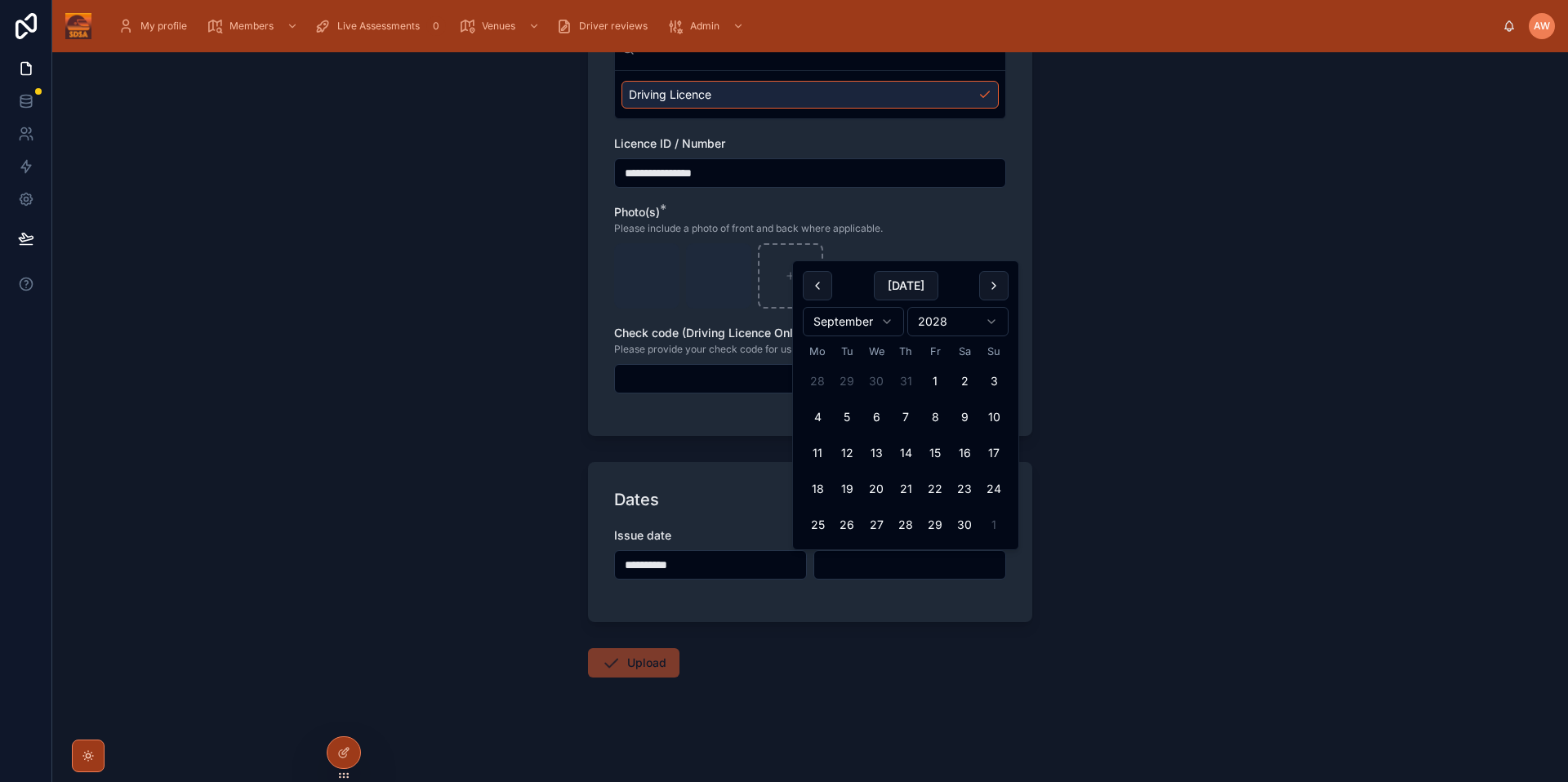
click at [874, 323] on html "**********" at bounding box center [784, 391] width 1568 height 782
click at [844, 451] on button "13" at bounding box center [846, 453] width 29 height 29
type input "**********"
click at [1103, 453] on div "**********" at bounding box center [810, 418] width 1515 height 730
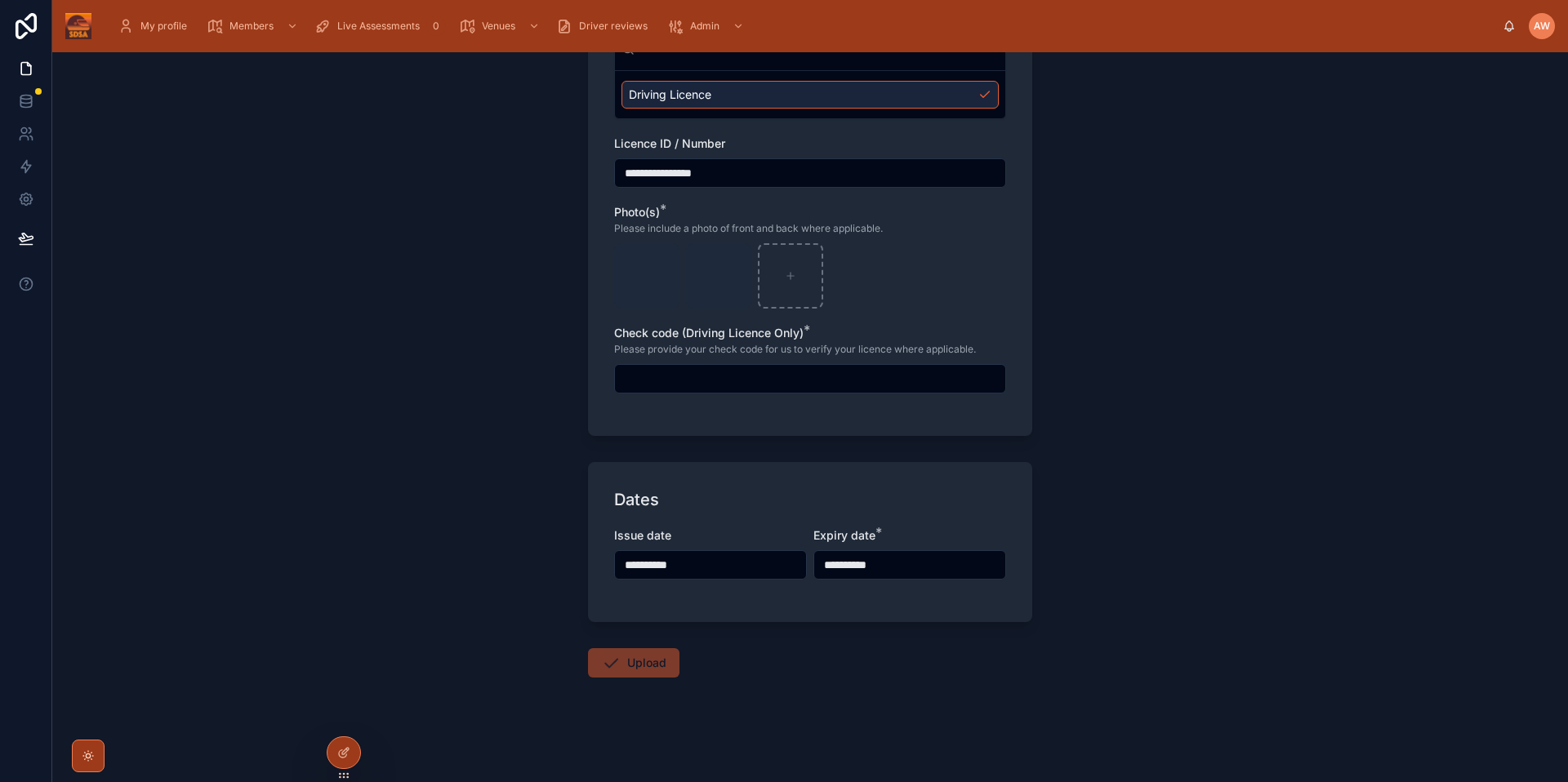
click at [814, 575] on input "**********" at bounding box center [909, 565] width 191 height 23
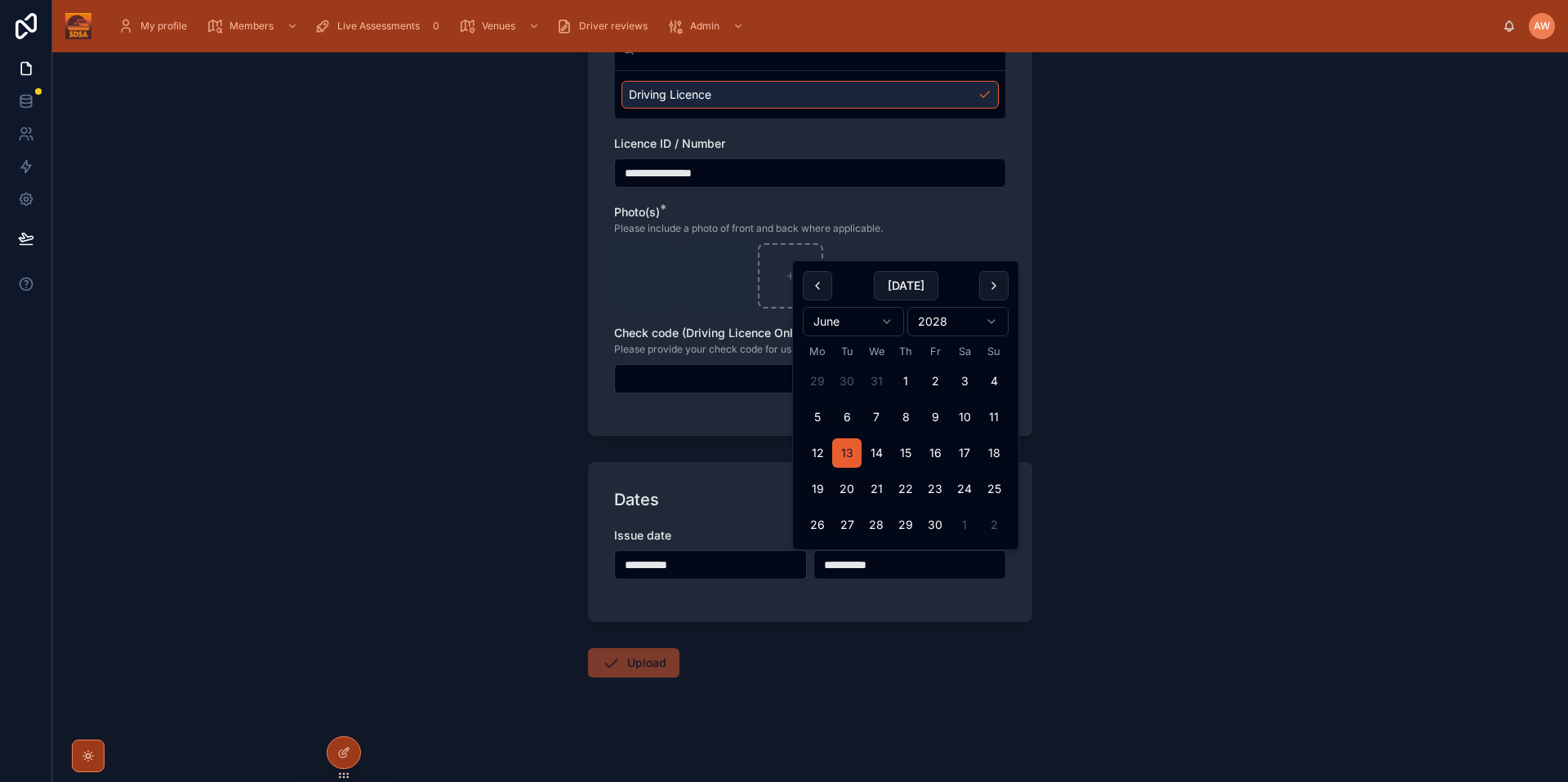
click at [876, 607] on div "**********" at bounding box center [810, 542] width 444 height 160
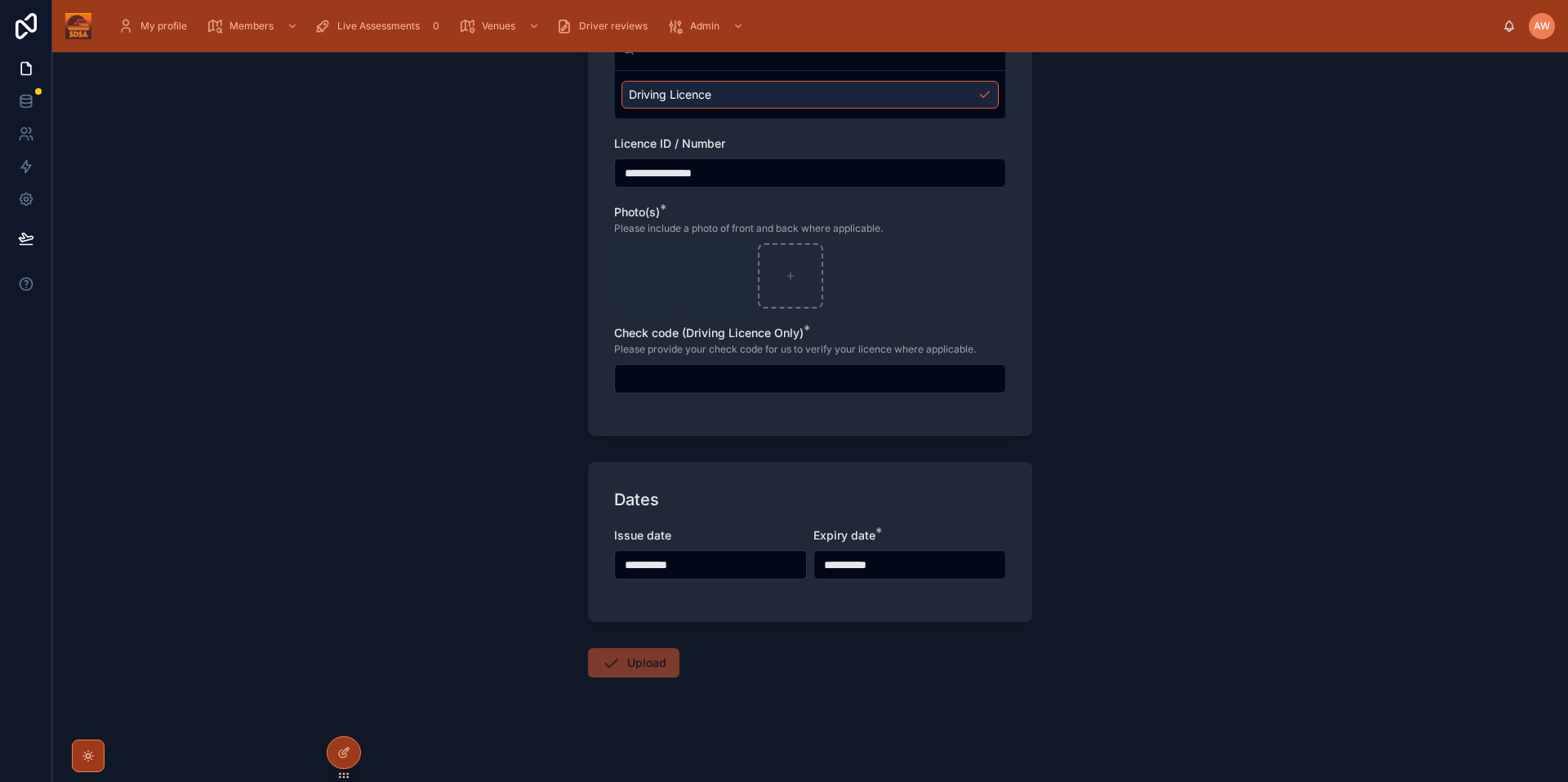
click at [983, 380] on input "text" at bounding box center [809, 378] width 390 height 23
click at [970, 374] on input "text" at bounding box center [809, 378] width 390 height 23
click at [1180, 414] on div "**********" at bounding box center [810, 418] width 1515 height 730
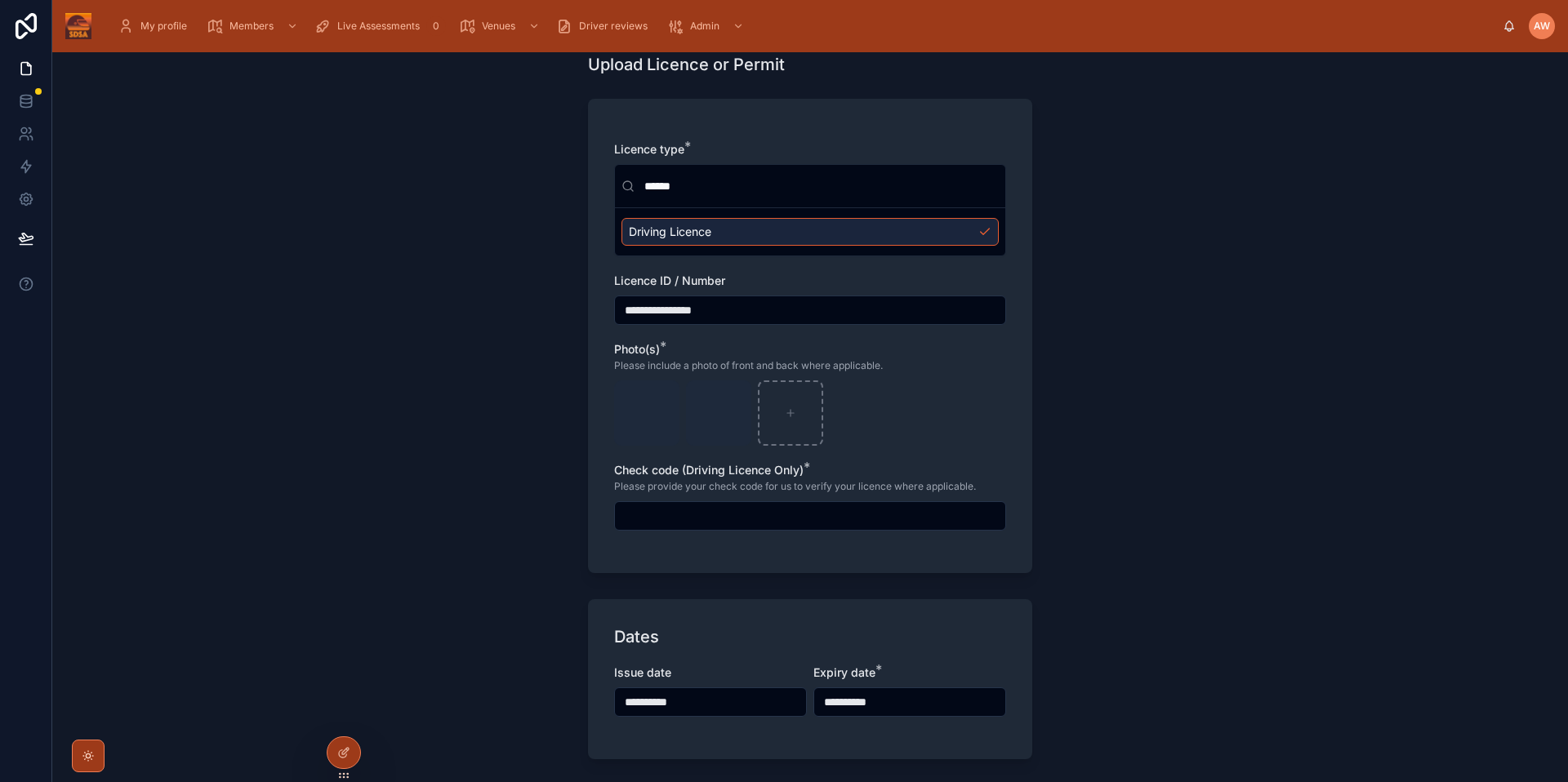
scroll to position [0, 0]
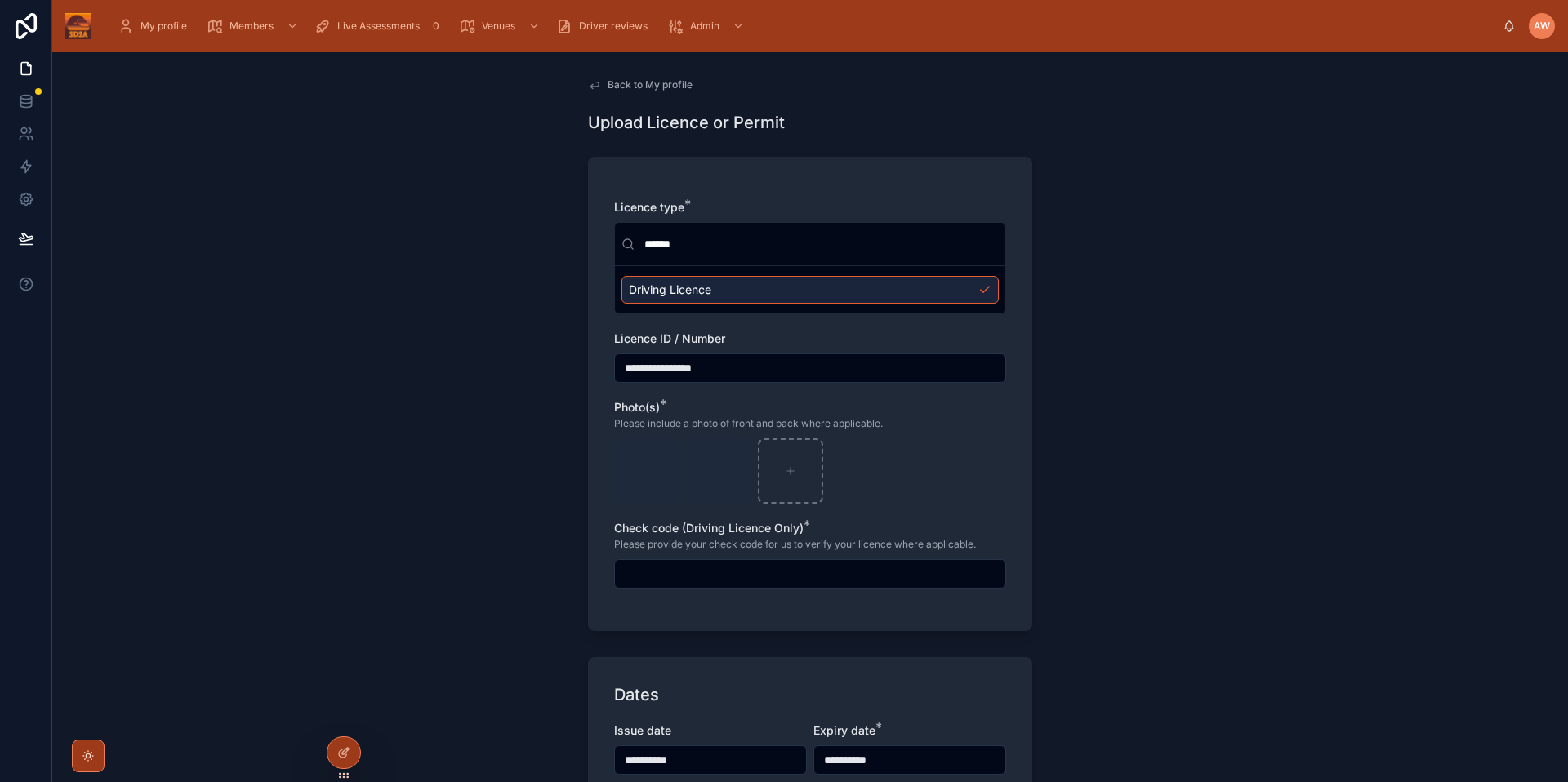
click at [722, 295] on div "Driving Licence" at bounding box center [810, 289] width 378 height 28
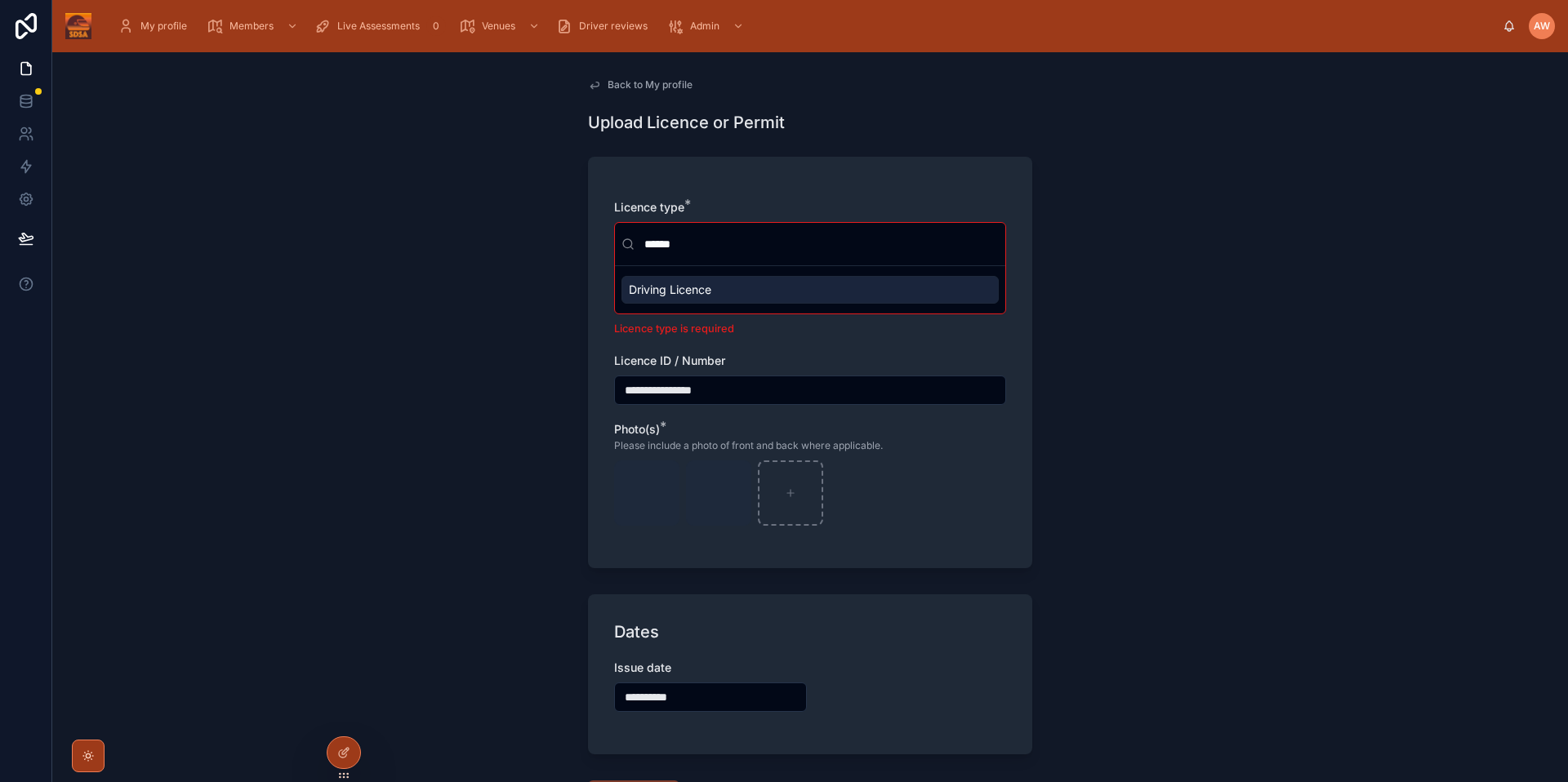
click at [723, 292] on div "Driving Licence" at bounding box center [810, 289] width 378 height 28
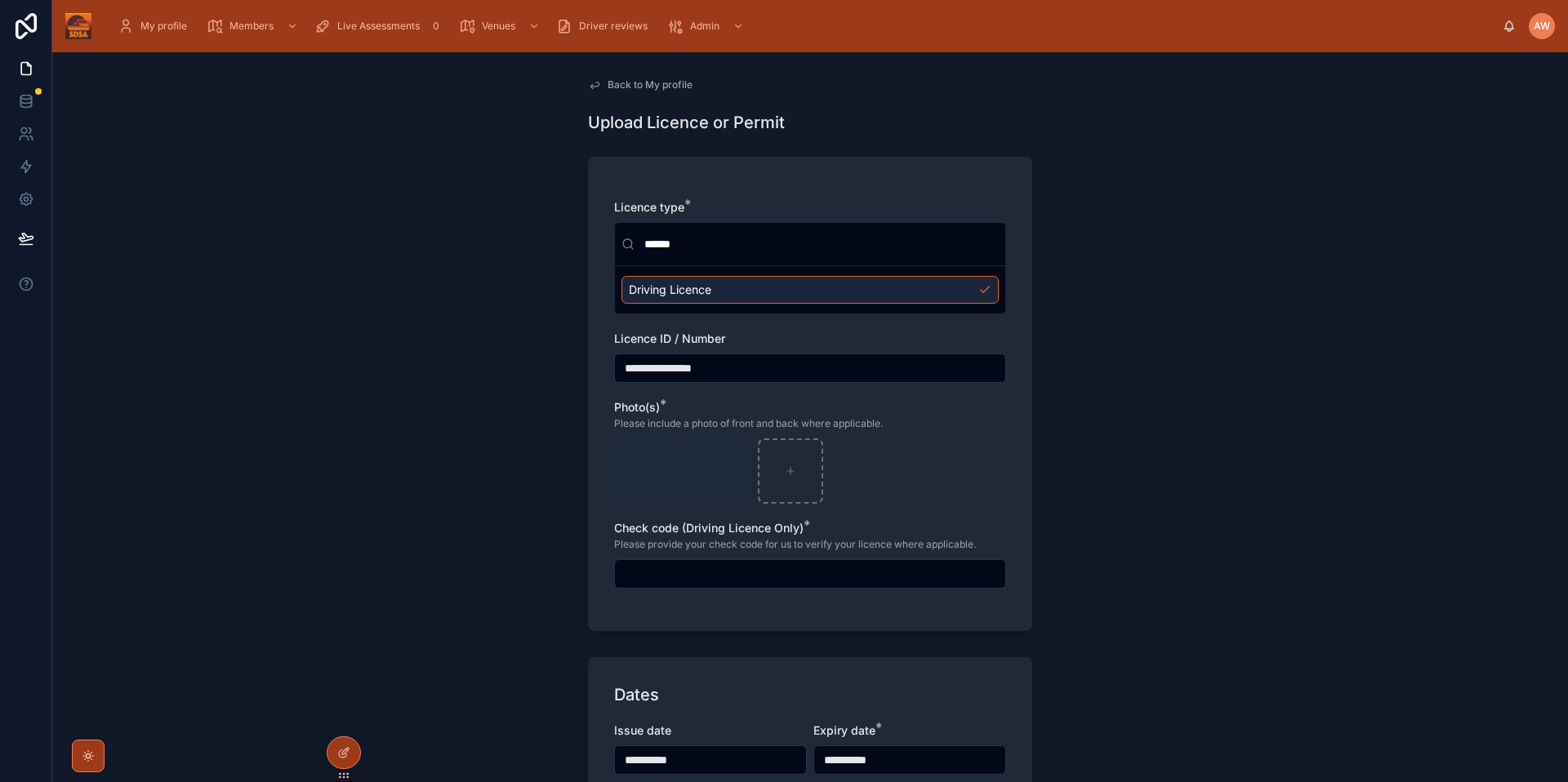
click at [1134, 325] on div "**********" at bounding box center [810, 418] width 1515 height 730
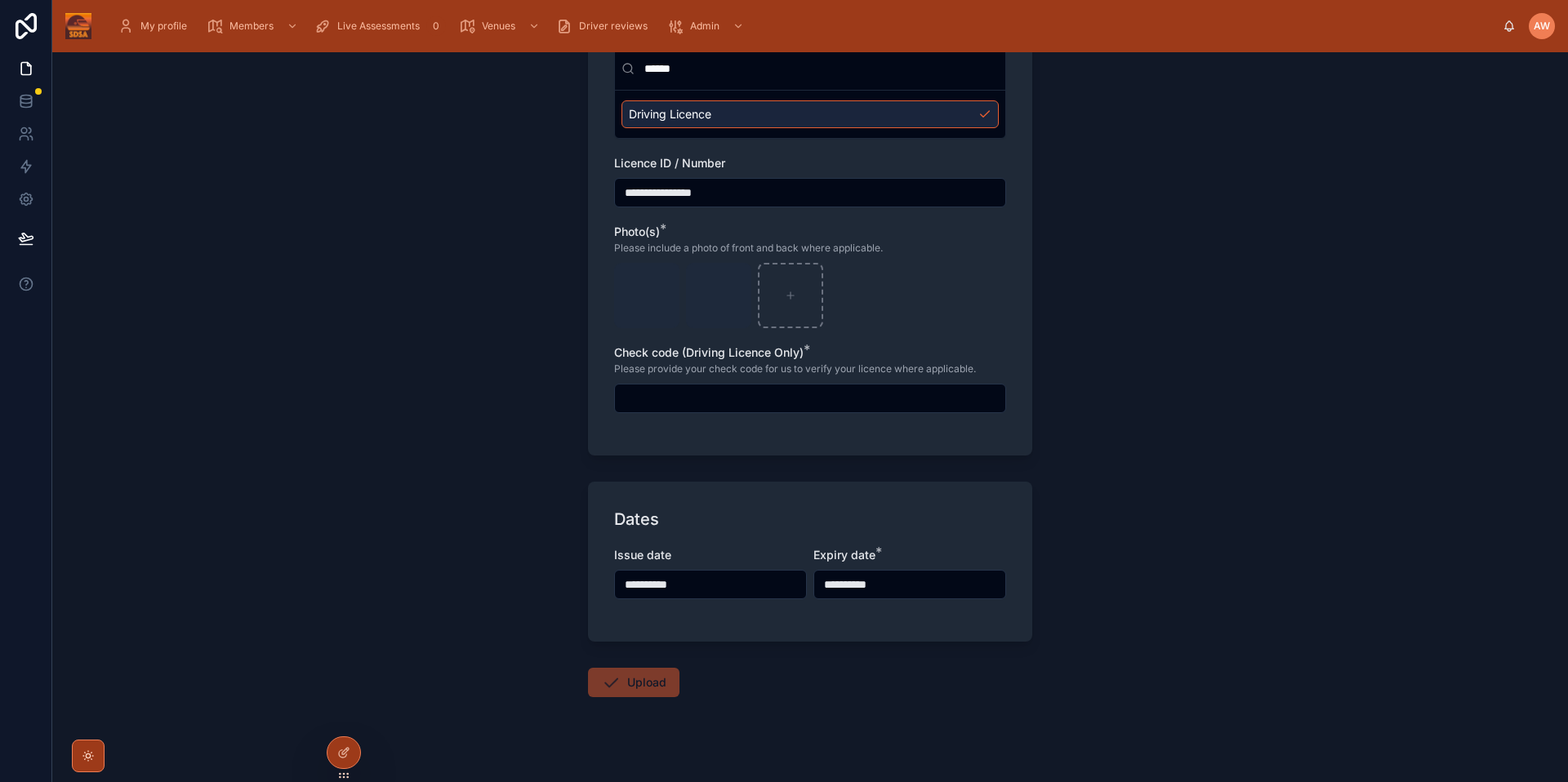
scroll to position [196, 0]
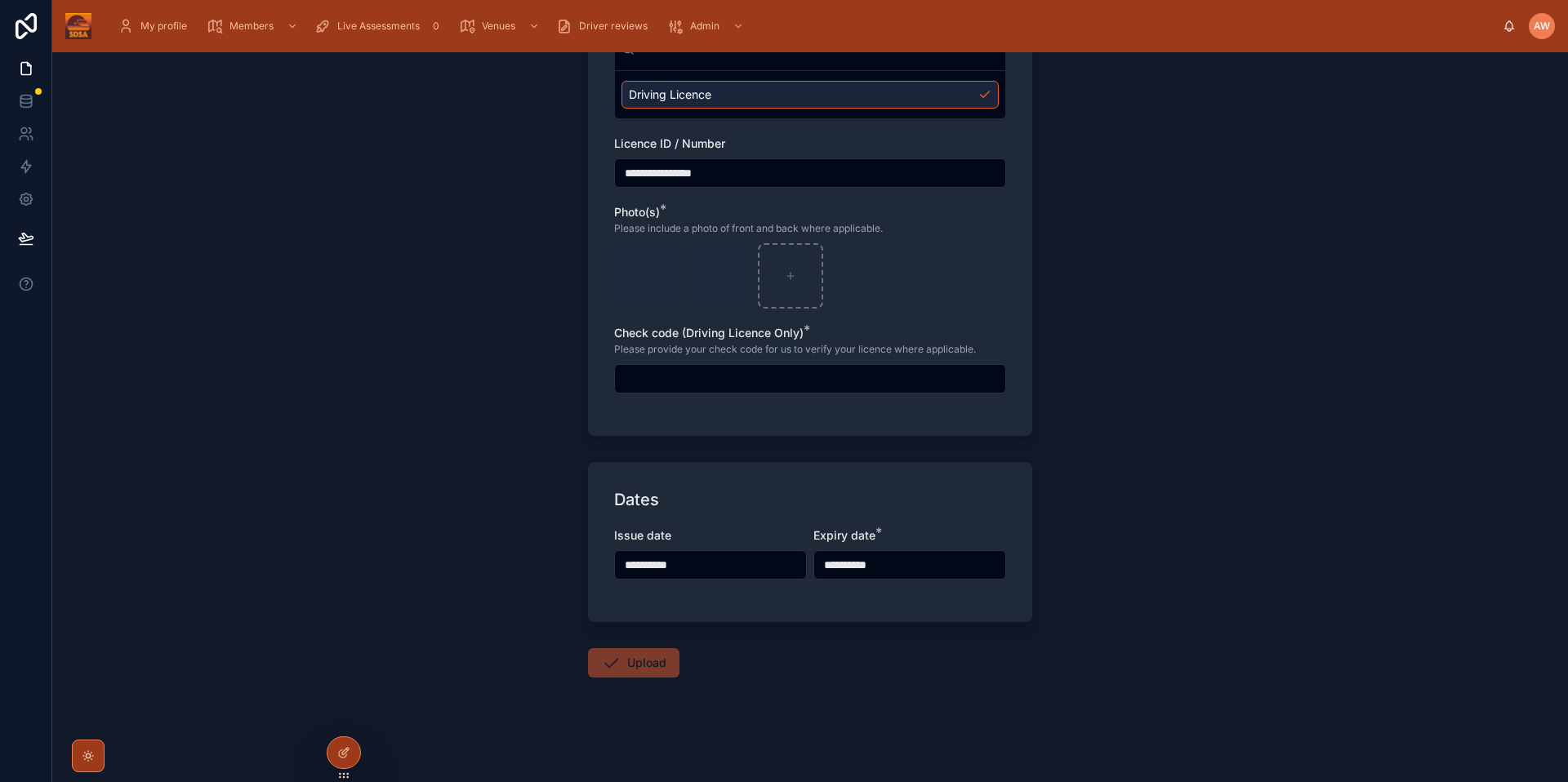
drag, startPoint x: 679, startPoint y: 672, endPoint x: 624, endPoint y: 664, distance: 55.6
click at [678, 672] on form "**********" at bounding box center [810, 367] width 444 height 830
click at [622, 663] on span "Upload" at bounding box center [633, 667] width 91 height 17
click at [760, 359] on div "Check code (Driving Licence Only) * Please provide your check code for us to ve…" at bounding box center [809, 359] width 392 height 69
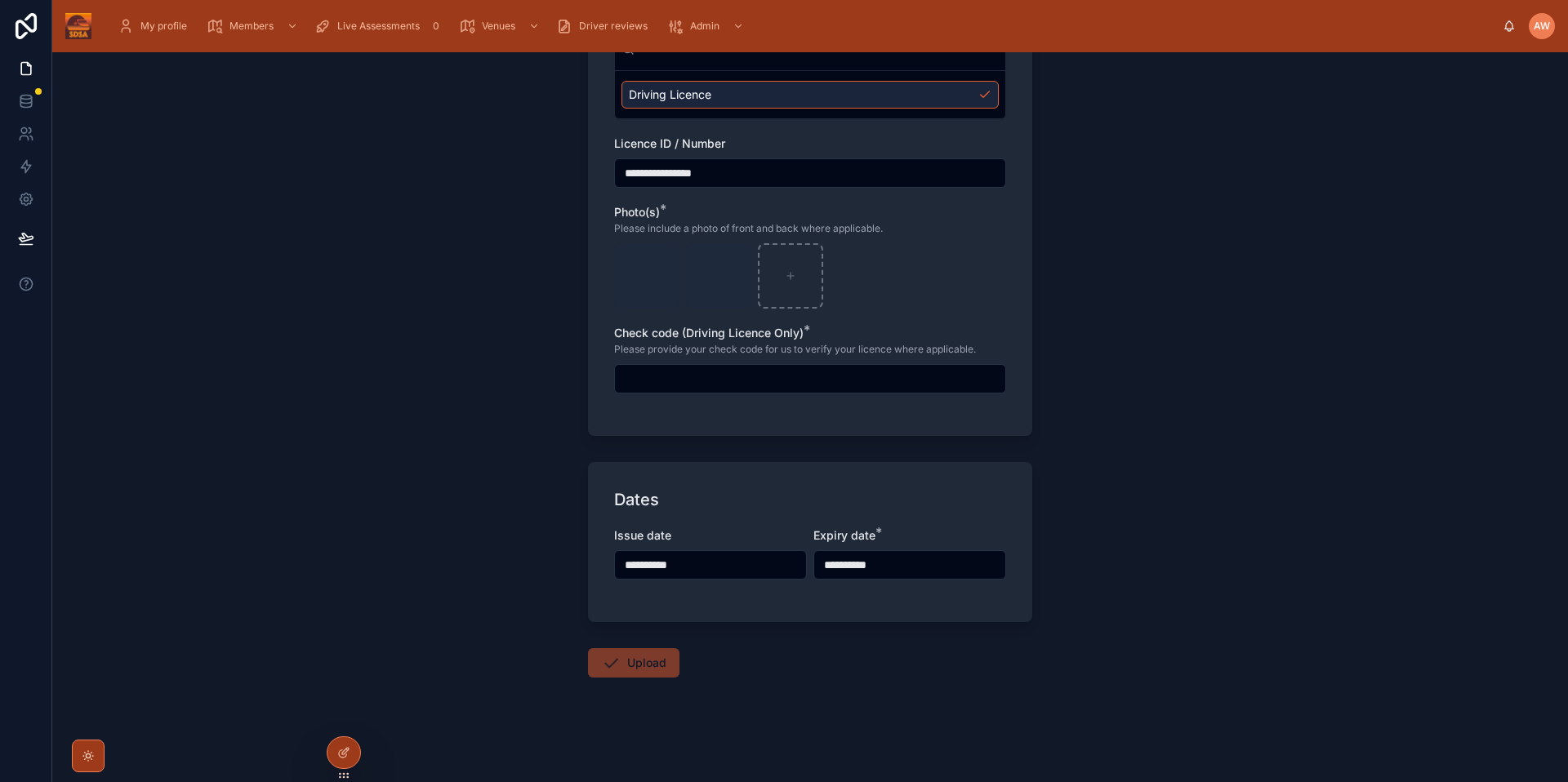
click at [764, 371] on input "text" at bounding box center [809, 378] width 390 height 23
type input "*"
click at [652, 666] on button "Upload" at bounding box center [633, 663] width 91 height 29
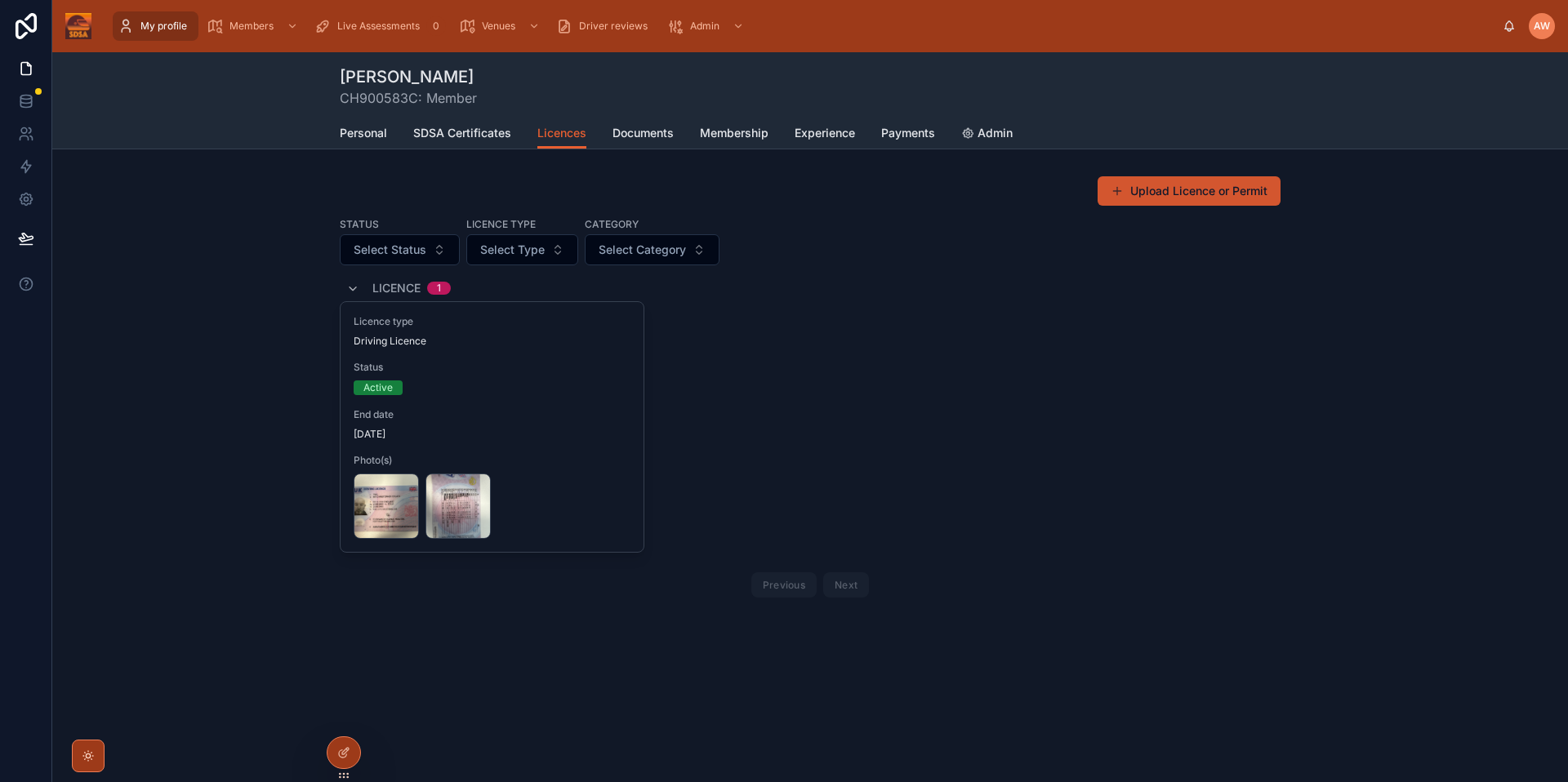
click at [1210, 201] on button "Upload Licence or Permit" at bounding box center [1189, 190] width 183 height 29
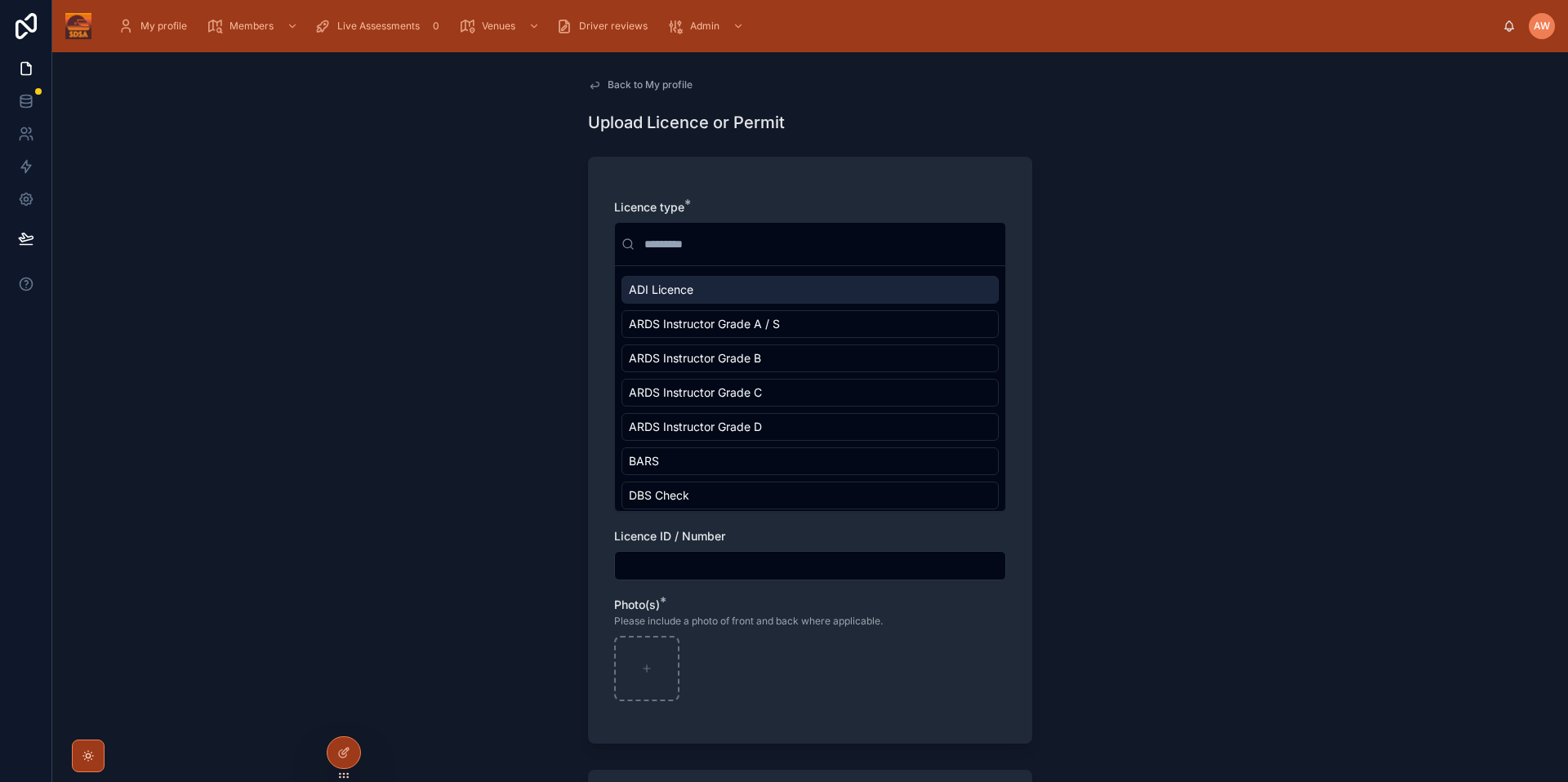
click at [742, 244] on input "text" at bounding box center [820, 244] width 358 height 29
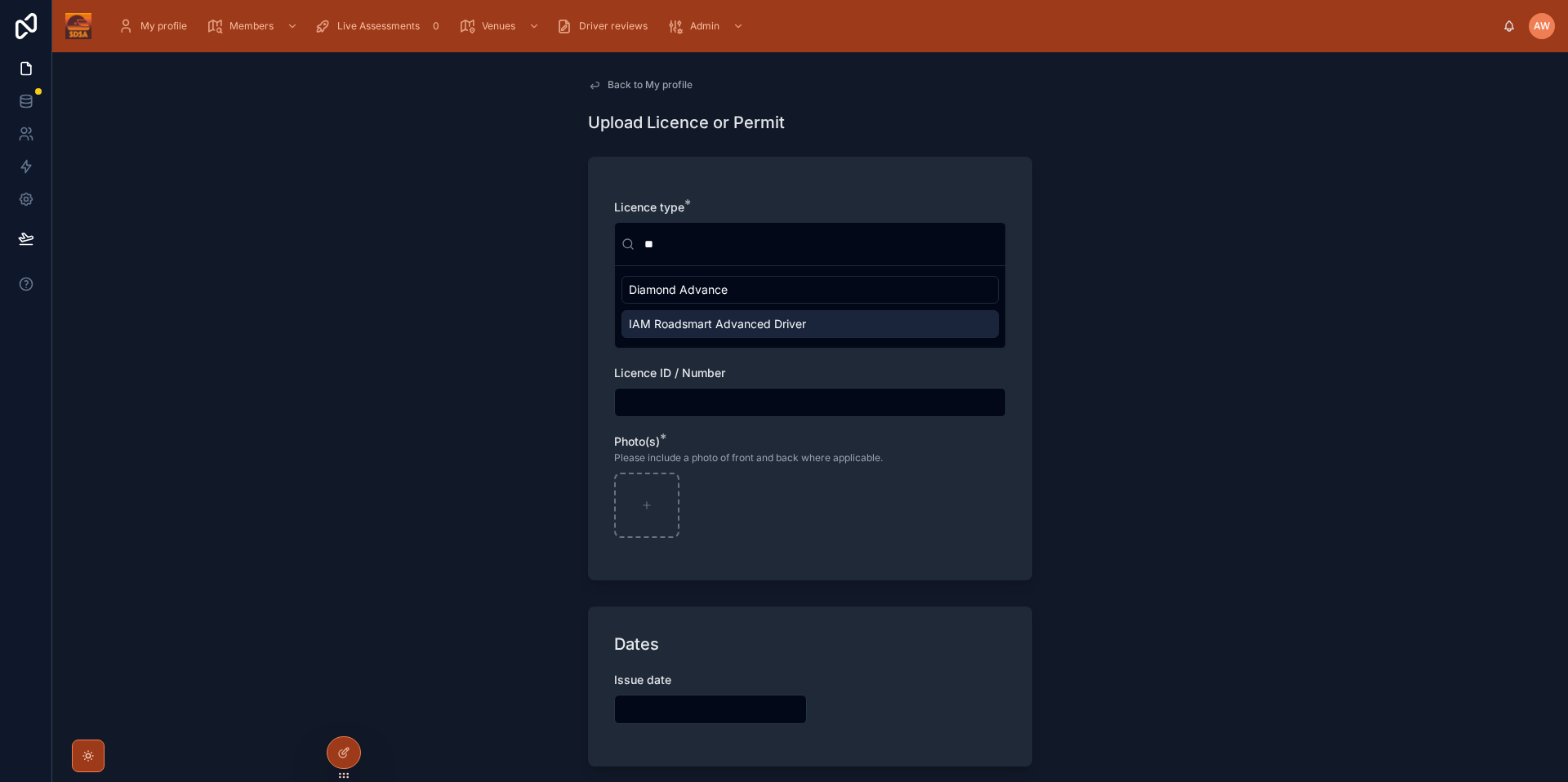
type input "**"
click at [646, 333] on div "IAM Roadsmart Advanced Driver" at bounding box center [810, 323] width 378 height 28
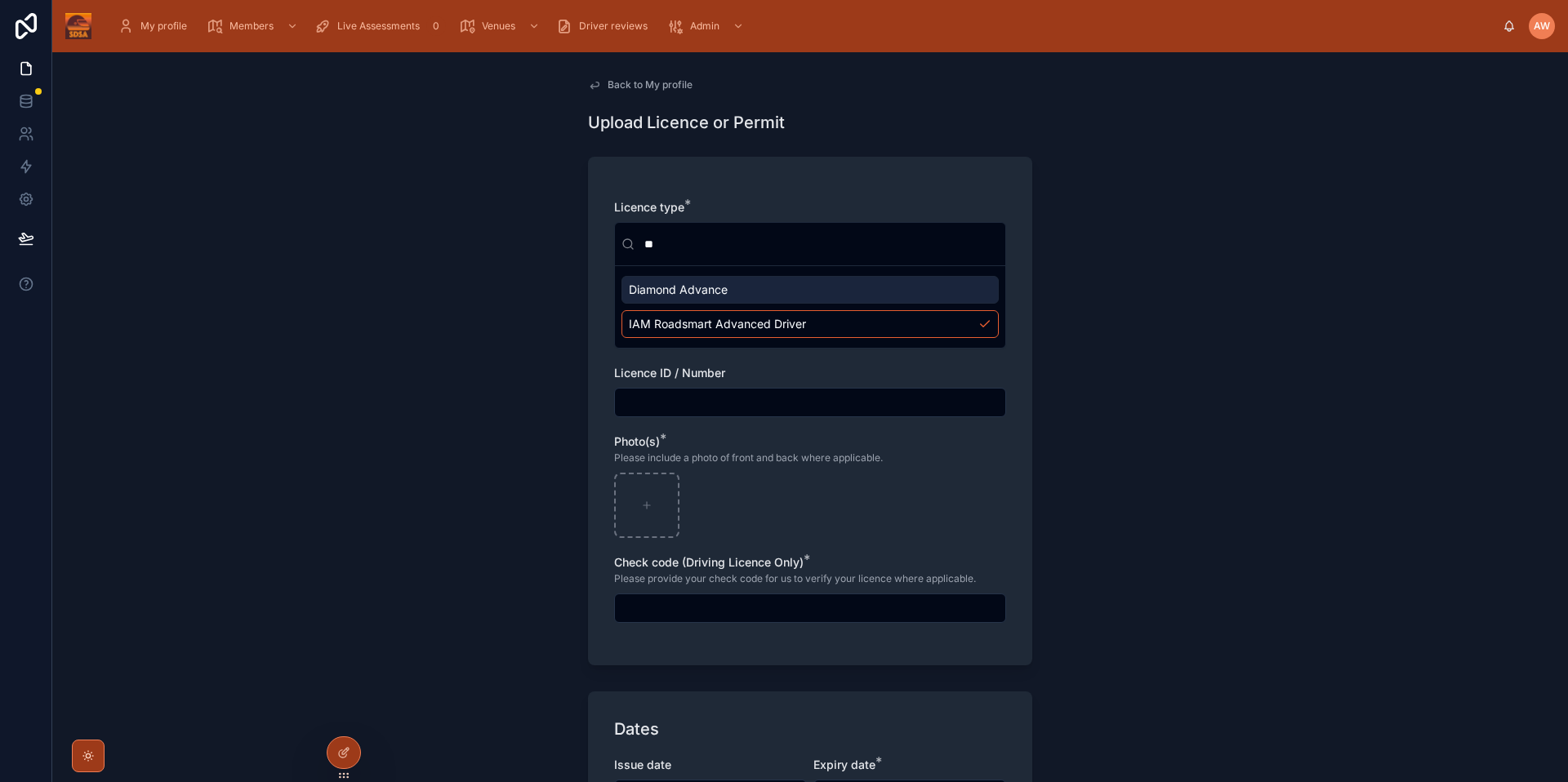
click at [1366, 362] on div "Back to My profile Upload Licence or Permit Licence type * ** Diamond Advance I…" at bounding box center [810, 418] width 1515 height 730
click at [883, 402] on input "text" at bounding box center [809, 402] width 390 height 23
type input "*********"
click at [1029, 479] on div "Back to My profile Upload Licence or Permit Licence type * ** Diamond Advance I…" at bounding box center [809, 532] width 470 height 959
click at [642, 485] on div at bounding box center [647, 505] width 65 height 65
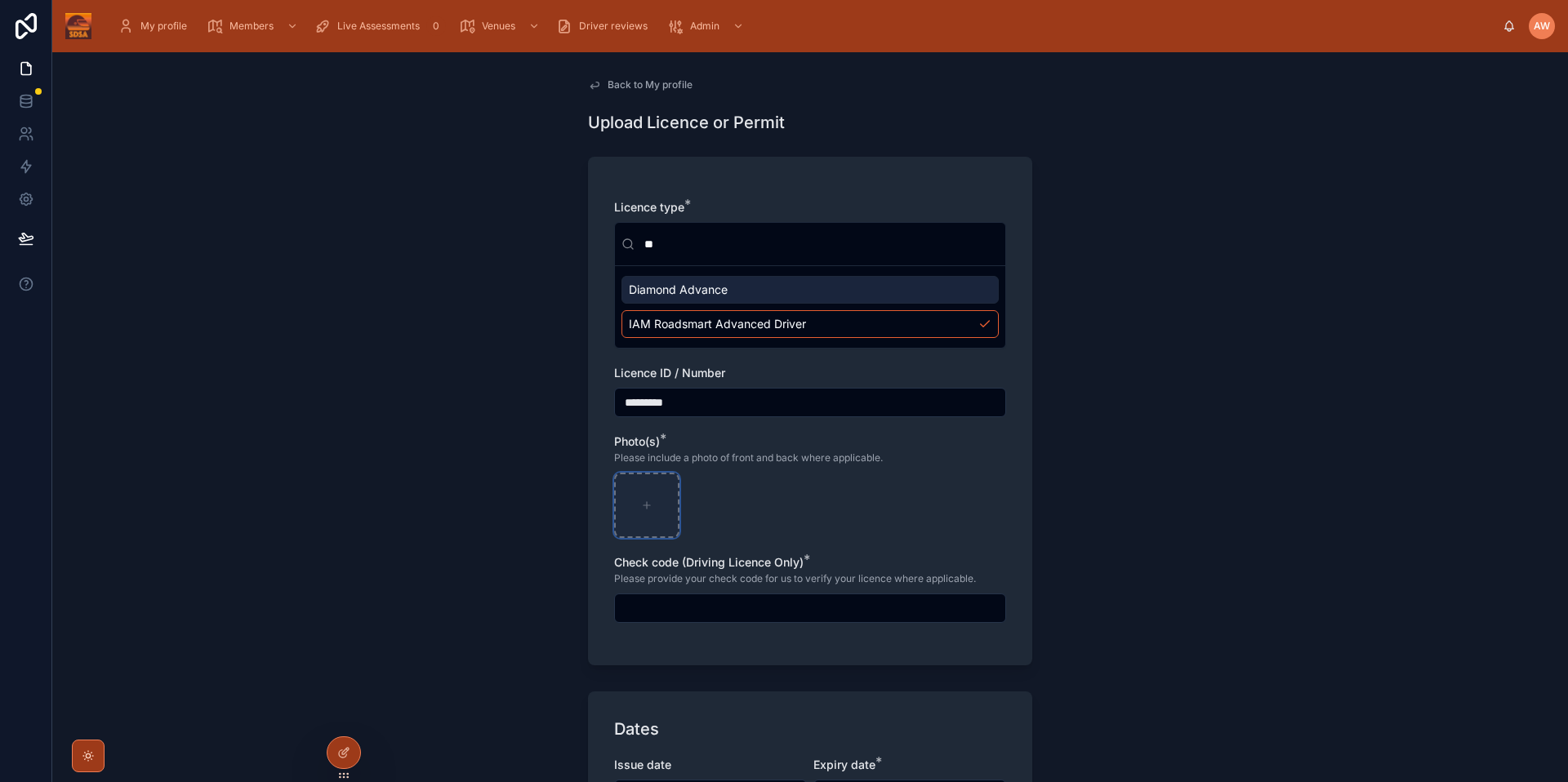
type input "**********"
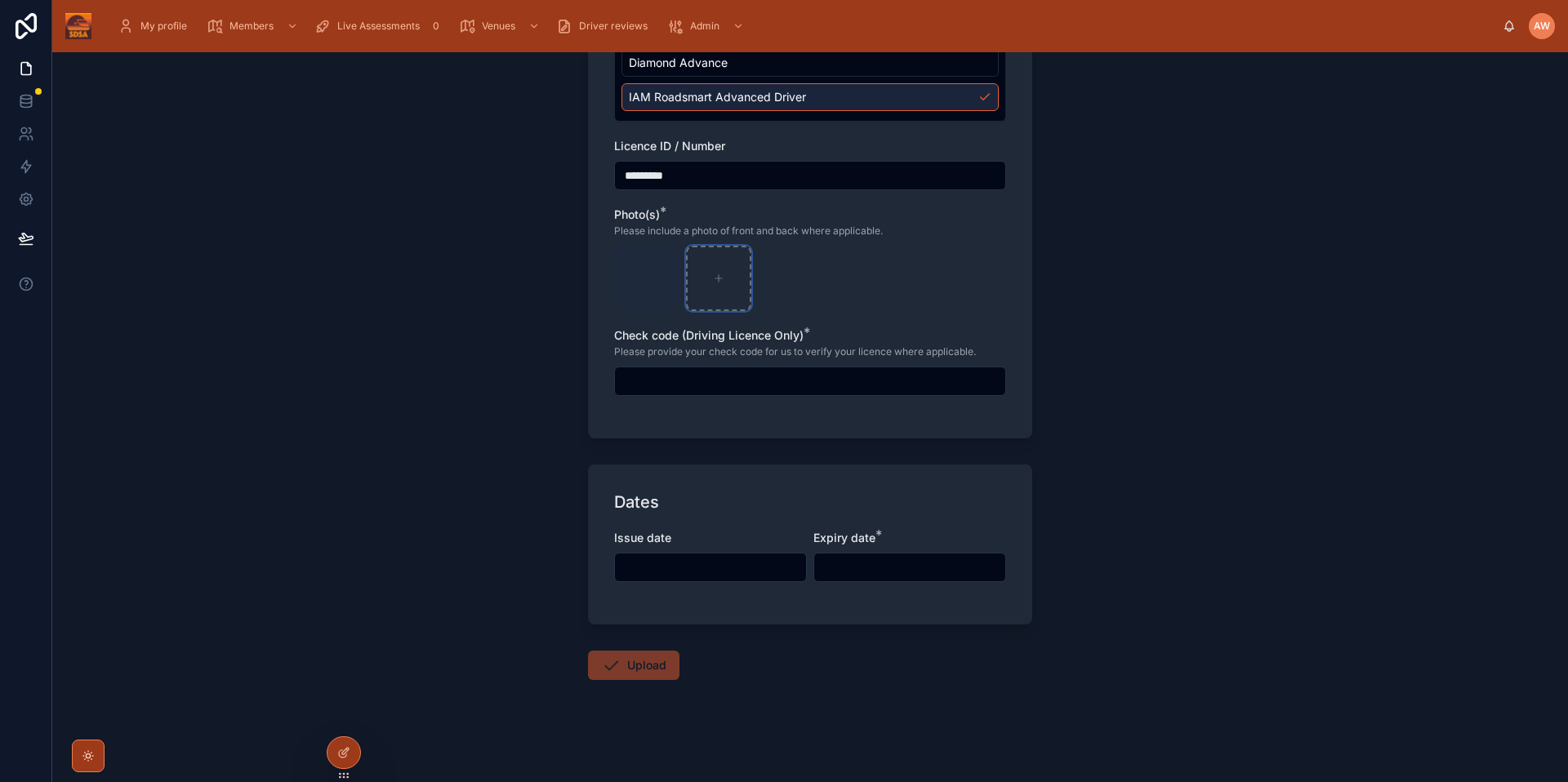
scroll to position [230, 0]
click at [686, 560] on input "text" at bounding box center [710, 565] width 191 height 23
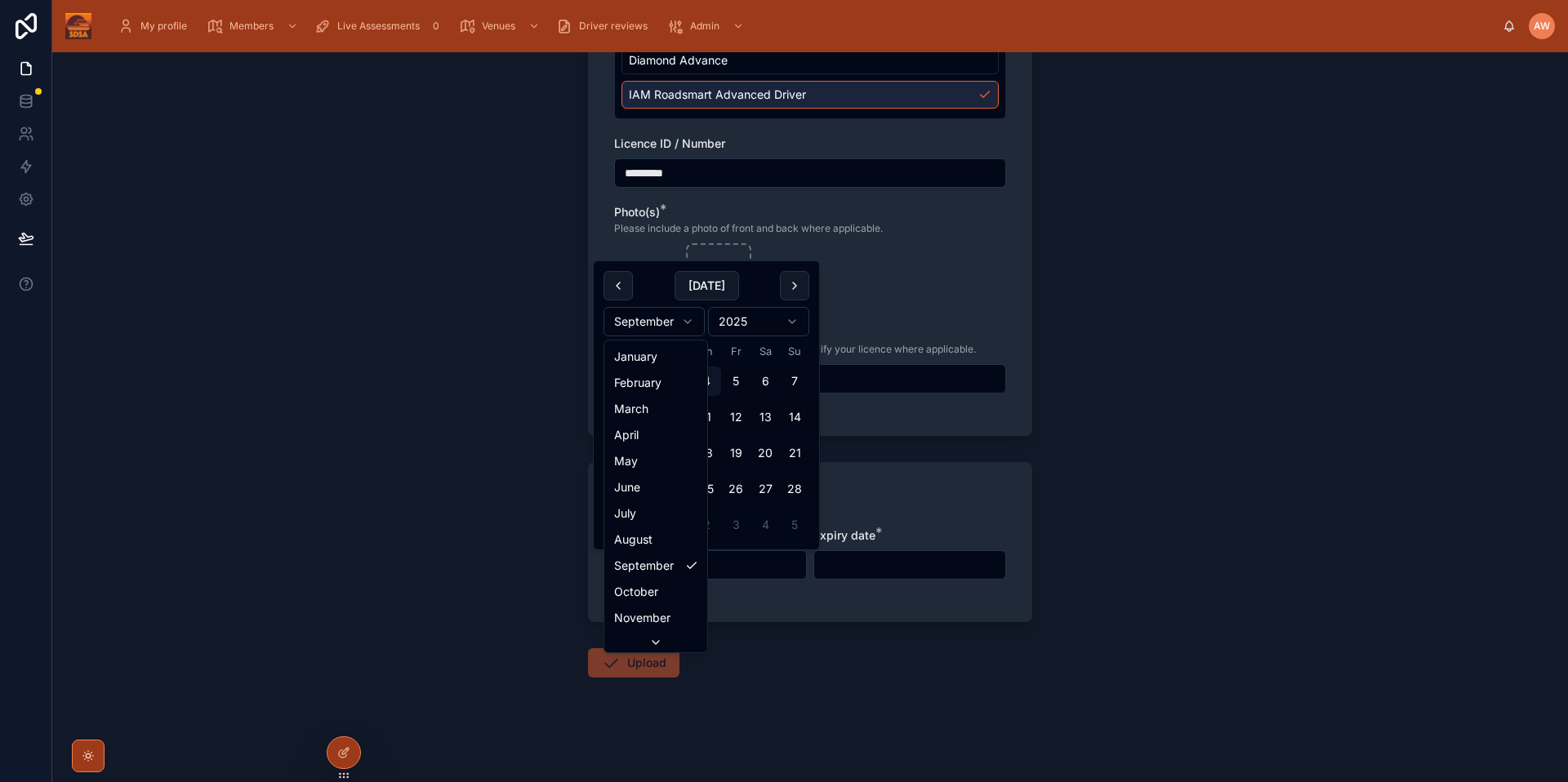
click at [660, 315] on html "My profile Members Live Assessments 0 Venues Driver reviews Admin AW Amanda Wal…" at bounding box center [784, 391] width 1568 height 782
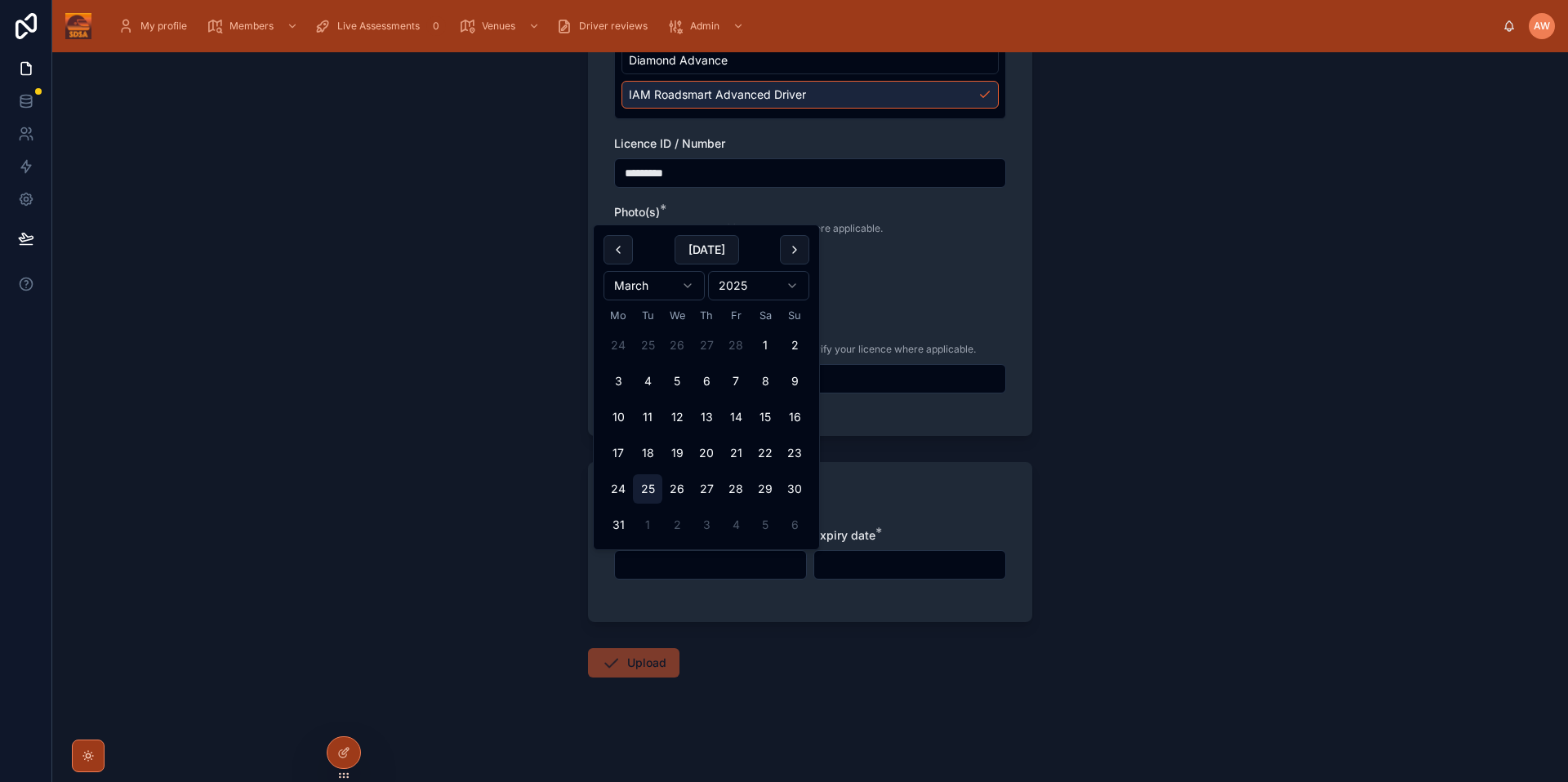
click at [657, 495] on button "25" at bounding box center [647, 489] width 29 height 29
type input "**********"
click at [1292, 485] on div "**********" at bounding box center [810, 418] width 1515 height 730
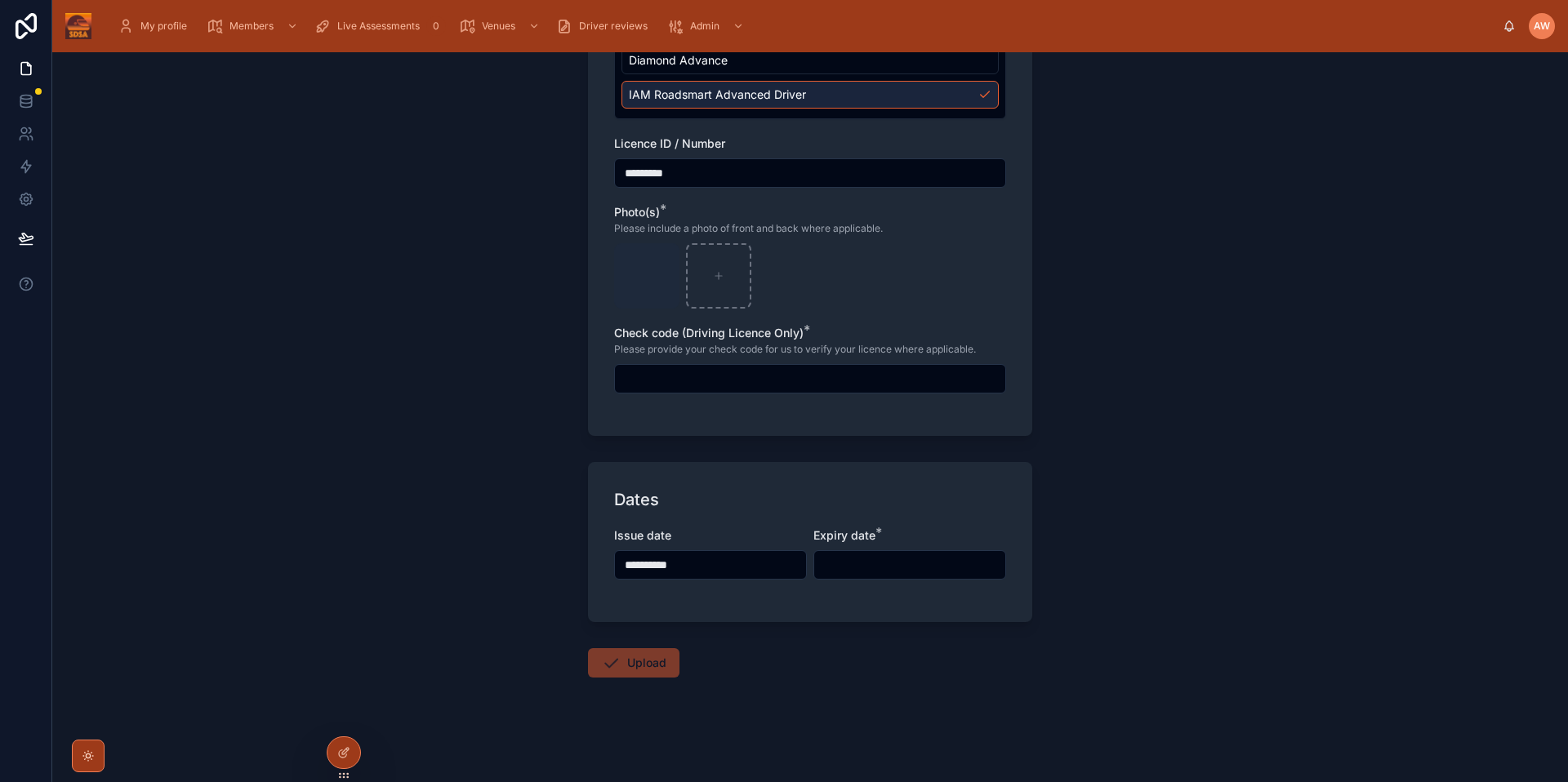
click at [955, 580] on div "**********" at bounding box center [809, 561] width 392 height 69
click at [934, 563] on input "text" at bounding box center [909, 565] width 191 height 23
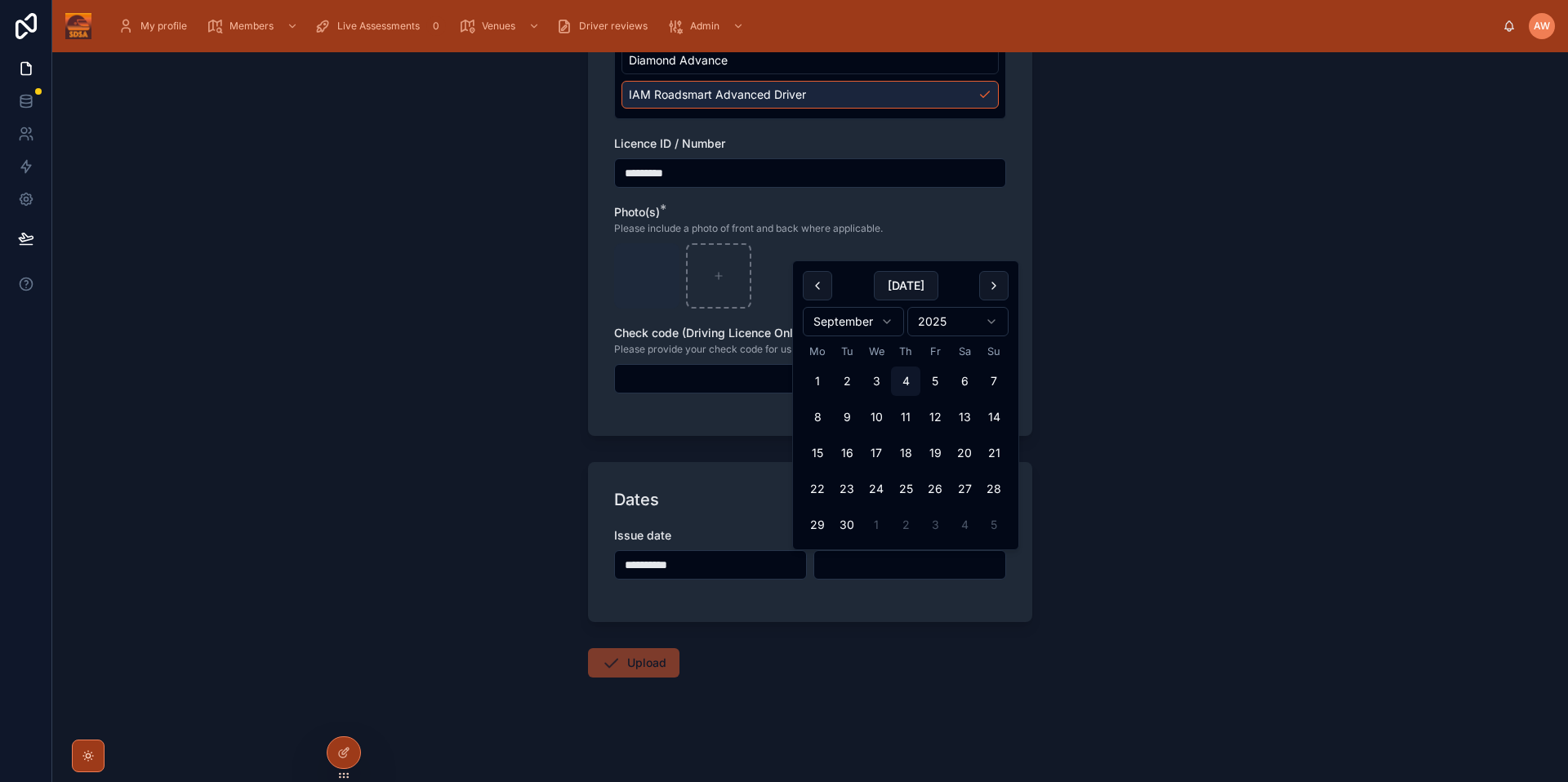
click at [994, 309] on html "**********" at bounding box center [784, 391] width 1568 height 782
click at [880, 320] on html "**********" at bounding box center [784, 391] width 1568 height 782
click at [992, 489] on button "25" at bounding box center [993, 489] width 29 height 29
type input "**********"
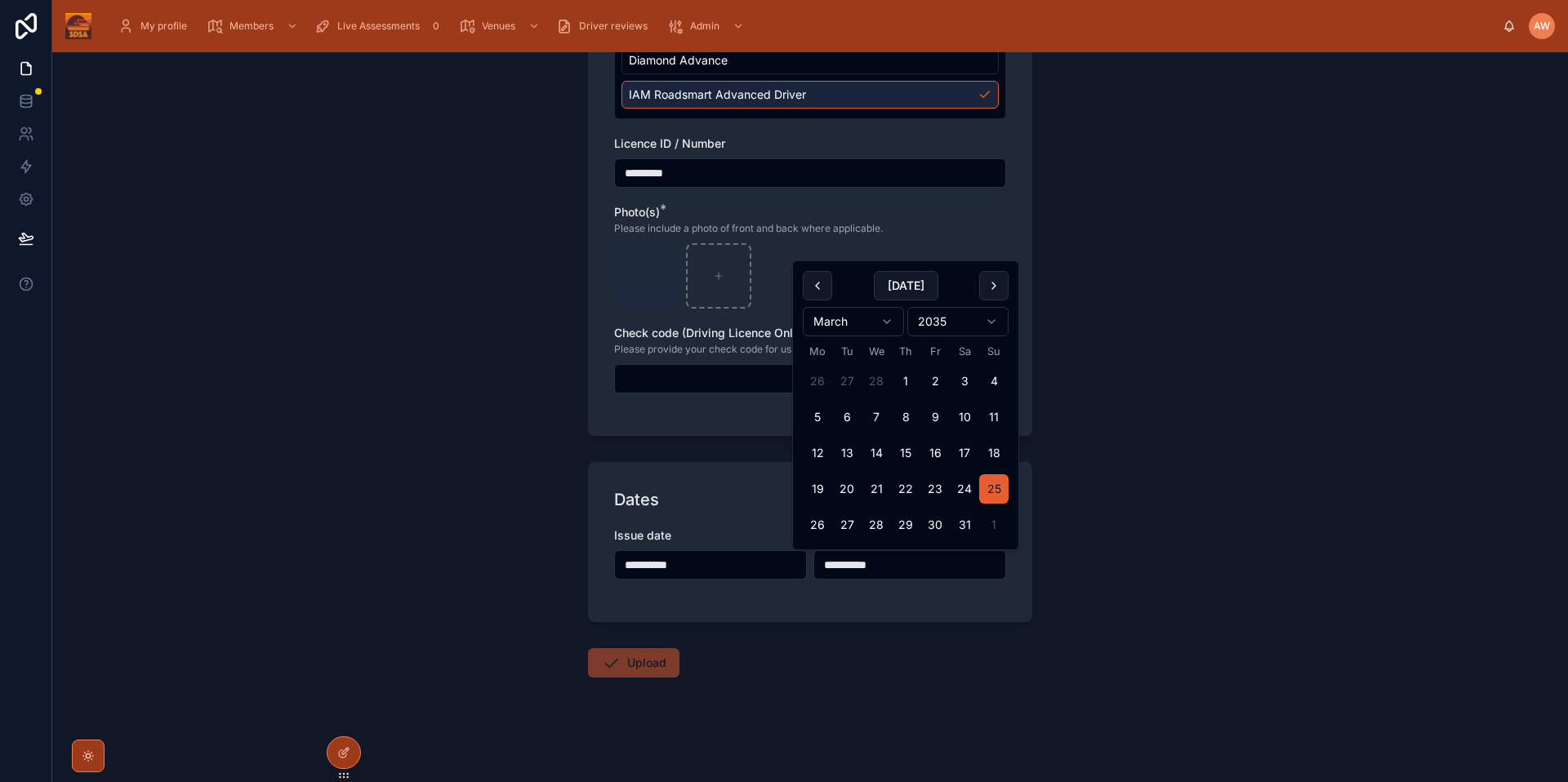
click at [888, 631] on form "**********" at bounding box center [810, 349] width 444 height 865
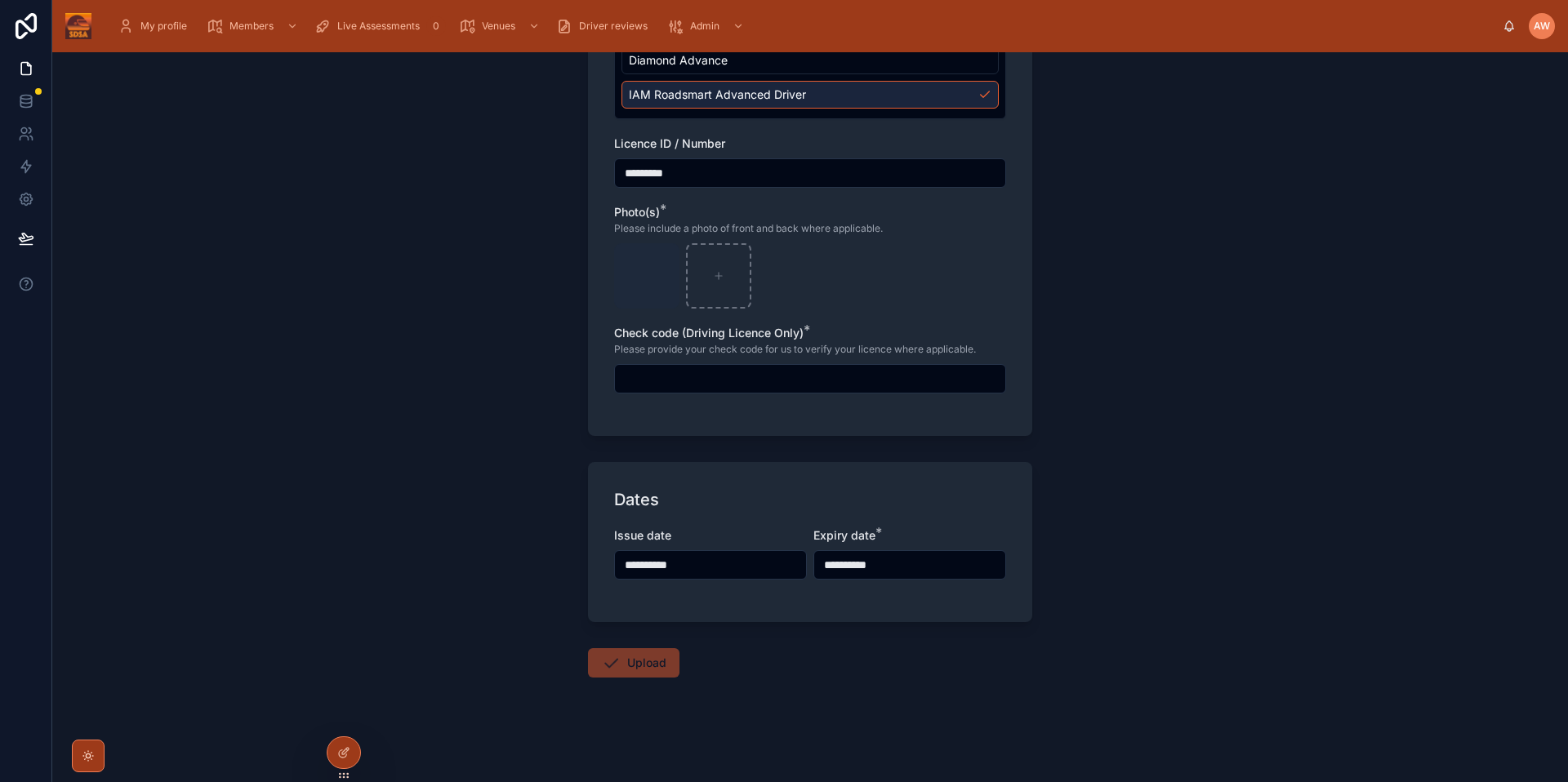
click at [844, 380] on input "text" at bounding box center [809, 378] width 390 height 23
type input "*"
click at [634, 663] on button "Upload" at bounding box center [633, 663] width 91 height 29
